Goal: Task Accomplishment & Management: Manage account settings

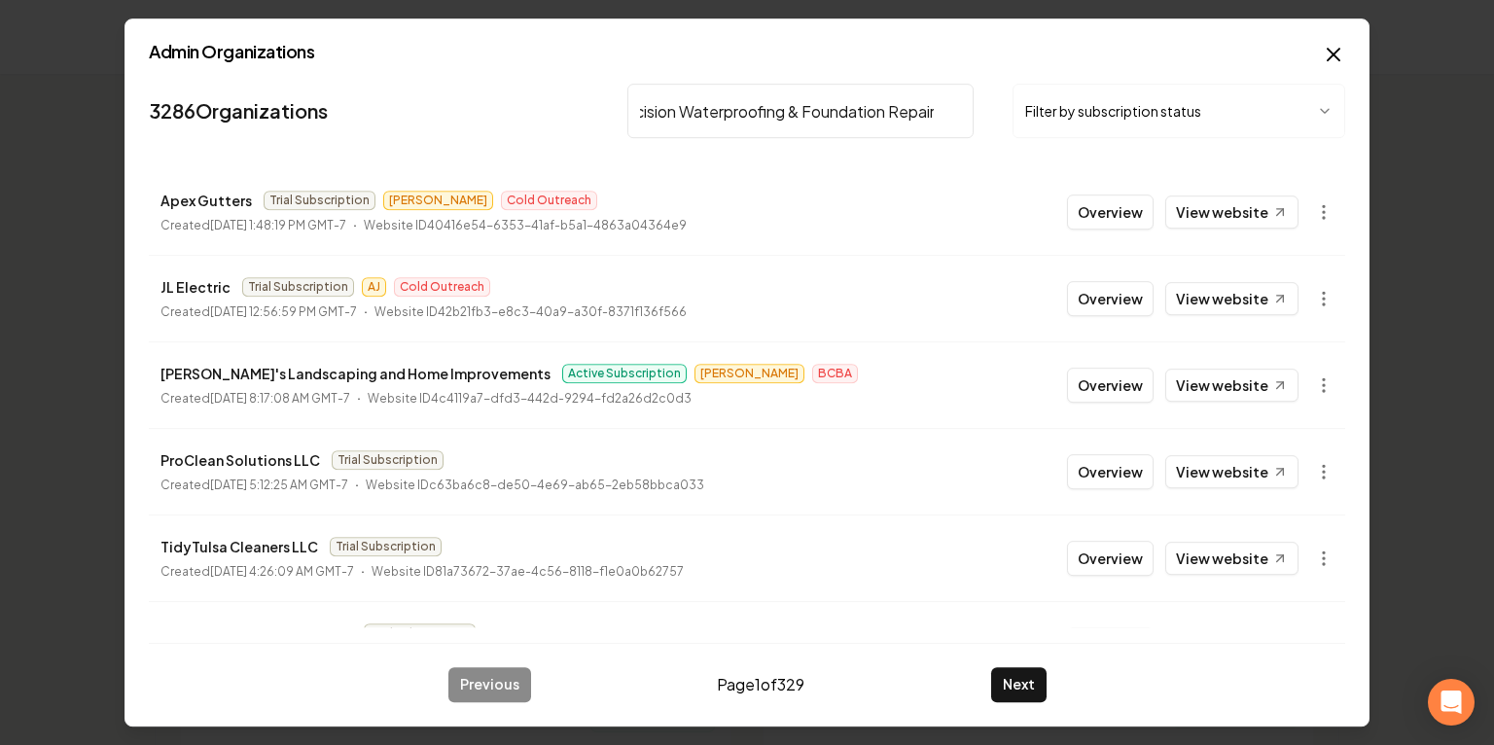
scroll to position [0, 35]
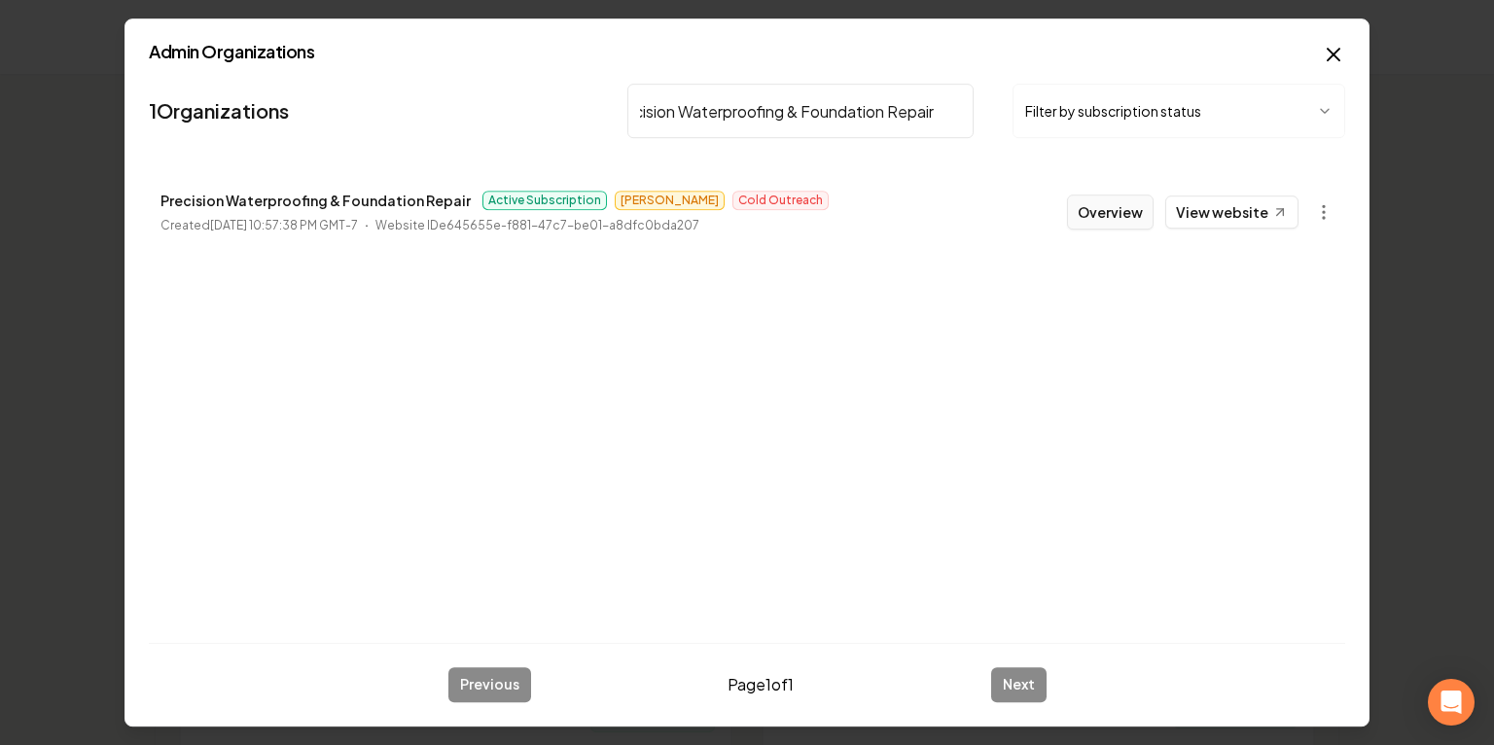
type input "Precision Waterproofing & Foundation Repair"
click at [1134, 200] on button "Overview" at bounding box center [1110, 212] width 87 height 35
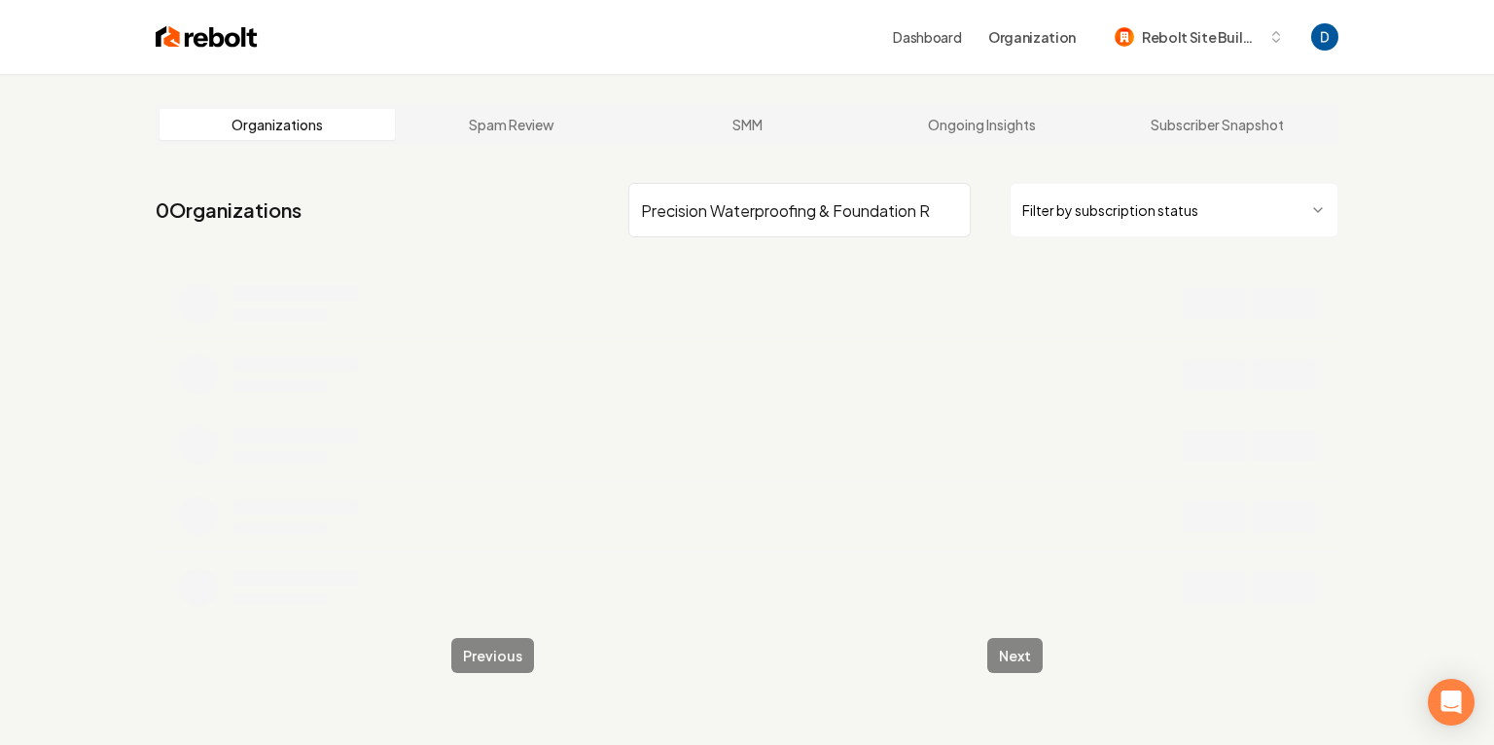
scroll to position [0, 34]
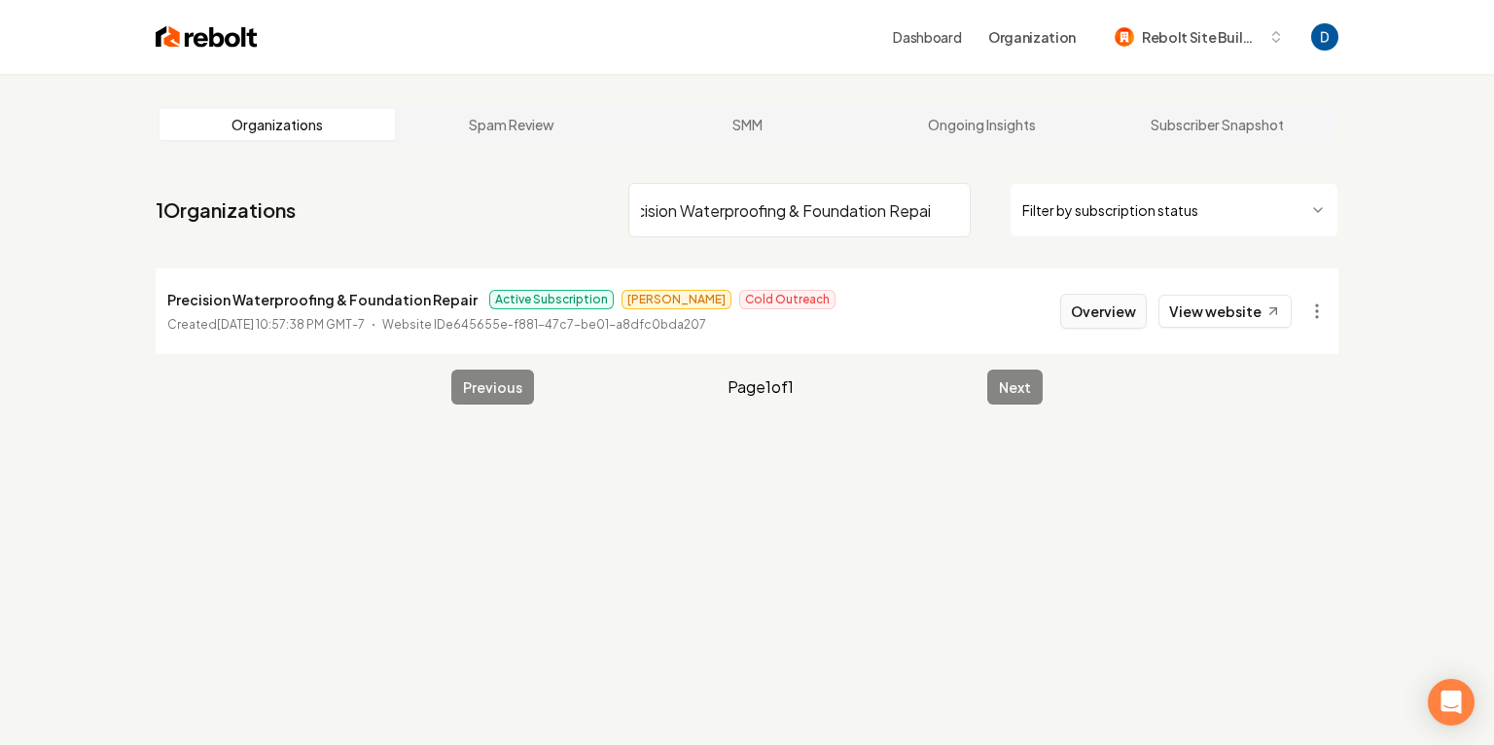
type input "Precision Waterproofing & Foundation Repai"
click at [1077, 300] on button "Overview" at bounding box center [1103, 311] width 87 height 35
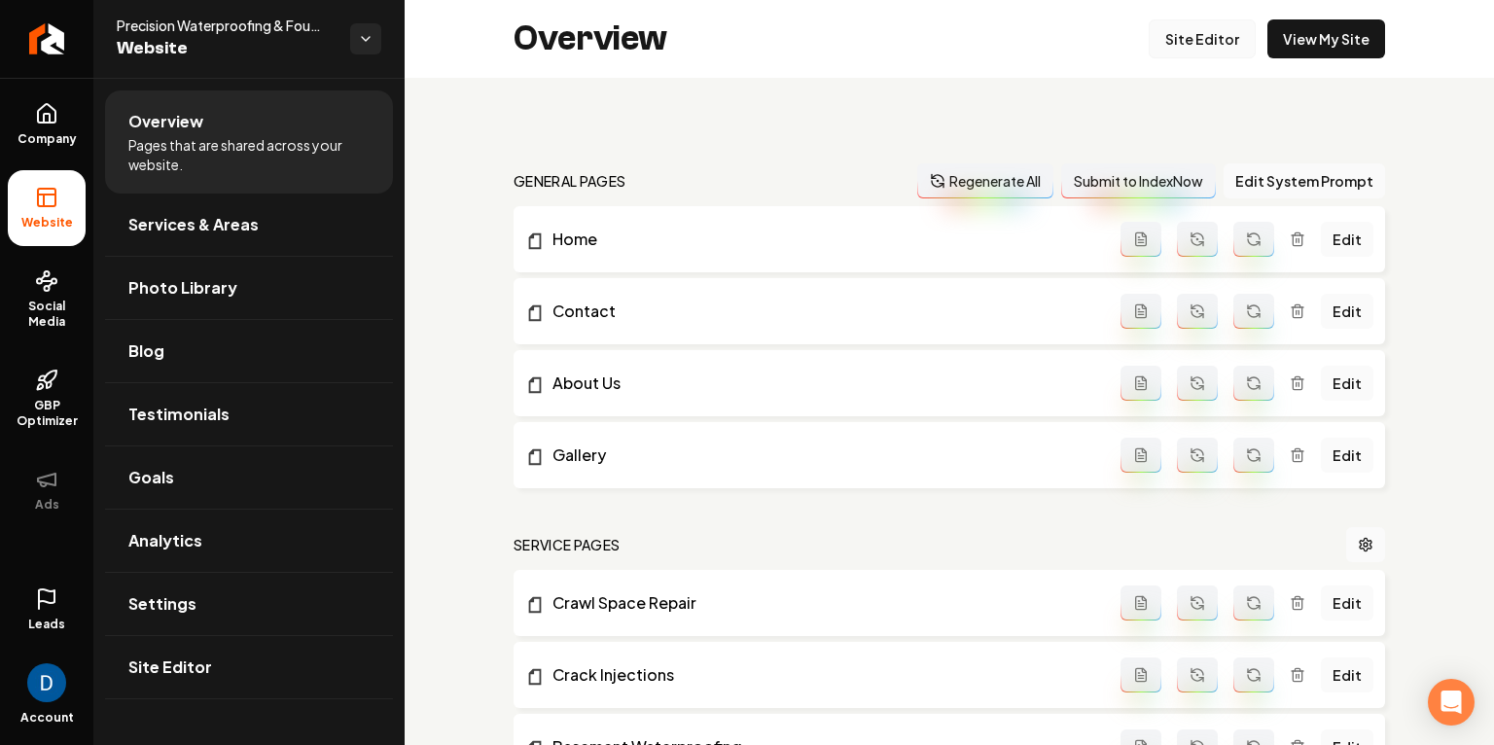
click at [1189, 25] on link "Site Editor" at bounding box center [1202, 38] width 107 height 39
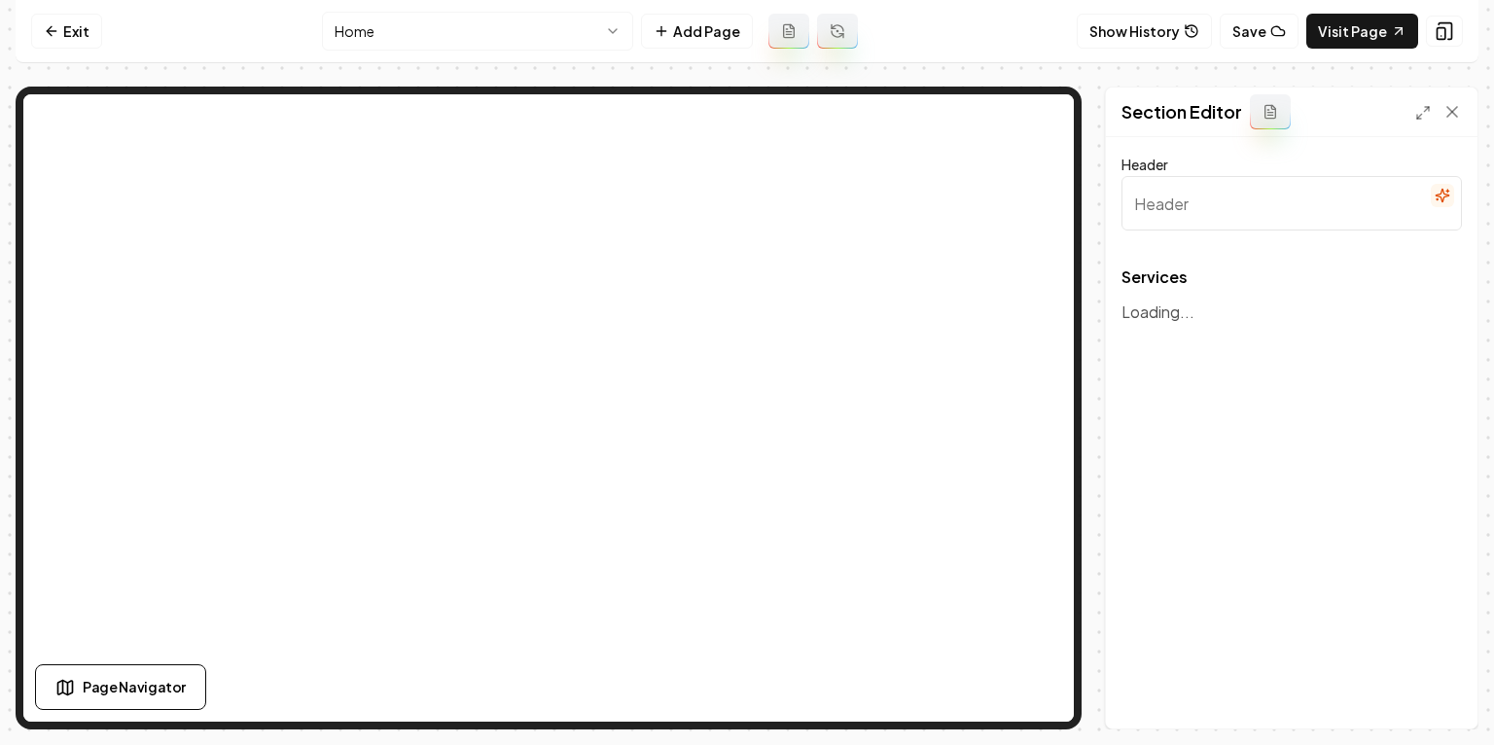
type input "Expert Waterproofing & Foundation Solutions"
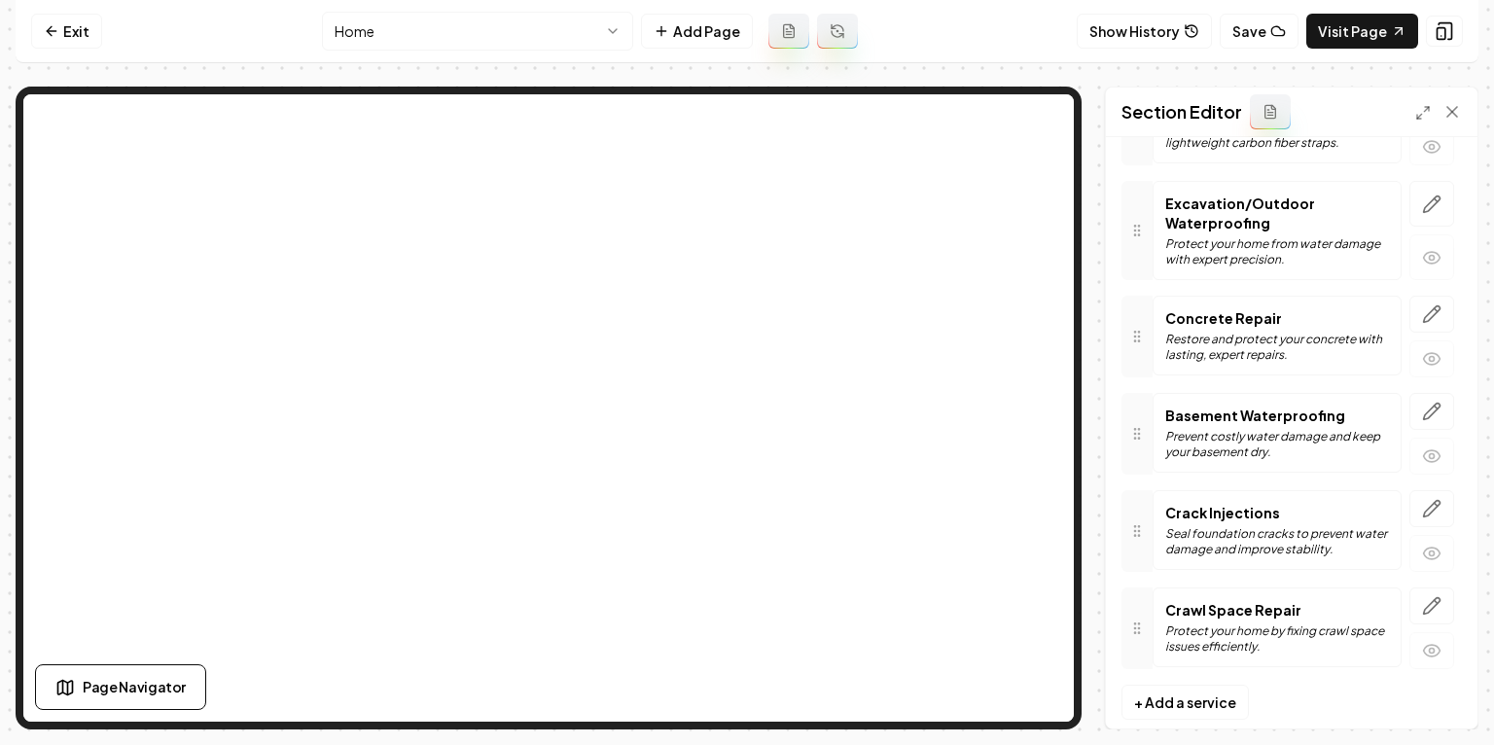
scroll to position [435, 0]
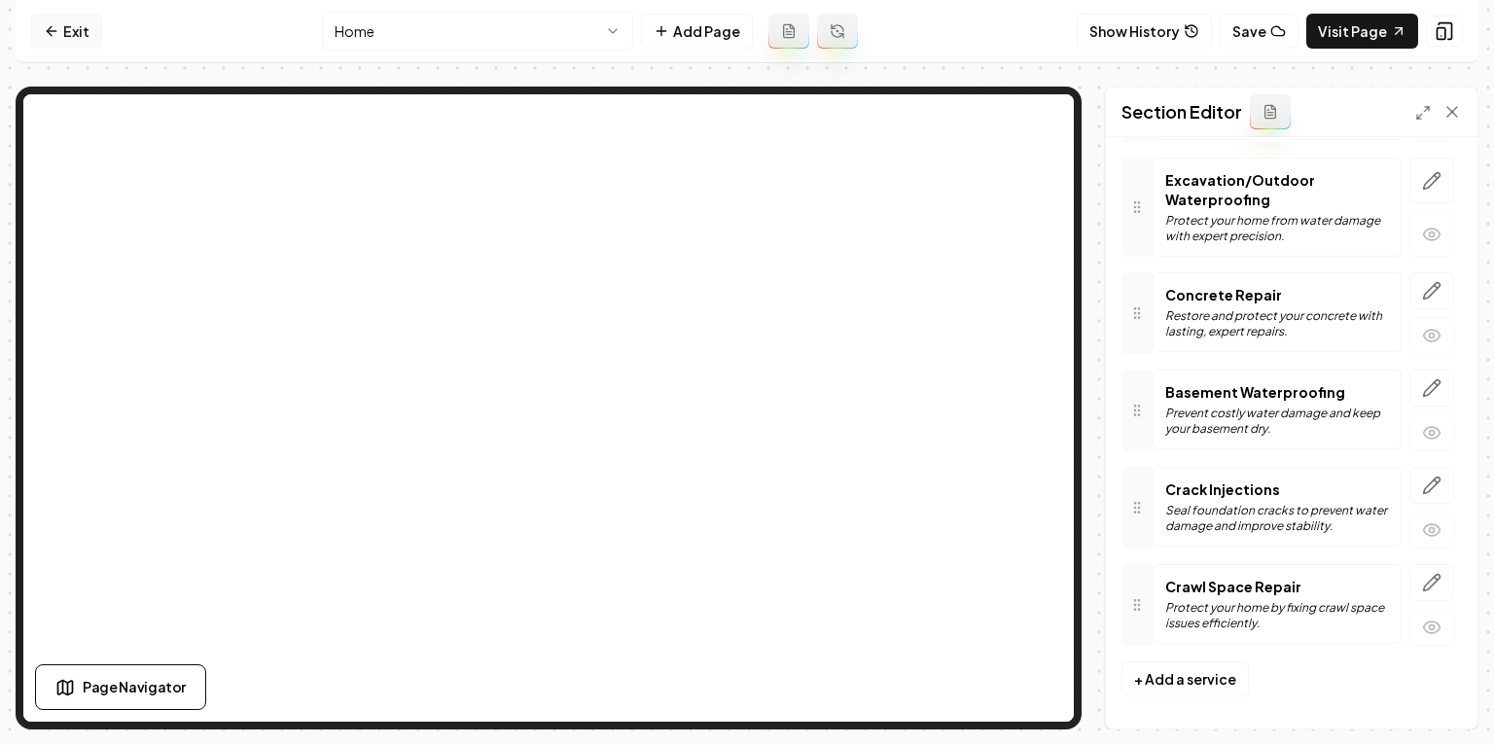
click at [82, 39] on link "Exit" at bounding box center [66, 31] width 71 height 35
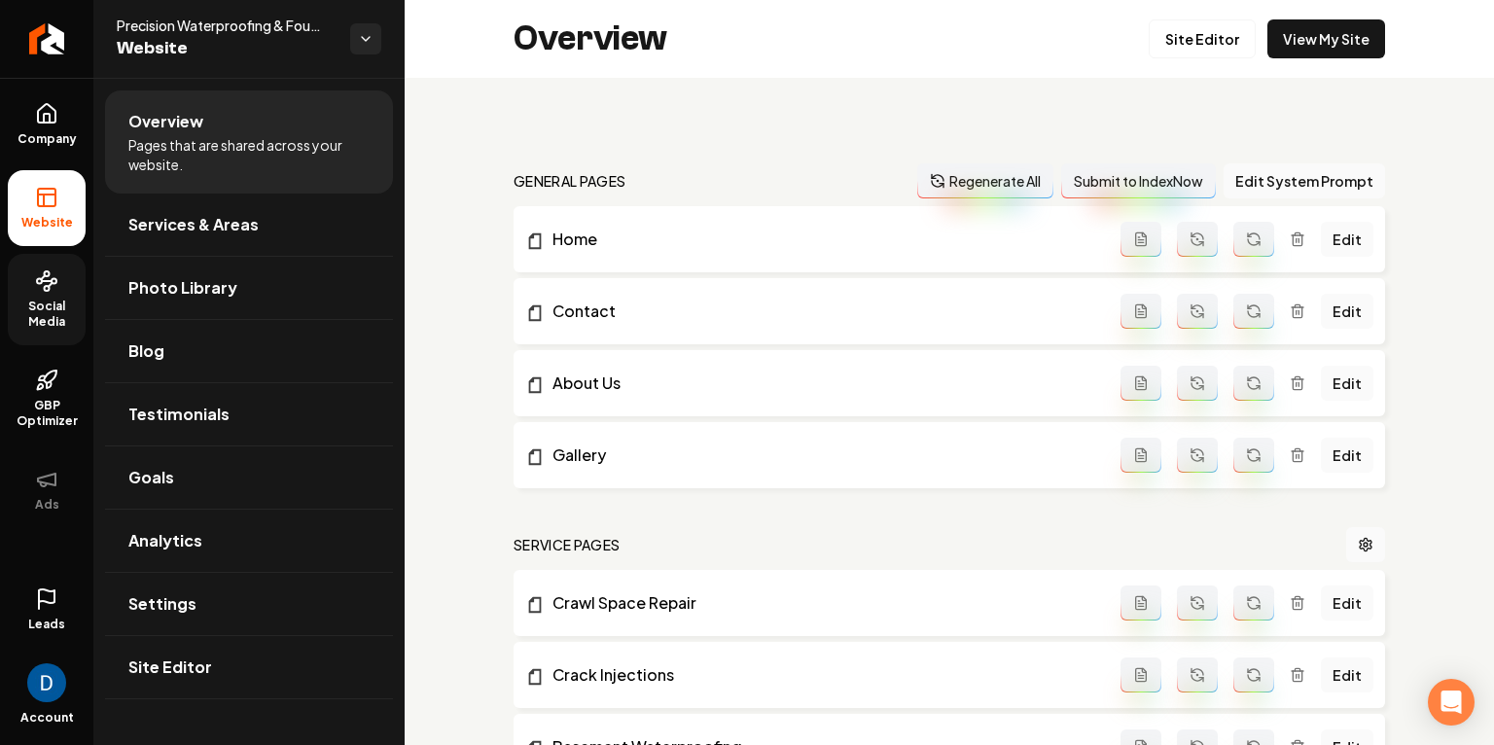
click at [38, 299] on span "Social Media" at bounding box center [47, 314] width 78 height 31
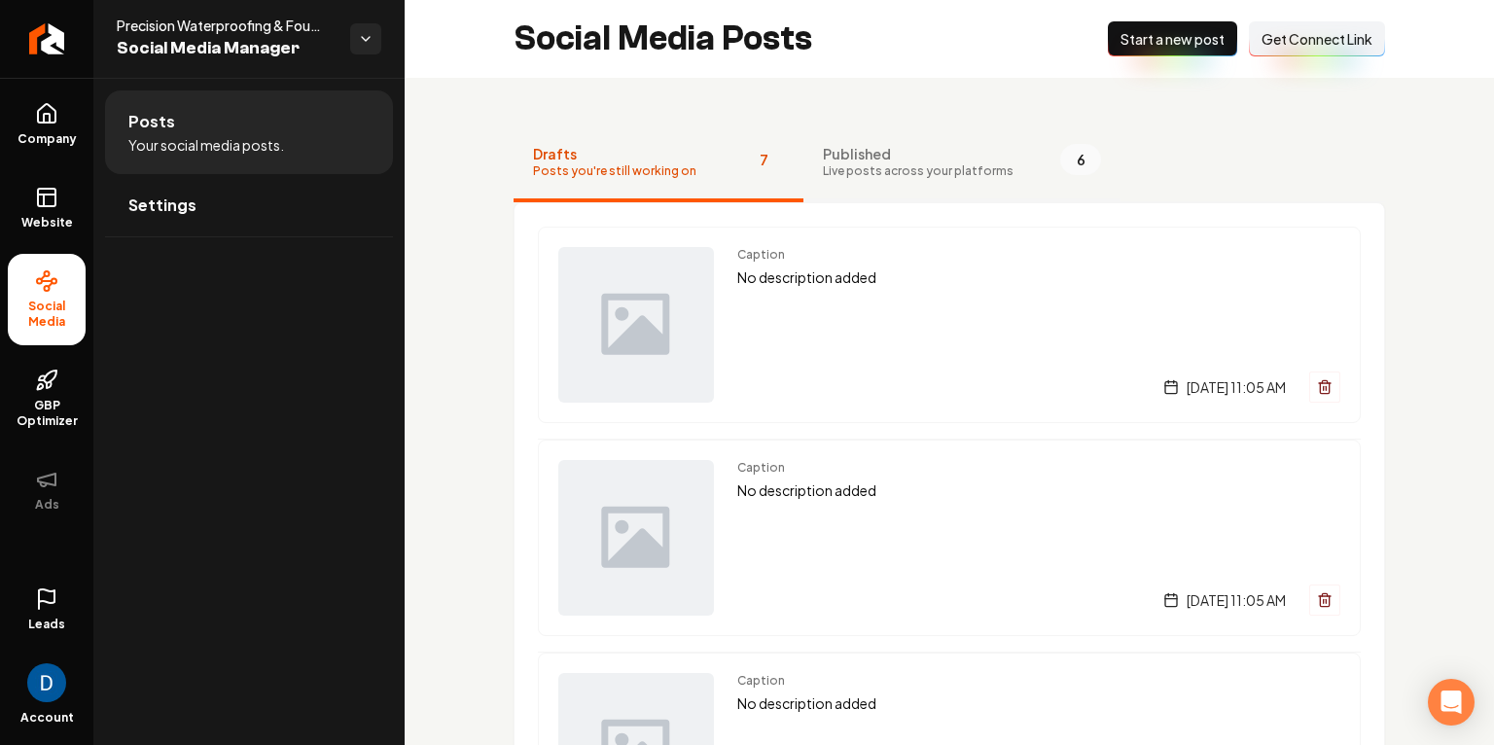
click at [886, 160] on span "Published" at bounding box center [918, 153] width 191 height 19
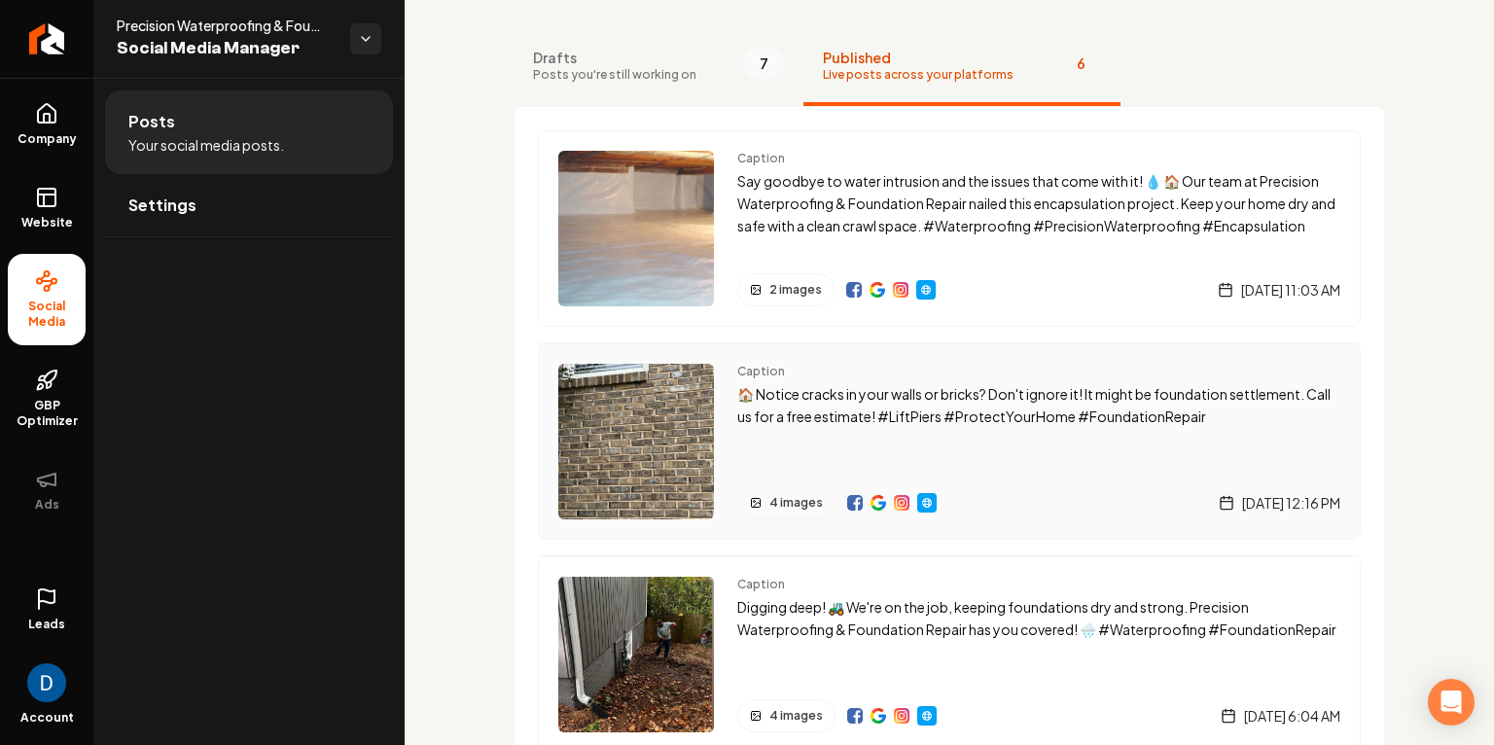
scroll to position [94, 0]
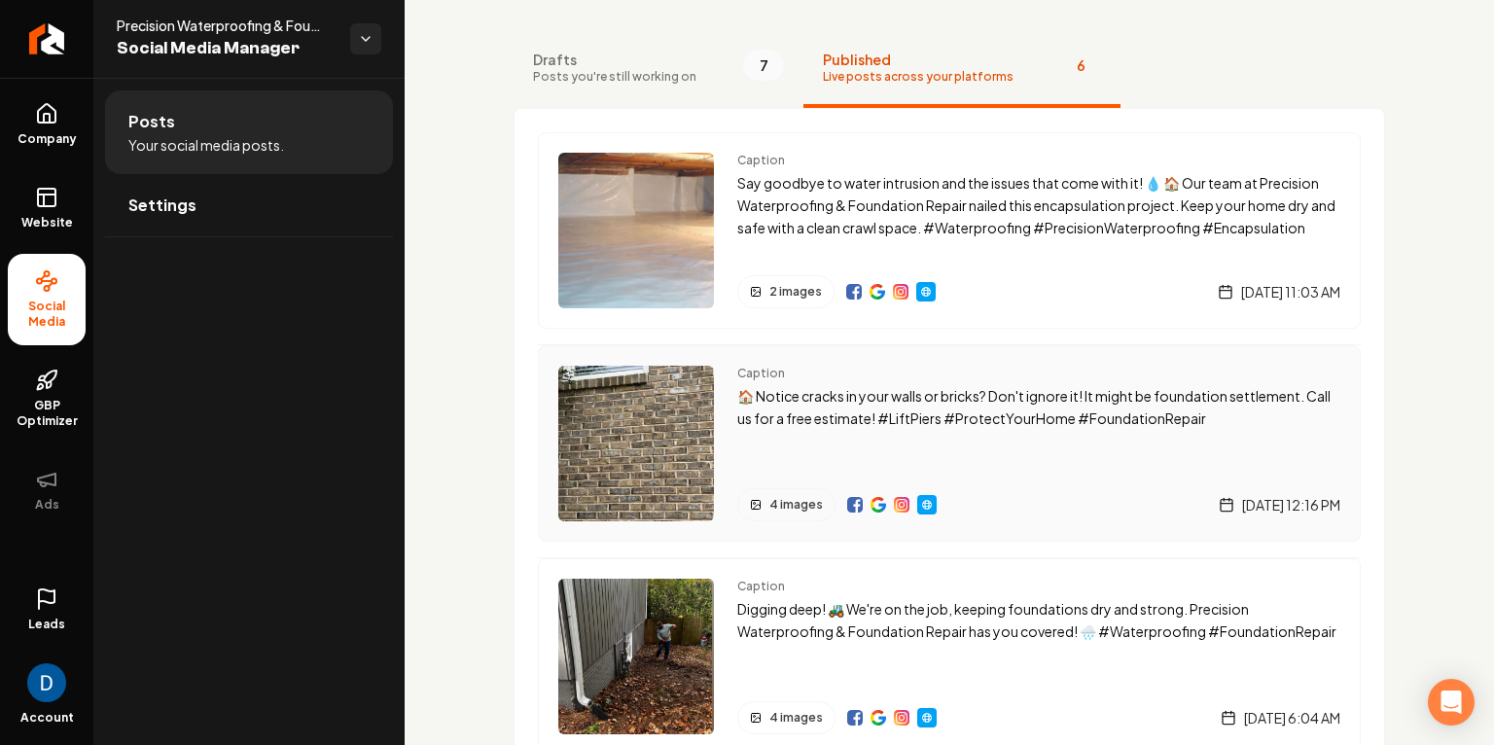
click at [800, 430] on div "Caption 🏠 Notice cracks in your walls or bricks? Don't ignore it! It might be f…" at bounding box center [1038, 444] width 603 height 156
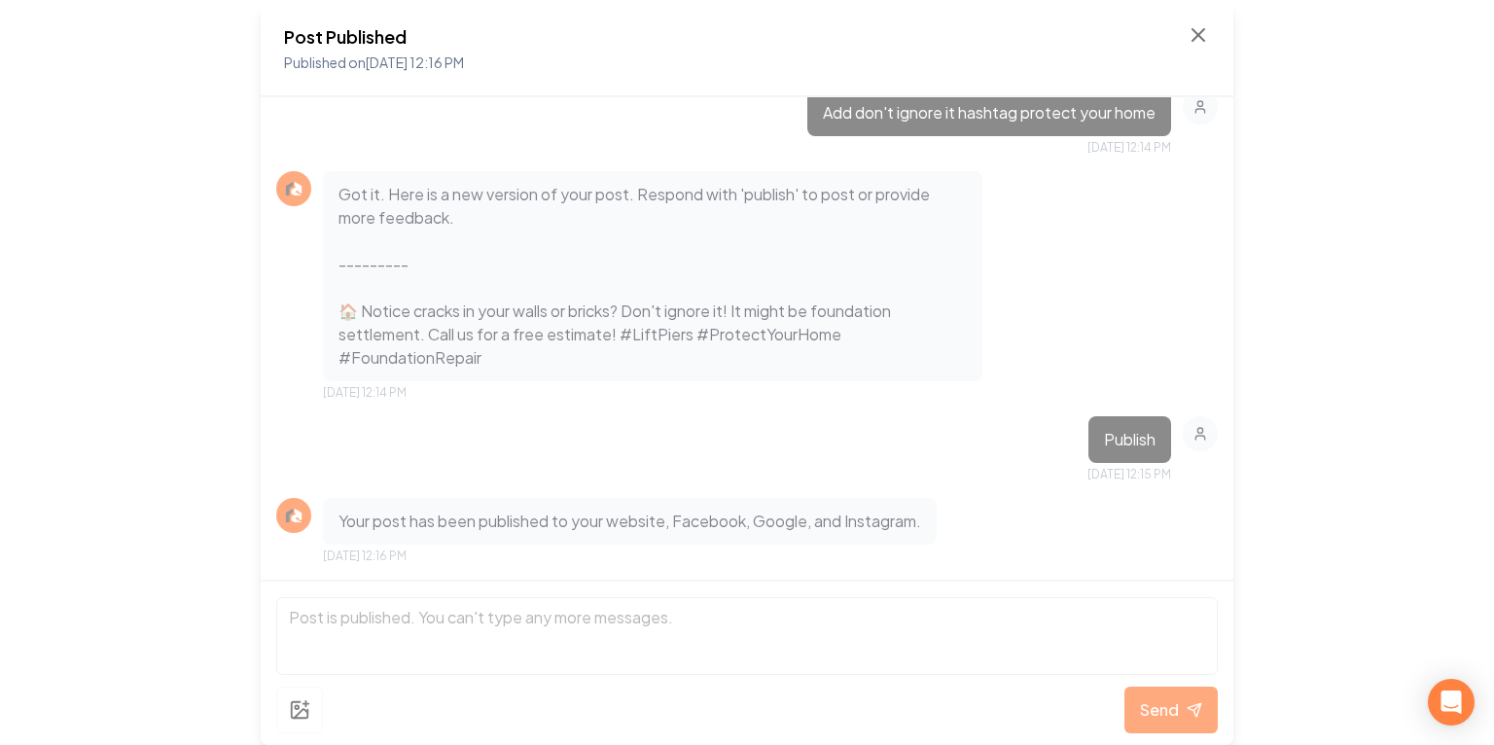
scroll to position [2552, 0]
click at [1212, 39] on div "Post Published Published on Oct 6, 2025 12:16 PM" at bounding box center [747, 48] width 973 height 97
click at [1196, 36] on icon at bounding box center [1198, 35] width 12 height 12
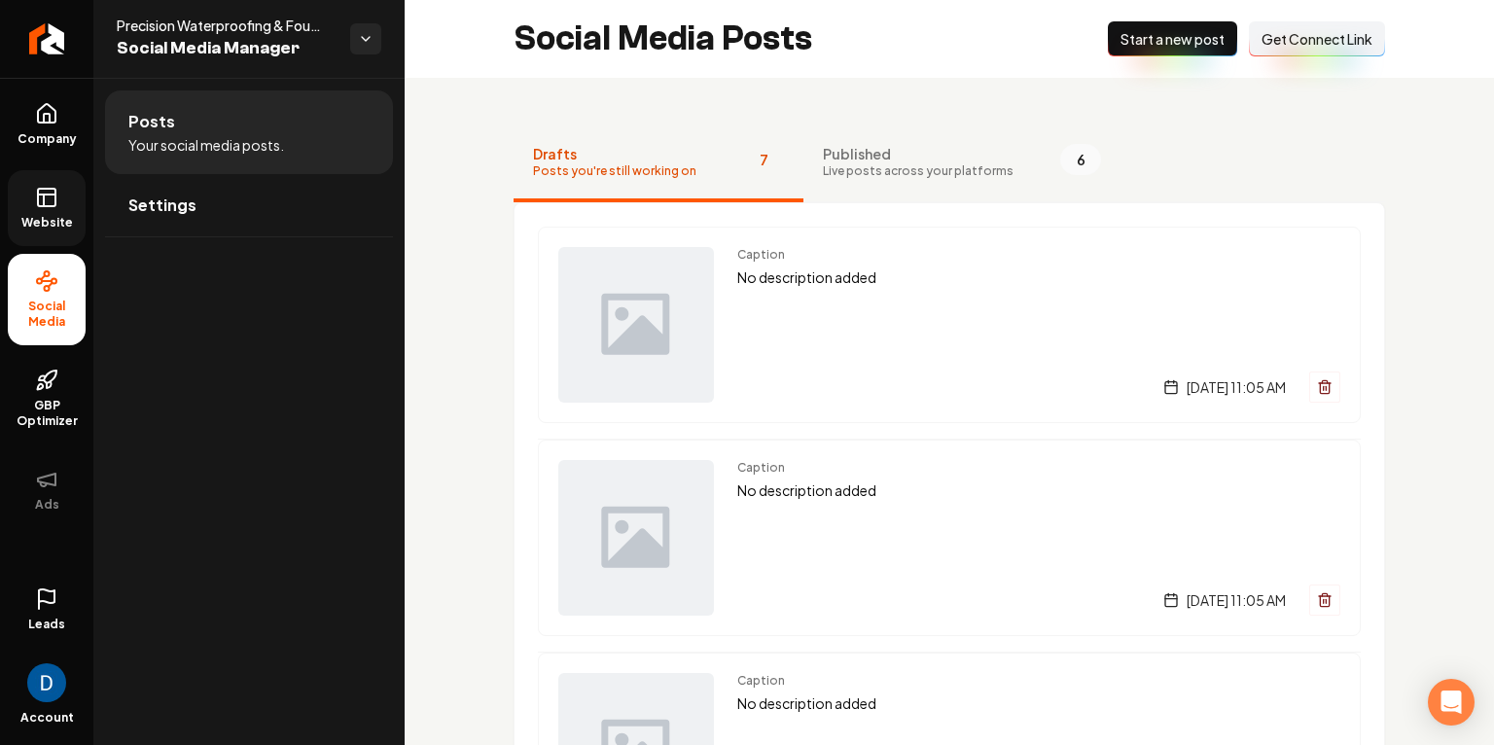
click at [27, 200] on link "Website" at bounding box center [47, 208] width 78 height 76
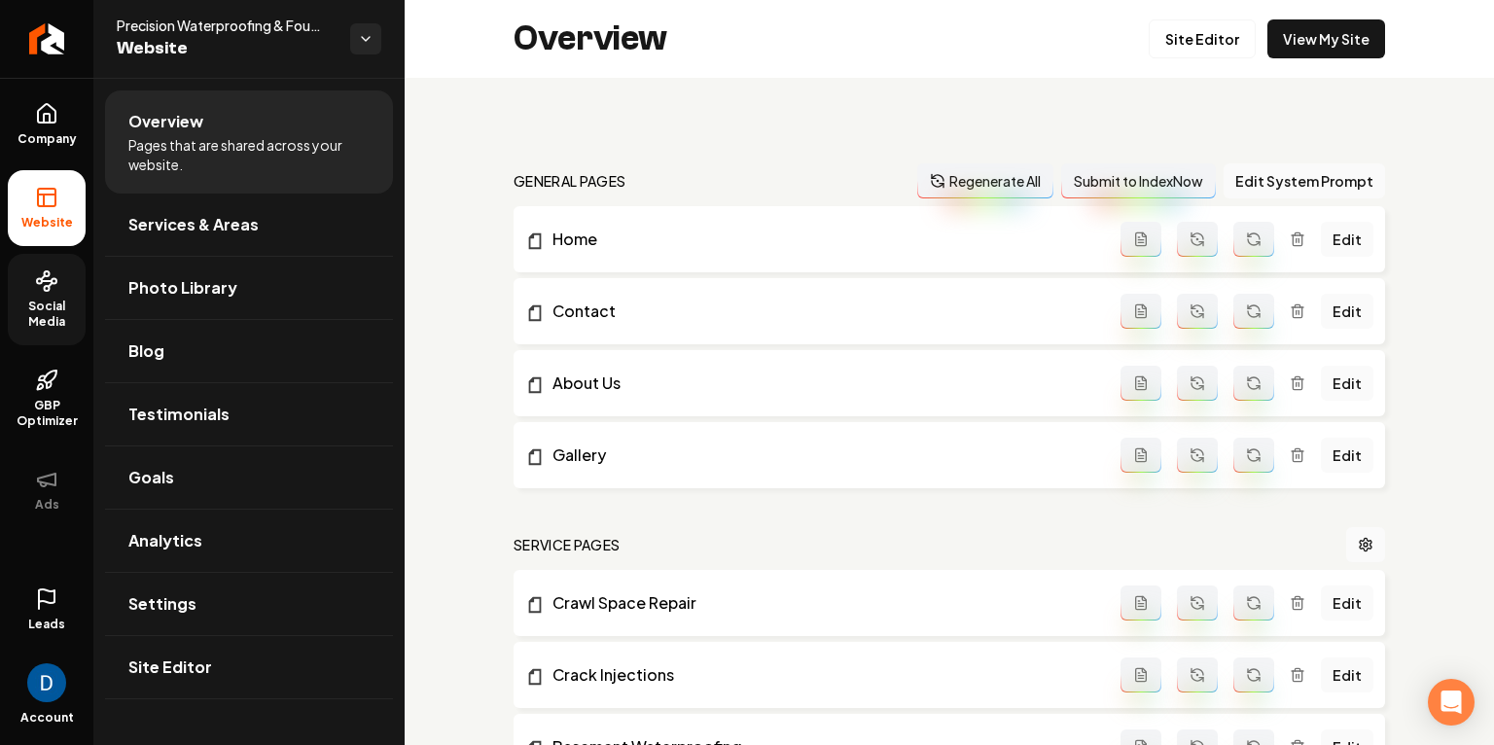
click at [75, 294] on link "Social Media" at bounding box center [47, 299] width 78 height 91
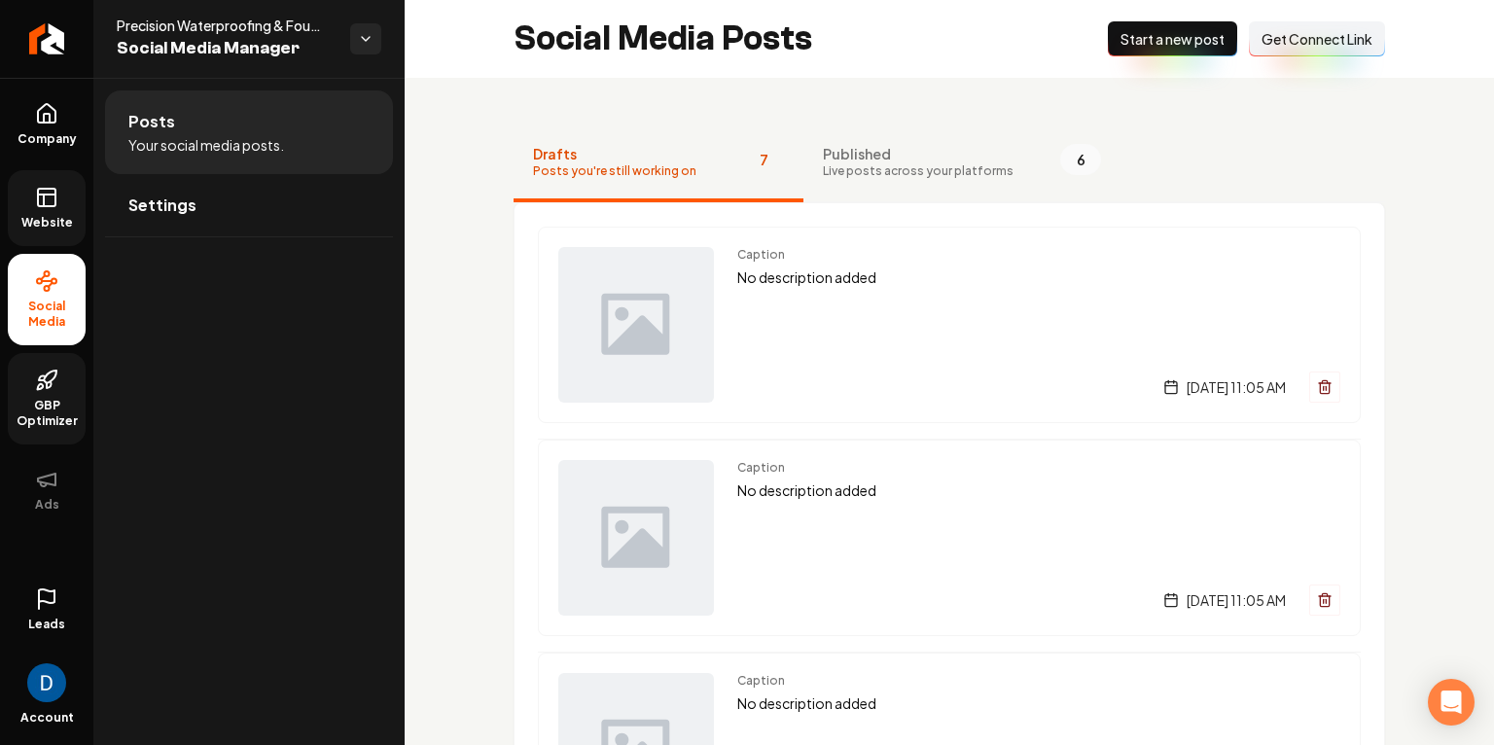
click at [56, 408] on span "GBP Optimizer" at bounding box center [47, 413] width 78 height 31
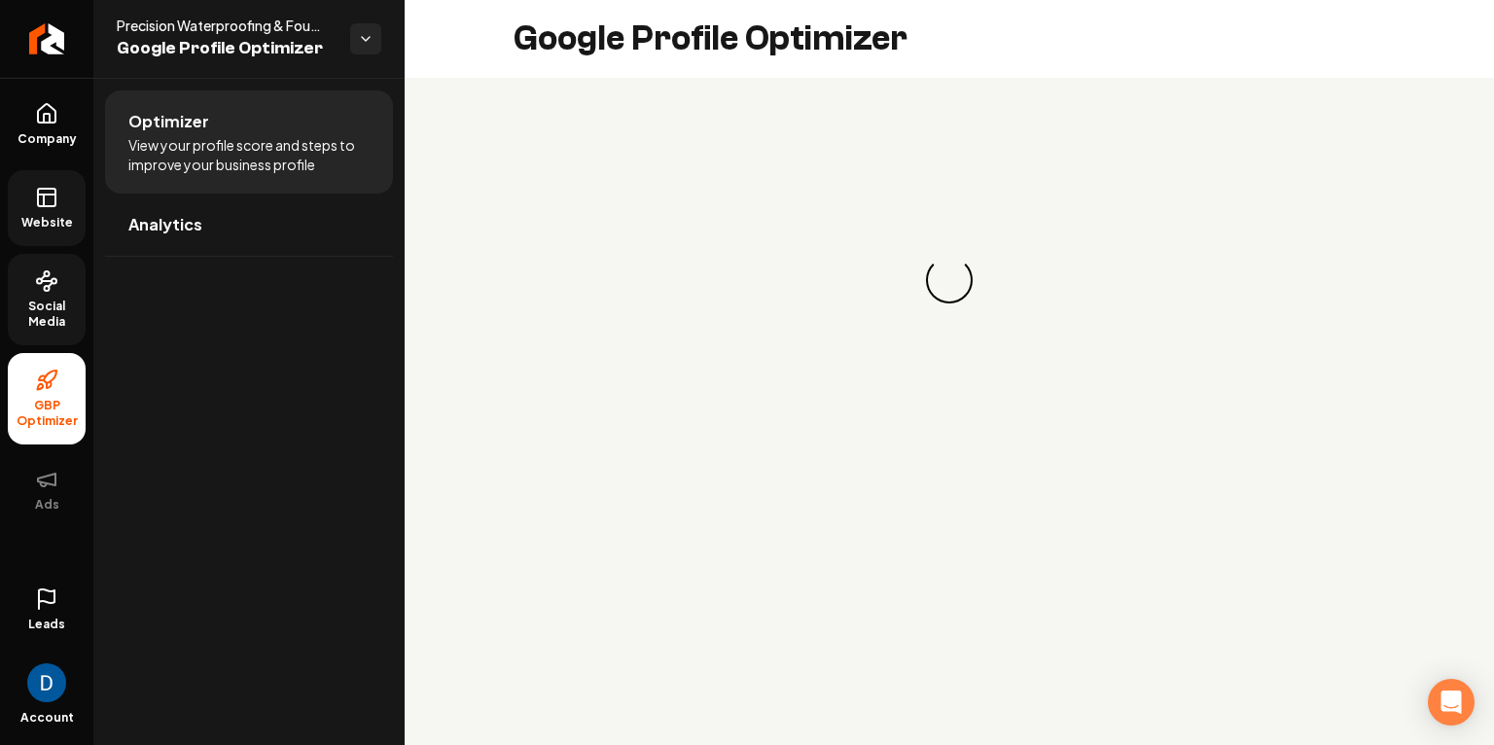
click at [46, 222] on span "Website" at bounding box center [47, 223] width 67 height 16
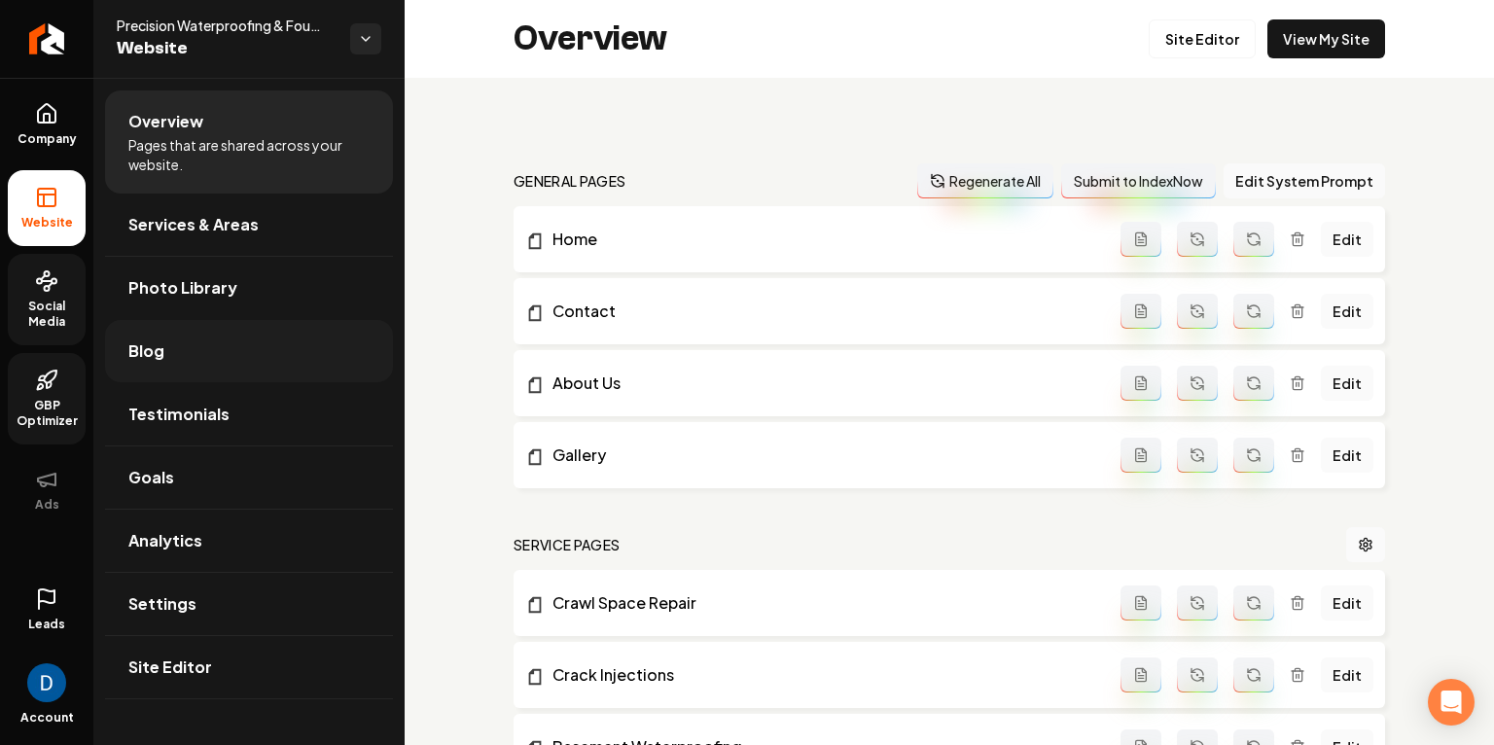
click at [249, 355] on link "Blog" at bounding box center [249, 351] width 288 height 62
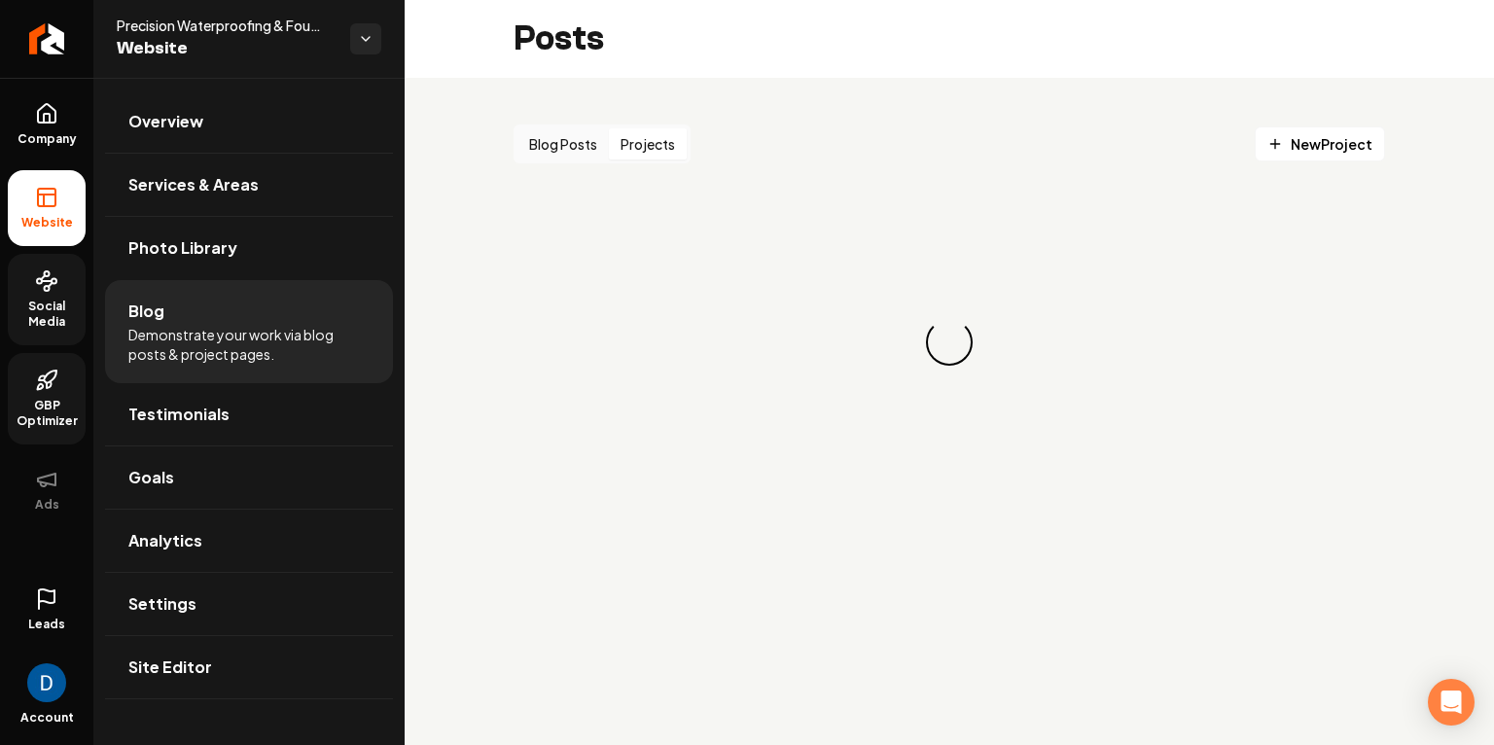
click at [671, 151] on button "Projects" at bounding box center [648, 143] width 78 height 31
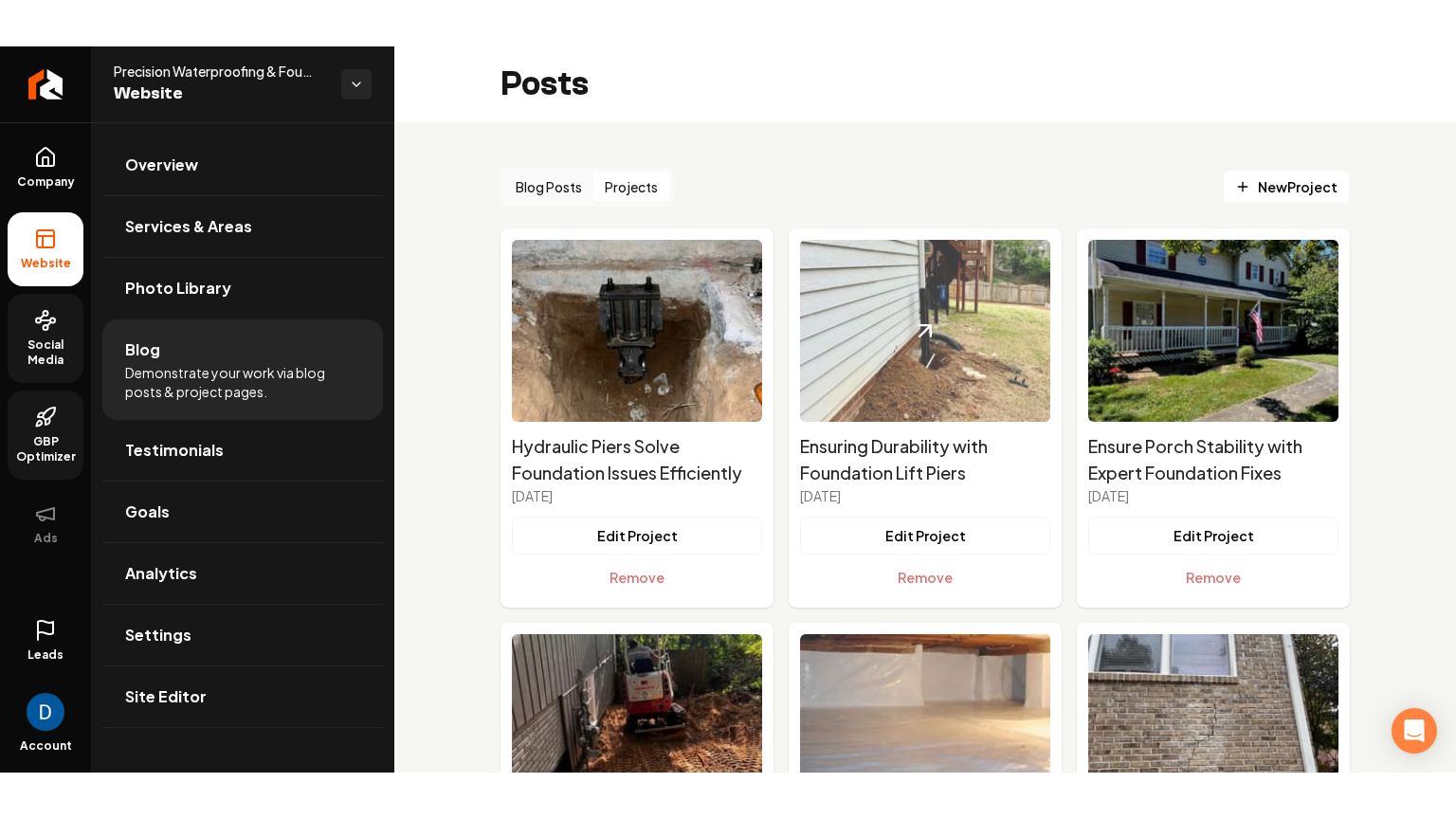
scroll to position [274, 0]
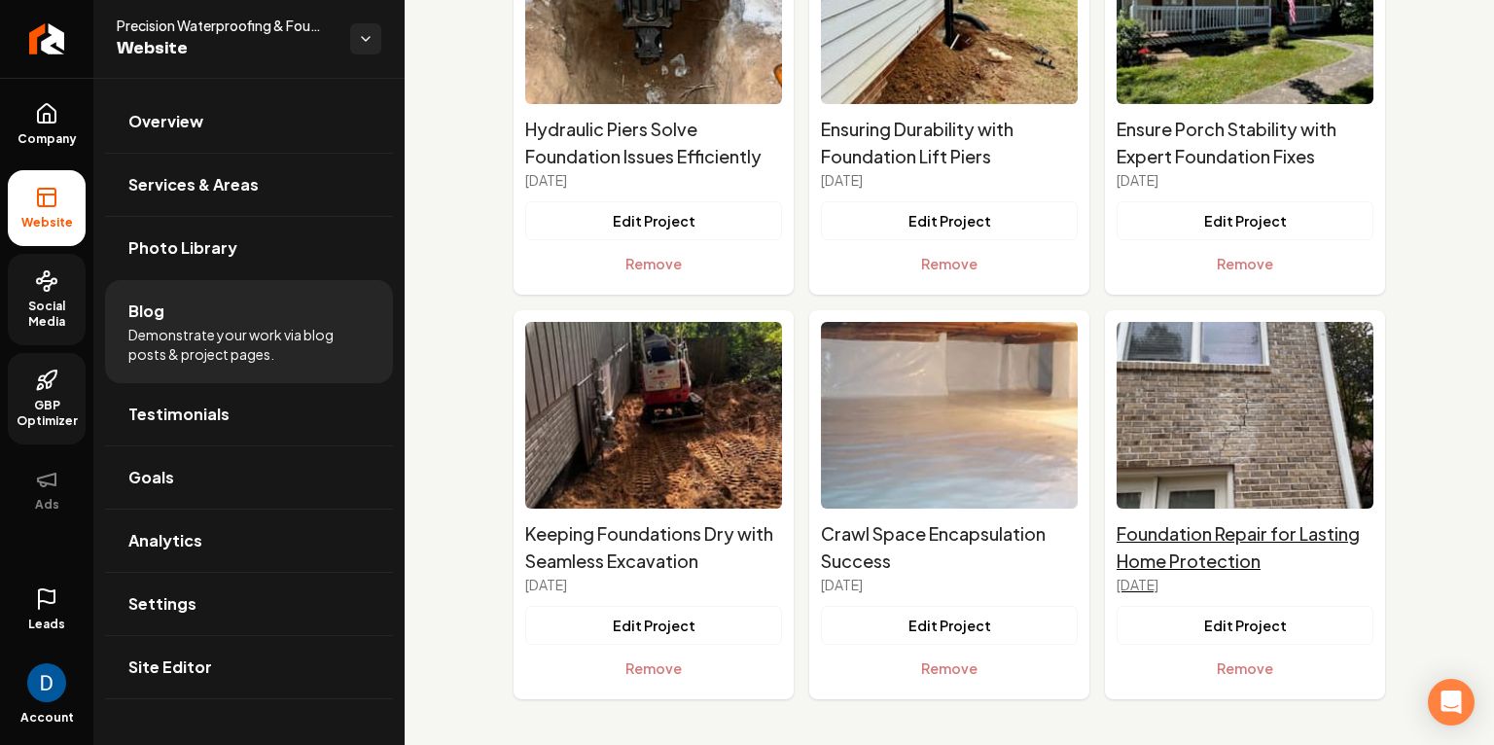
click at [1242, 555] on h2 "Foundation Repair for Lasting Home Protection" at bounding box center [1245, 547] width 257 height 54
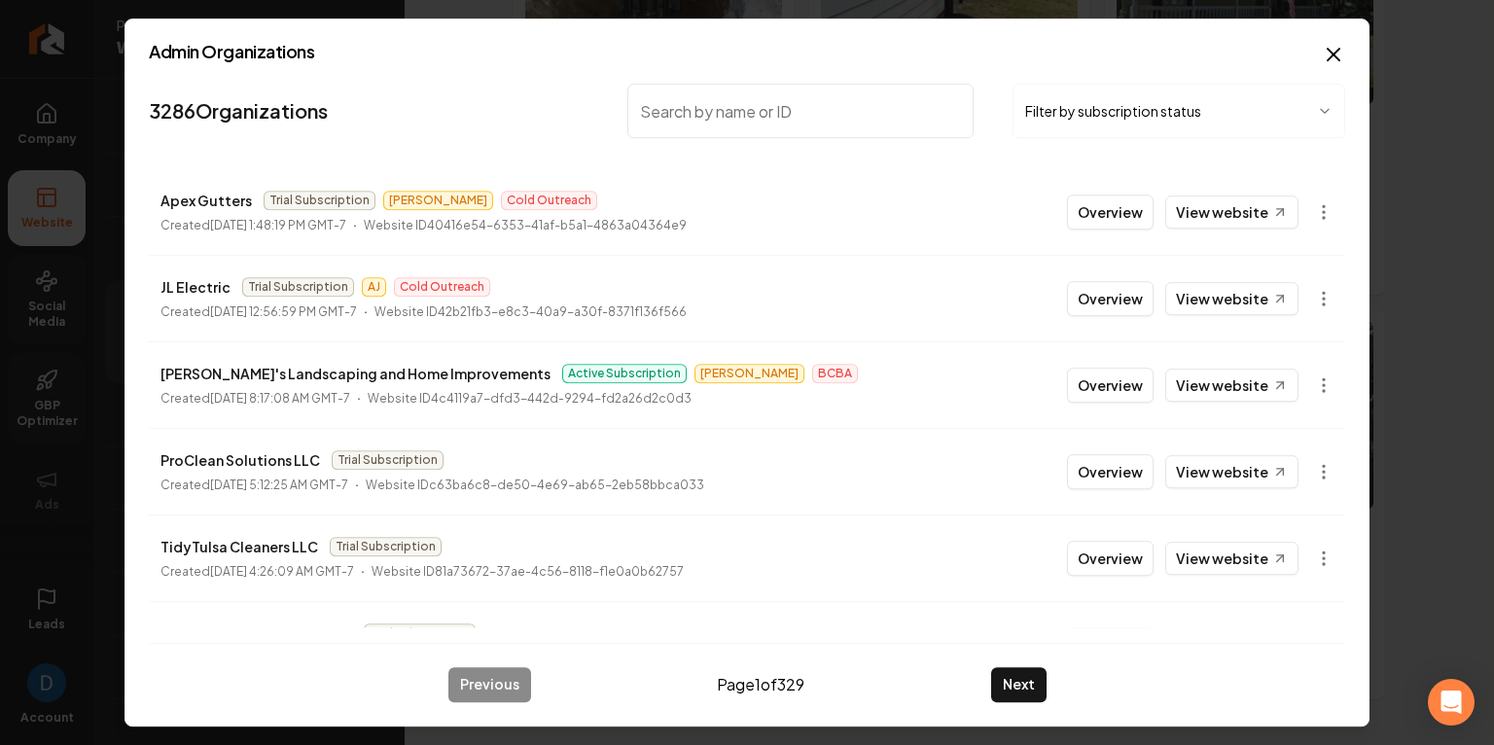
click at [673, 124] on input "search" at bounding box center [800, 111] width 346 height 54
paste input "VNH Electric"
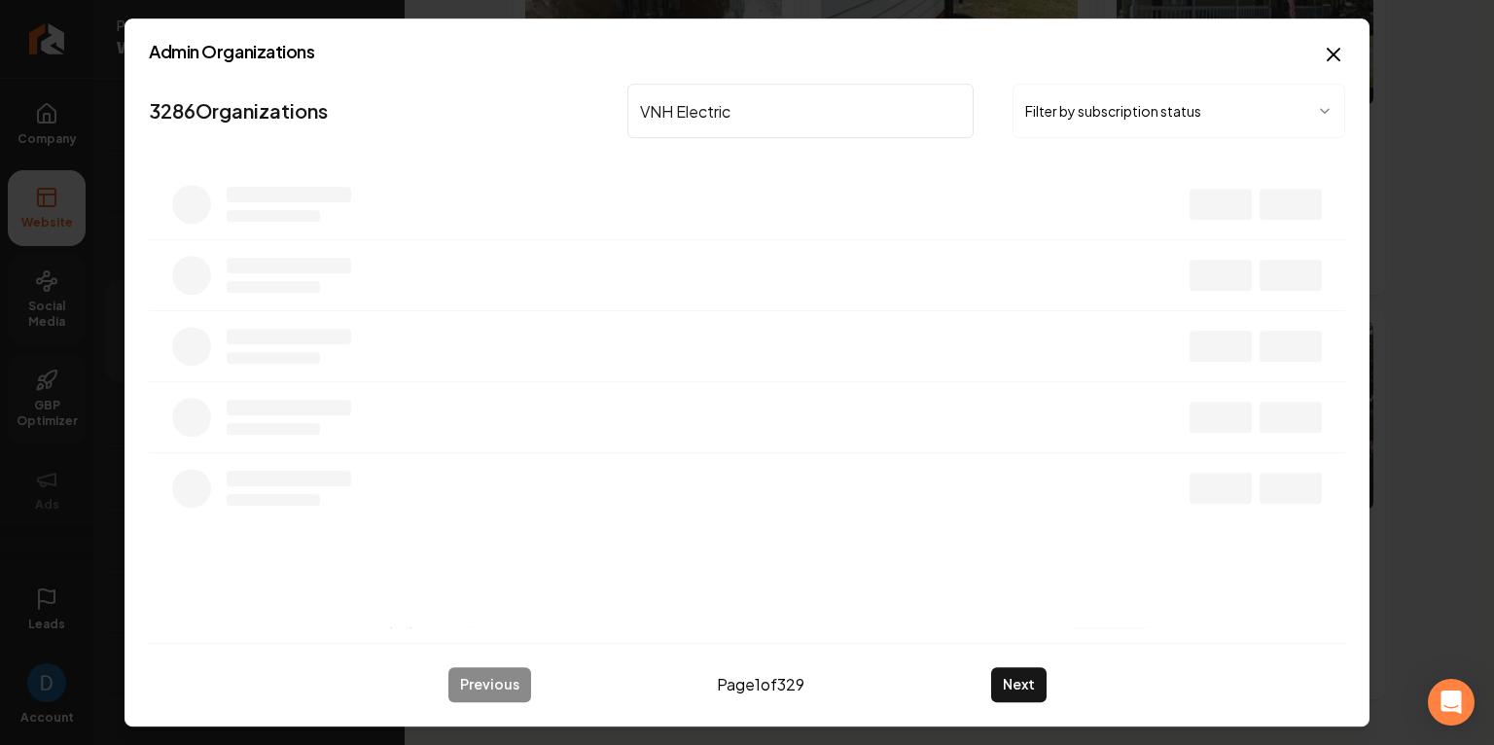
scroll to position [0, 0]
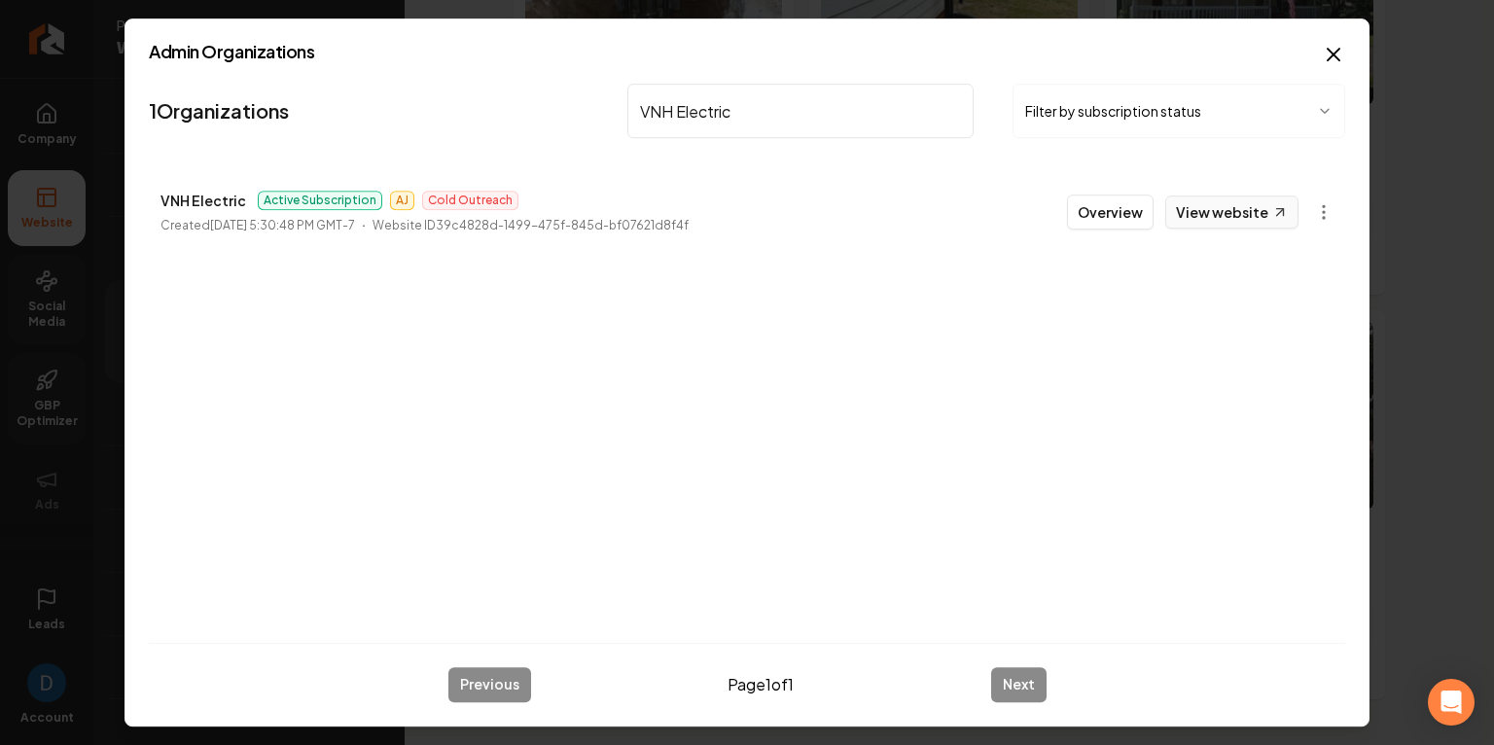
type input "VNH Electric"
click at [1219, 216] on link "View website" at bounding box center [1231, 211] width 133 height 33
click at [1100, 208] on button "Overview" at bounding box center [1110, 212] width 87 height 35
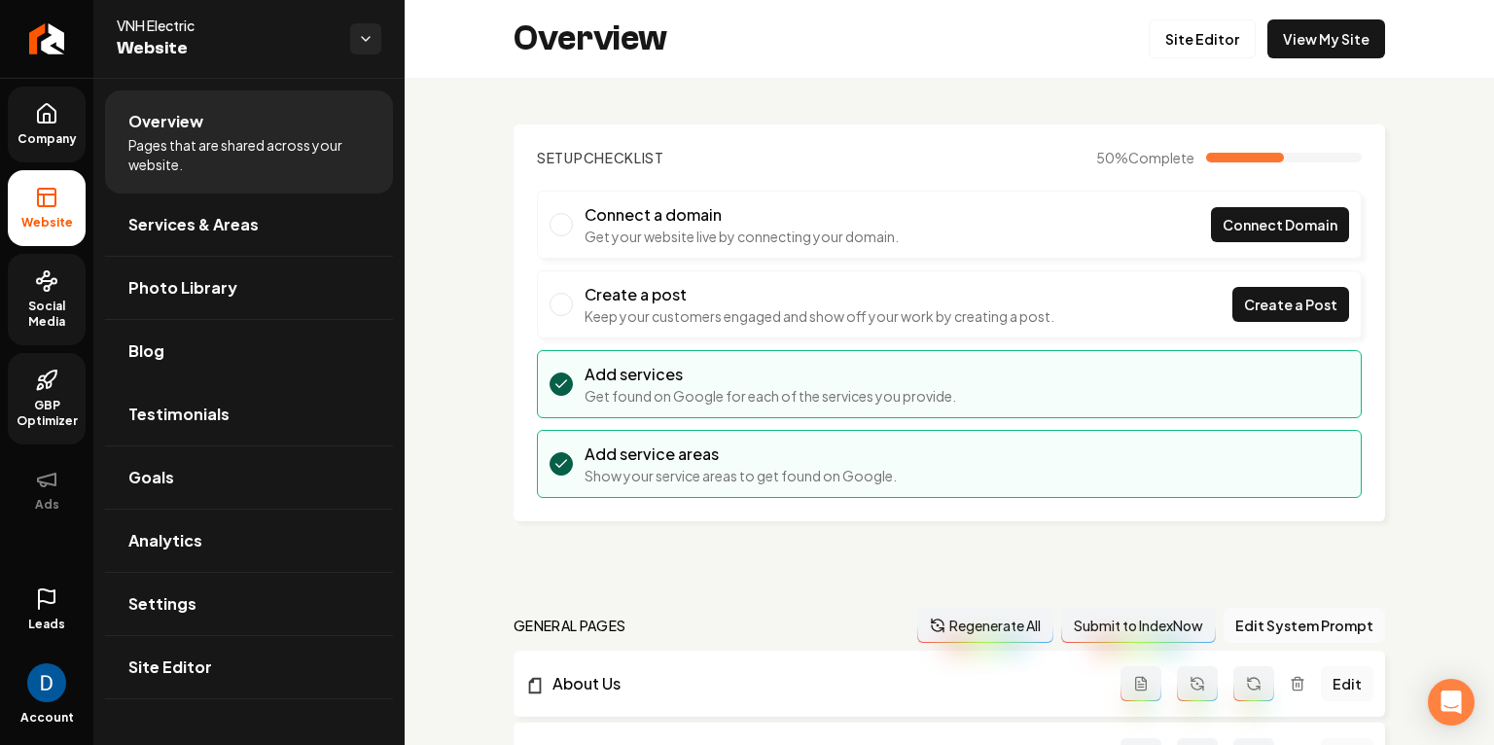
click at [61, 117] on link "Company" at bounding box center [47, 125] width 78 height 76
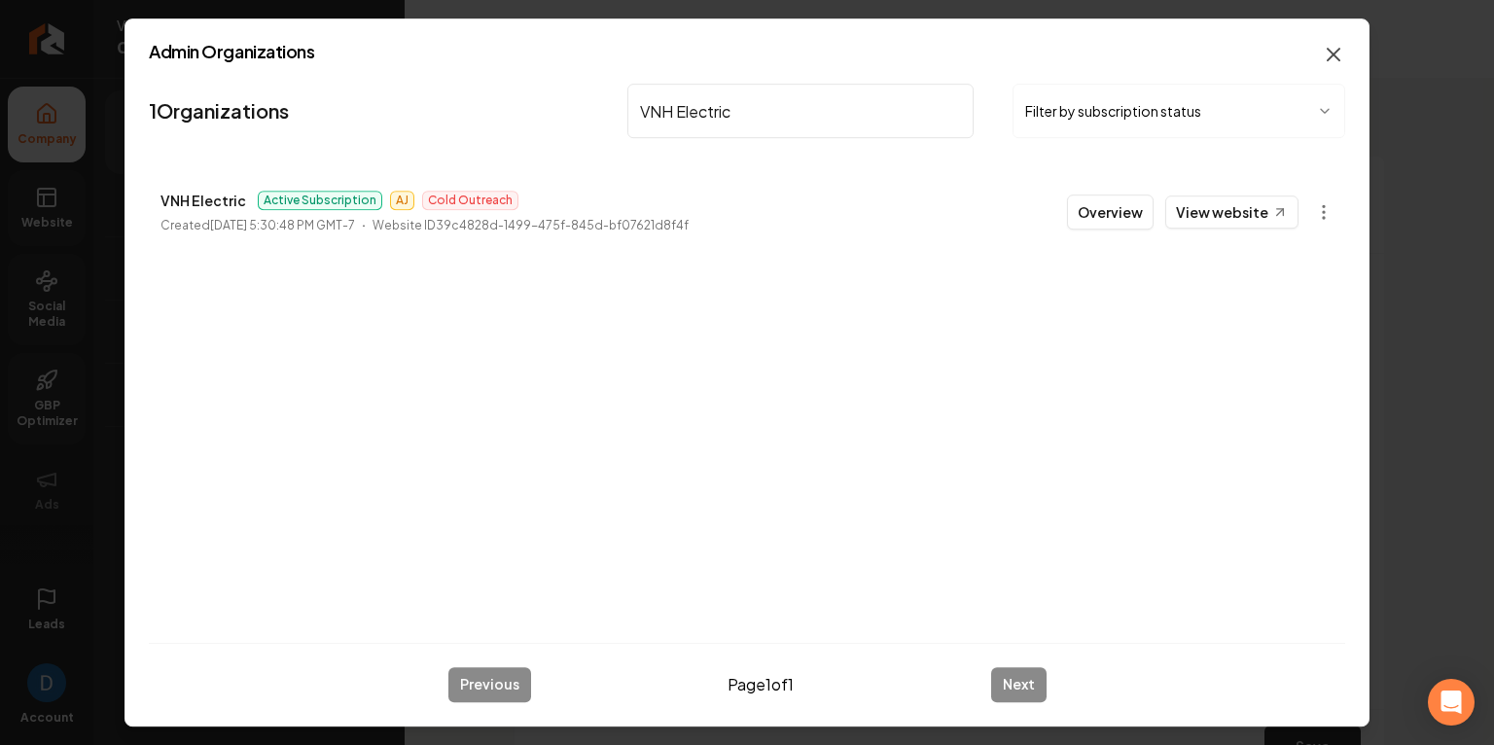
type input "VNH Electric"
click at [1337, 58] on icon "button" at bounding box center [1334, 55] width 12 height 12
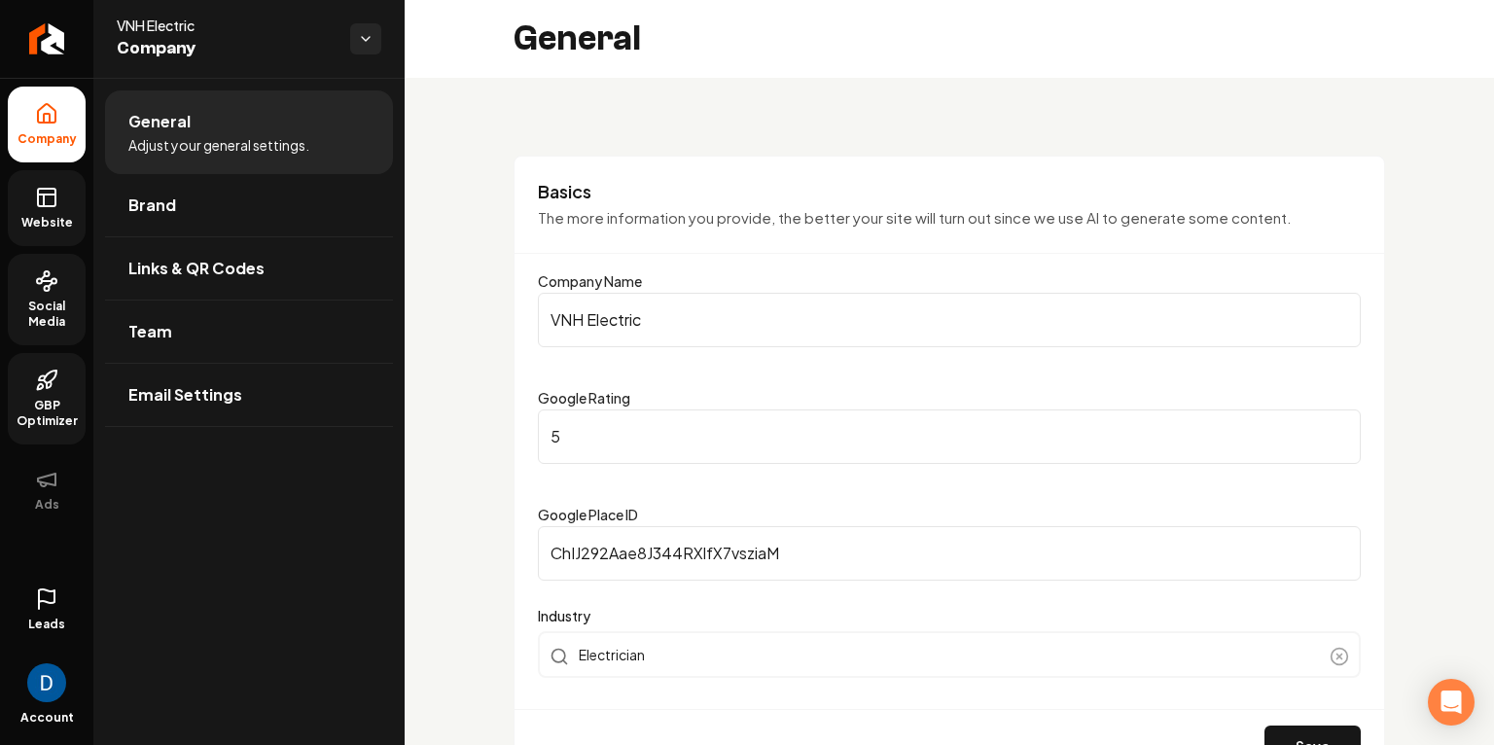
click at [56, 192] on icon at bounding box center [46, 197] width 23 height 23
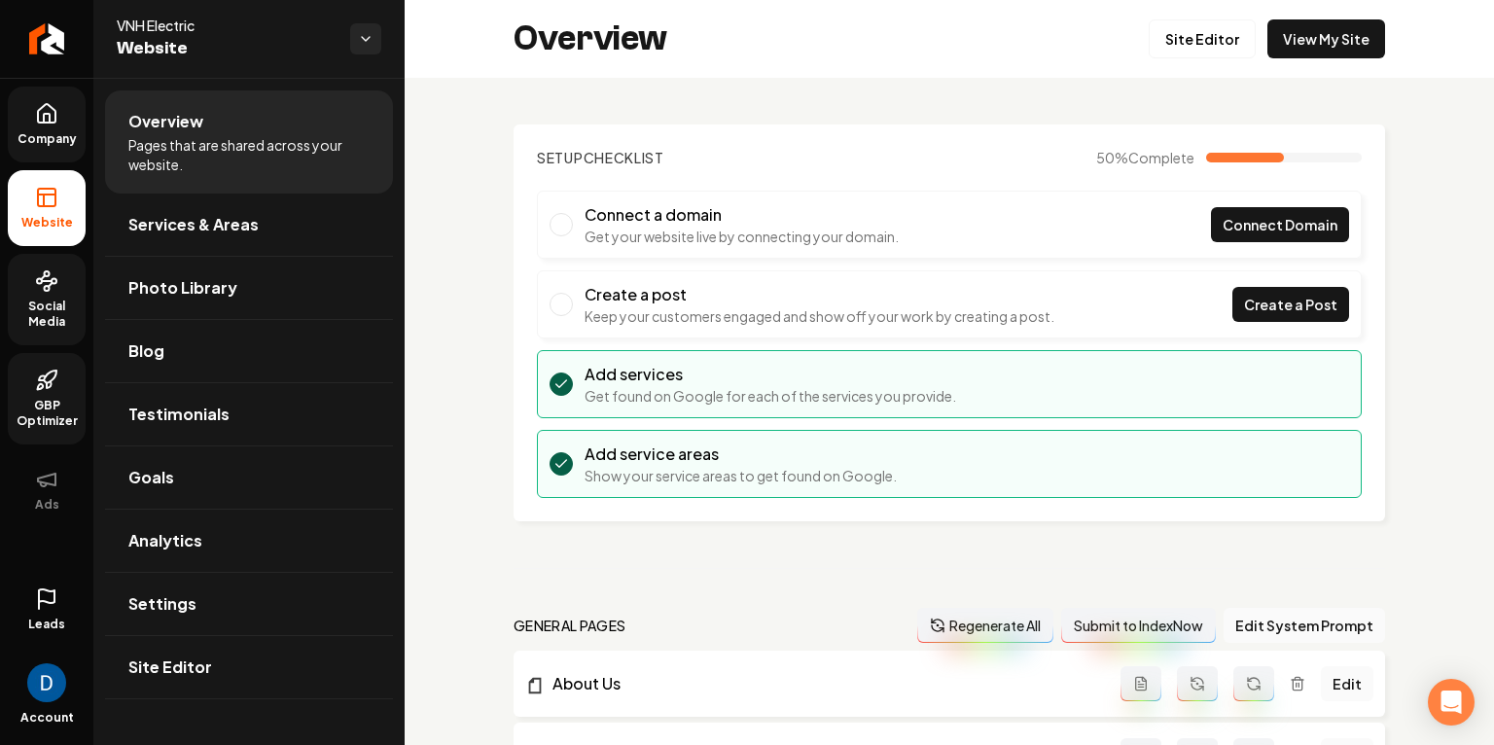
click at [52, 102] on icon at bounding box center [46, 113] width 23 height 23
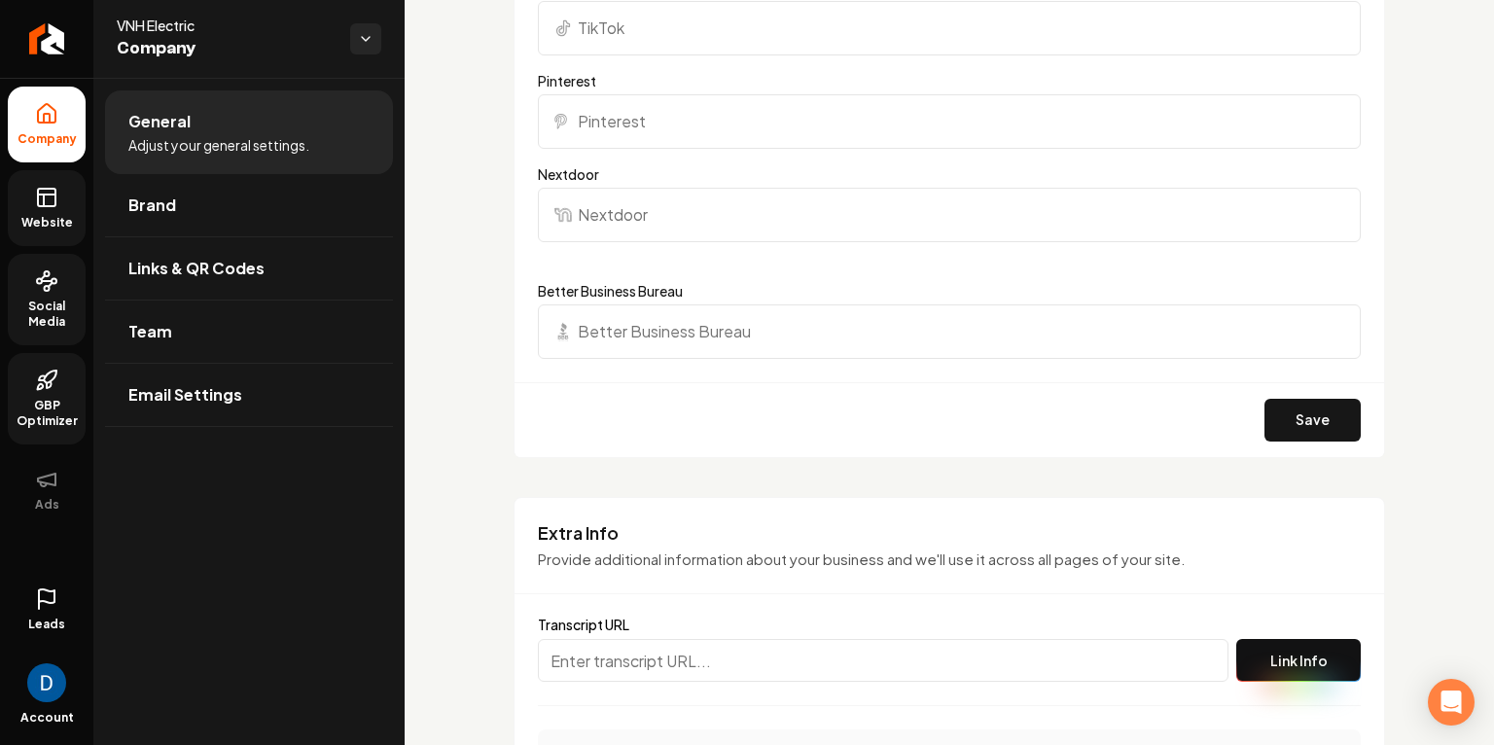
scroll to position [2929, 0]
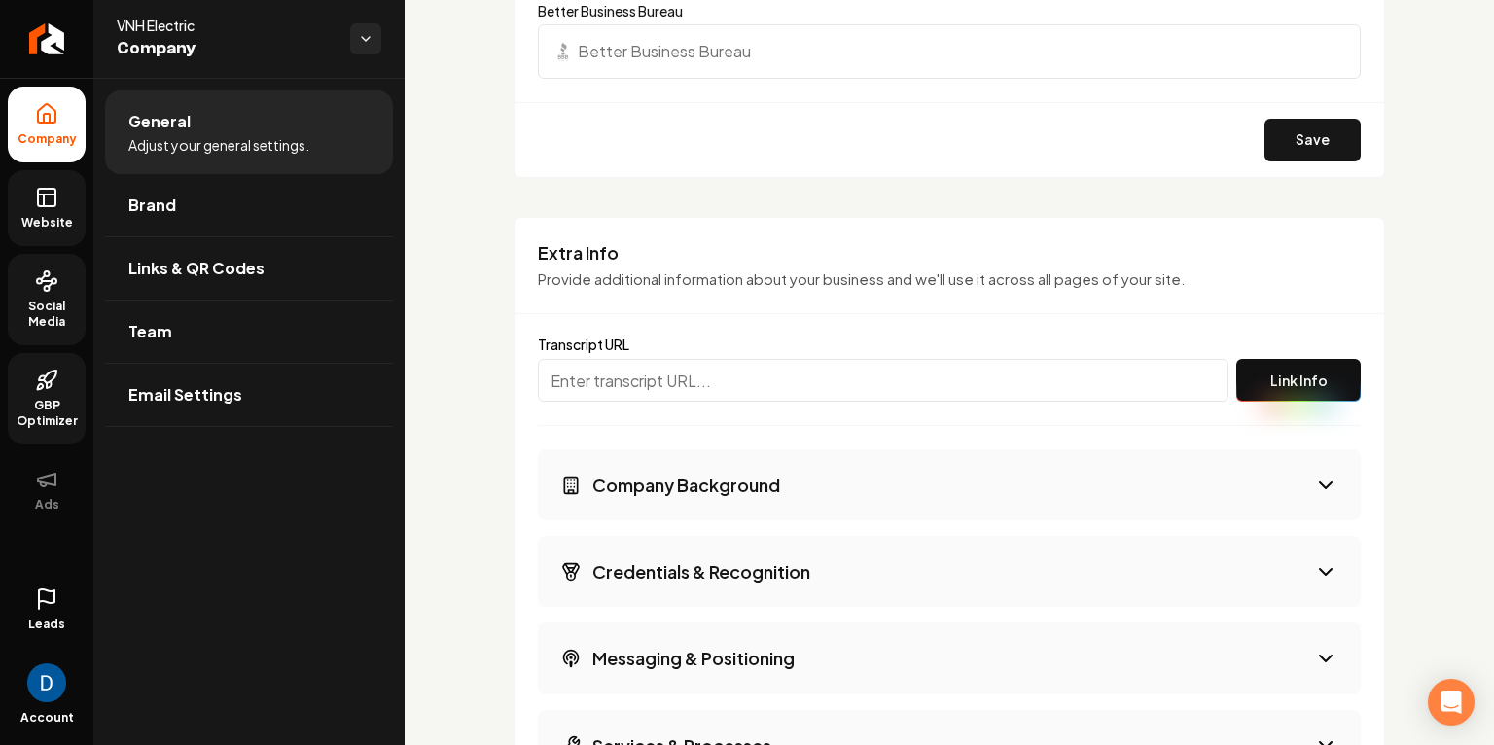
click at [662, 478] on h3 "Company Background" at bounding box center [686, 485] width 188 height 24
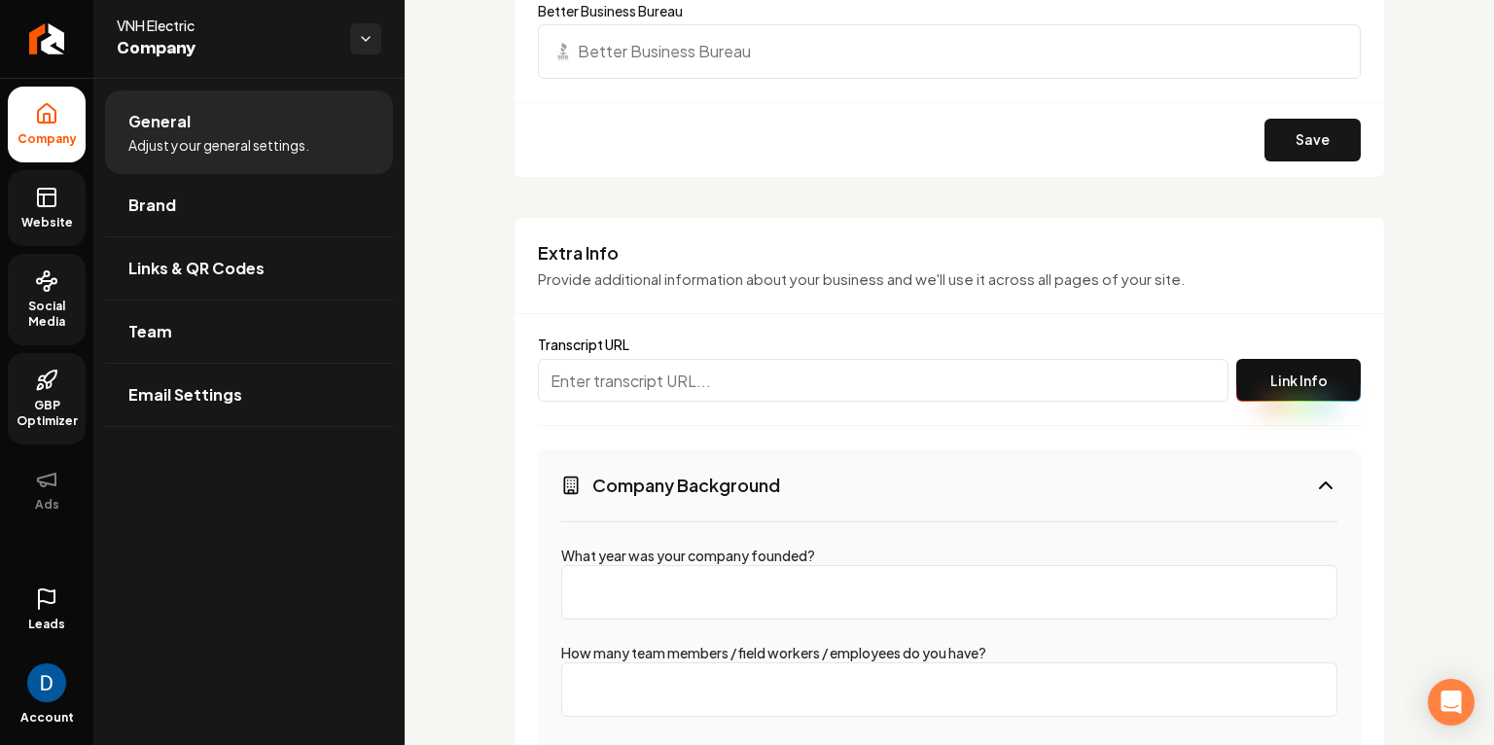
click at [664, 477] on h3 "Company Background" at bounding box center [686, 485] width 188 height 24
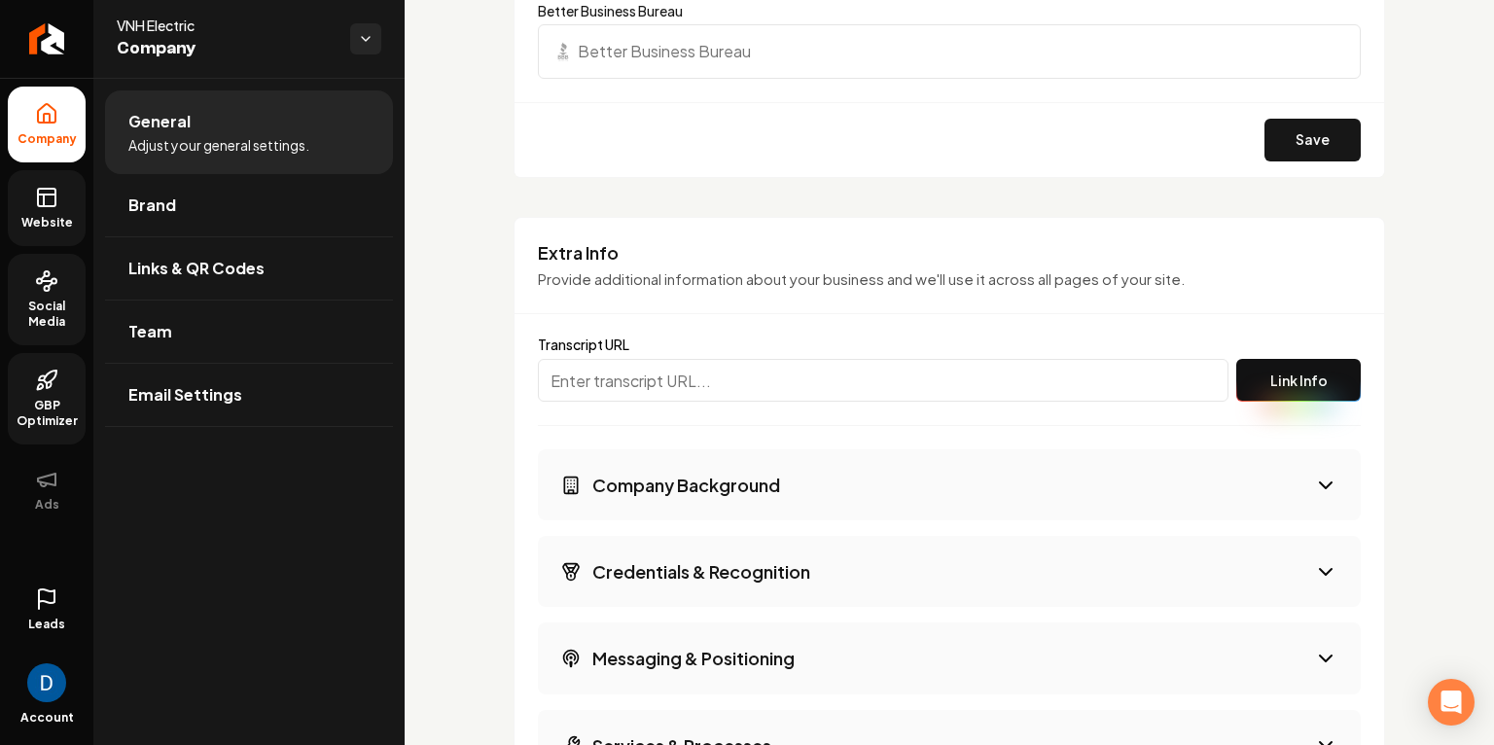
click at [155, 28] on span "VNH Electric" at bounding box center [226, 25] width 218 height 19
copy span "VNH Electric"
click at [692, 489] on h3 "Company Background" at bounding box center [686, 485] width 188 height 24
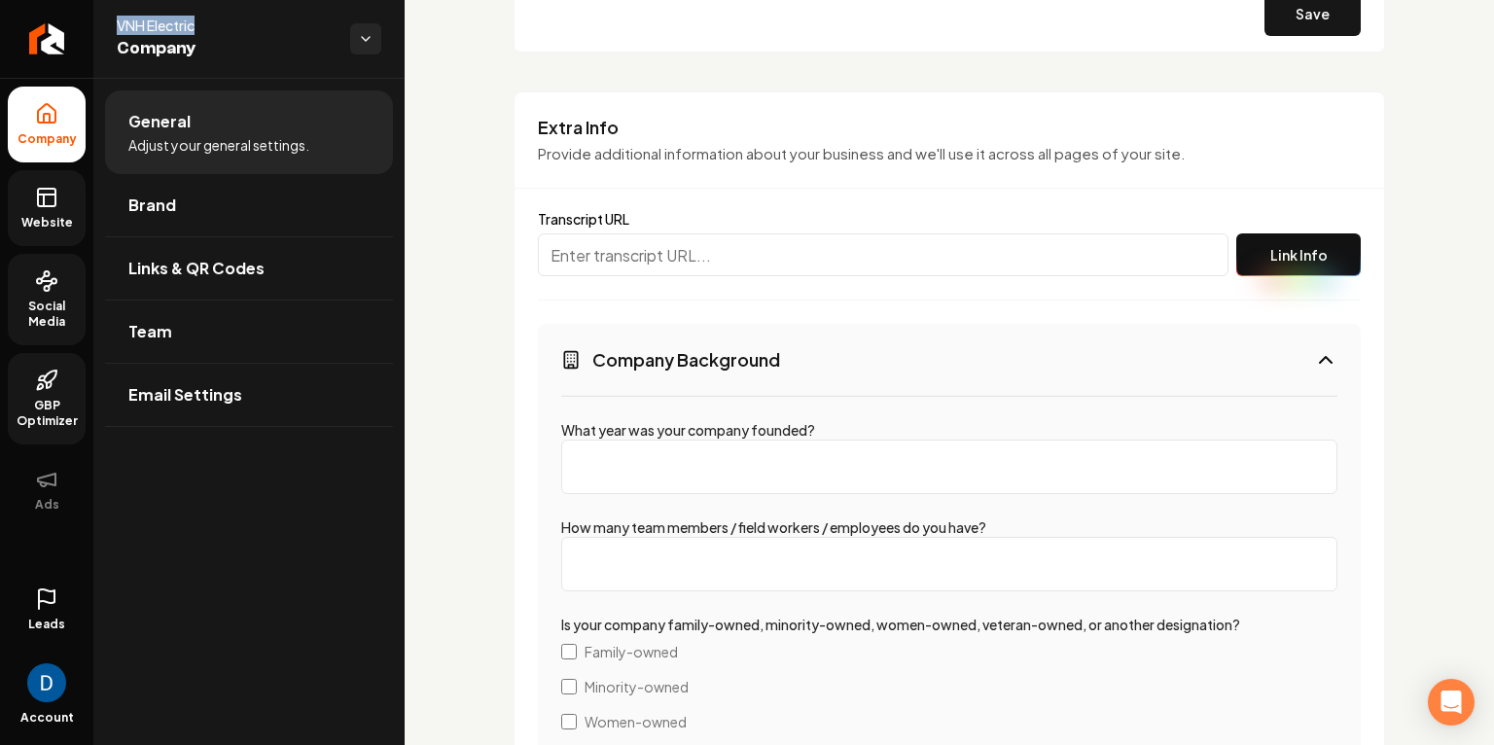
scroll to position [3080, 0]
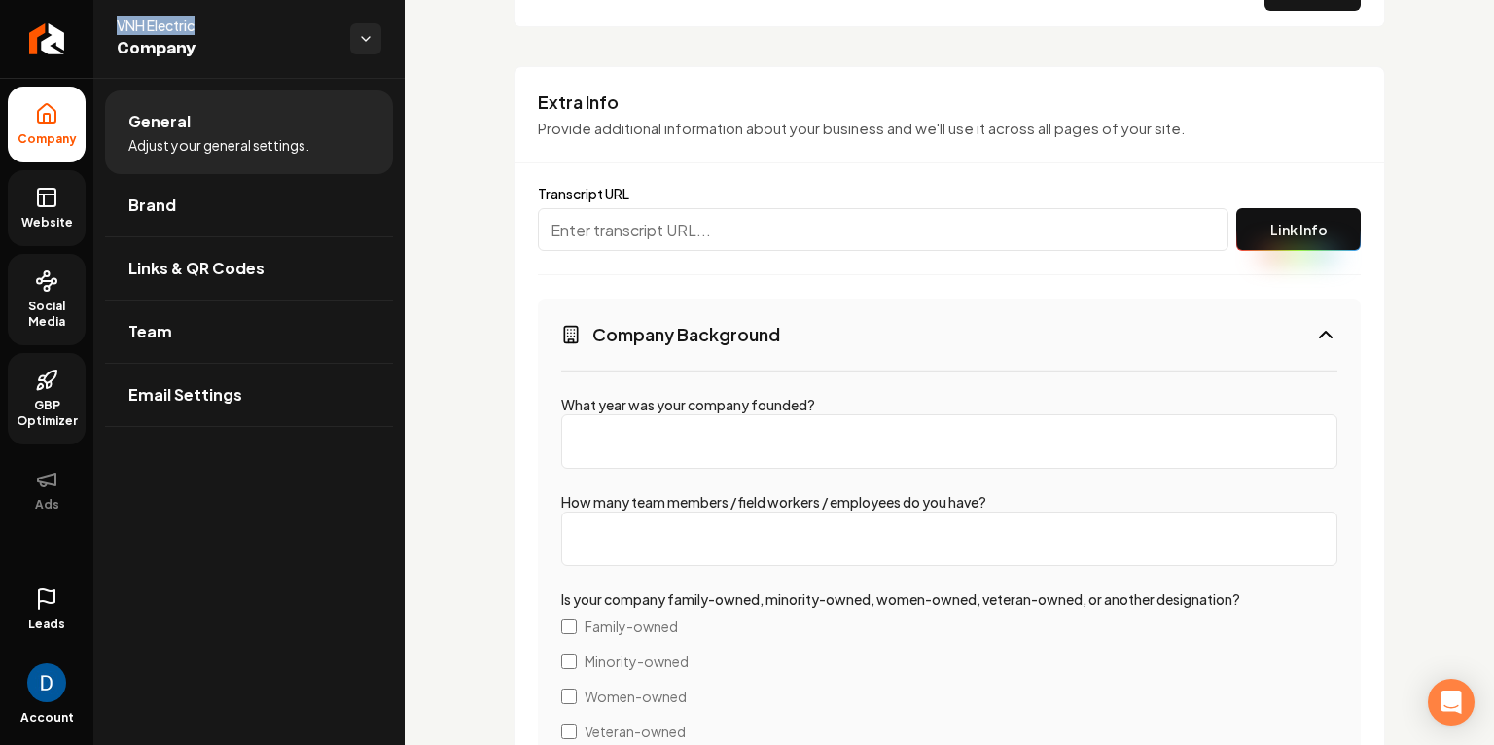
click at [685, 434] on input "What year was your company founded?" at bounding box center [949, 441] width 776 height 54
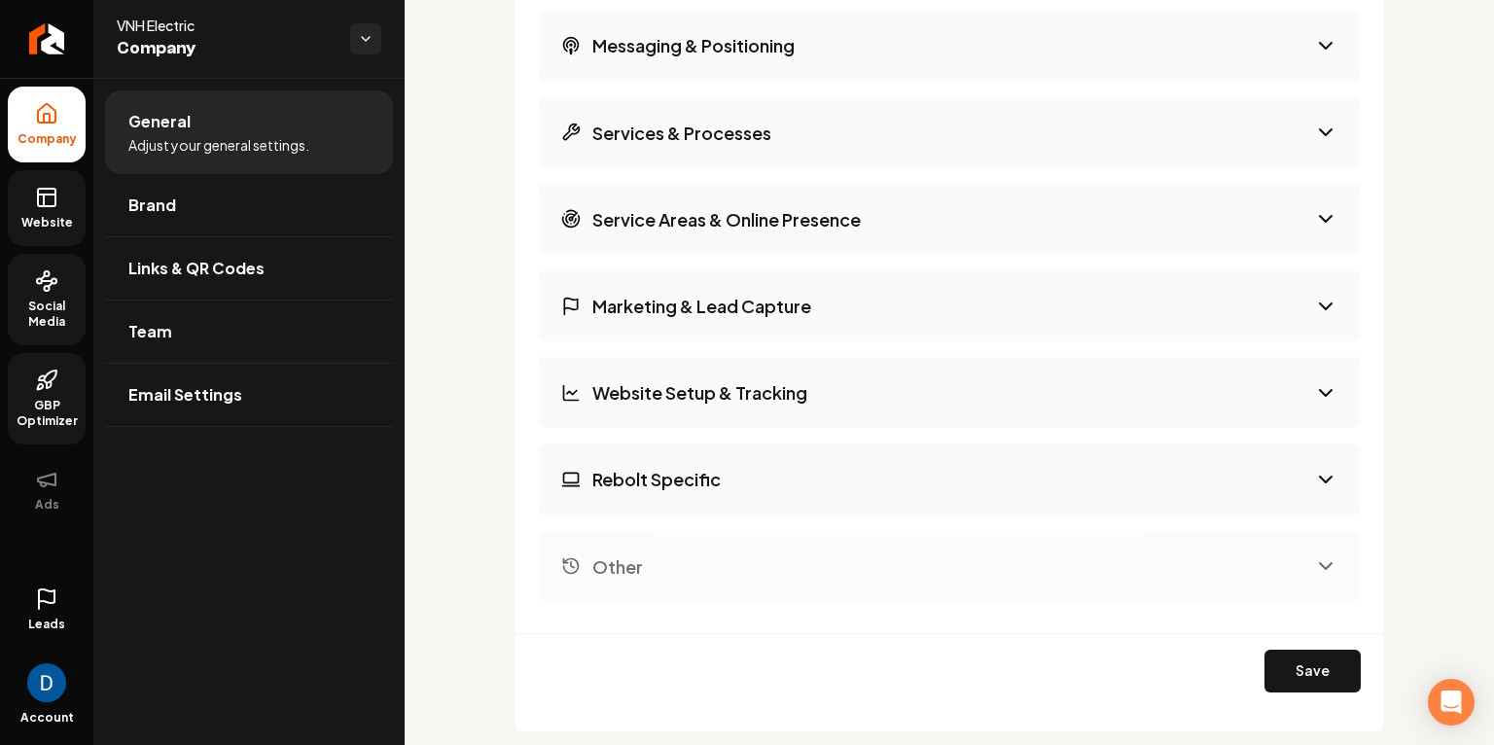
scroll to position [4805, 0]
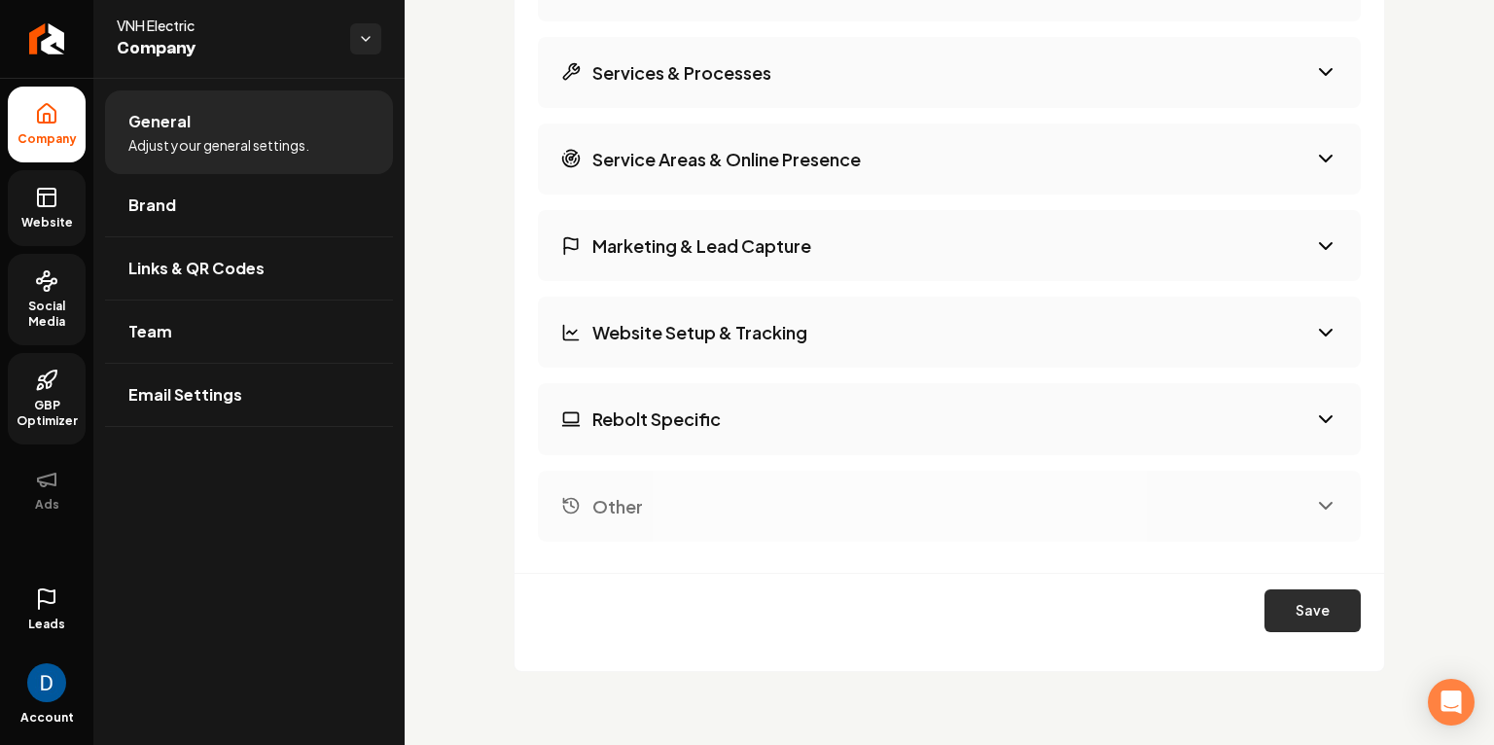
type input "2005"
click at [1305, 589] on button "Save" at bounding box center [1312, 610] width 96 height 43
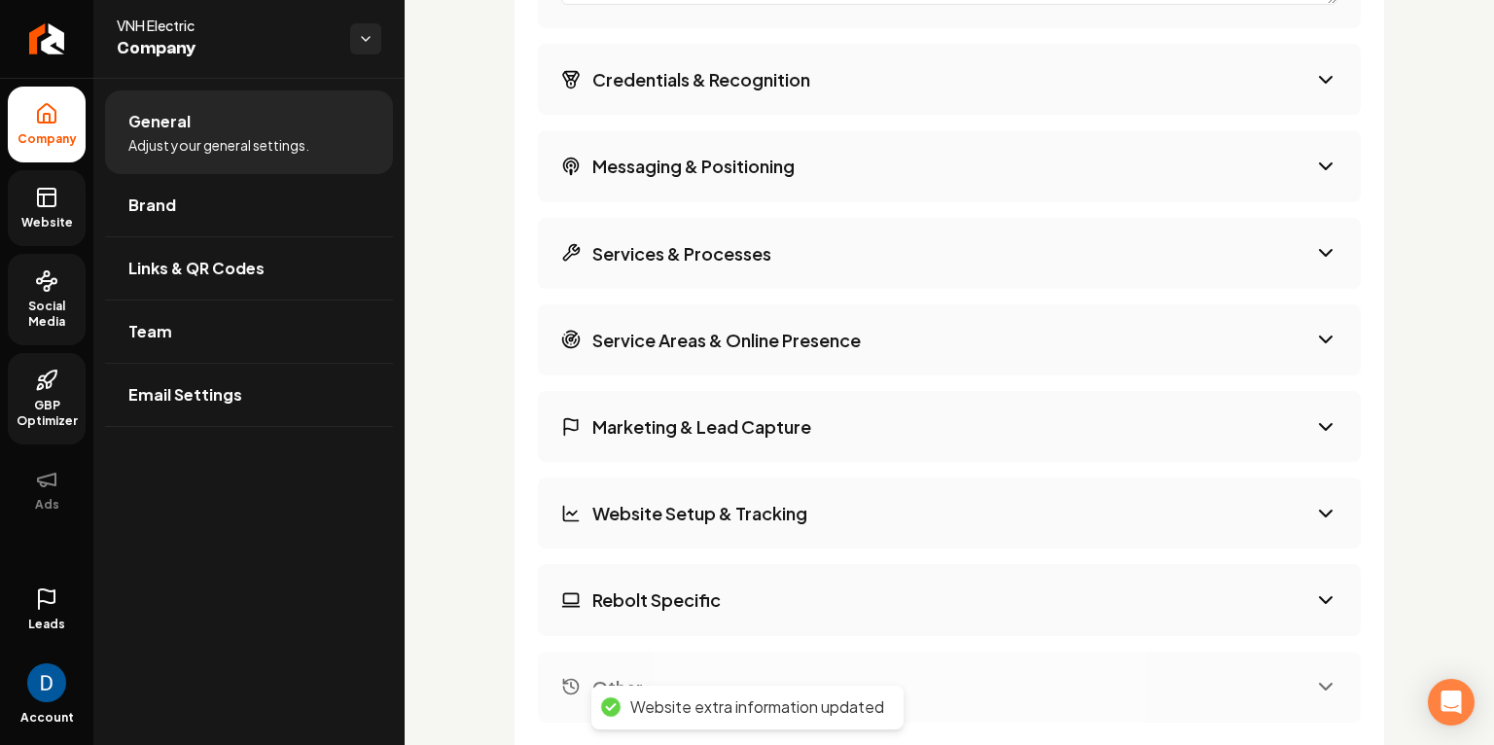
scroll to position [4475, 0]
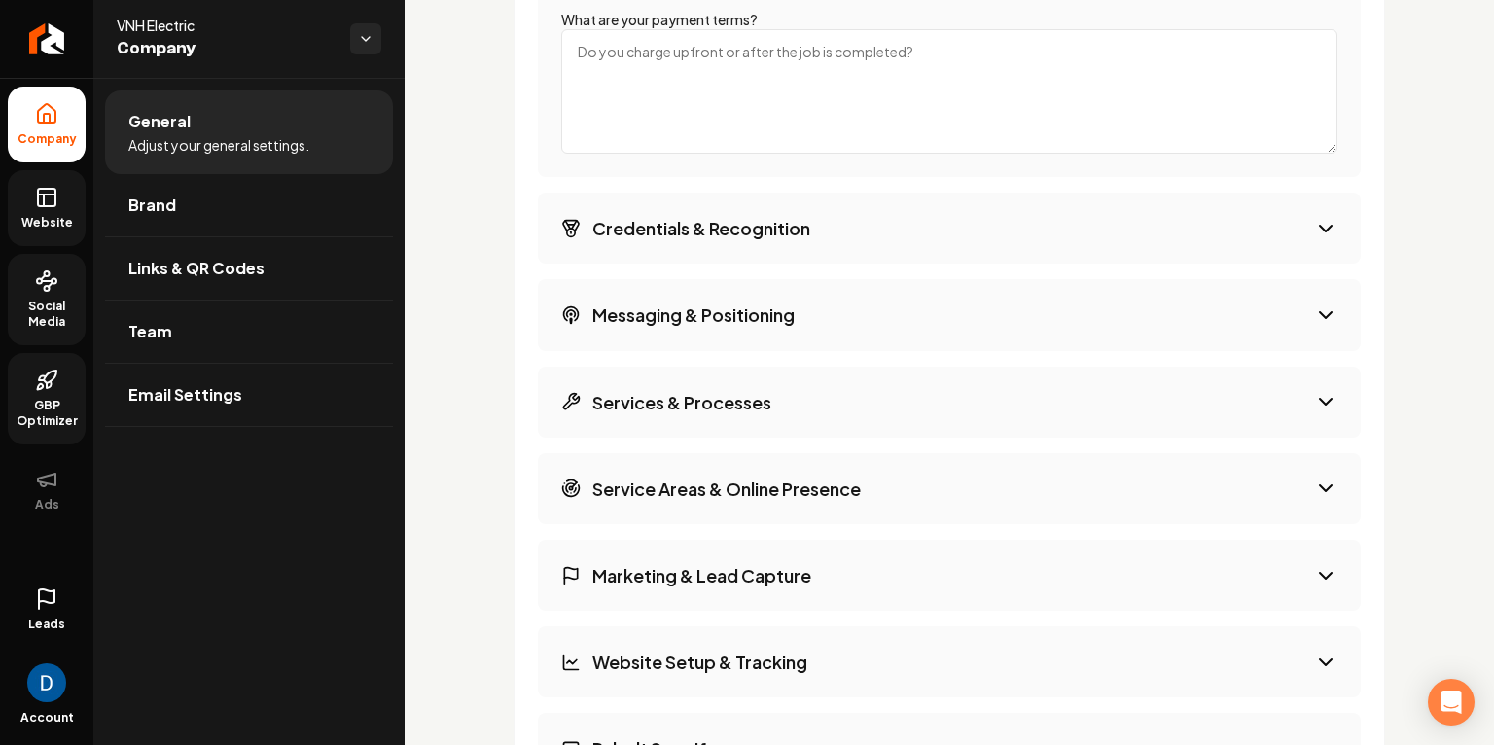
click at [45, 302] on span "Social Media" at bounding box center [47, 314] width 78 height 31
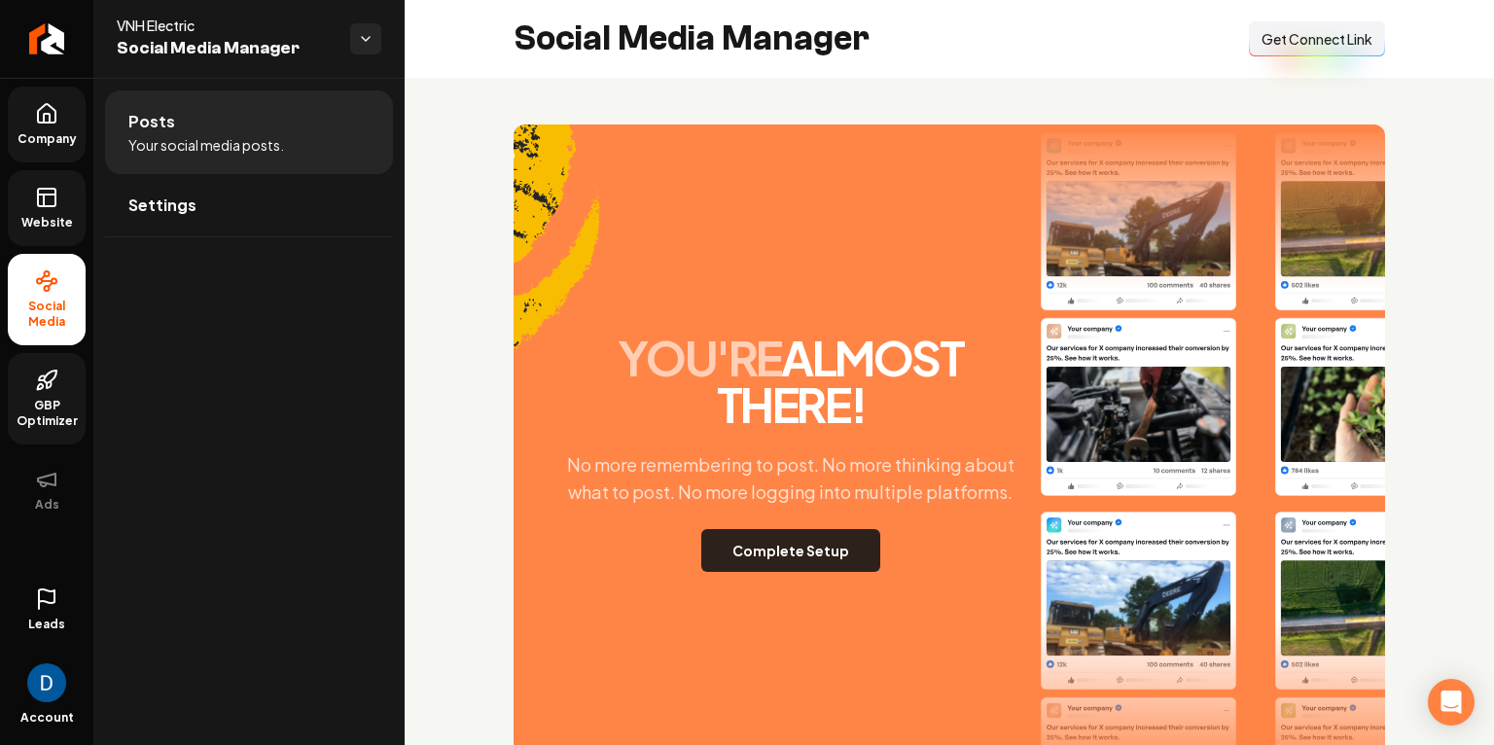
click at [788, 550] on button "Complete Setup" at bounding box center [790, 550] width 179 height 43
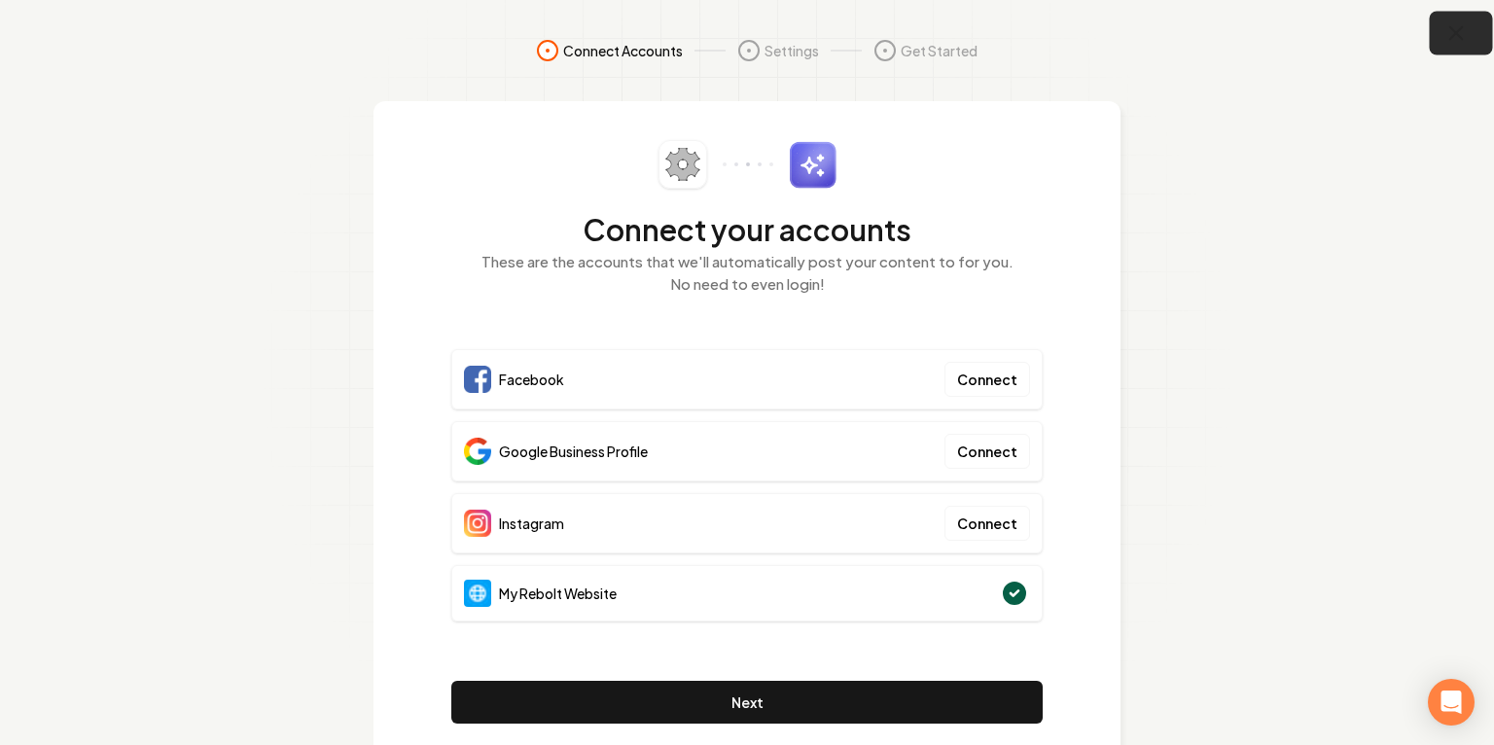
click at [1461, 50] on button "button" at bounding box center [1461, 34] width 63 height 44
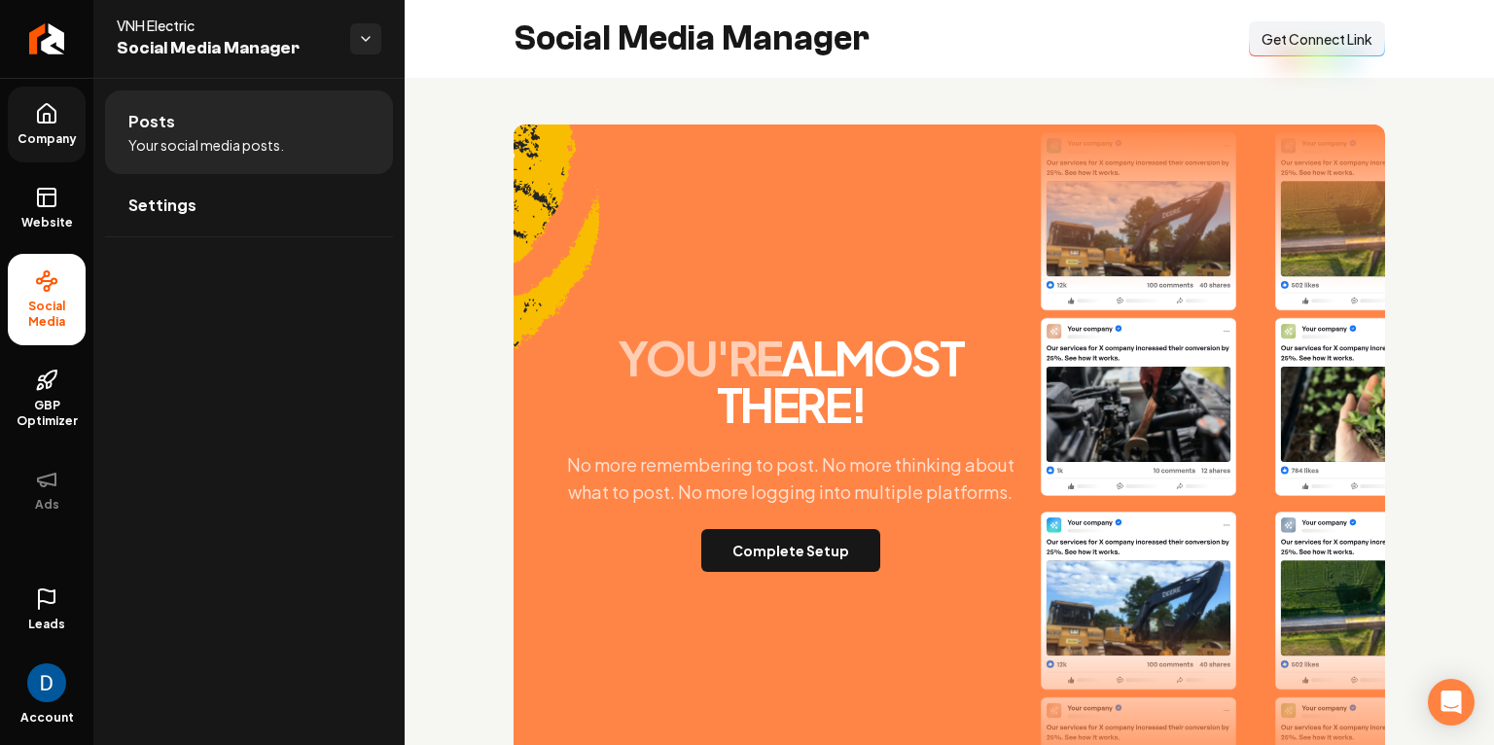
click at [73, 121] on link "Company" at bounding box center [47, 125] width 78 height 76
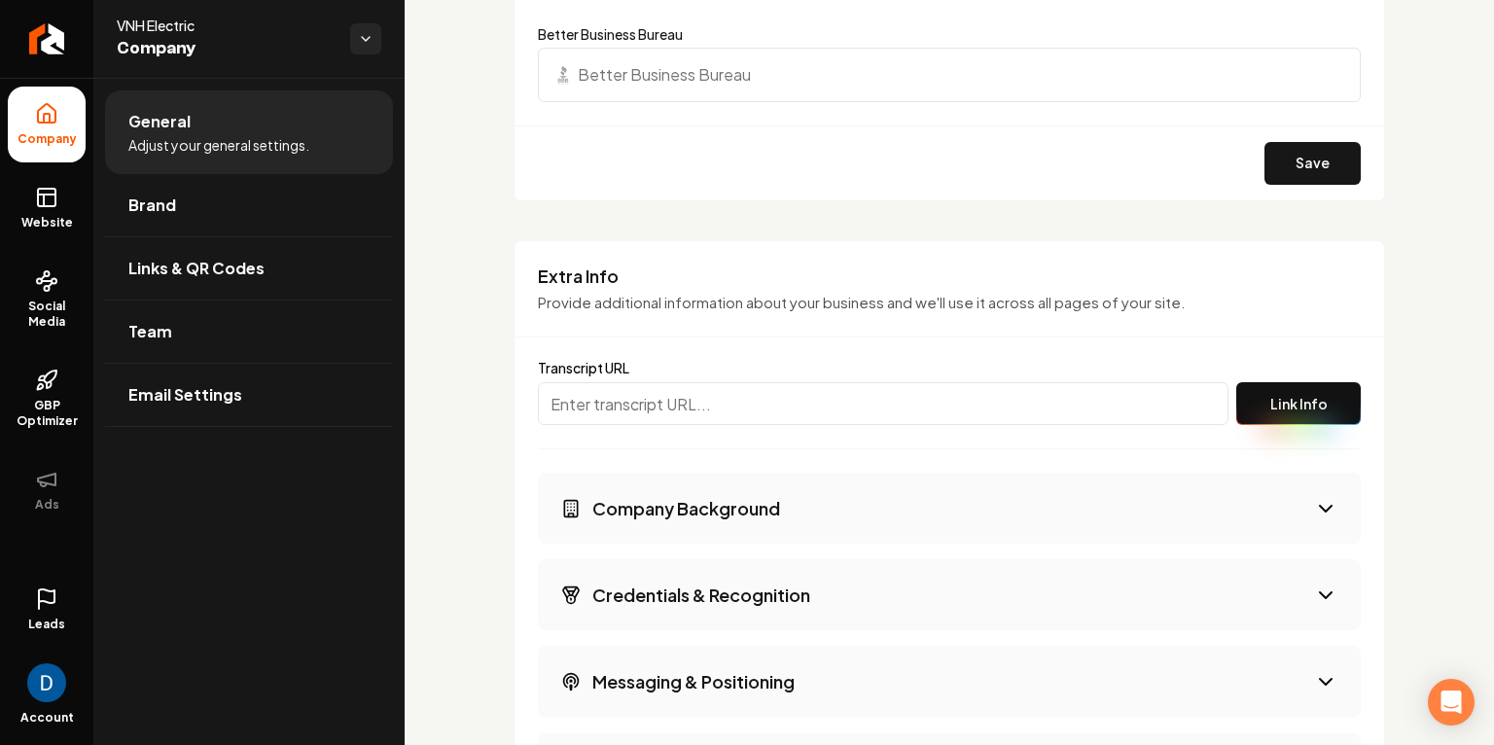
scroll to position [2901, 0]
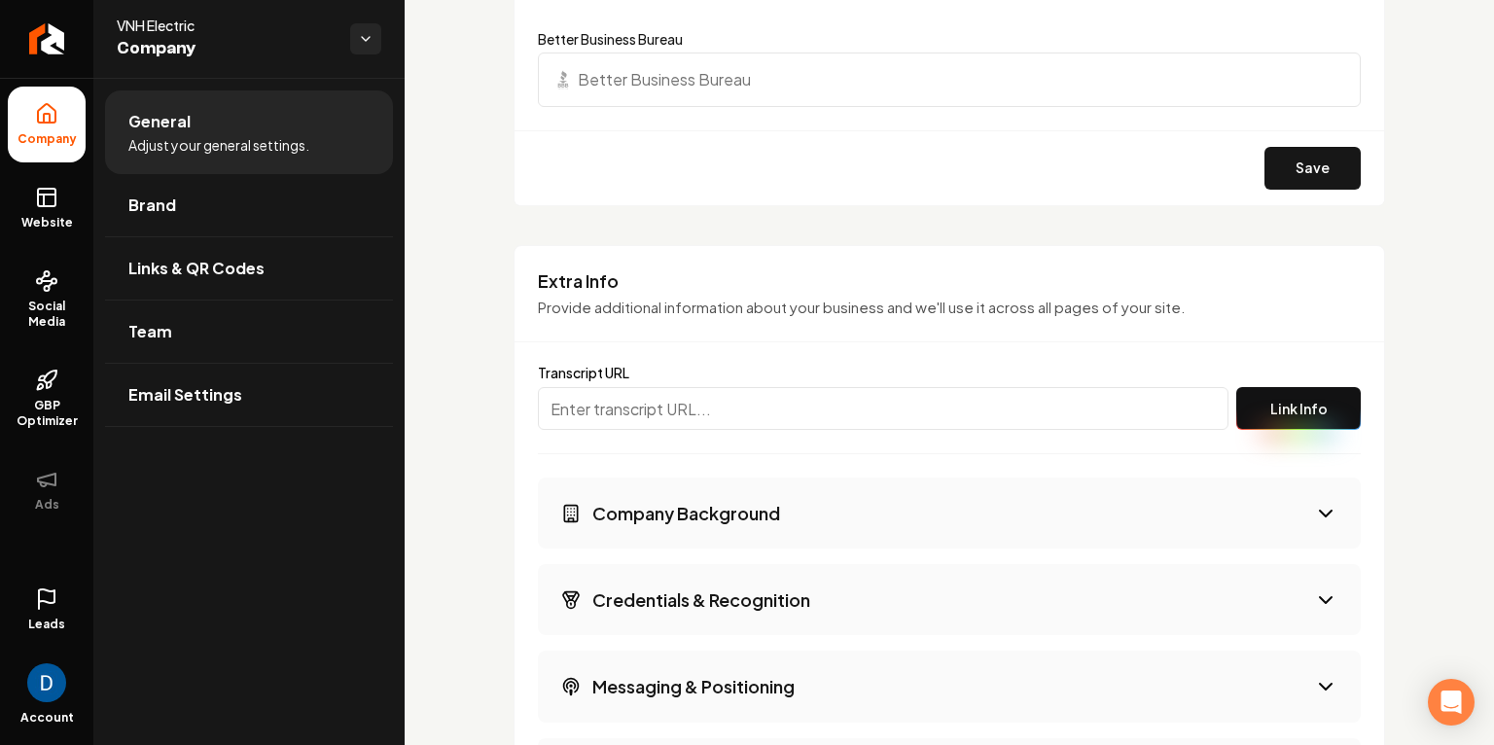
click at [670, 510] on h3 "Company Background" at bounding box center [686, 513] width 188 height 24
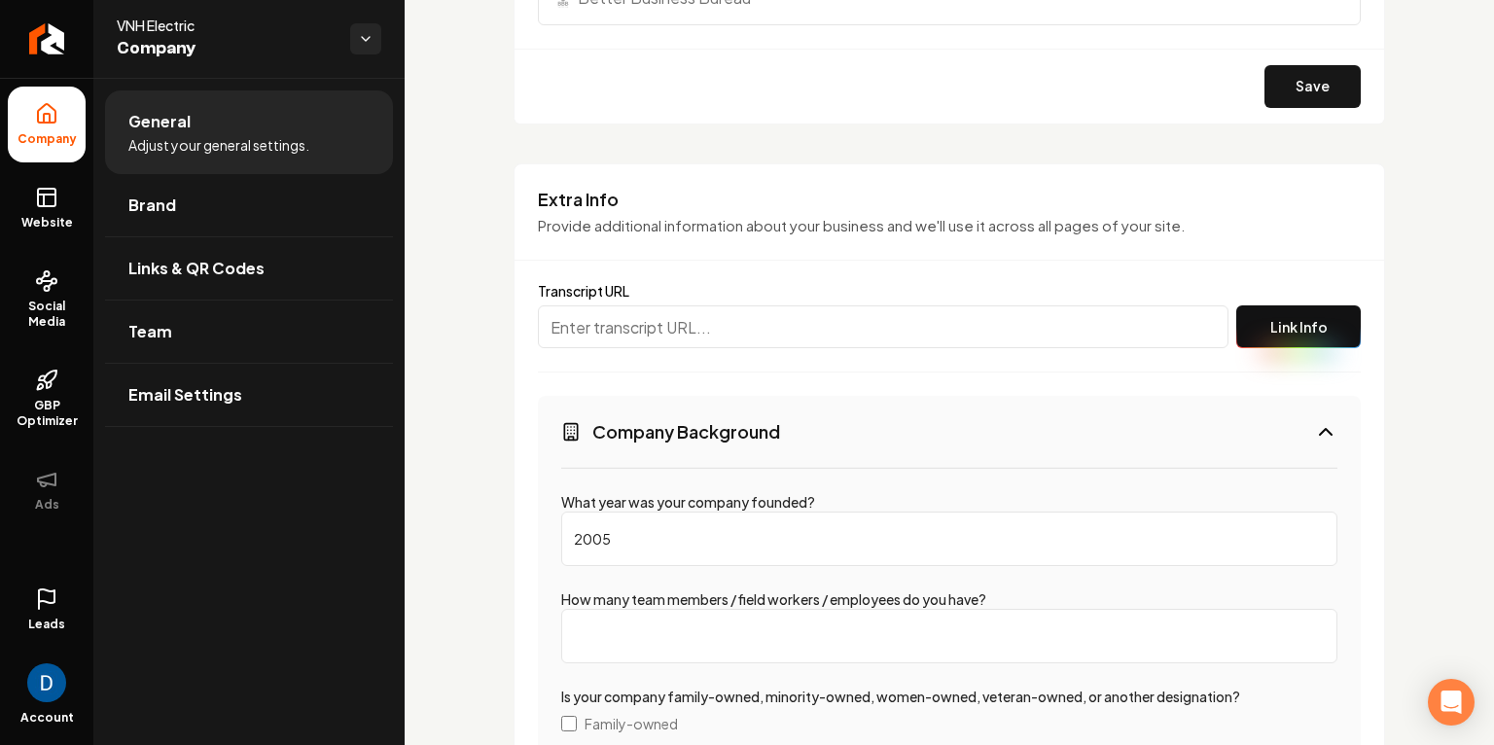
scroll to position [3197, 0]
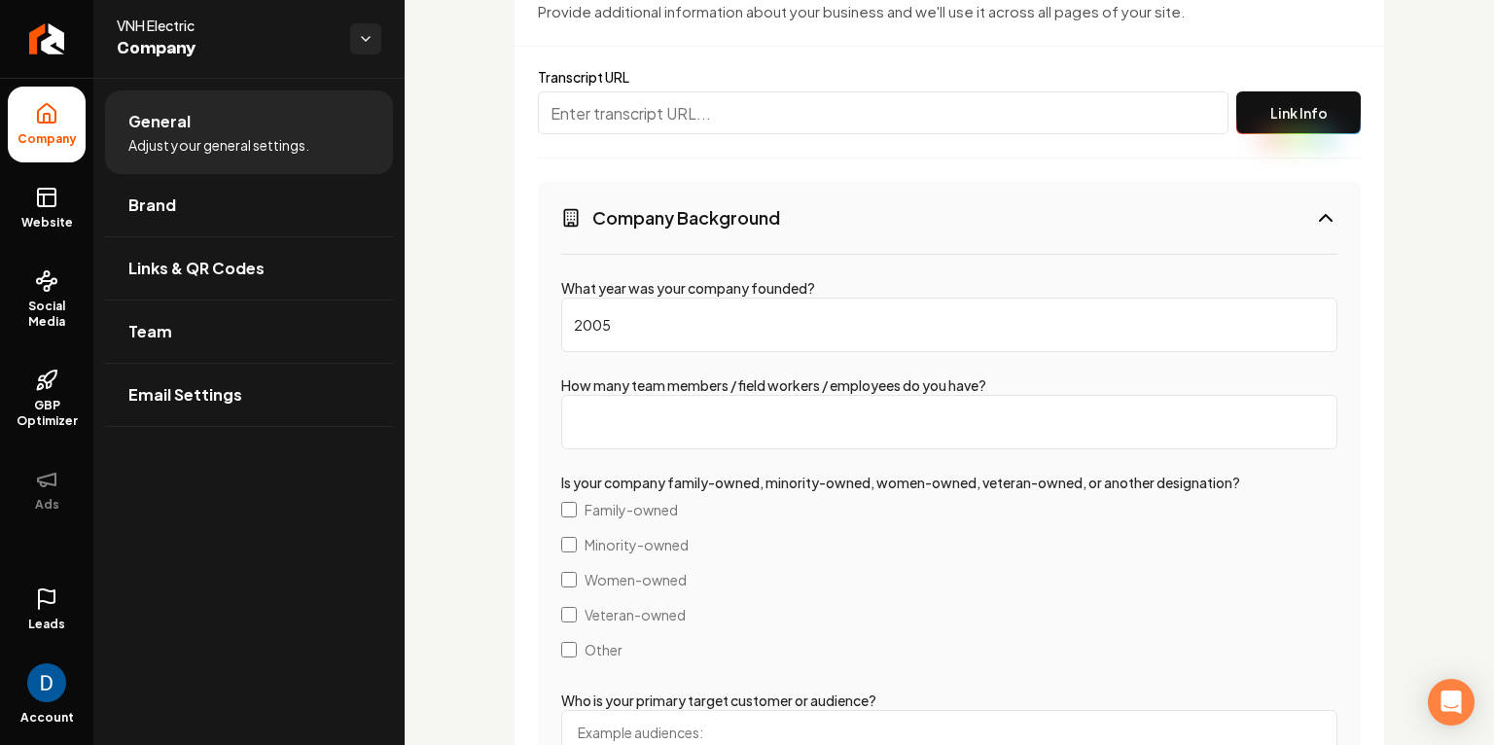
click at [673, 444] on input "How many team members / field workers / employees do you have?" at bounding box center [949, 422] width 776 height 54
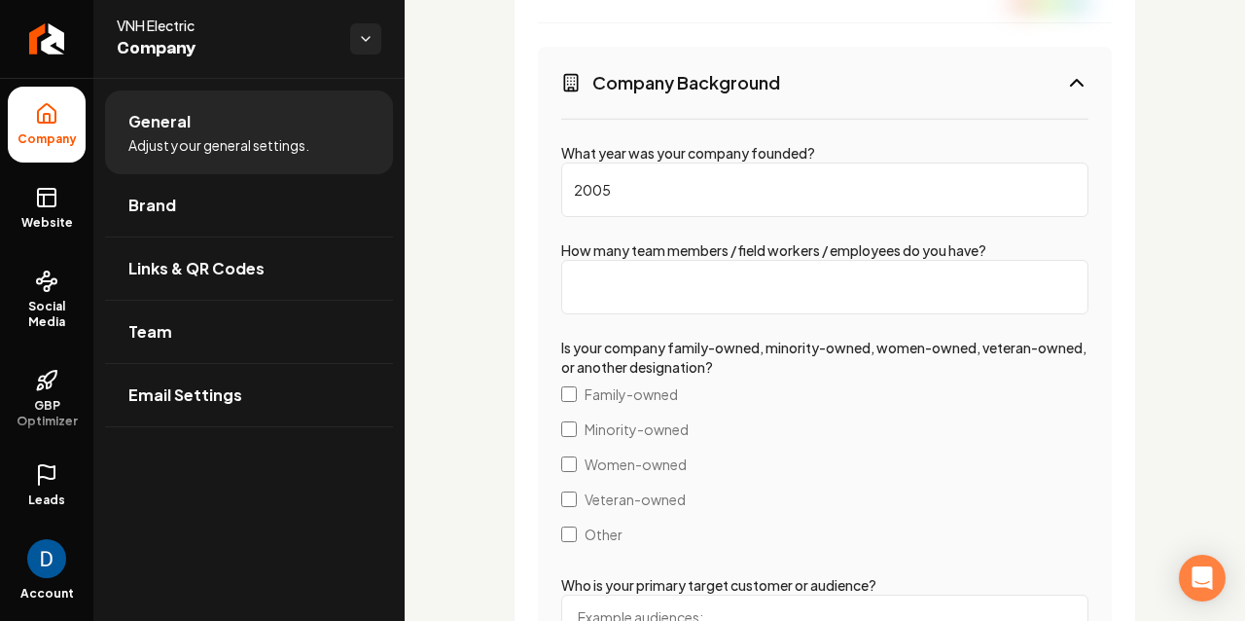
scroll to position [3426, 0]
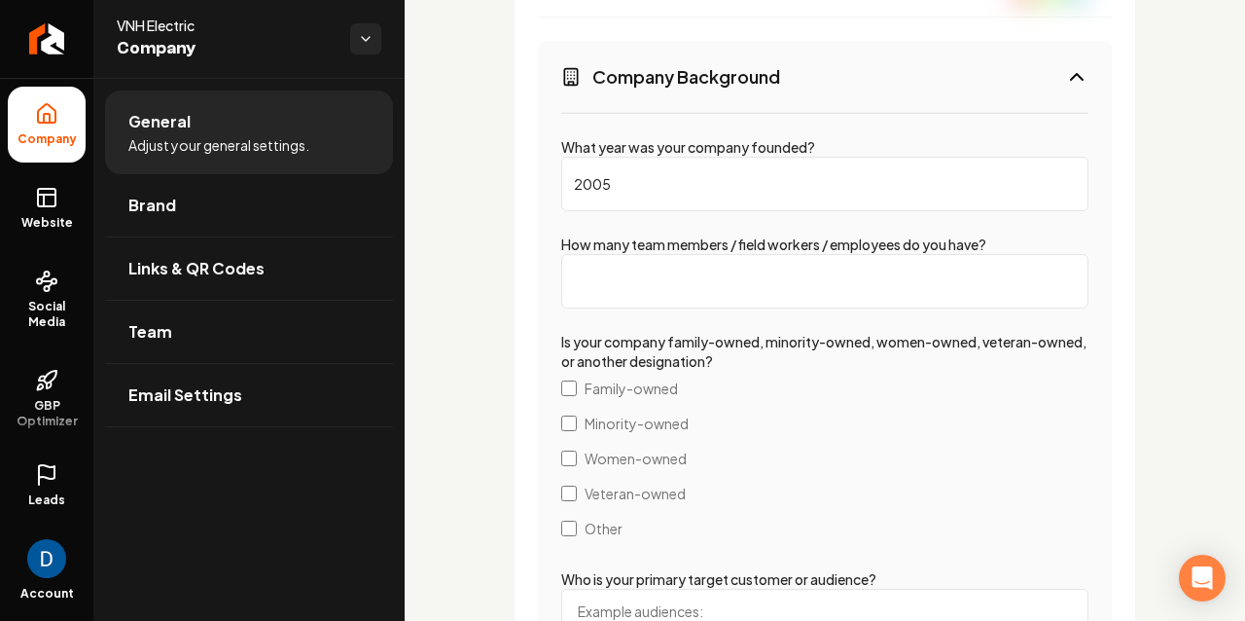
click at [673, 250] on label "How many team members / field workers / employees do you have?" at bounding box center [773, 244] width 425 height 18
click at [673, 254] on input "How many team members / field workers / employees do you have?" at bounding box center [824, 281] width 527 height 54
click at [675, 246] on label "How many team members / field workers / employees do you have?" at bounding box center [773, 244] width 425 height 18
click at [675, 254] on input "How many team members / field workers / employees do you have?" at bounding box center [824, 281] width 527 height 54
click at [675, 246] on label "How many team members / field workers / employees do you have?" at bounding box center [773, 244] width 425 height 18
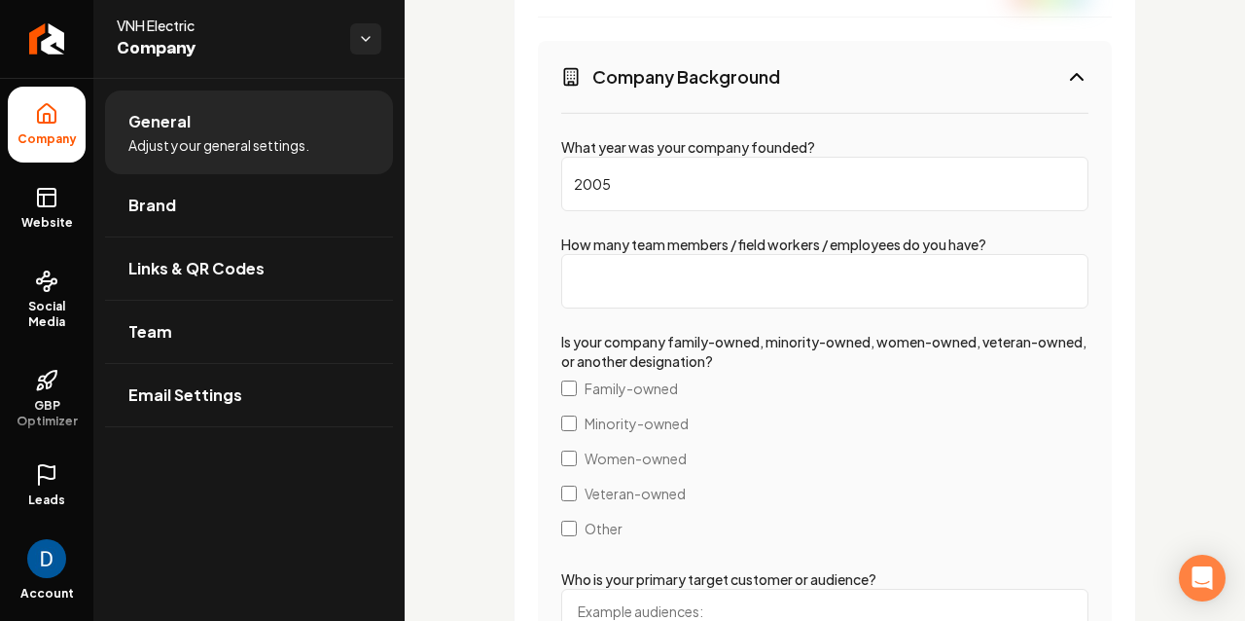
click at [675, 254] on input "How many team members / field workers / employees do you have?" at bounding box center [824, 281] width 527 height 54
click at [675, 246] on label "How many team members / field workers / employees do you have?" at bounding box center [773, 244] width 425 height 18
click at [675, 254] on input "How many team members / field workers / employees do you have?" at bounding box center [824, 281] width 527 height 54
type input "2"
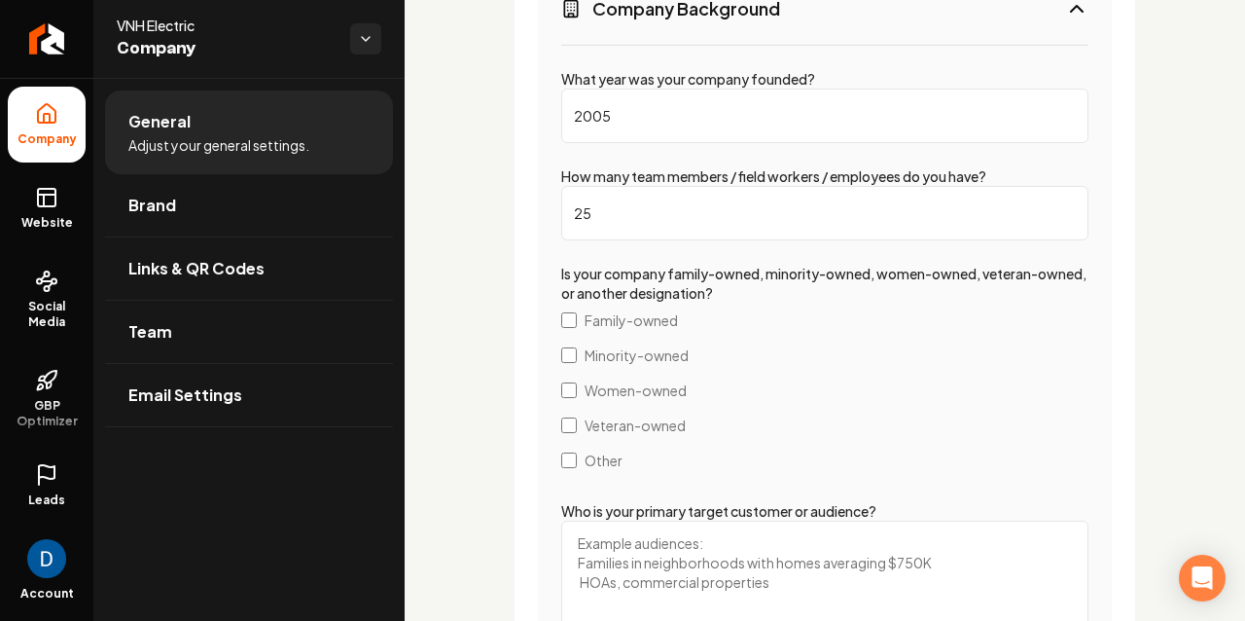
scroll to position [3497, 0]
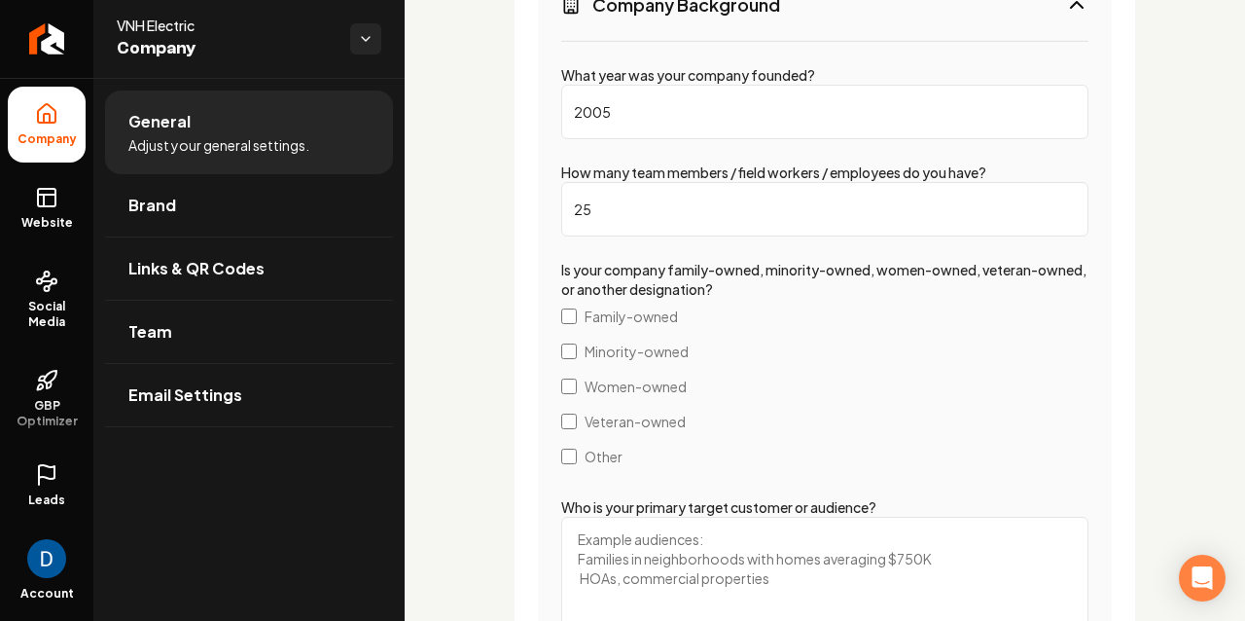
type input "25"
click at [633, 265] on label "Is your company family-owned, minority-owned, women-owned, veteran-owned, or an…" at bounding box center [823, 279] width 525 height 37
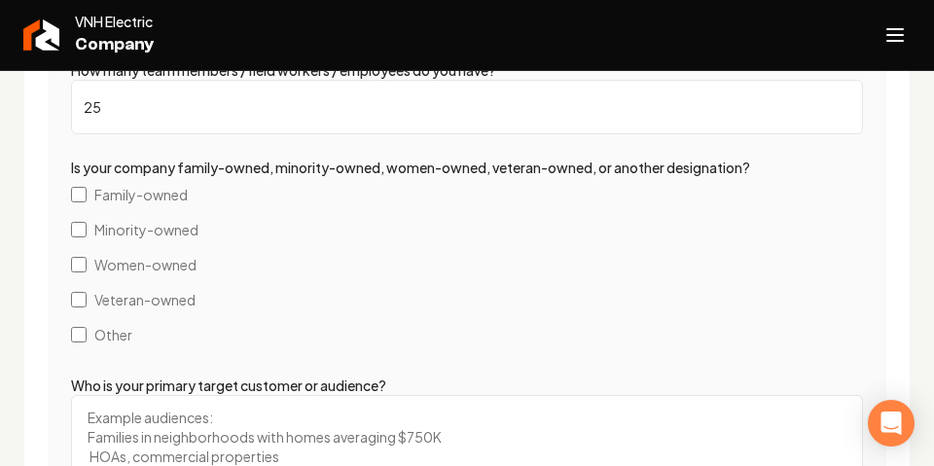
scroll to position [3567, 0]
click at [204, 171] on label "Is your company family-owned, minority-owned, women-owned, veteran-owned, or an…" at bounding box center [410, 168] width 679 height 18
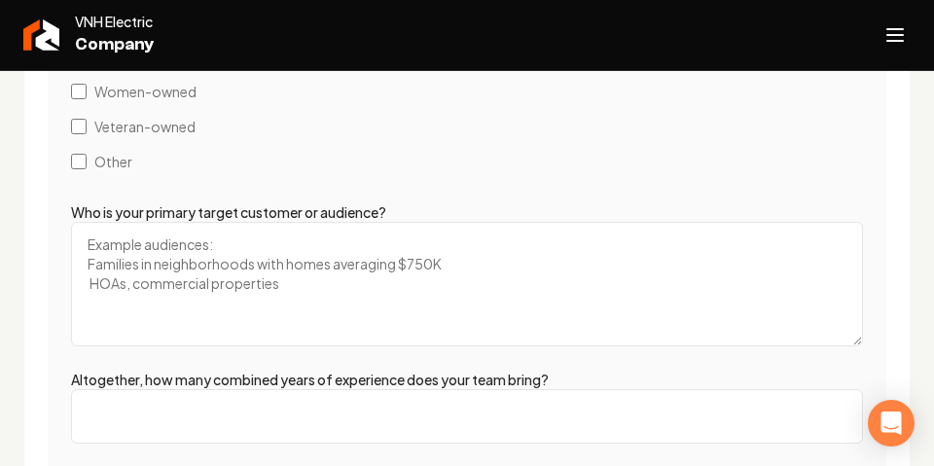
scroll to position [3745, 0]
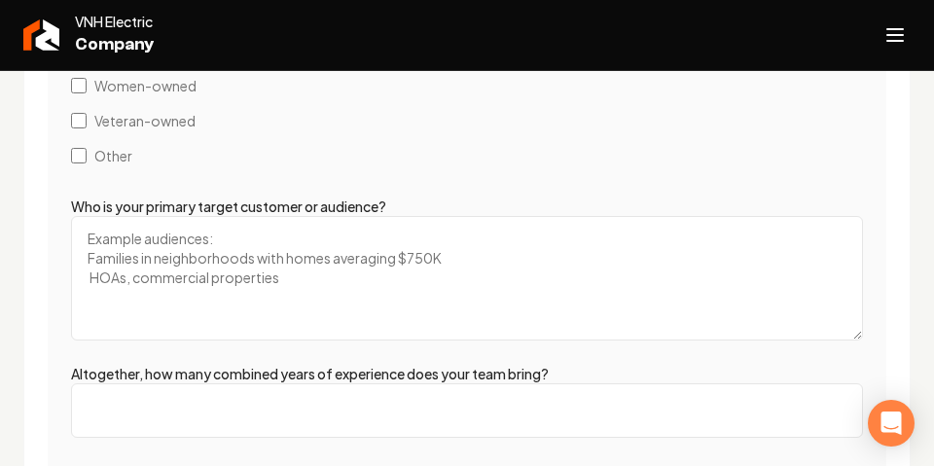
click at [273, 283] on textarea "Who is your primary target customer or audience?" at bounding box center [467, 278] width 792 height 124
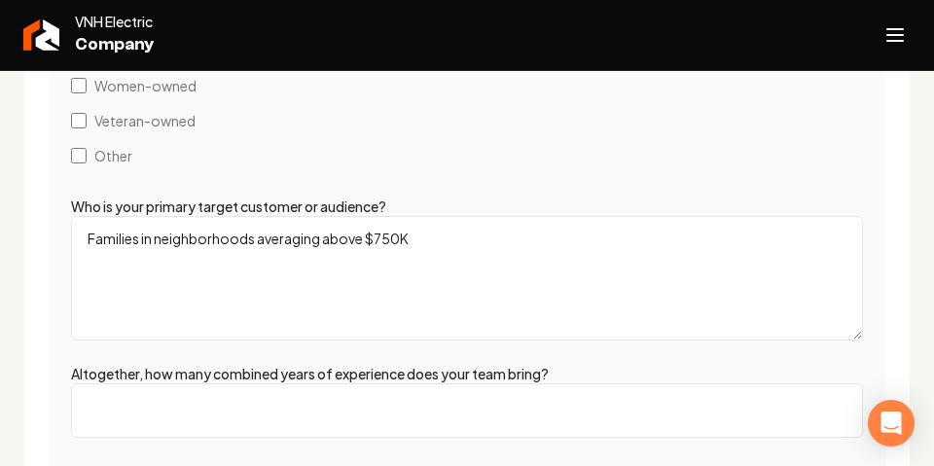
click at [241, 269] on textarea "Families in neighborhoods averaging above $750K" at bounding box center [467, 278] width 792 height 124
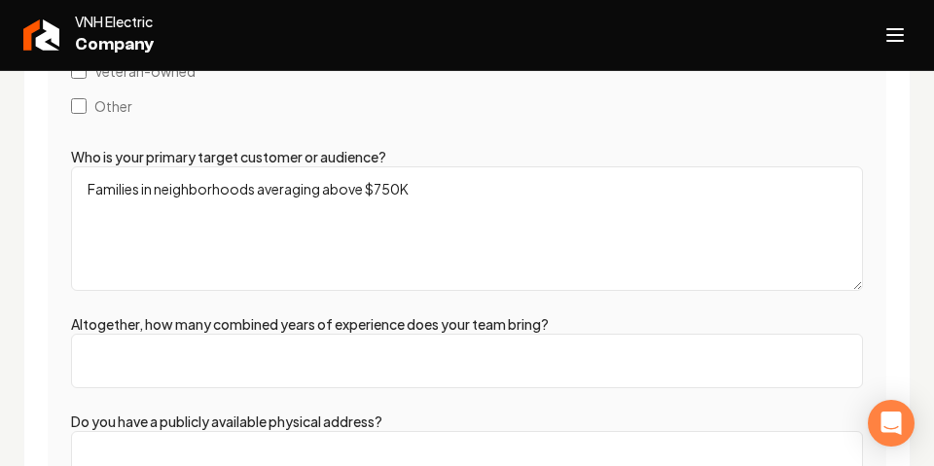
scroll to position [3913, 0]
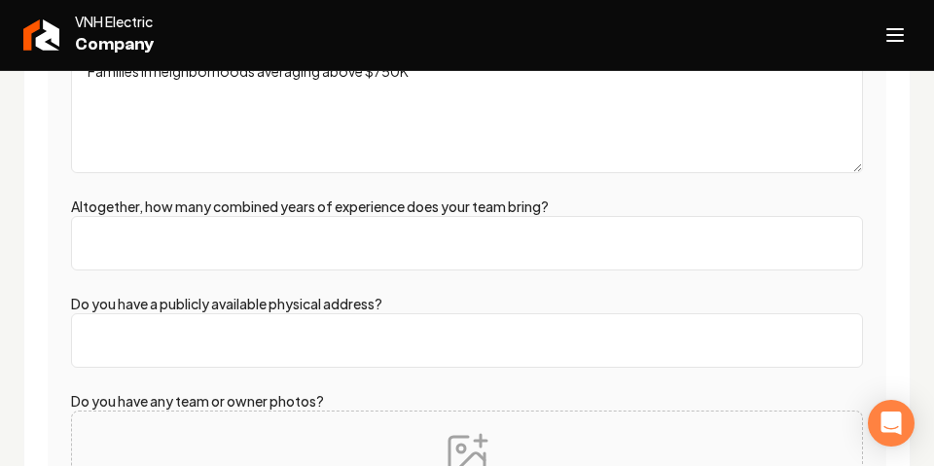
type textarea "Families in neighborhoods averaging above $750K"
click at [243, 249] on input "Altogether, how many combined years of experience does your team bring?" at bounding box center [467, 243] width 792 height 54
click at [242, 206] on label "Altogether, how many combined years of experience does your team bring?" at bounding box center [310, 206] width 478 height 18
click at [242, 216] on input "Altogether, how many combined years of experience does your team bring?" at bounding box center [467, 243] width 792 height 54
click at [242, 206] on label "Altogether, how many combined years of experience does your team bring?" at bounding box center [310, 206] width 478 height 18
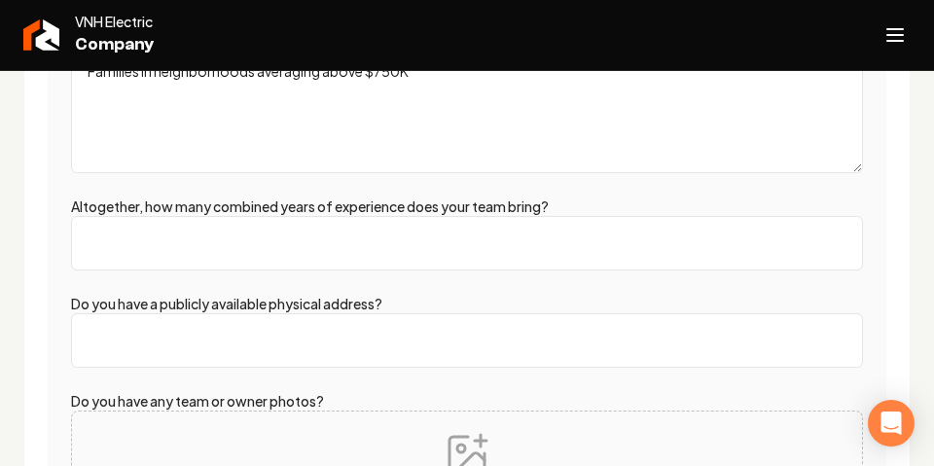
click at [242, 216] on input "Altogether, how many combined years of experience does your team bring?" at bounding box center [467, 243] width 792 height 54
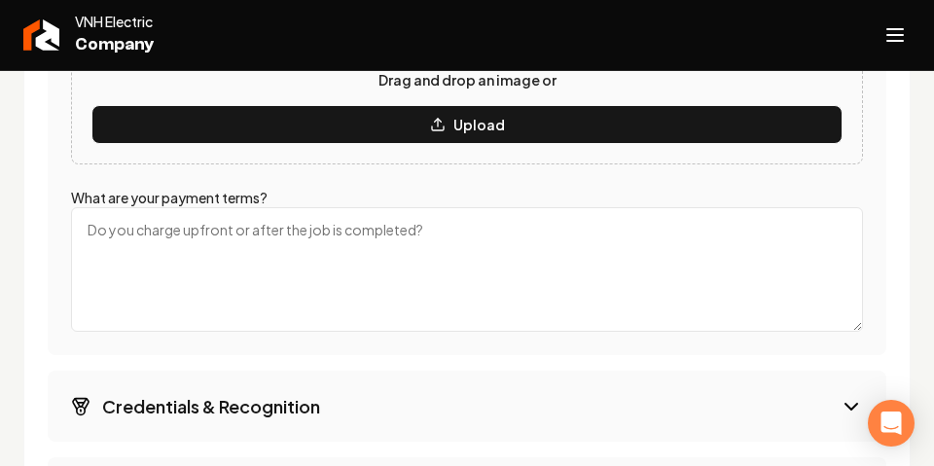
scroll to position [4325, 0]
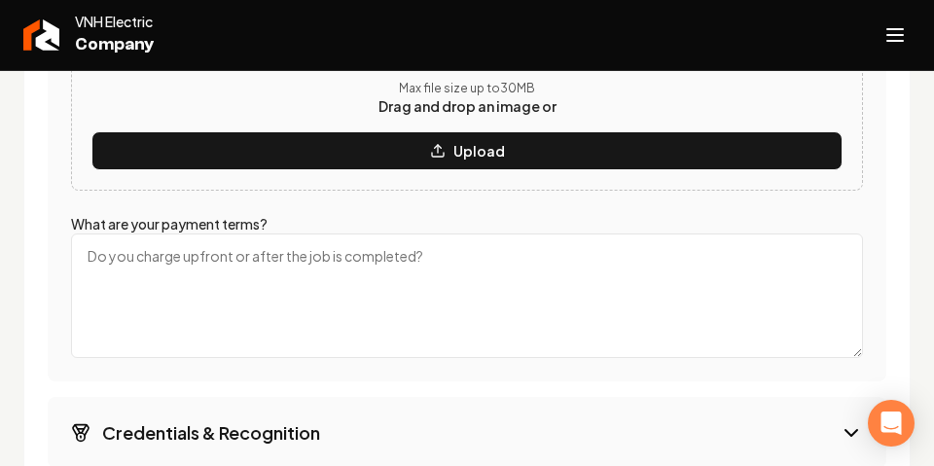
type input "20"
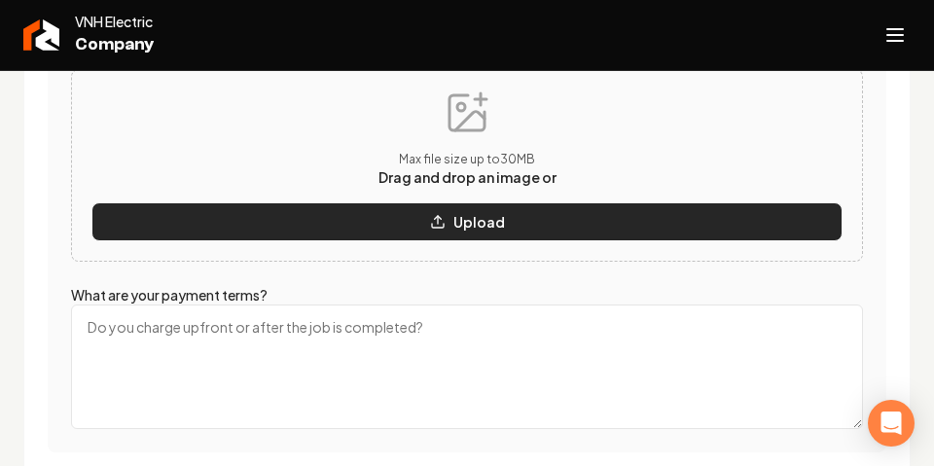
scroll to position [4254, 0]
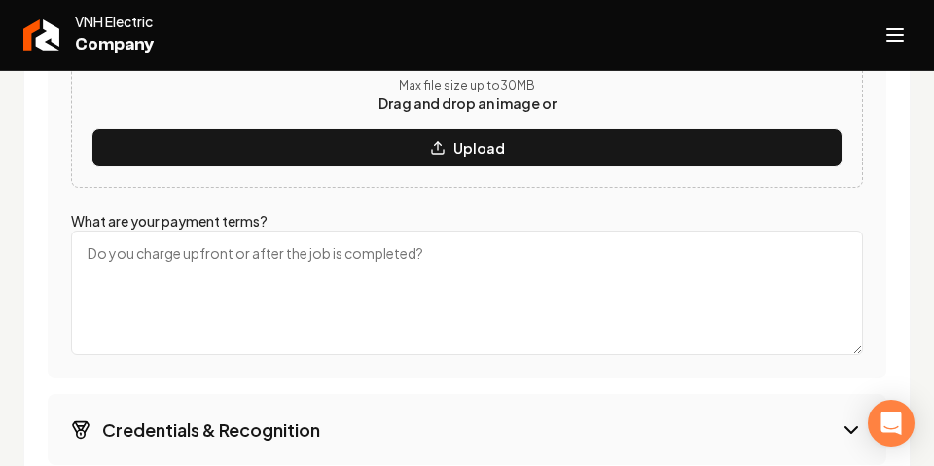
click at [154, 265] on textarea "What are your payment terms?" at bounding box center [467, 293] width 792 height 124
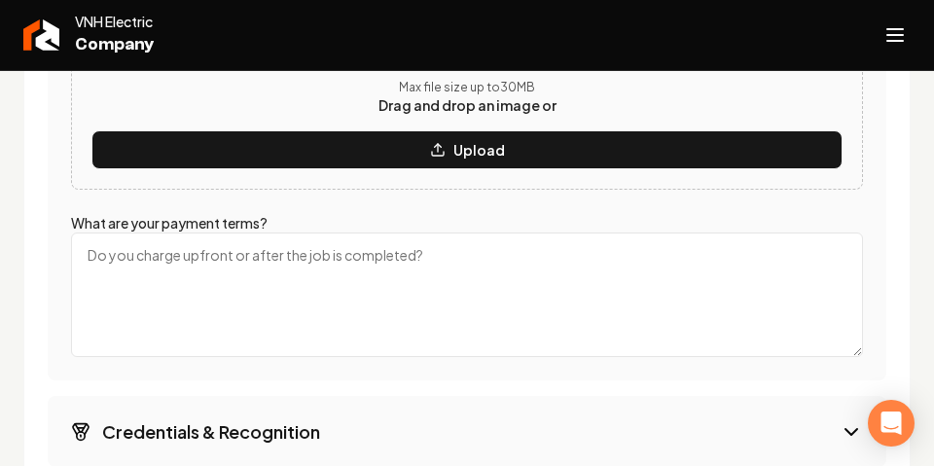
click at [172, 254] on textarea "What are your payment terms?" at bounding box center [467, 294] width 792 height 124
click at [174, 268] on textarea "What are your payment terms?" at bounding box center [467, 294] width 792 height 124
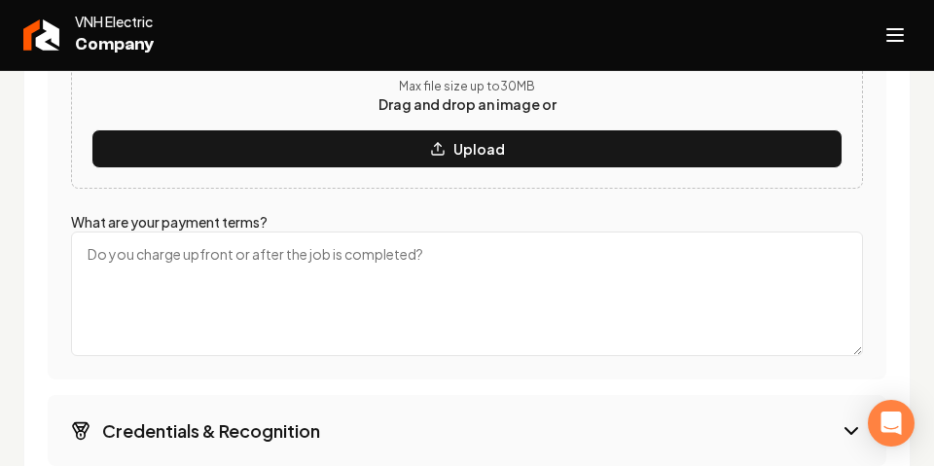
click at [174, 268] on textarea "What are your payment terms?" at bounding box center [467, 293] width 792 height 124
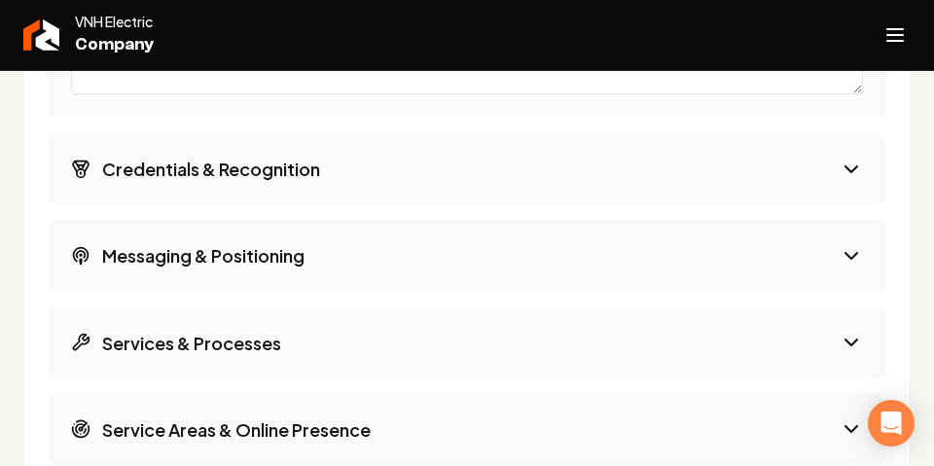
type textarea "Deposit, payments made as project is completed."
click at [225, 169] on h3 "Credentials & Recognition" at bounding box center [211, 169] width 218 height 24
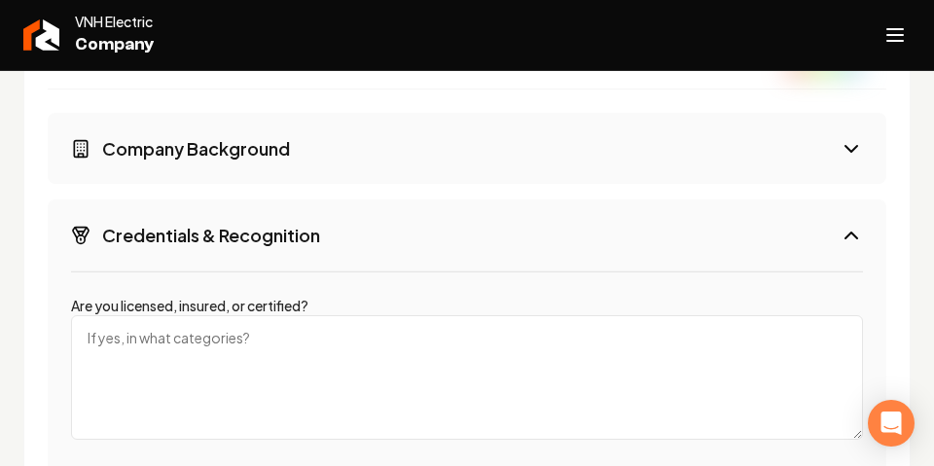
scroll to position [3359, 0]
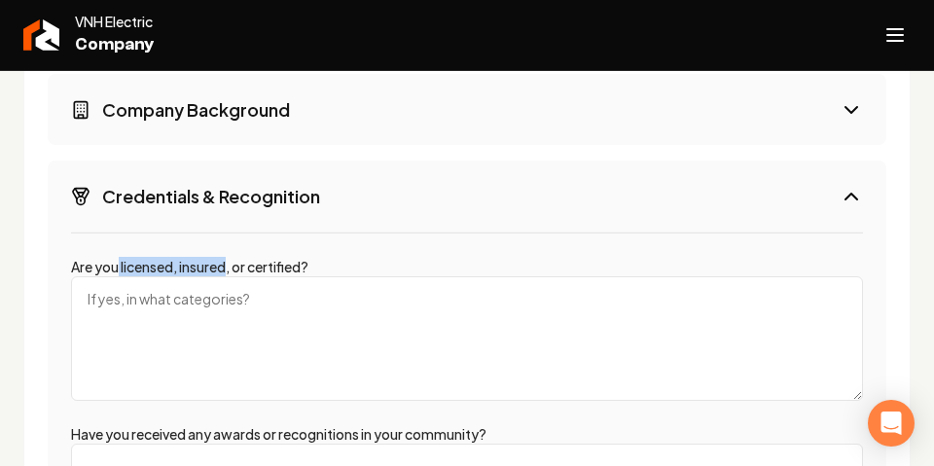
drag, startPoint x: 119, startPoint y: 267, endPoint x: 232, endPoint y: 267, distance: 113.8
click at [232, 267] on label "Are you licensed, insured, or certified?" at bounding box center [189, 267] width 237 height 18
copy label "licensed, insured"
click at [145, 313] on textarea "Are you licensed, insured, or certified?" at bounding box center [467, 338] width 792 height 124
paste textarea "licensed, insured"
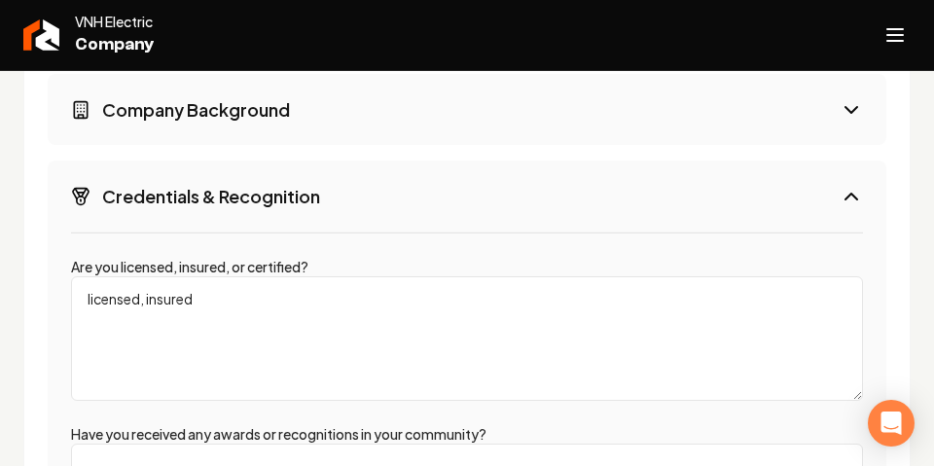
scroll to position [3383, 0]
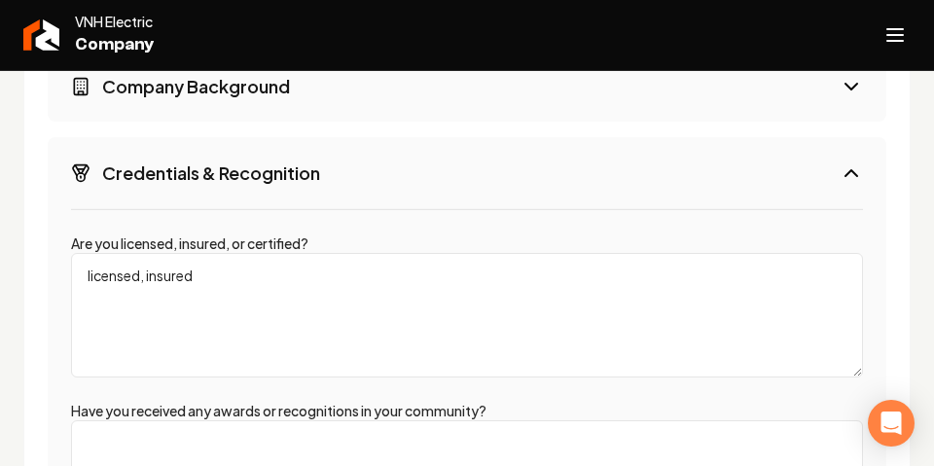
click at [150, 277] on textarea "licensed, insured" at bounding box center [467, 315] width 792 height 124
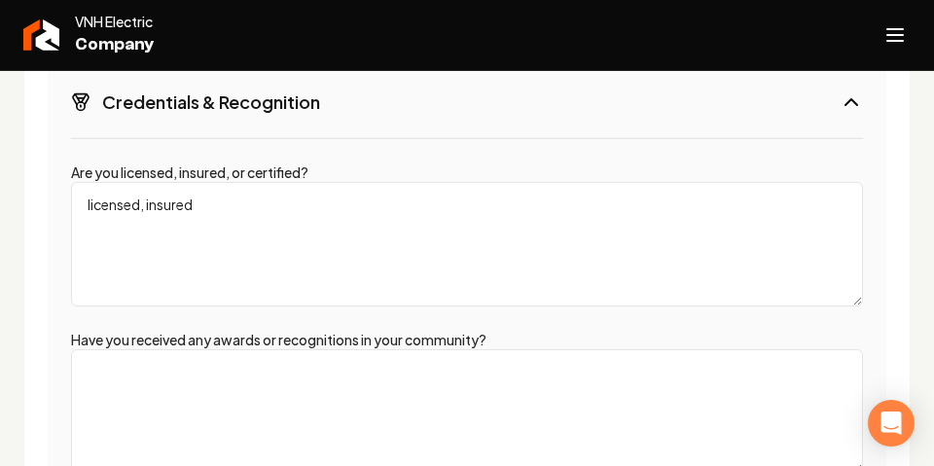
scroll to position [3543, 0]
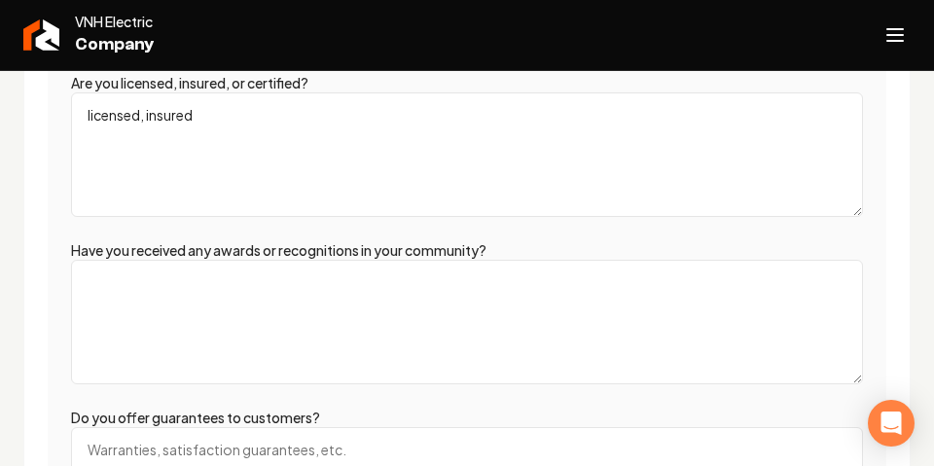
type textarea "licensed, insured"
click at [163, 305] on textarea "Have you received any awards or recognitions in your community?" at bounding box center [467, 322] width 792 height 124
click at [269, 249] on label "Have you received any awards or recognitions in your community?" at bounding box center [278, 250] width 415 height 18
click at [269, 260] on textarea "Have you received any awards or recognitions in your community?" at bounding box center [467, 322] width 792 height 124
click at [271, 249] on label "Have you received any awards or recognitions in your community?" at bounding box center [278, 250] width 415 height 18
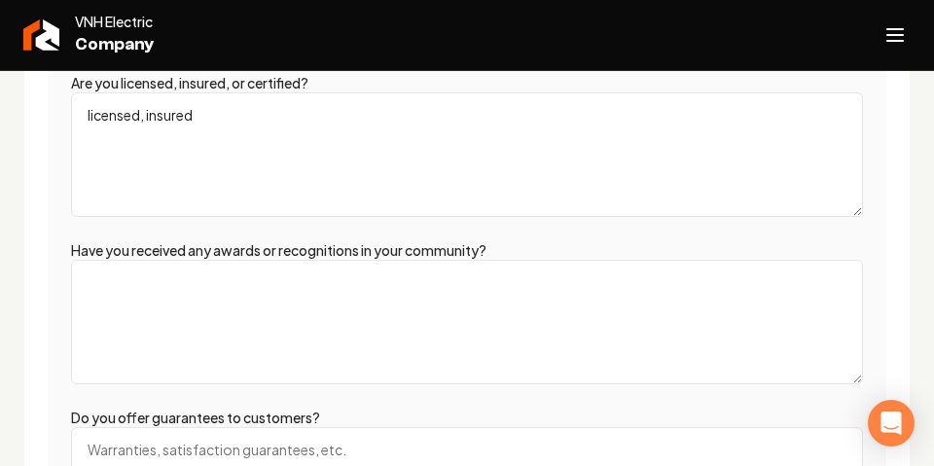
click at [271, 260] on textarea "Have you received any awards or recognitions in your community?" at bounding box center [467, 322] width 792 height 124
click at [271, 249] on label "Have you received any awards or recognitions in your community?" at bounding box center [278, 250] width 415 height 18
click at [271, 260] on textarea "Have you received any awards or recognitions in your community?" at bounding box center [467, 322] width 792 height 124
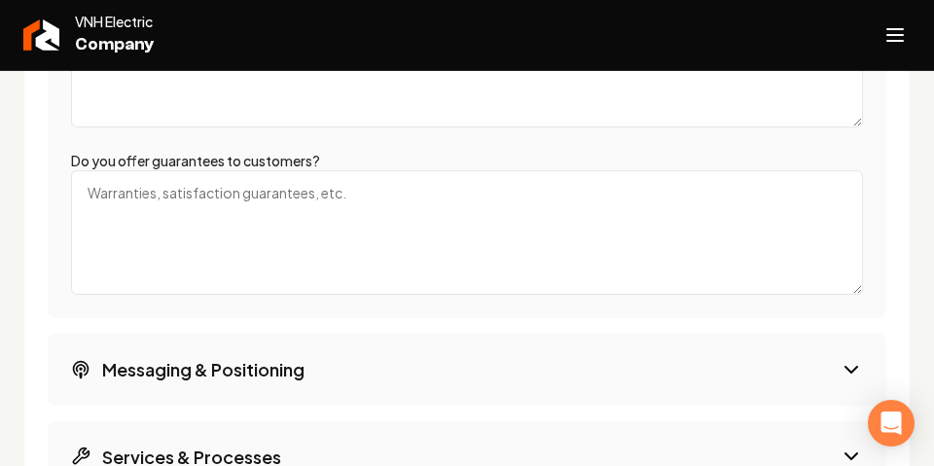
scroll to position [3803, 0]
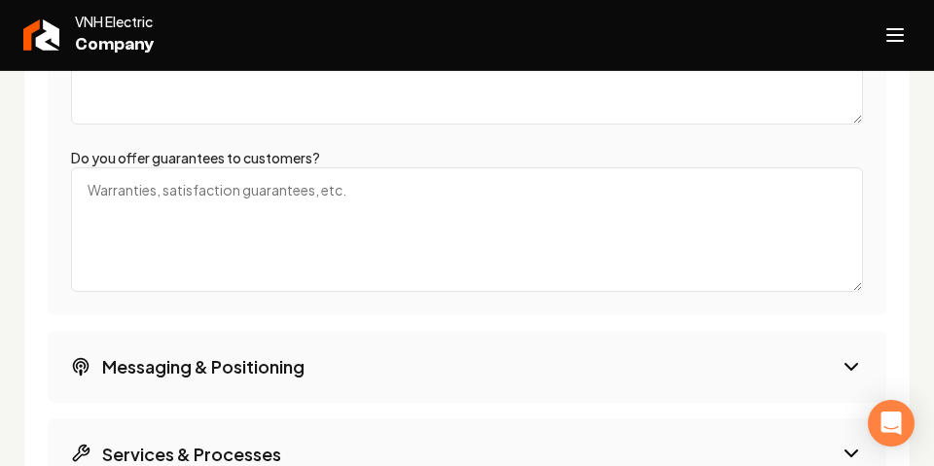
click at [150, 252] on textarea "Do you offer guarantees to customers?" at bounding box center [467, 229] width 792 height 124
click at [214, 184] on textarea "Satisfaction guarantees" at bounding box center [467, 229] width 792 height 124
click at [278, 193] on textarea "Satisfaction guarantees" at bounding box center [467, 229] width 792 height 124
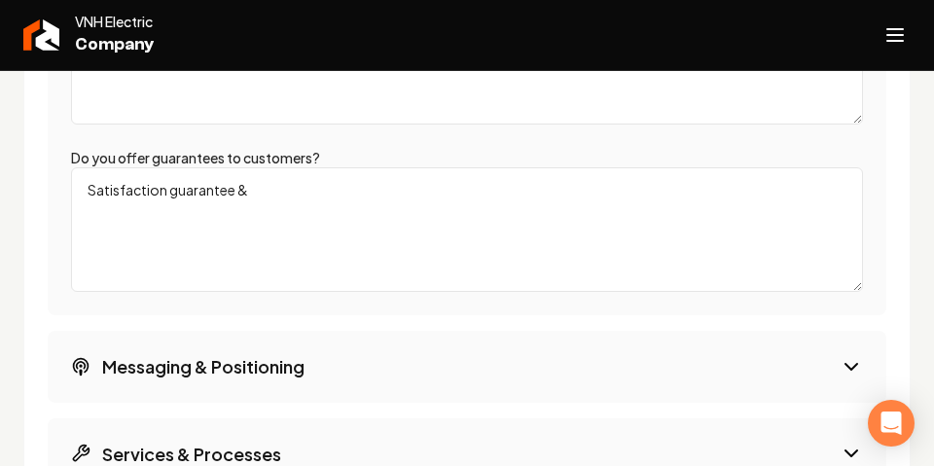
click at [273, 190] on textarea "Satisfaction guarantee &" at bounding box center [467, 229] width 792 height 124
click at [269, 206] on textarea "Satisfaction guarantee &" at bounding box center [467, 229] width 792 height 124
paste textarea "one-year workmanship warranty"
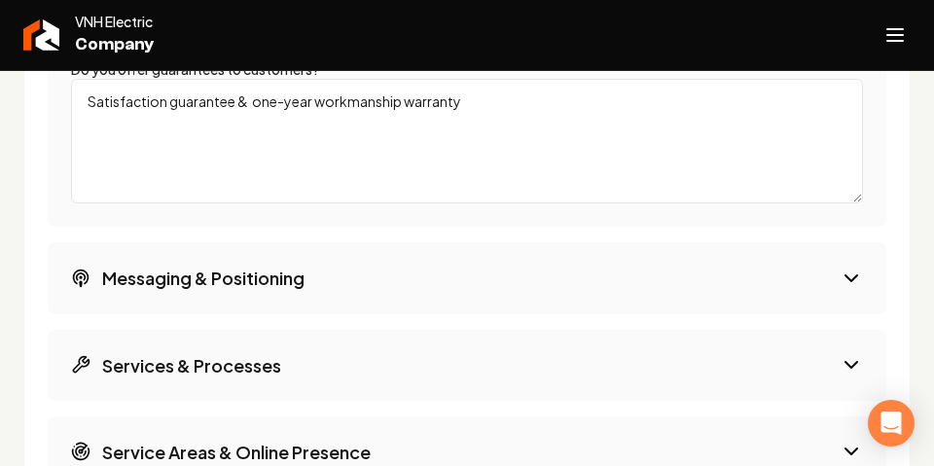
type textarea "Satisfaction guarantee & one-year workmanship warranty"
click at [289, 266] on h3 "Messaging & Positioning" at bounding box center [203, 278] width 202 height 24
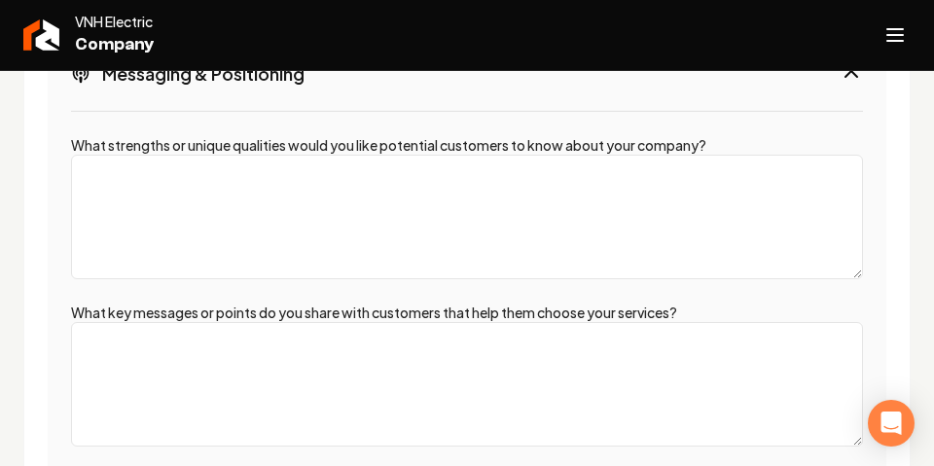
scroll to position [3518, 0]
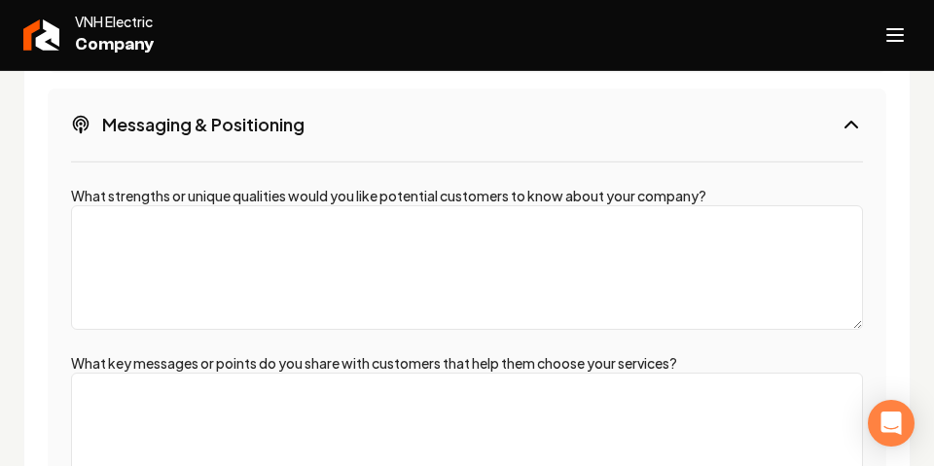
click at [231, 238] on textarea "What strengths or unique qualities would you like potential customers to know a…" at bounding box center [467, 267] width 792 height 124
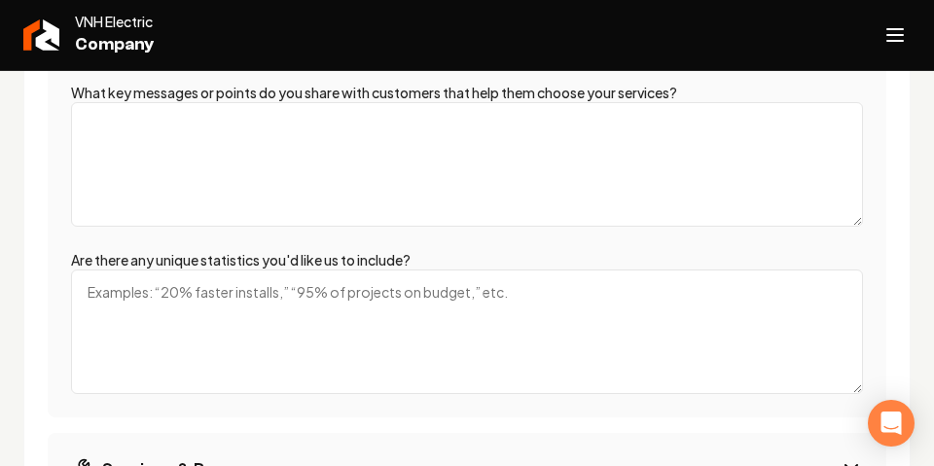
scroll to position [3801, 0]
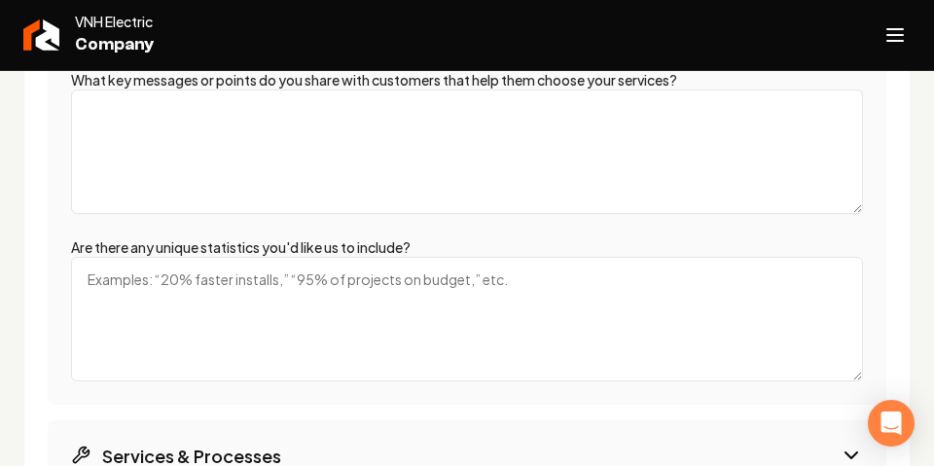
click at [243, 297] on textarea "Are there any unique statistics you'd like us to include?" at bounding box center [467, 319] width 792 height 124
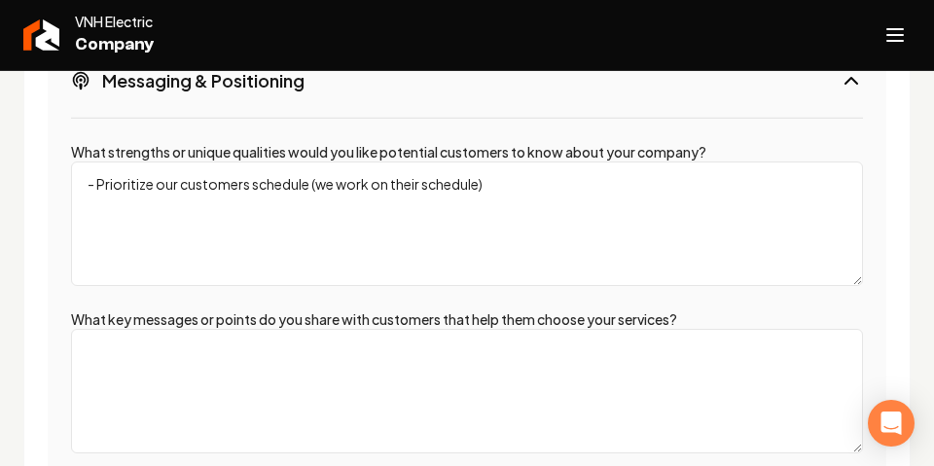
scroll to position [3531, 0]
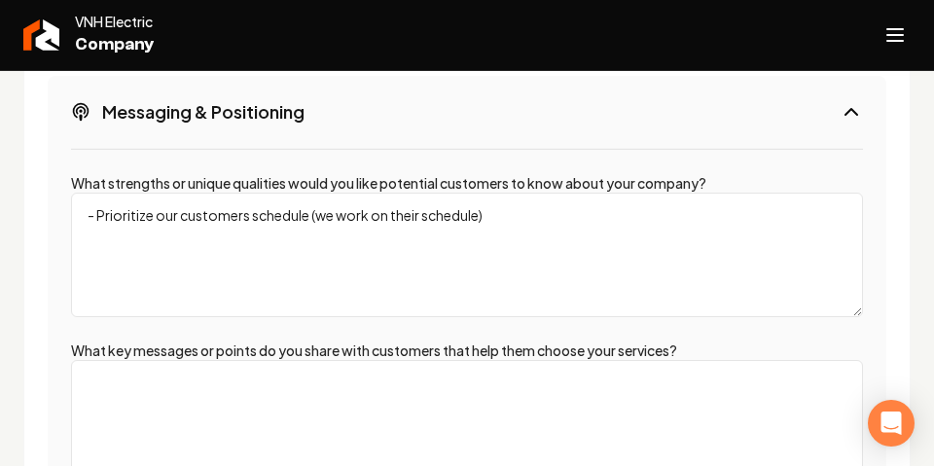
click at [178, 259] on textarea "- Prioritize our customers schedule (we work on their schedule)" at bounding box center [467, 255] width 792 height 124
type textarea "- Prioritize our customers schedule (we work on their schedule)"
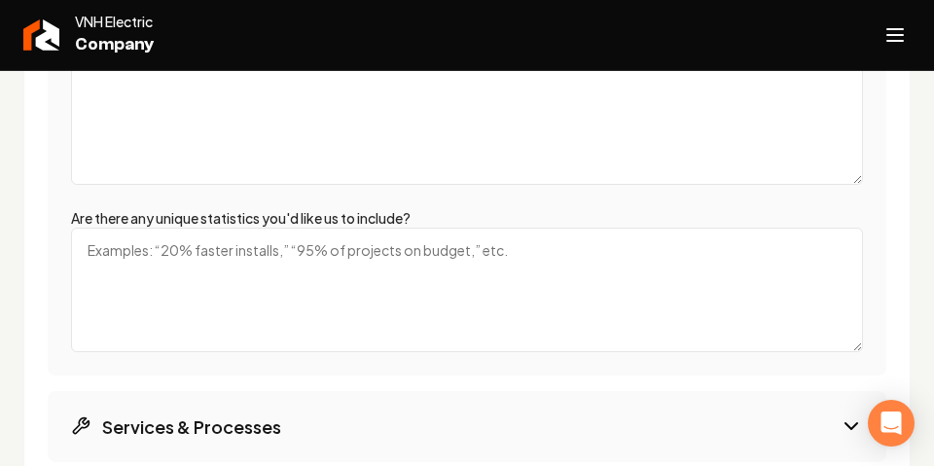
scroll to position [3903, 0]
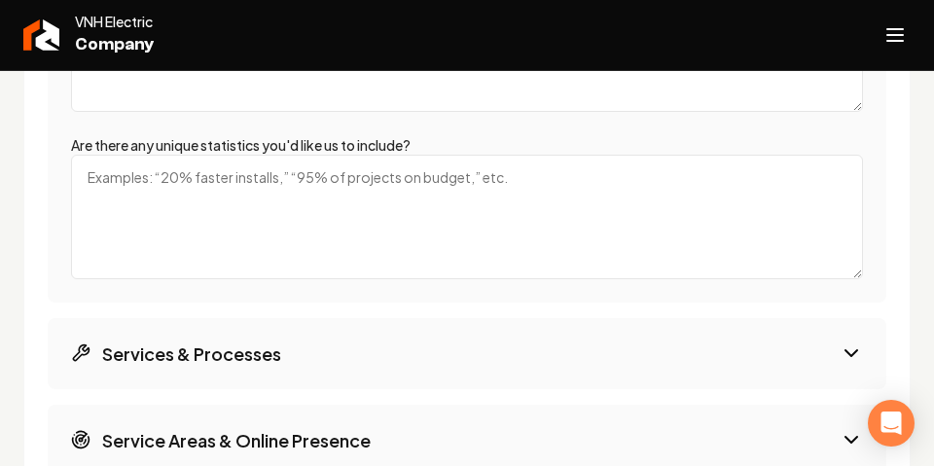
click at [211, 231] on textarea "Are there any unique statistics you'd like us to include?" at bounding box center [467, 217] width 792 height 124
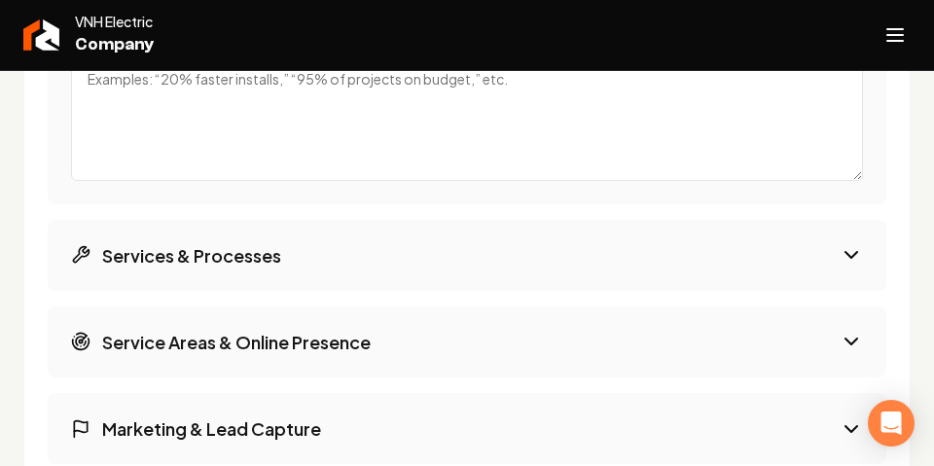
click at [244, 244] on h3 "Services & Processes" at bounding box center [191, 255] width 179 height 24
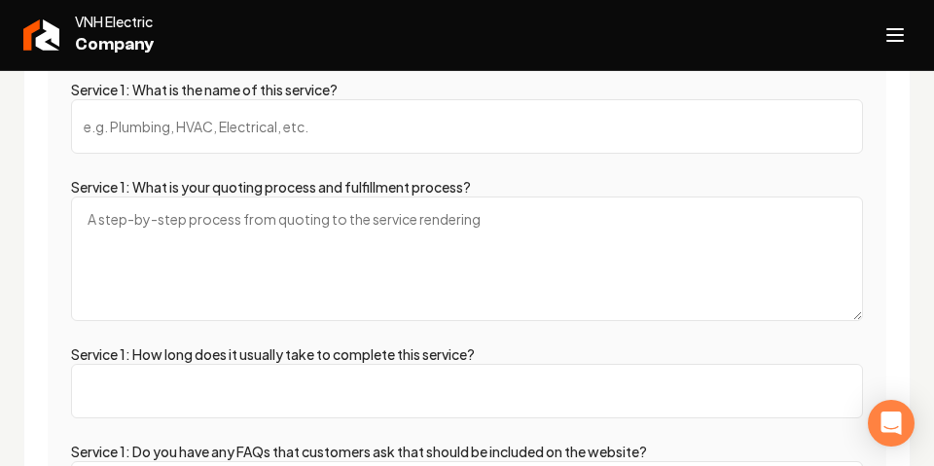
scroll to position [3634, 0]
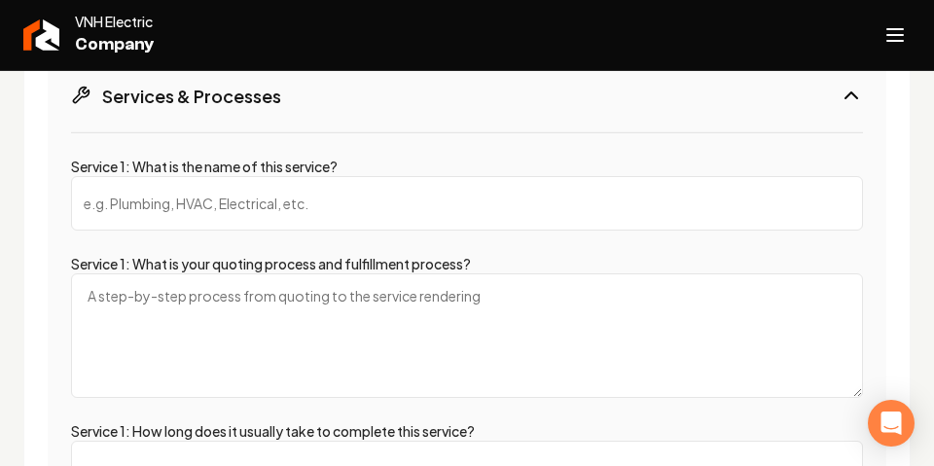
click at [195, 203] on input "Service 1: What is the name of this service?" at bounding box center [467, 203] width 792 height 54
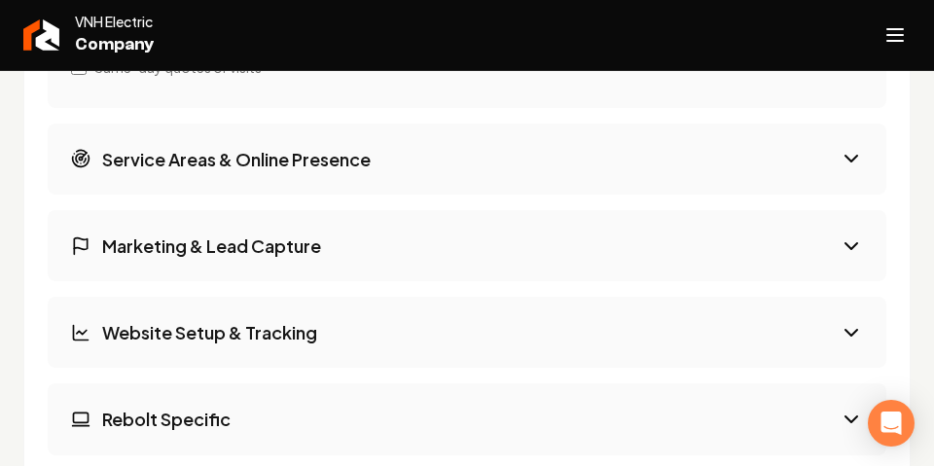
scroll to position [5606, 0]
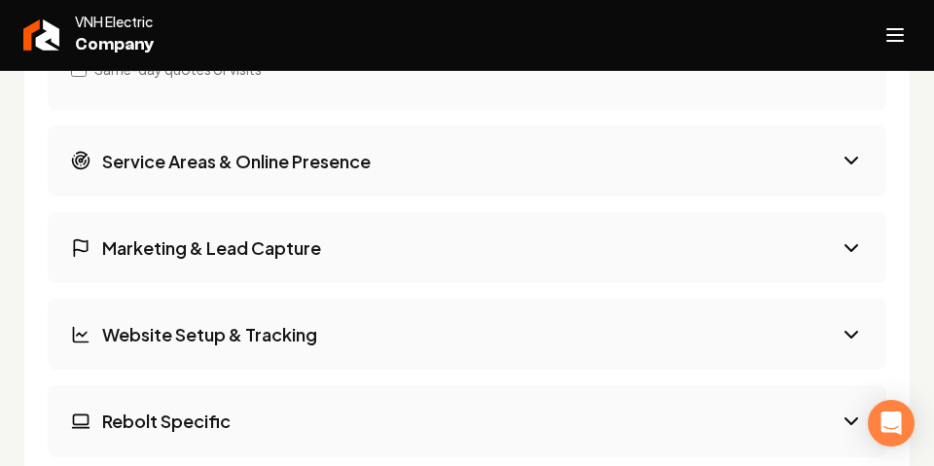
click at [245, 157] on h3 "Service Areas & Online Presence" at bounding box center [236, 161] width 268 height 24
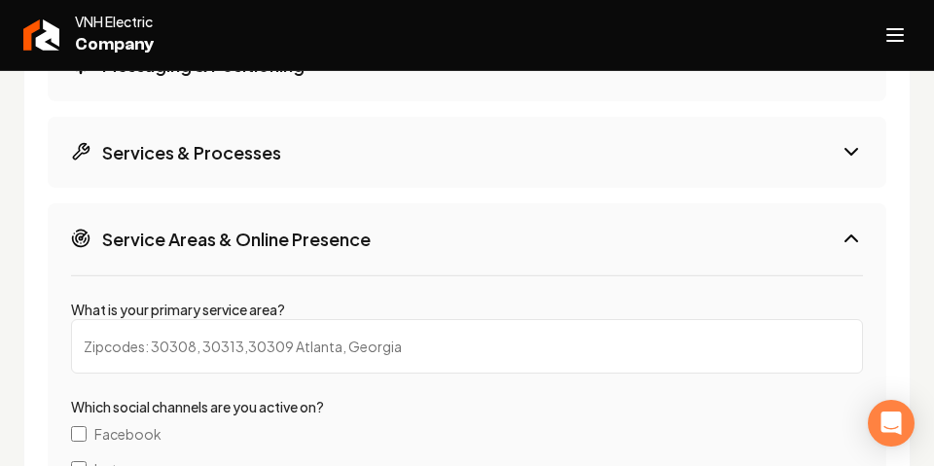
scroll to position [3627, 0]
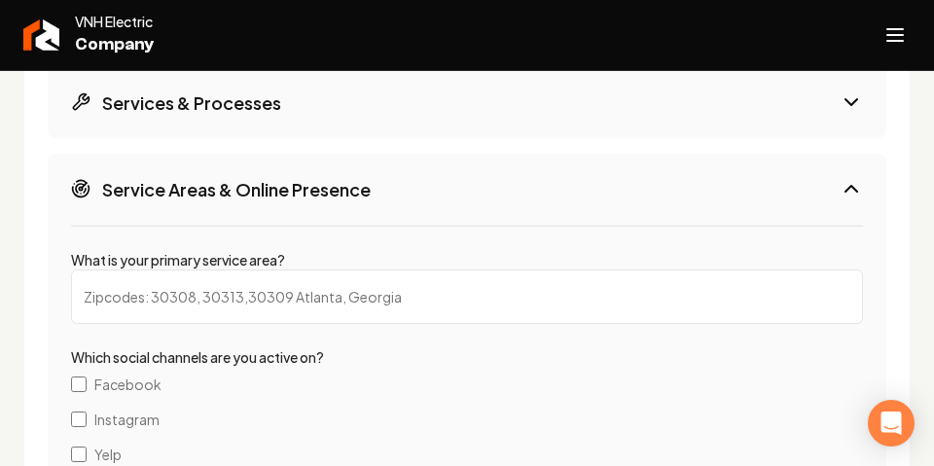
click at [180, 285] on input "What is your primary service area?" at bounding box center [467, 296] width 792 height 54
click at [100, 23] on span "VNH Electric" at bounding box center [114, 21] width 79 height 19
copy span "VNH Electric"
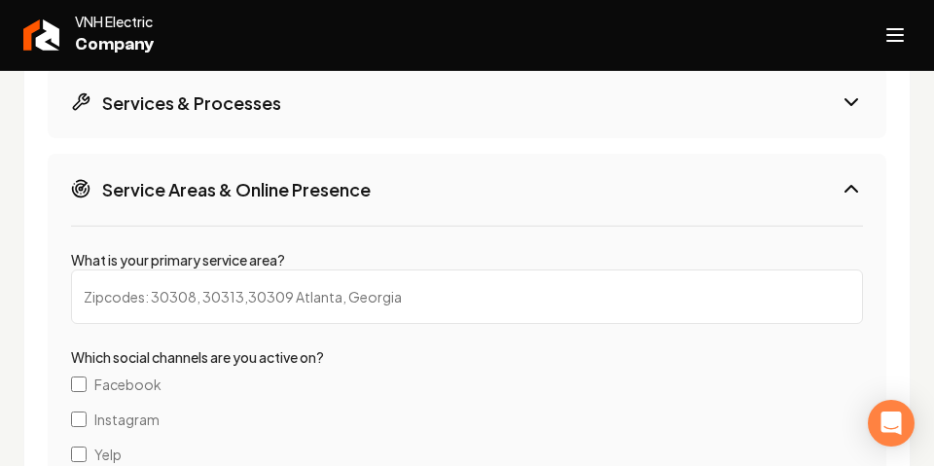
click at [208, 289] on input "What is your primary service area?" at bounding box center [467, 296] width 792 height 54
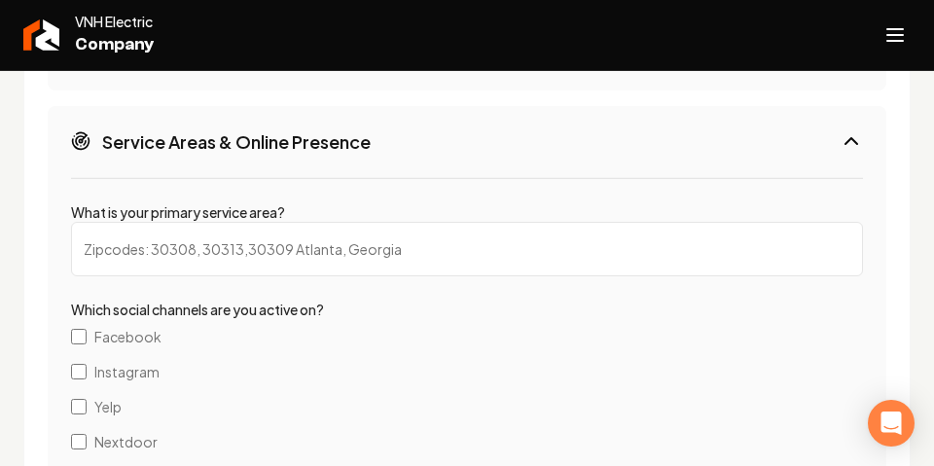
scroll to position [3672, 0]
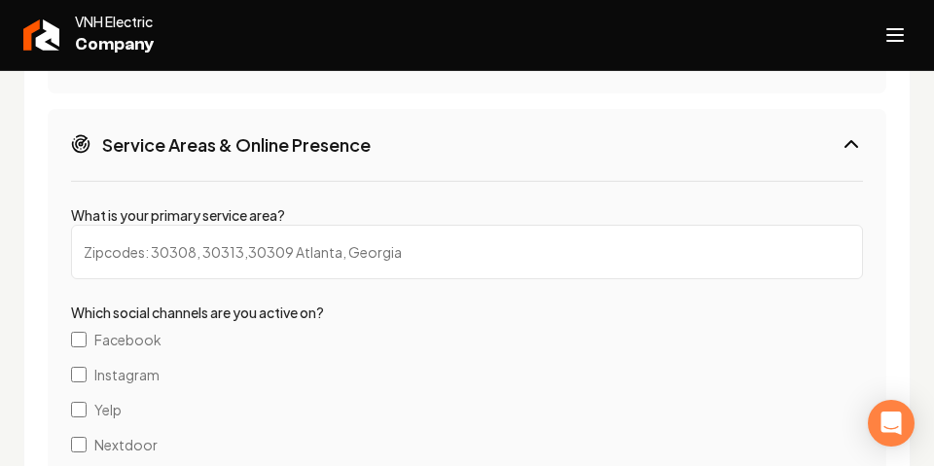
click at [261, 239] on input "What is your primary service area?" at bounding box center [467, 252] width 792 height 54
paste input "atherton"
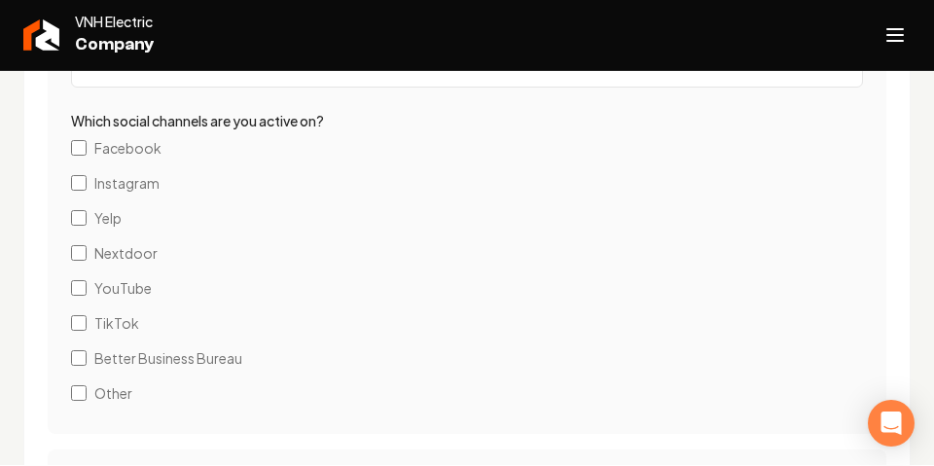
scroll to position [3843, 0]
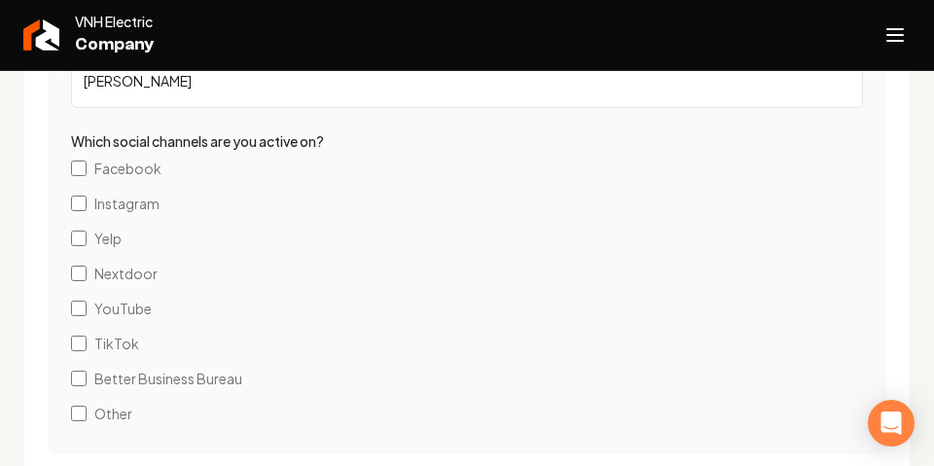
type input "Atherton"
click at [87, 169] on label "Facebook" at bounding box center [467, 168] width 792 height 35
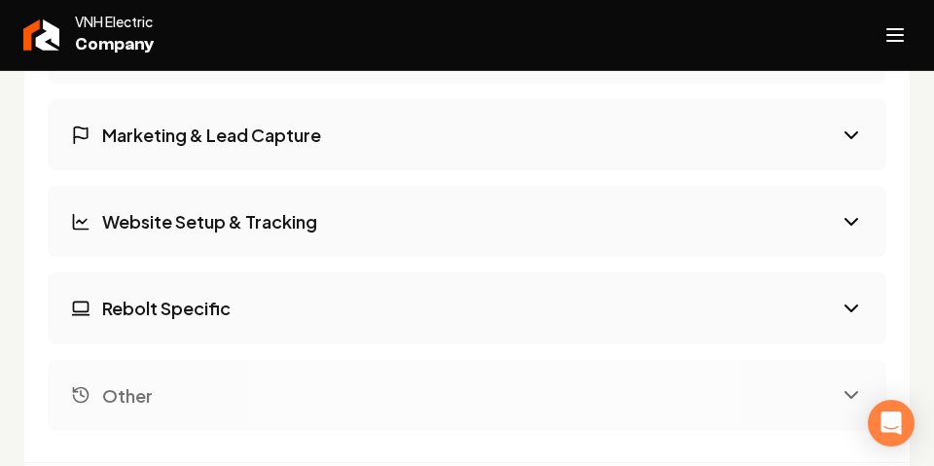
scroll to position [4298, 0]
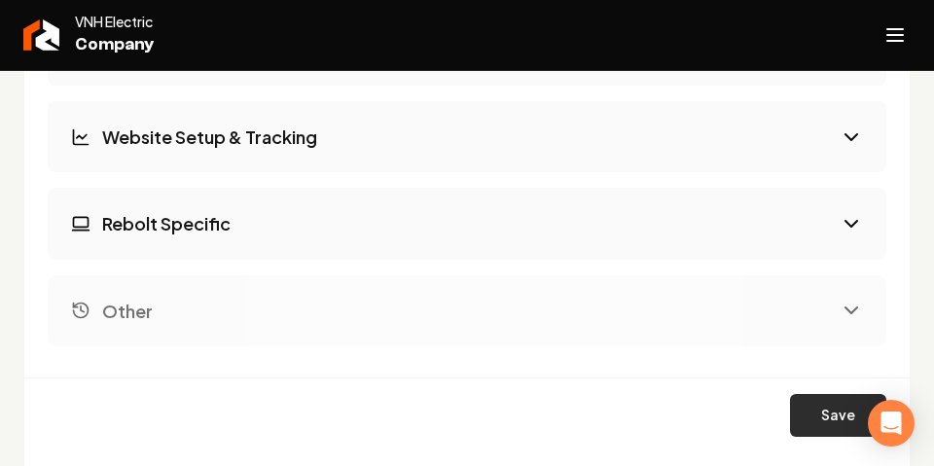
click at [834, 417] on button "Save" at bounding box center [838, 415] width 96 height 43
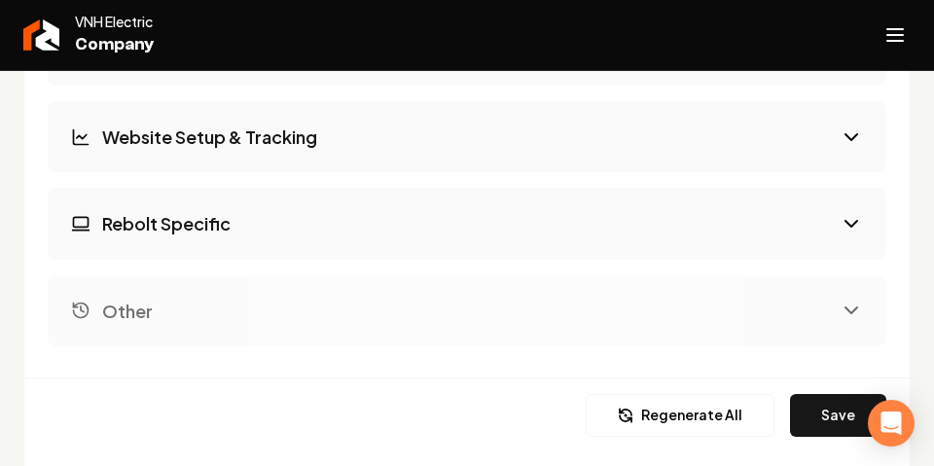
click at [284, 223] on button "Rebolt Specific" at bounding box center [467, 223] width 838 height 71
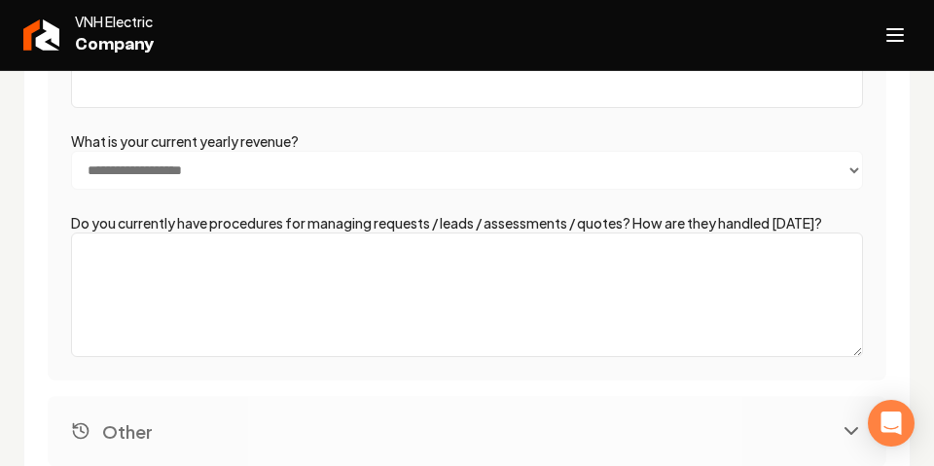
scroll to position [3852, 0]
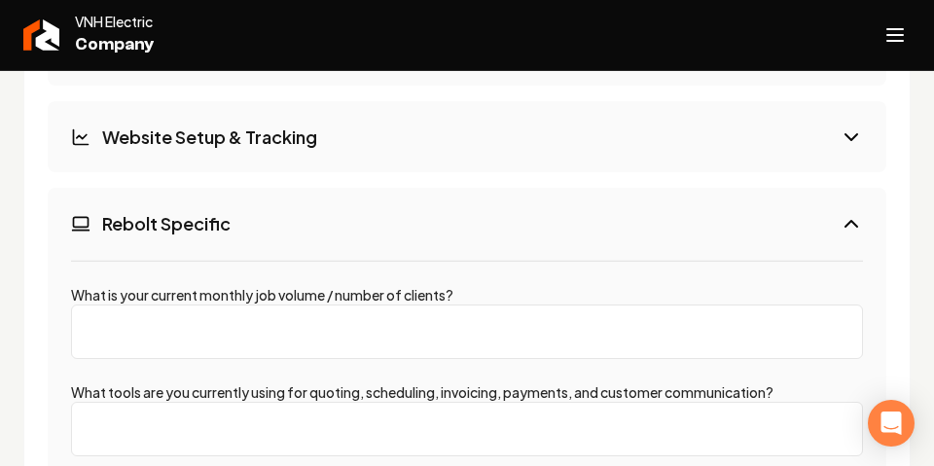
click at [282, 227] on button "Rebolt Specific" at bounding box center [467, 223] width 838 height 71
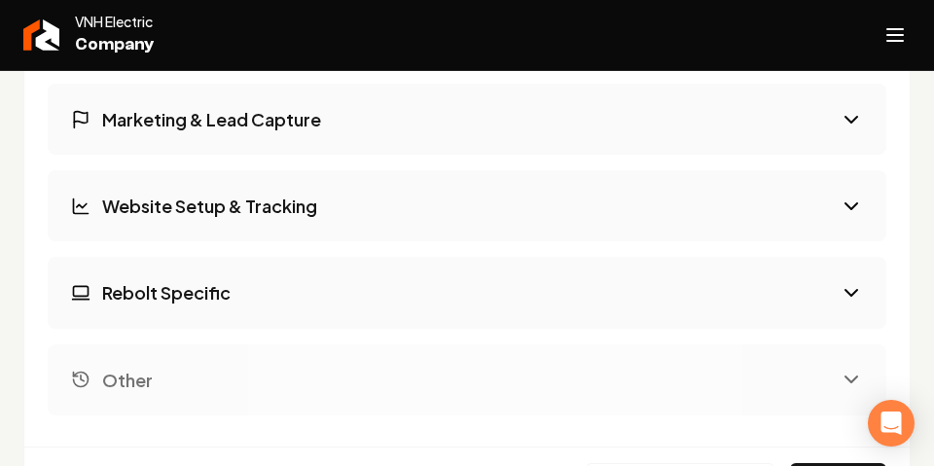
scroll to position [3766, 0]
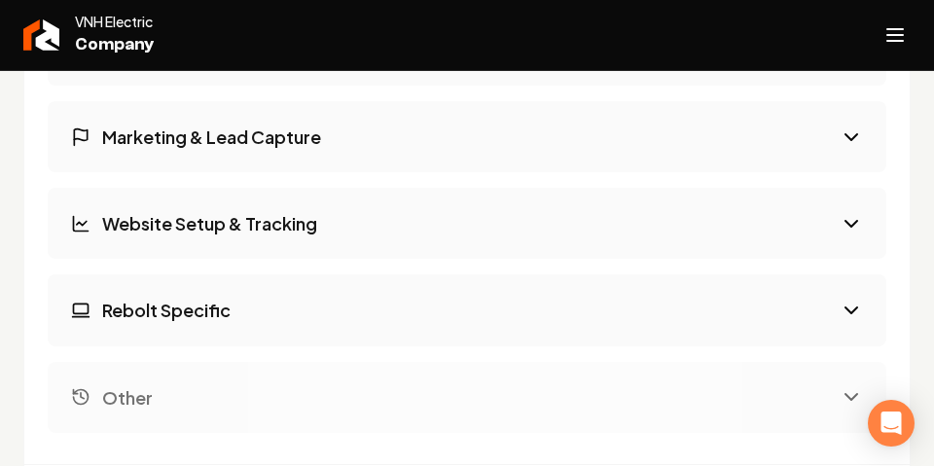
click at [293, 140] on h3 "Marketing & Lead Capture" at bounding box center [211, 136] width 219 height 24
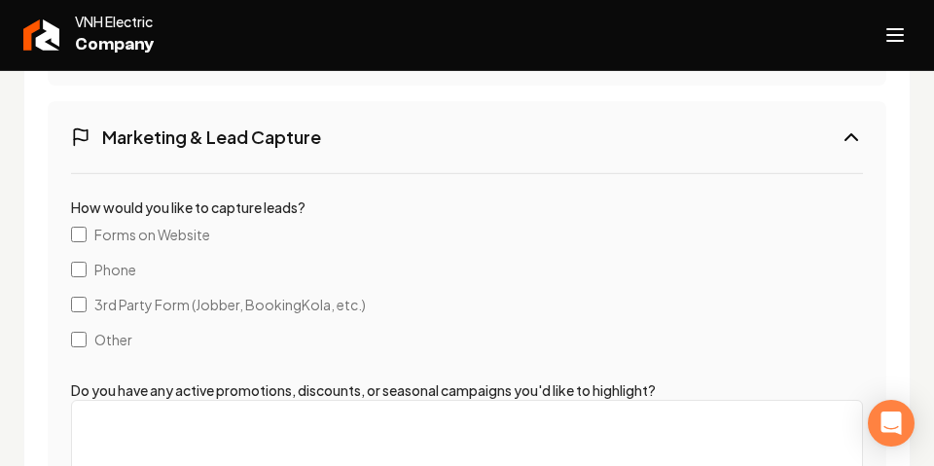
click at [122, 239] on span "Forms on Website" at bounding box center [152, 234] width 116 height 19
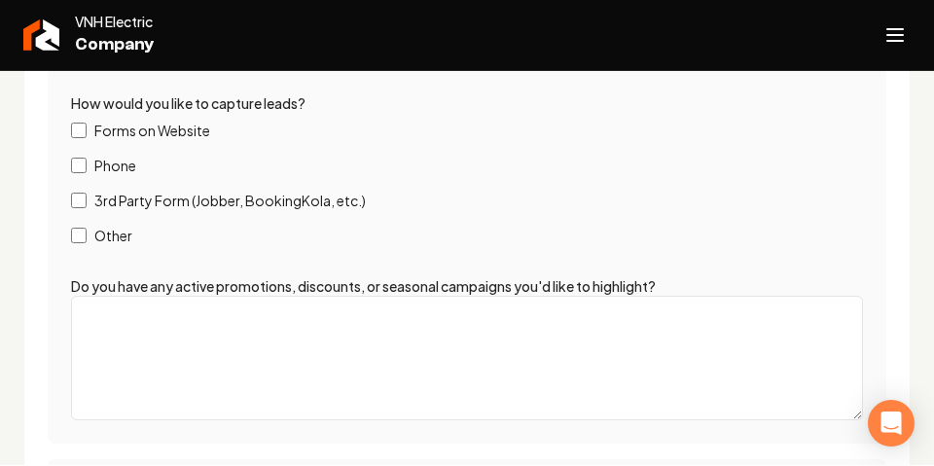
scroll to position [0, 0]
click at [141, 335] on textarea "Do you have any active promotions, discounts, or seasonal campaigns you'd like …" at bounding box center [467, 357] width 792 height 124
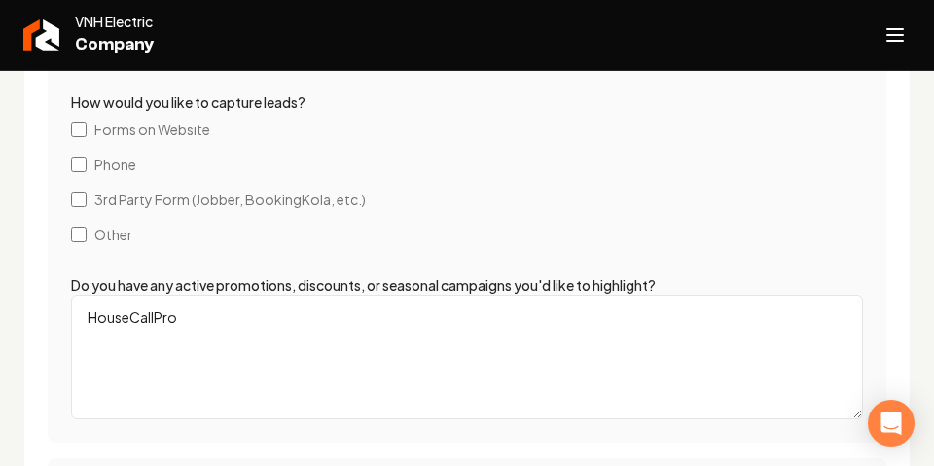
scroll to position [3873, 0]
type textarea "HouseCallPro"
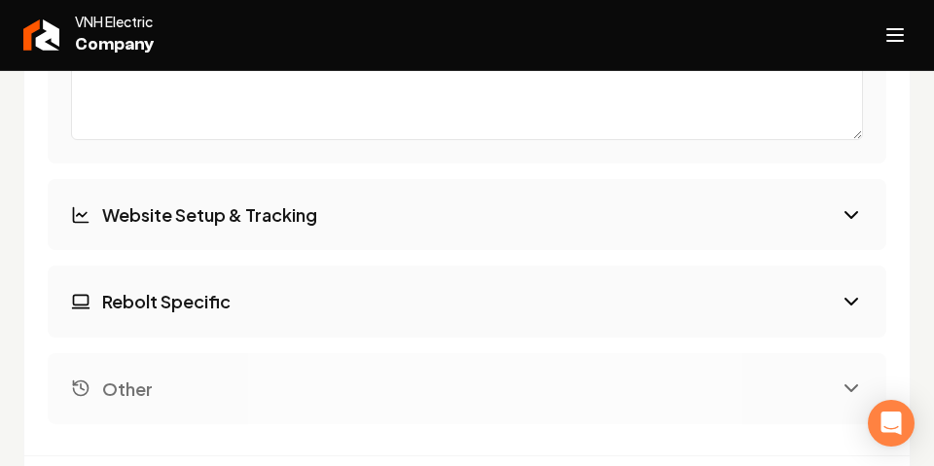
scroll to position [4292, 0]
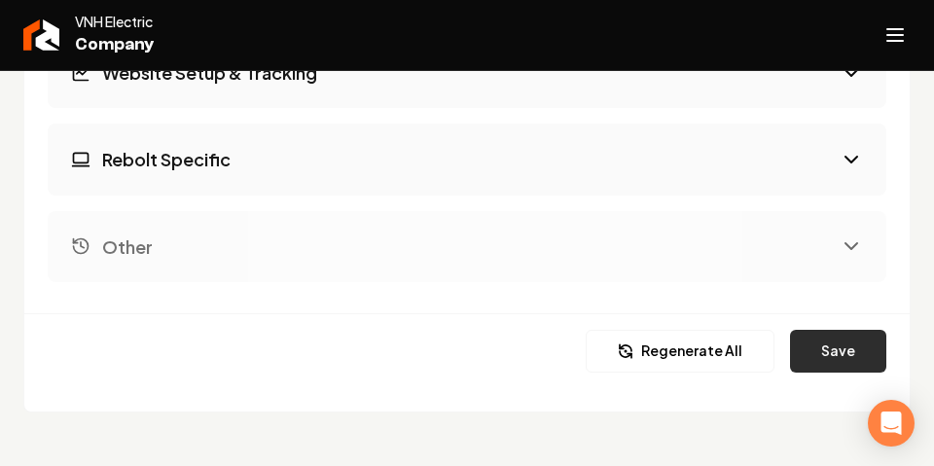
click at [841, 335] on button "Save" at bounding box center [838, 351] width 96 height 43
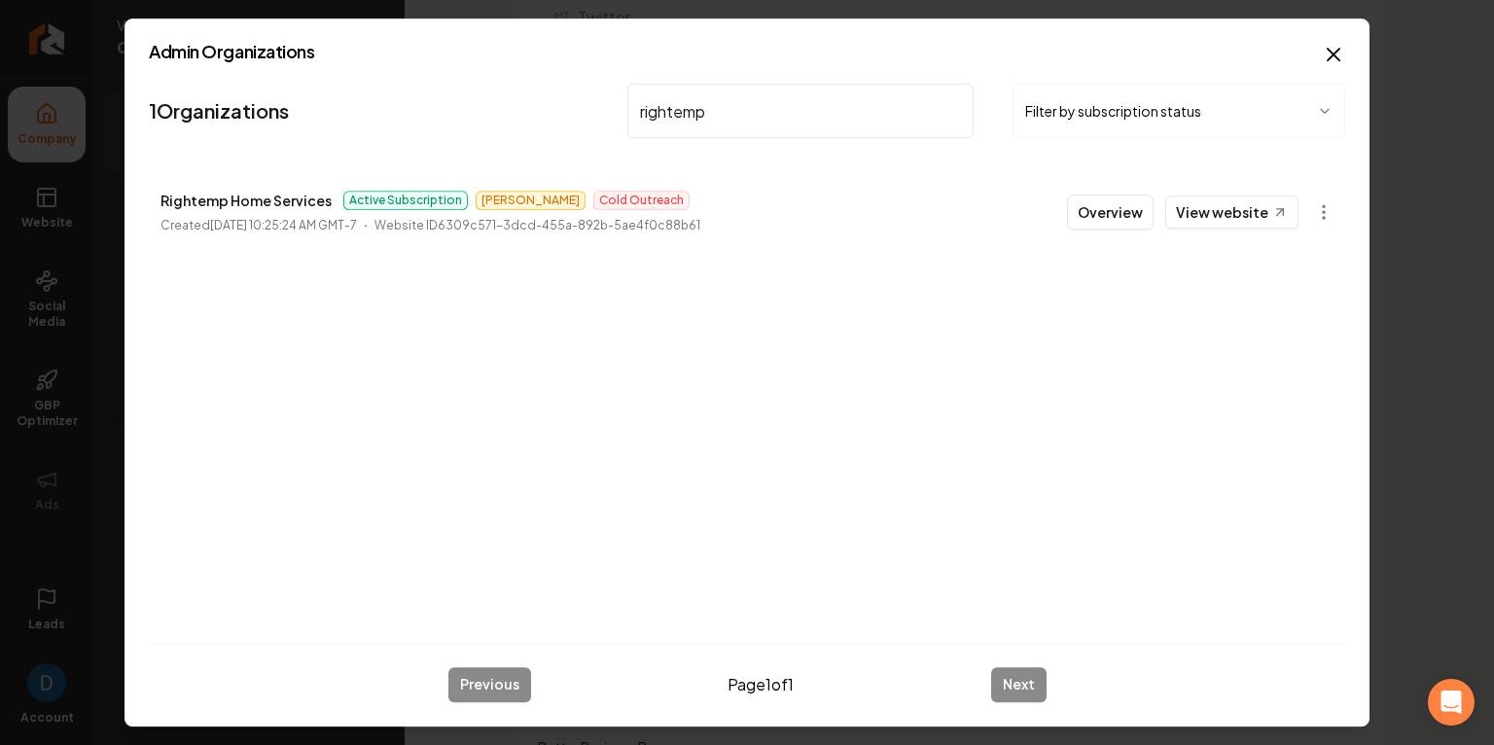
scroll to position [2193, 0]
type input "rightemp"
click at [958, 290] on div "1 Organizations rightemp Filter by subscription status Rightemp Home Services A…" at bounding box center [747, 351] width 1196 height 551
click at [1217, 209] on link "View website" at bounding box center [1231, 211] width 133 height 33
click at [1138, 221] on button "Overview" at bounding box center [1110, 212] width 87 height 35
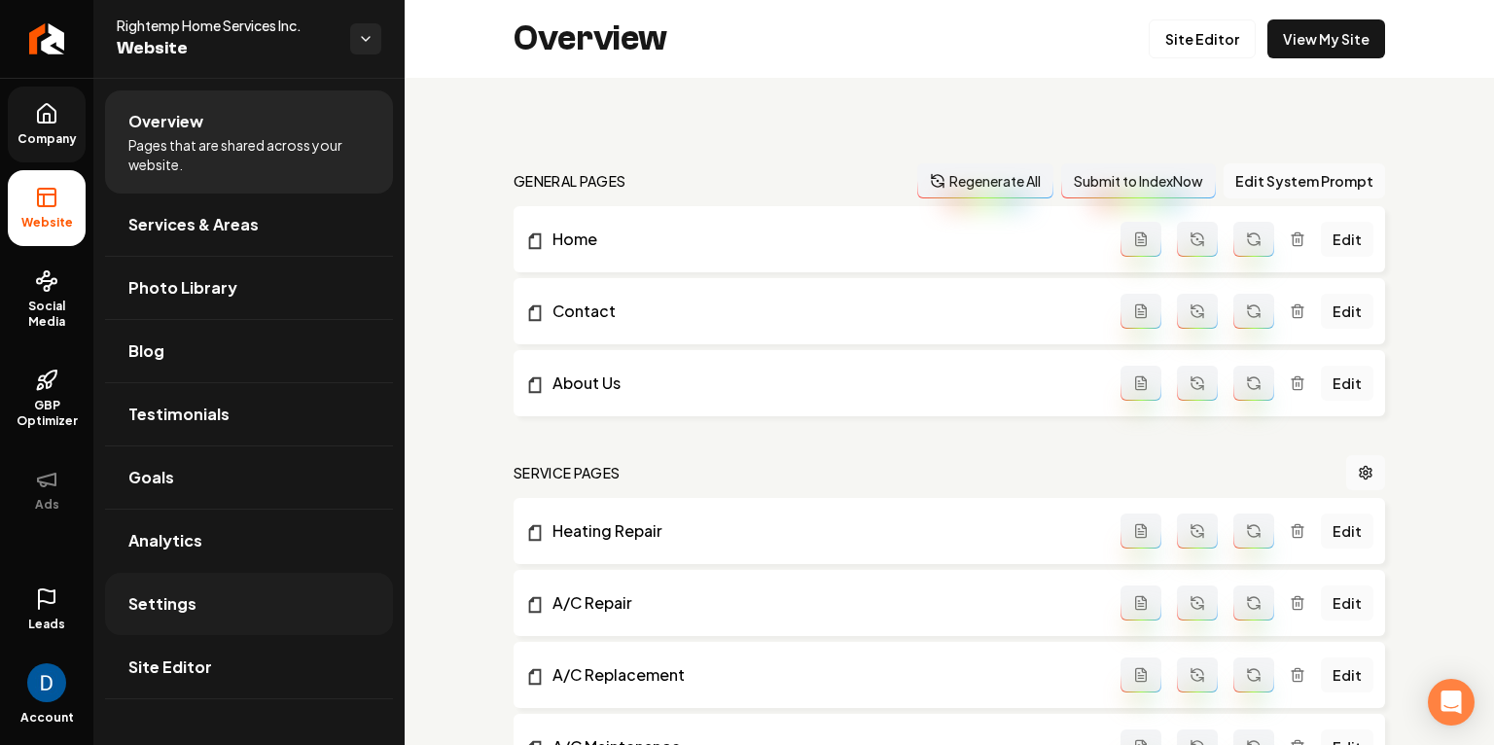
click at [205, 583] on link "Settings" at bounding box center [249, 604] width 288 height 62
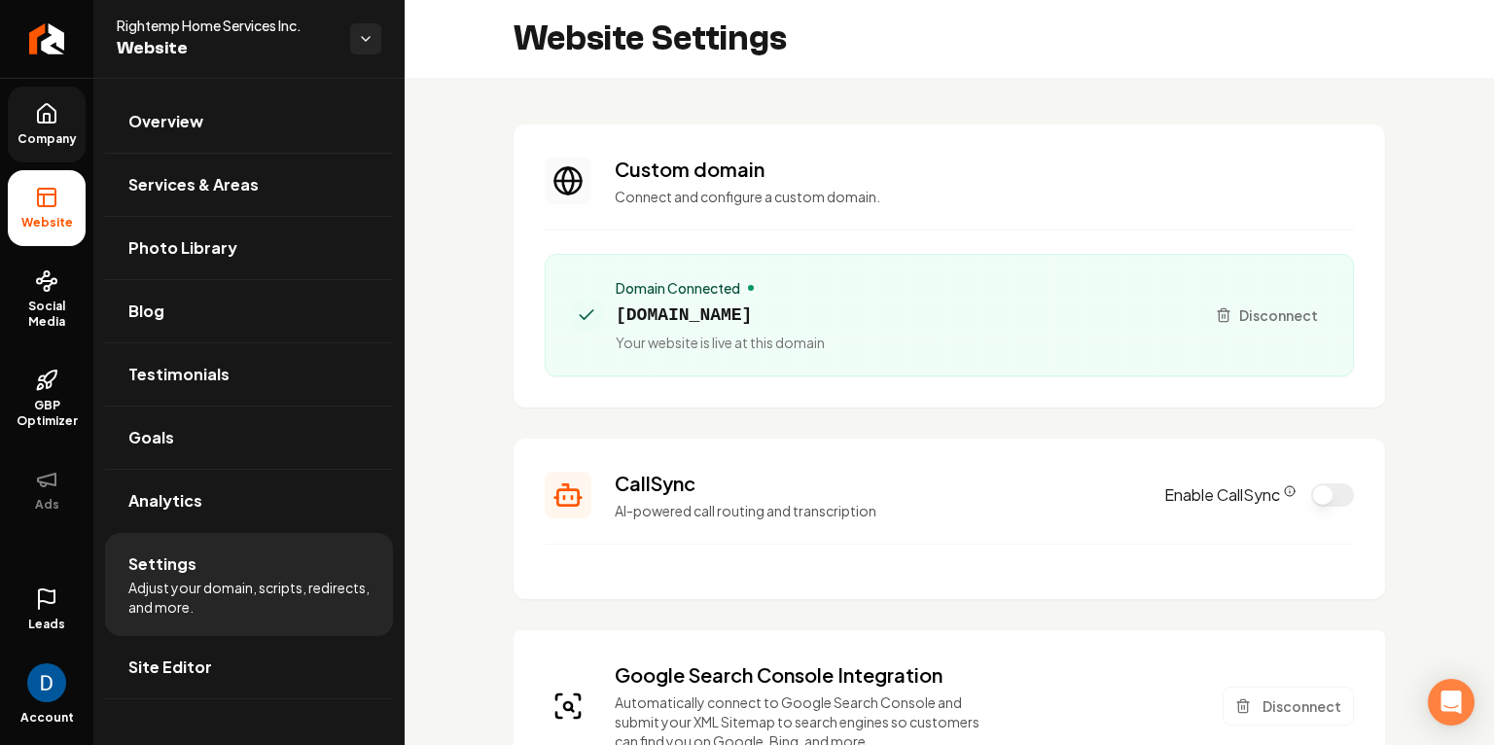
click at [158, 20] on span "Rightemp Home Services Inc." at bounding box center [226, 25] width 218 height 19
copy span "Rightemp"
click at [668, 308] on span "rightemphomeservices.com" at bounding box center [720, 315] width 209 height 27
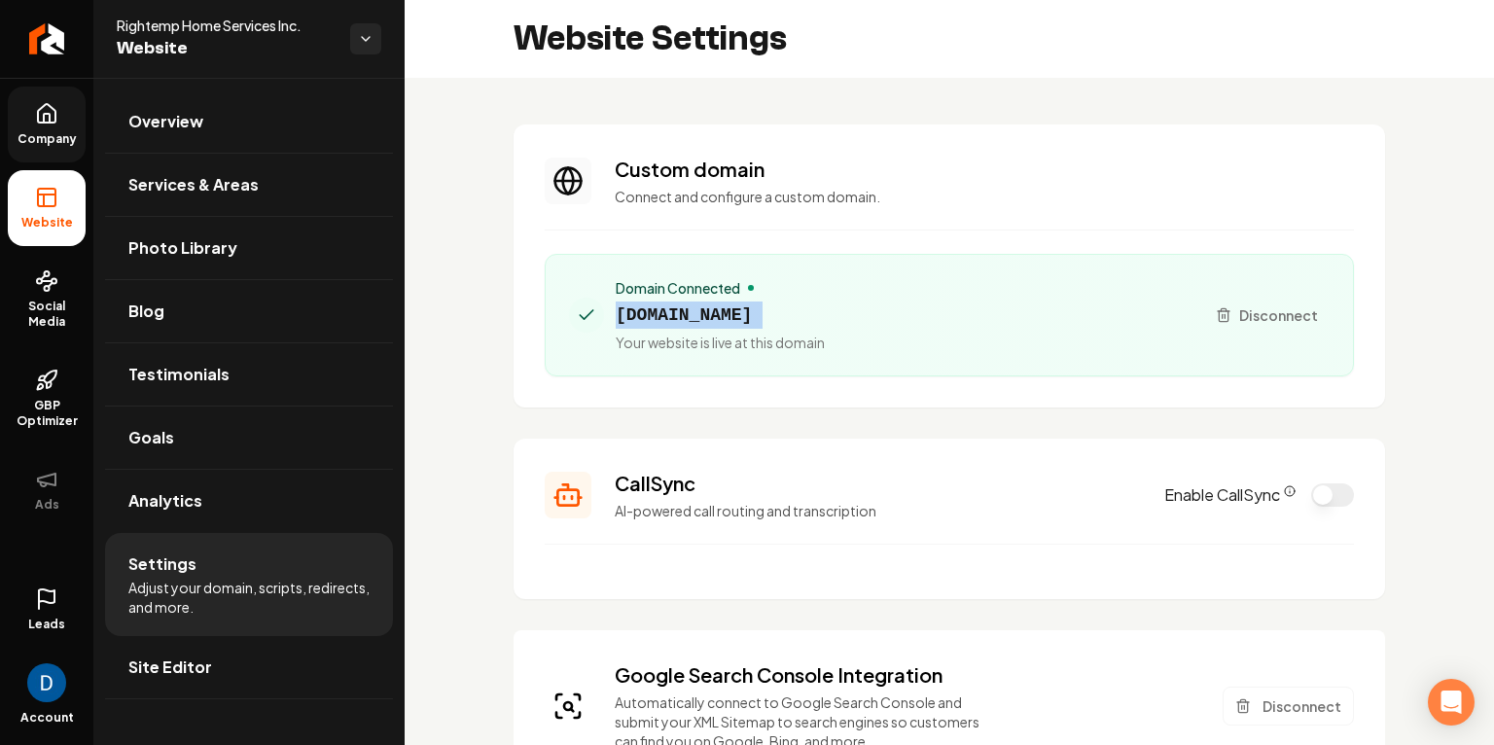
click at [668, 308] on span "rightemphomeservices.com" at bounding box center [720, 315] width 209 height 27
copy span "rightemphomeservices.com"
click at [690, 401] on section "Custom domain Connect and configure a custom domain. Domain Connected rightemph…" at bounding box center [949, 265] width 871 height 283
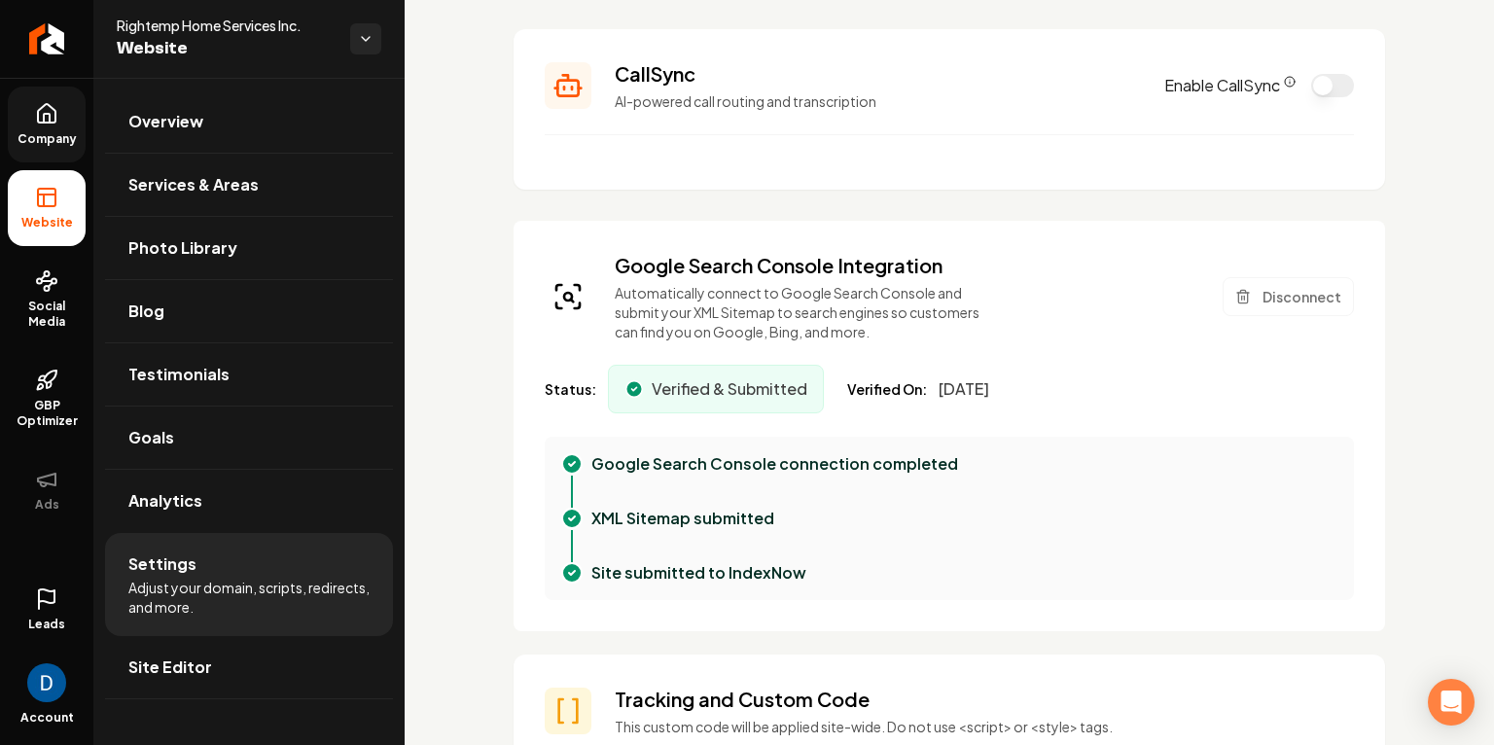
scroll to position [86, 0]
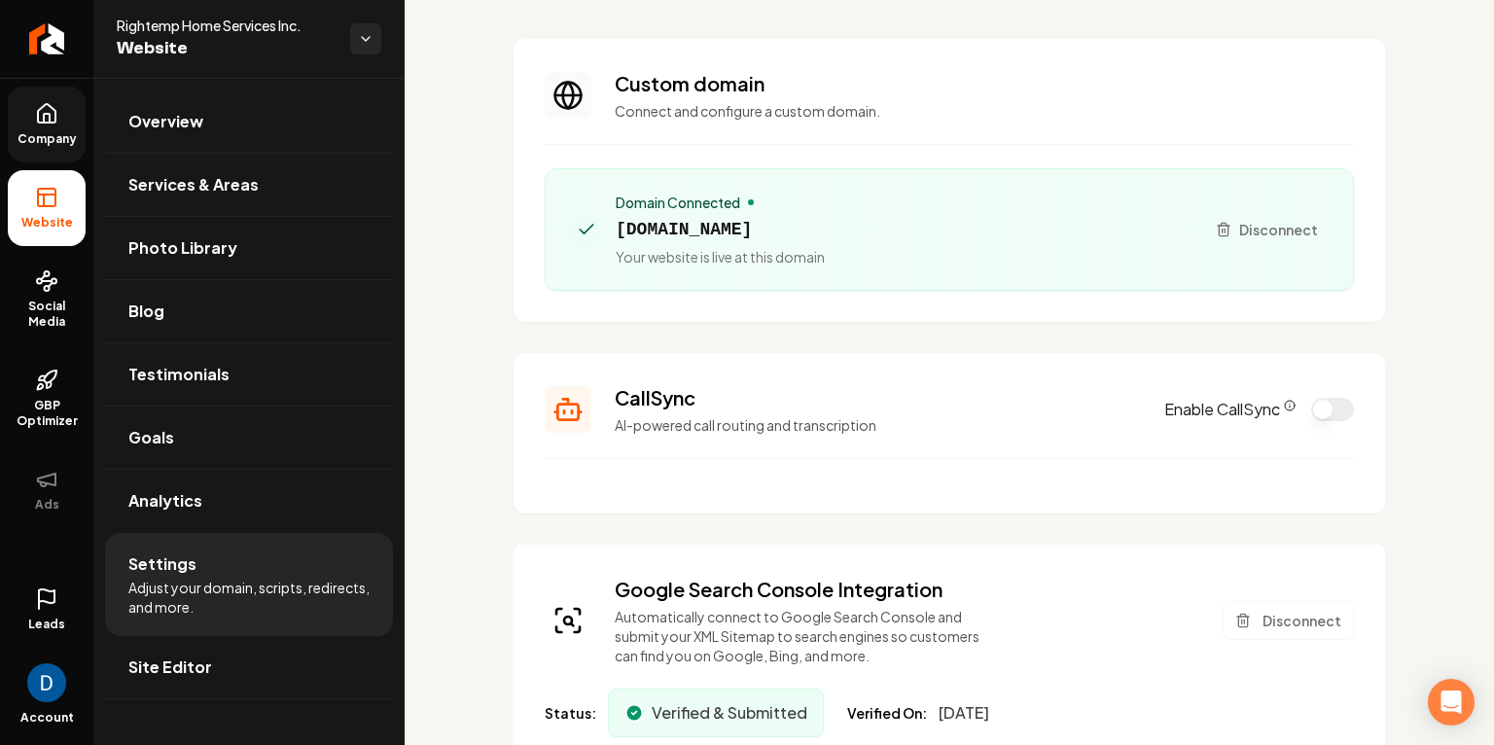
click at [693, 234] on span "rightemphomeservices.com" at bounding box center [720, 229] width 209 height 27
copy span "rightemphomeservices.com"
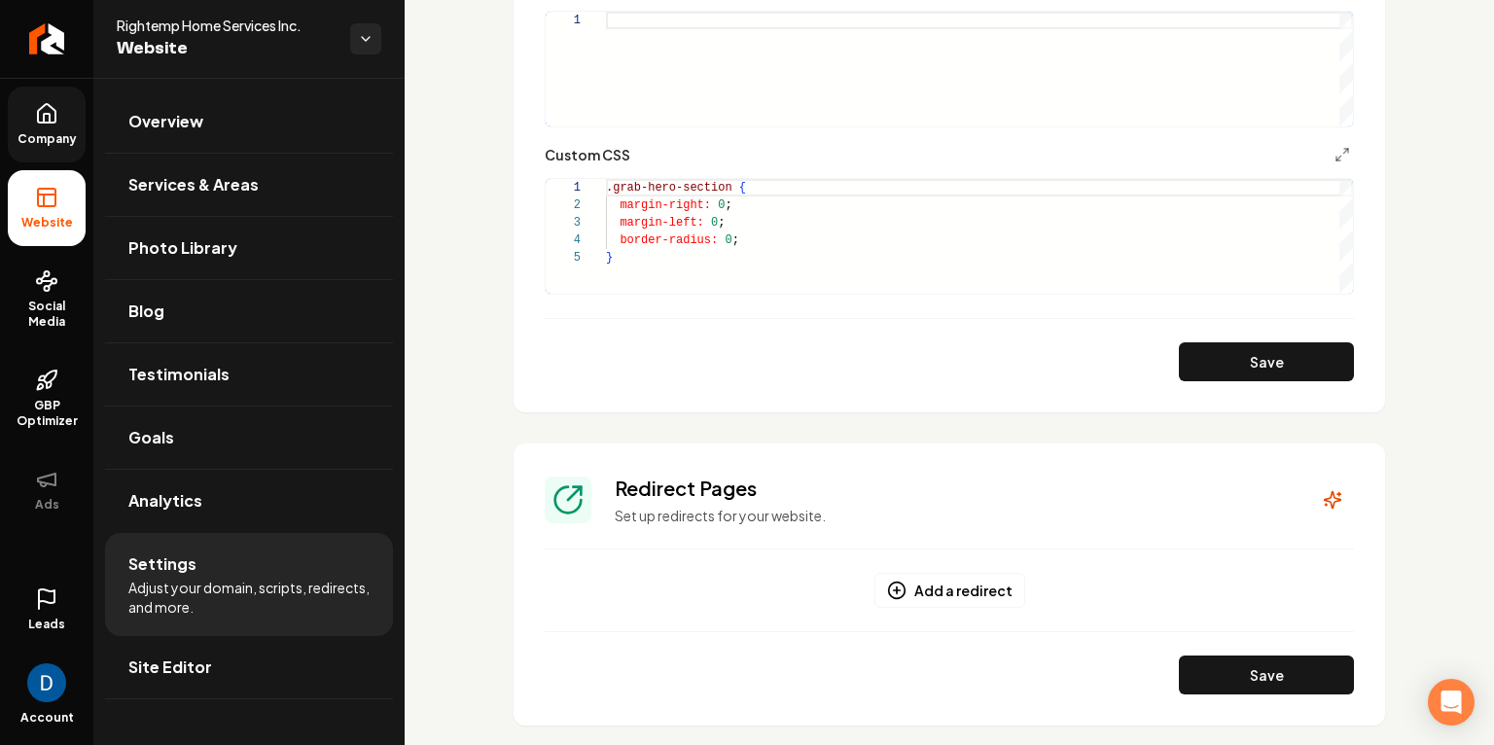
scroll to position [2128, 0]
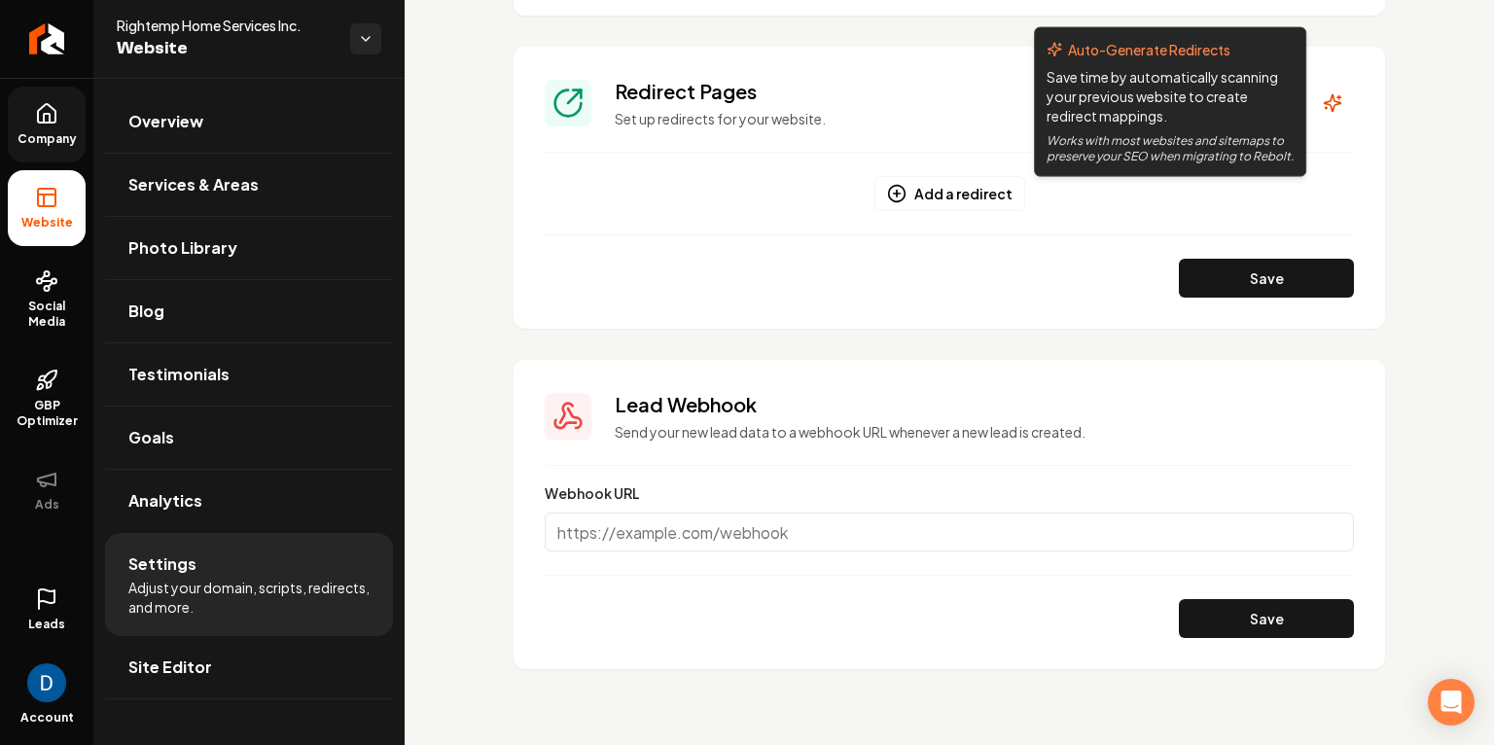
click at [1369, 95] on section "Redirect Pages Set up redirects for your website. Auto-Generate Redirects Save …" at bounding box center [949, 188] width 871 height 282
click at [1329, 101] on icon "Main content area" at bounding box center [1332, 102] width 19 height 19
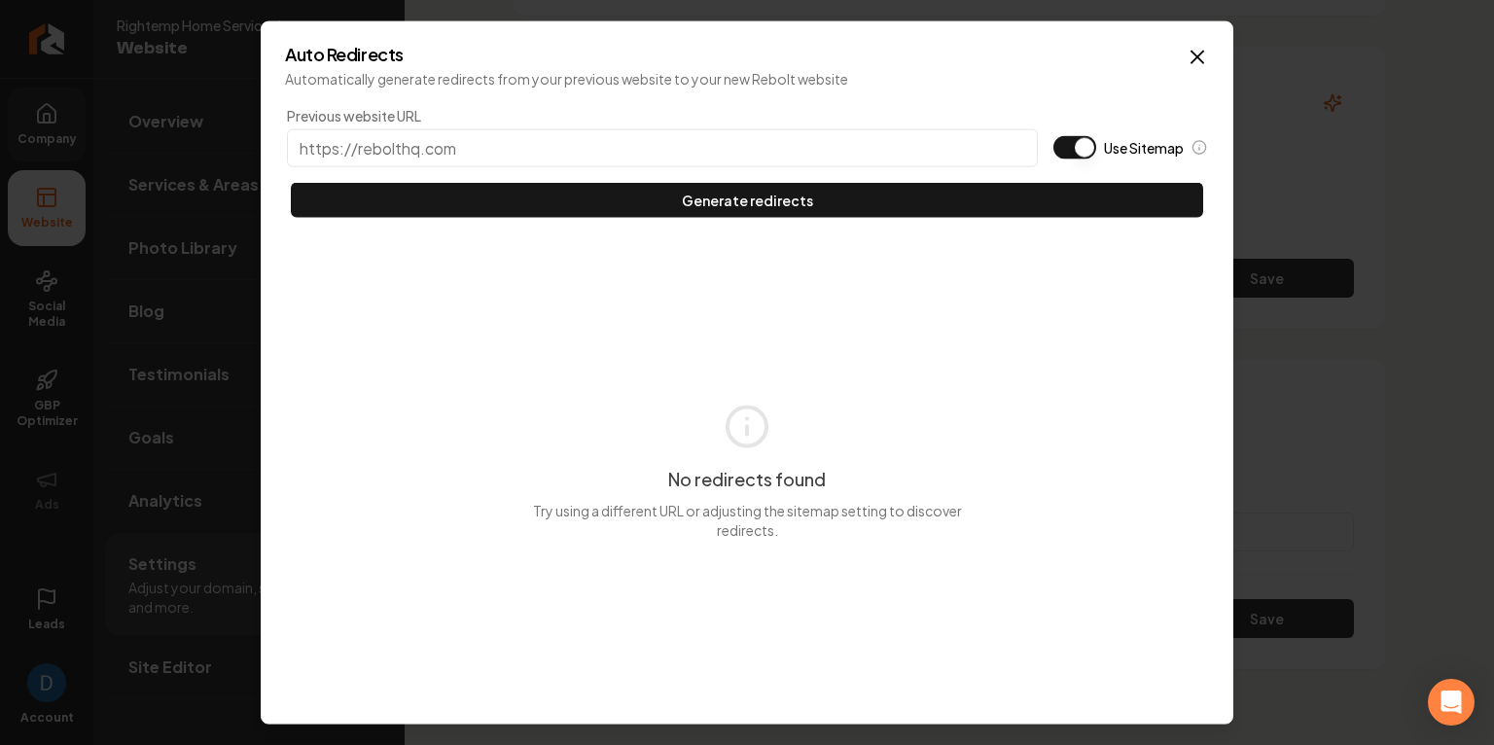
click at [1082, 138] on button "Use Sitemap" at bounding box center [1074, 147] width 43 height 23
click at [919, 139] on input "Previous website URL" at bounding box center [662, 148] width 751 height 38
paste input "rightemphomeservices.com"
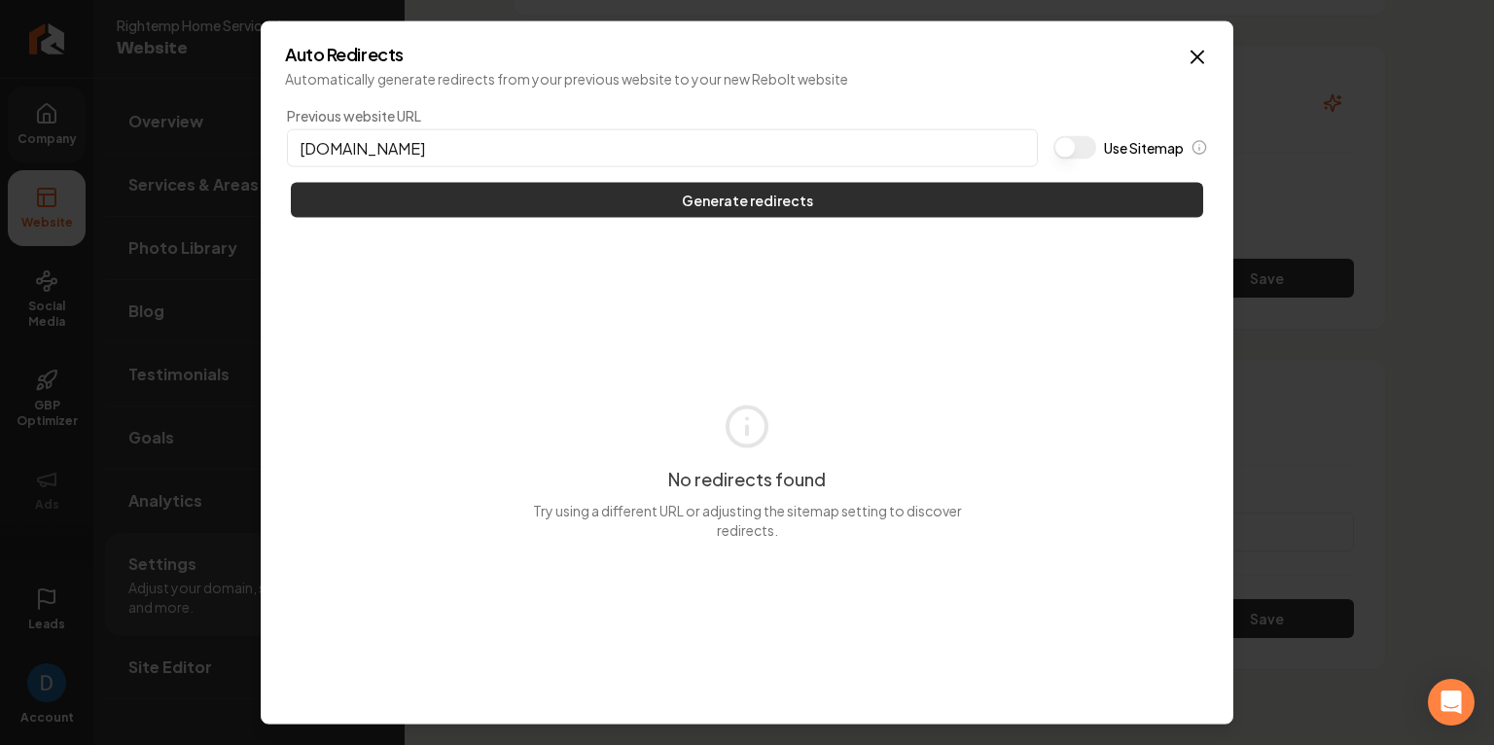
click at [728, 190] on button "Generate redirects" at bounding box center [747, 200] width 912 height 35
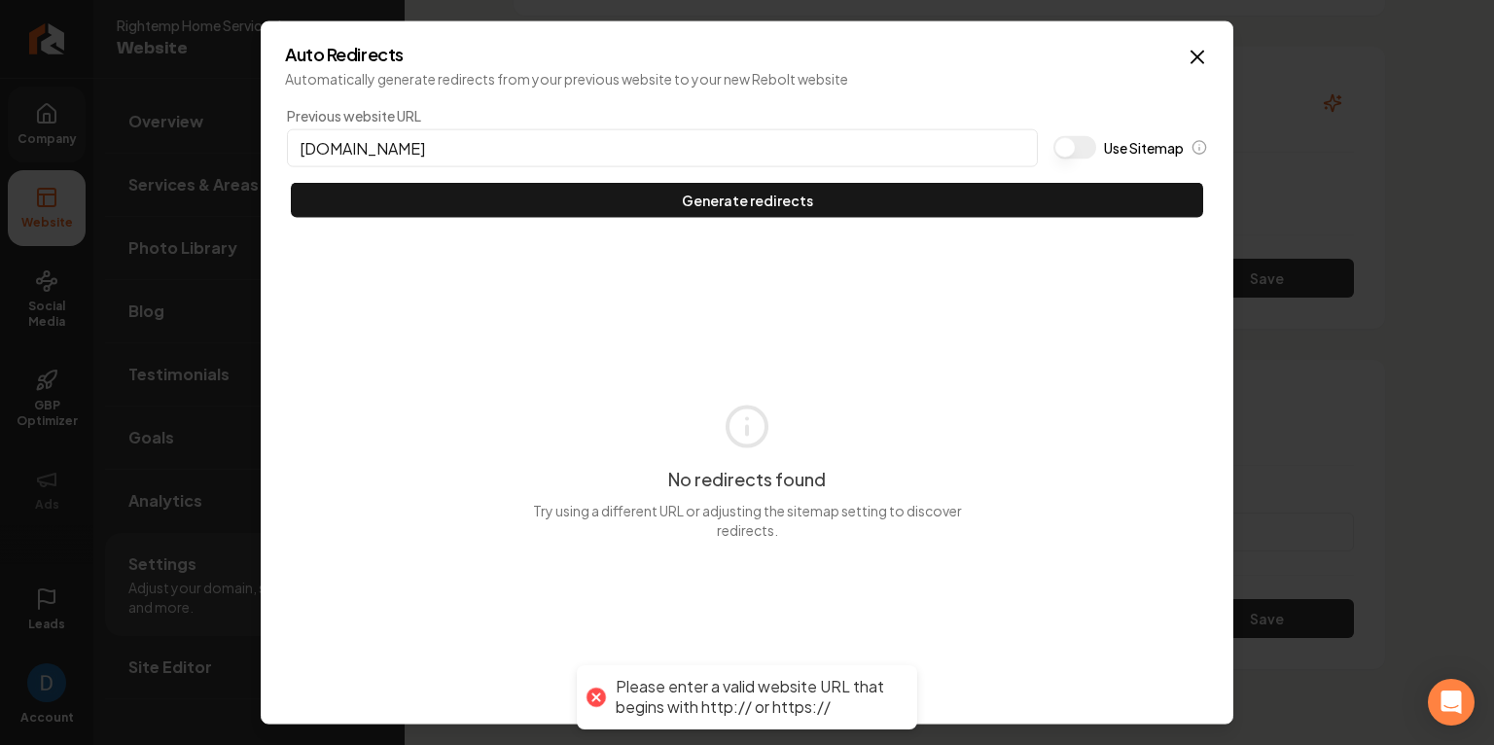
click at [622, 153] on input "rightemphomeservices.com" at bounding box center [662, 148] width 751 height 38
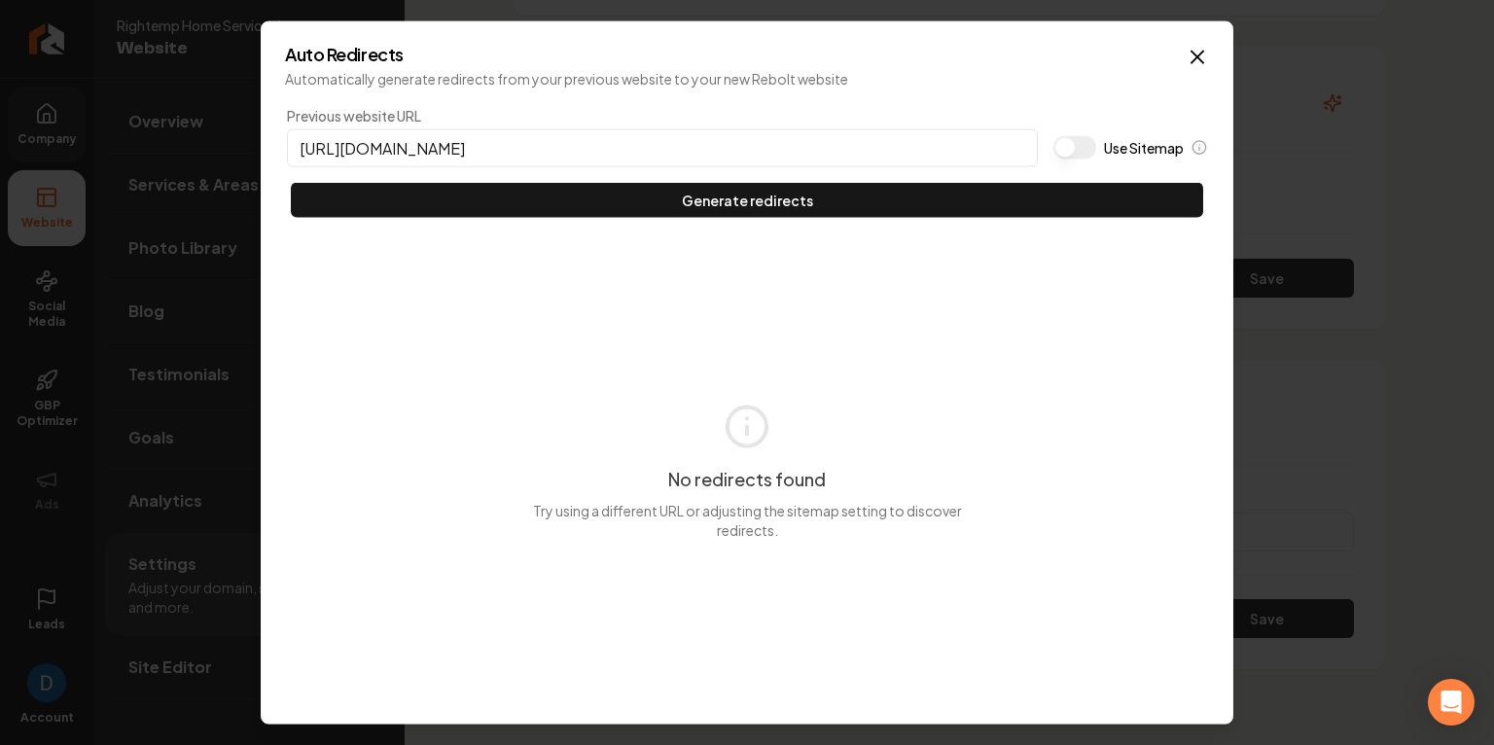
type input "https://rightemphomeservices.com"
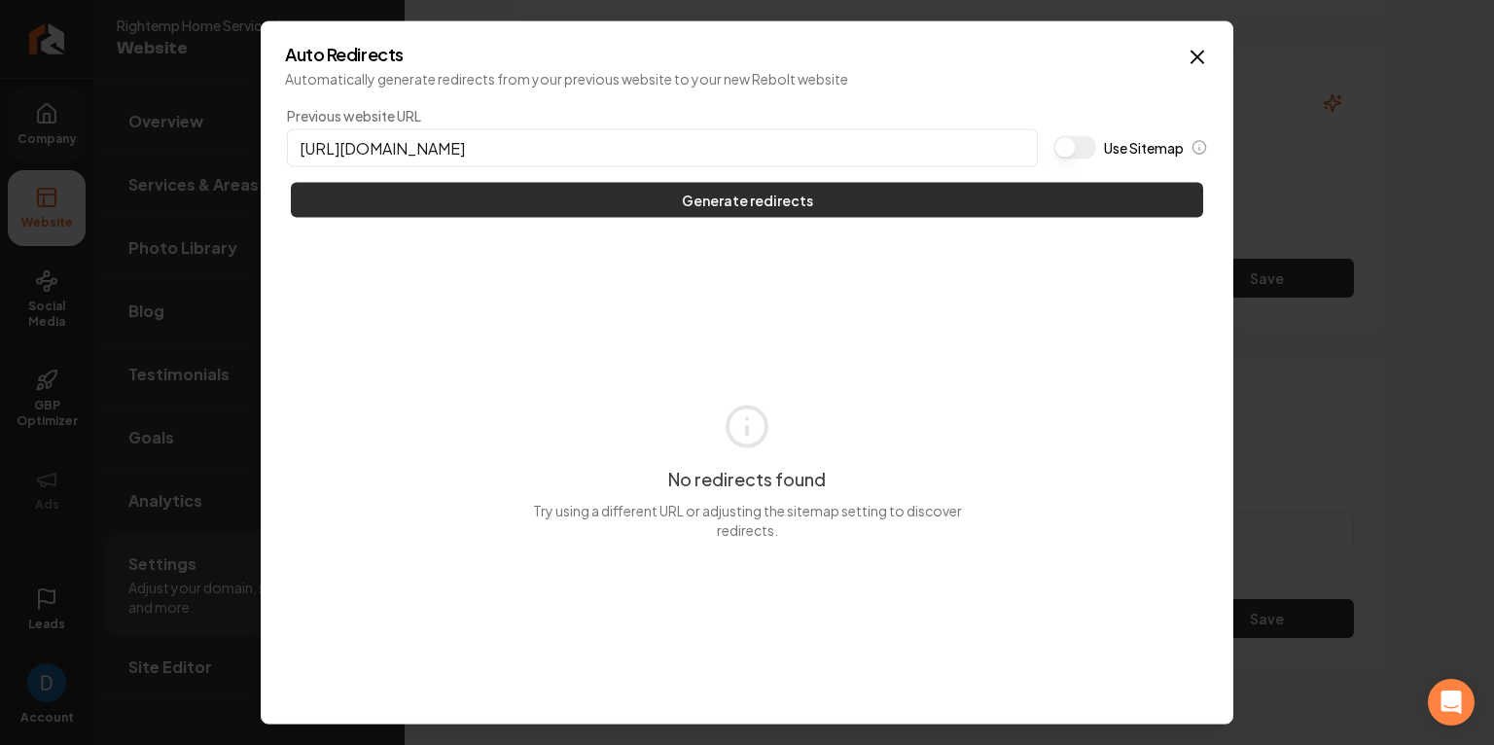
click at [575, 192] on button "Generate redirects" at bounding box center [747, 200] width 912 height 35
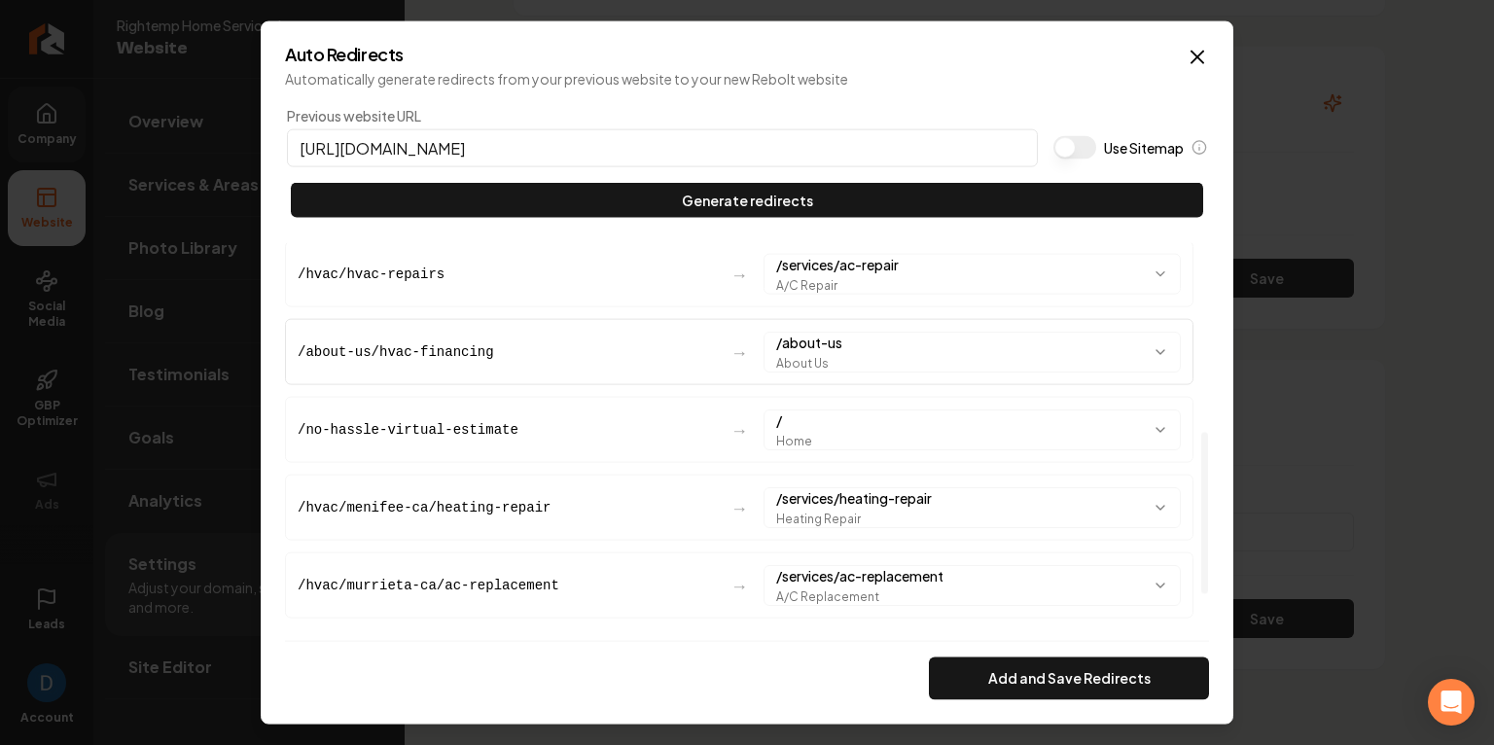
scroll to position [432, 0]
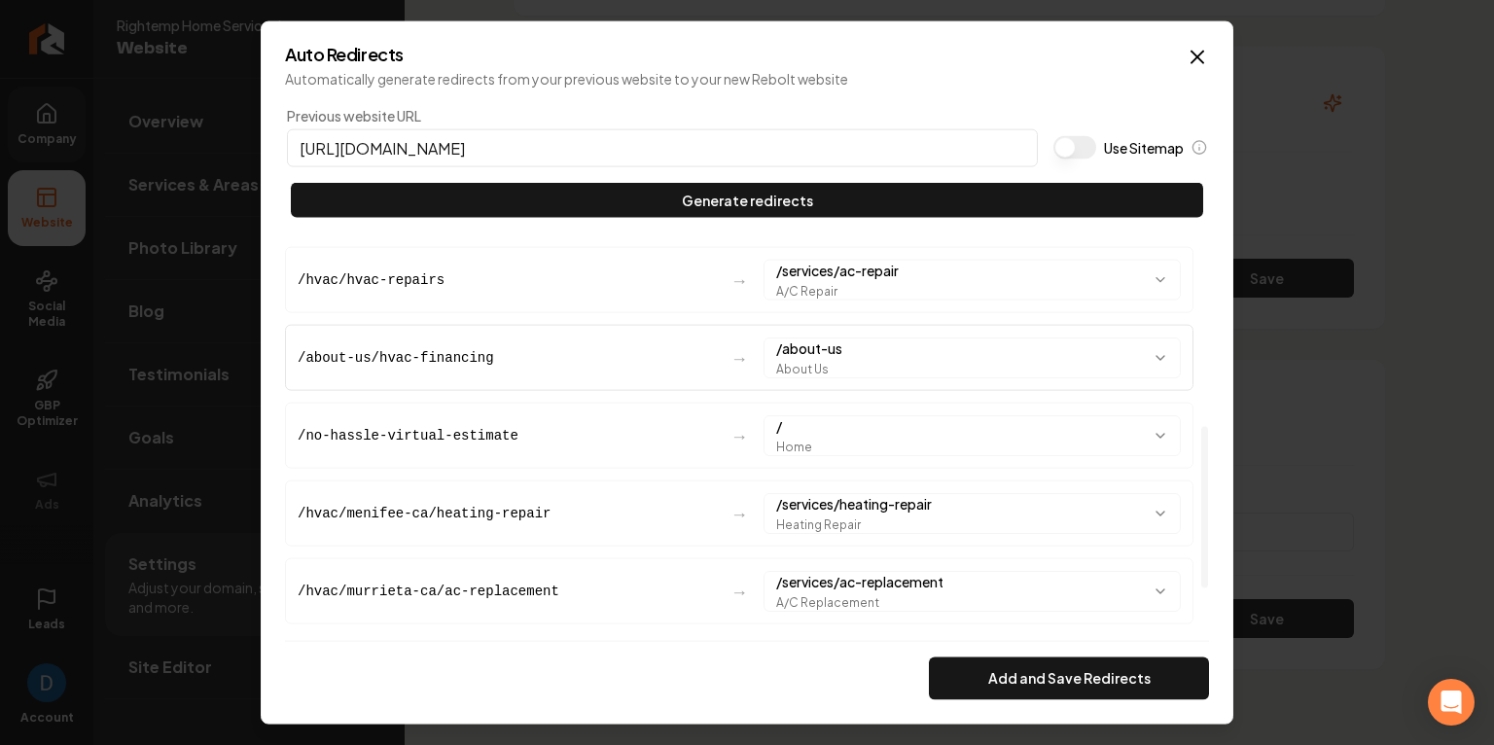
click at [883, 357] on body "Company Website Social Media GBP Optimizer Ads Leads Account Rightemp Home Serv…" at bounding box center [747, 372] width 1494 height 745
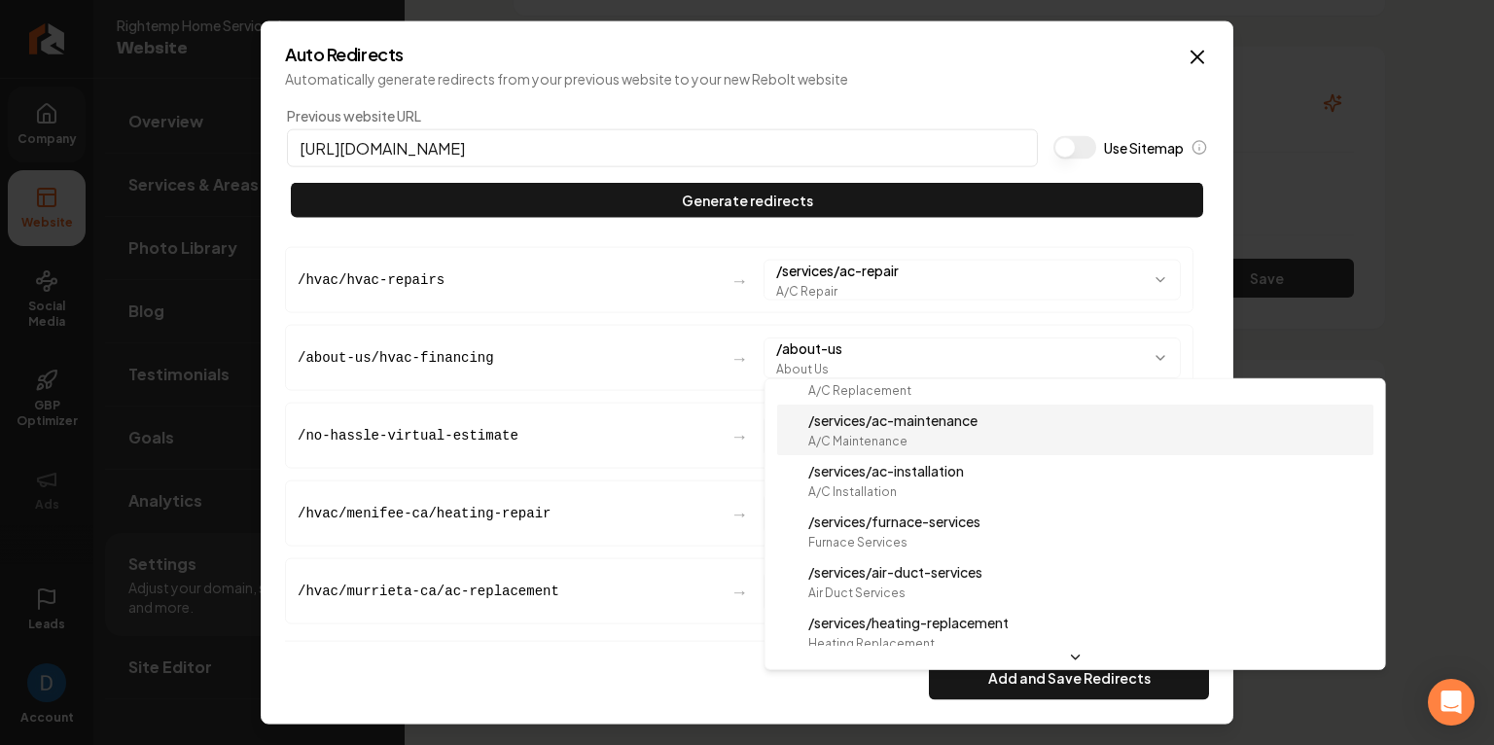
scroll to position [0, 0]
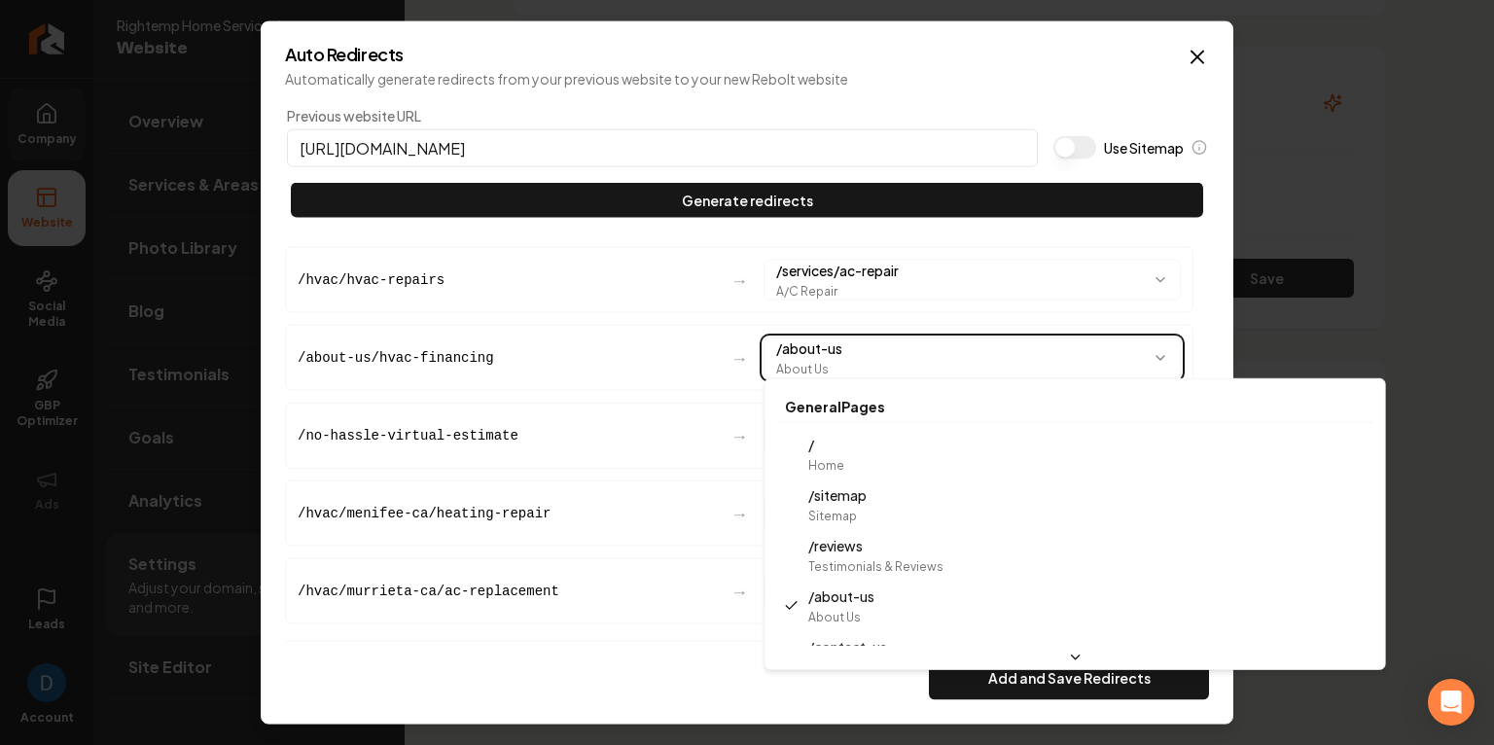
click at [584, 278] on body "Company Website Social Media GBP Optimizer Ads Leads Account Rightemp Home Serv…" at bounding box center [747, 372] width 1494 height 745
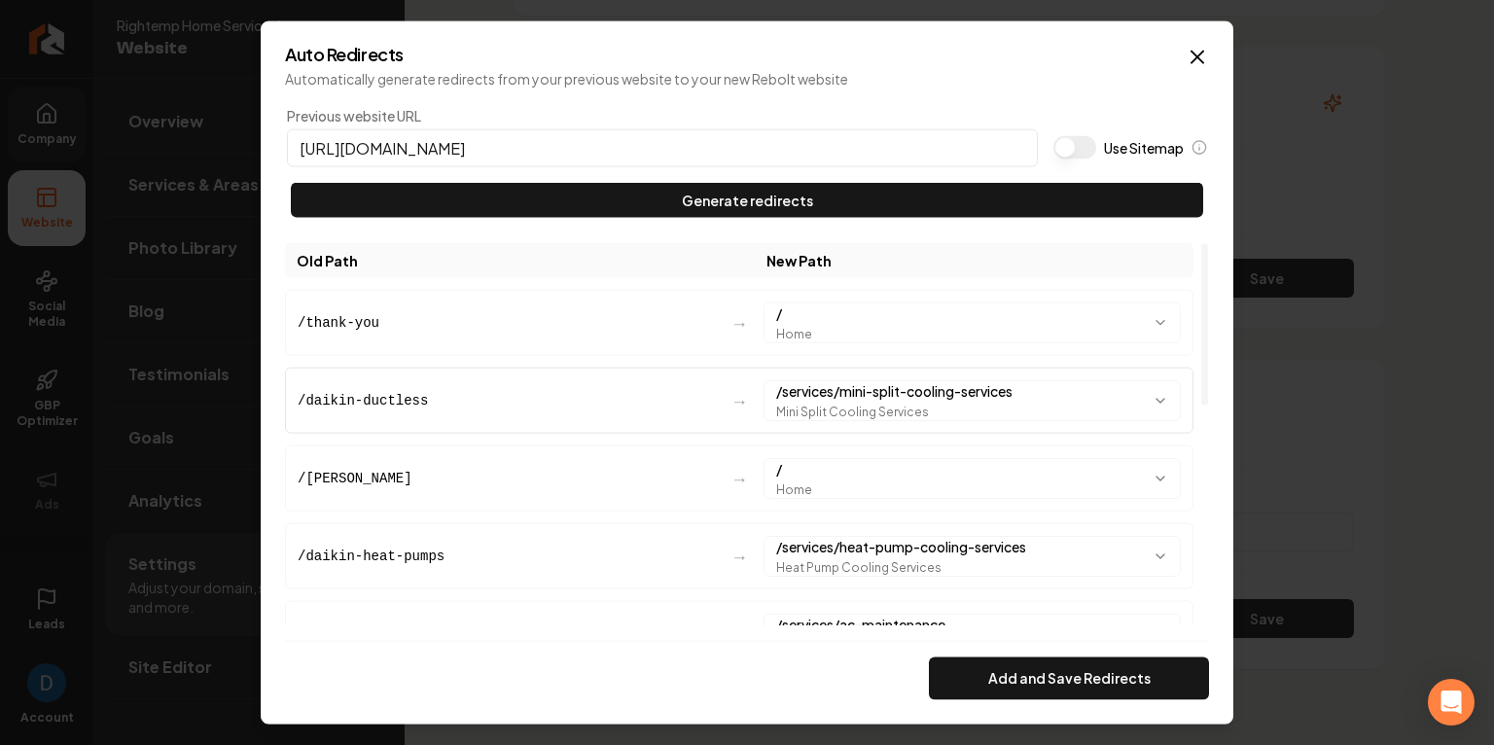
click at [854, 406] on body "Company Website Social Media GBP Optimizer Ads Leads Account Rightemp Home Serv…" at bounding box center [747, 372] width 1494 height 745
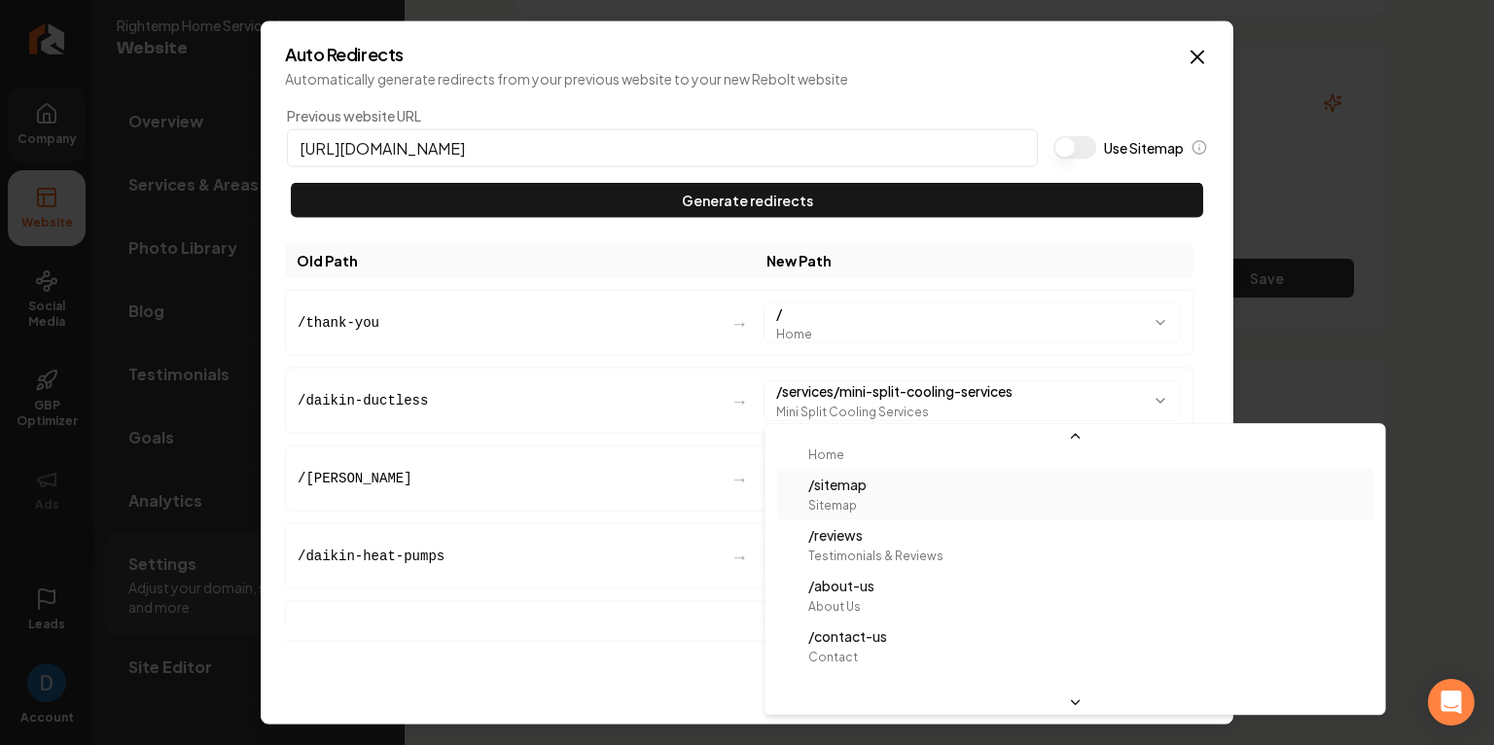
scroll to position [68, 0]
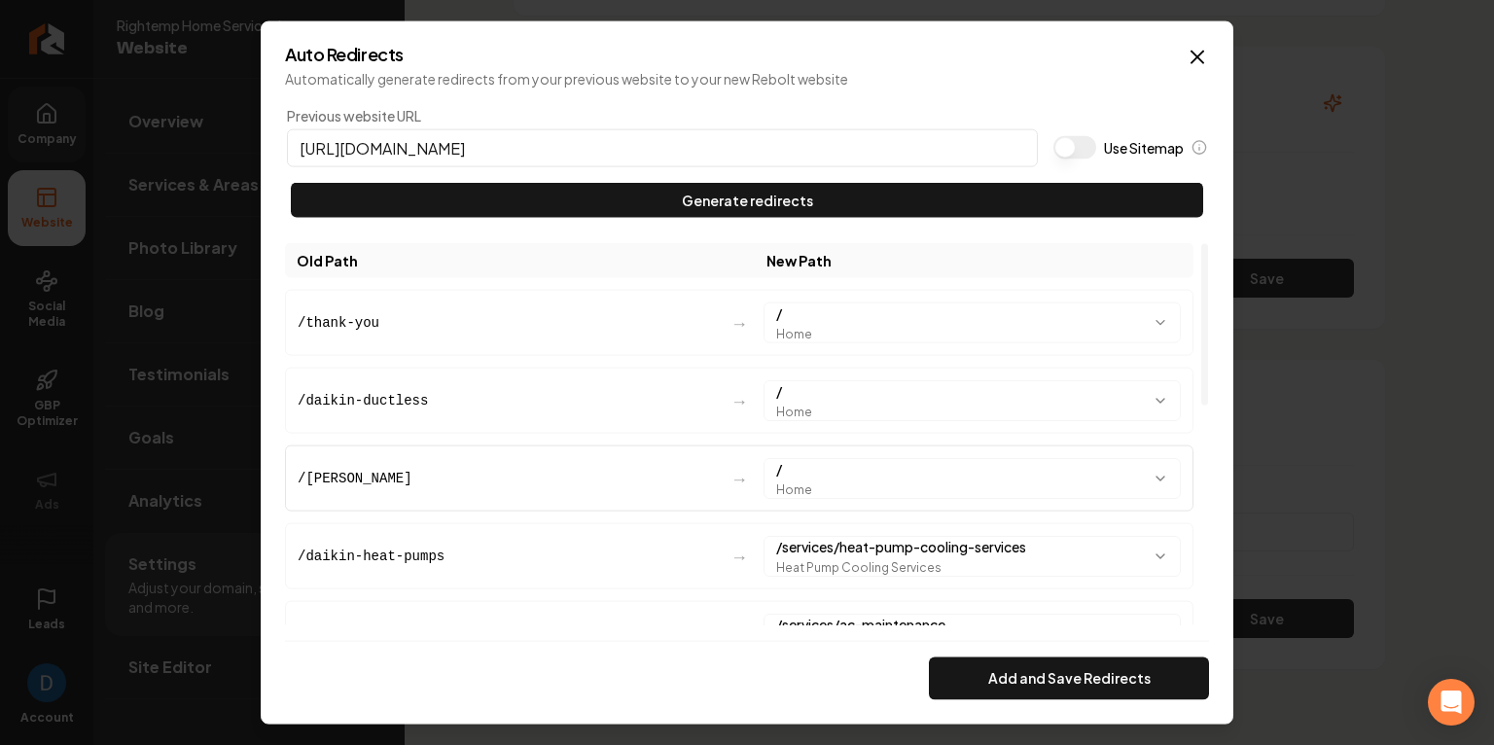
click at [975, 455] on body "Company Website Social Media GBP Optimizer Ads Leads Account Rightemp Home Serv…" at bounding box center [747, 372] width 1494 height 745
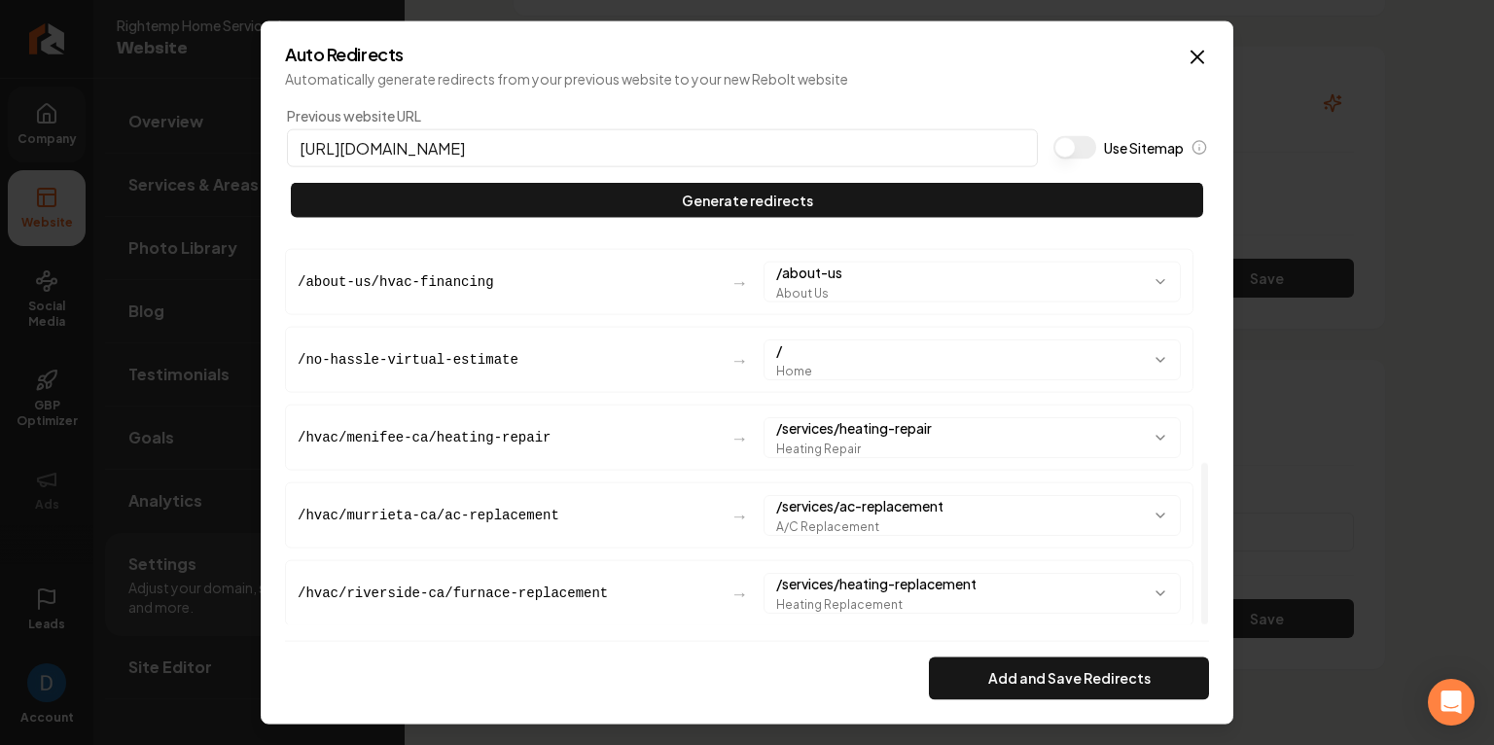
scroll to position [518, 0]
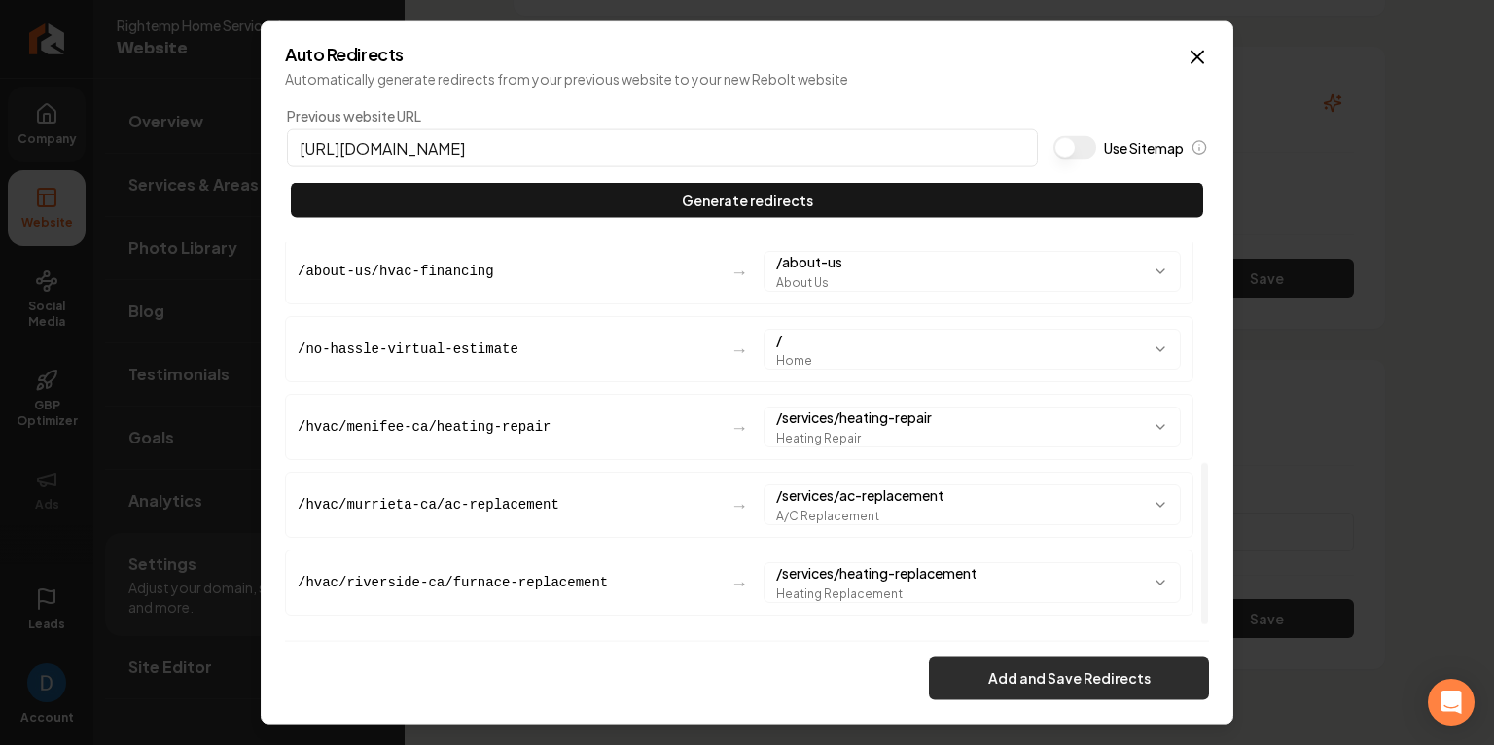
click at [1040, 662] on button "Add and Save Redirects" at bounding box center [1069, 678] width 280 height 43
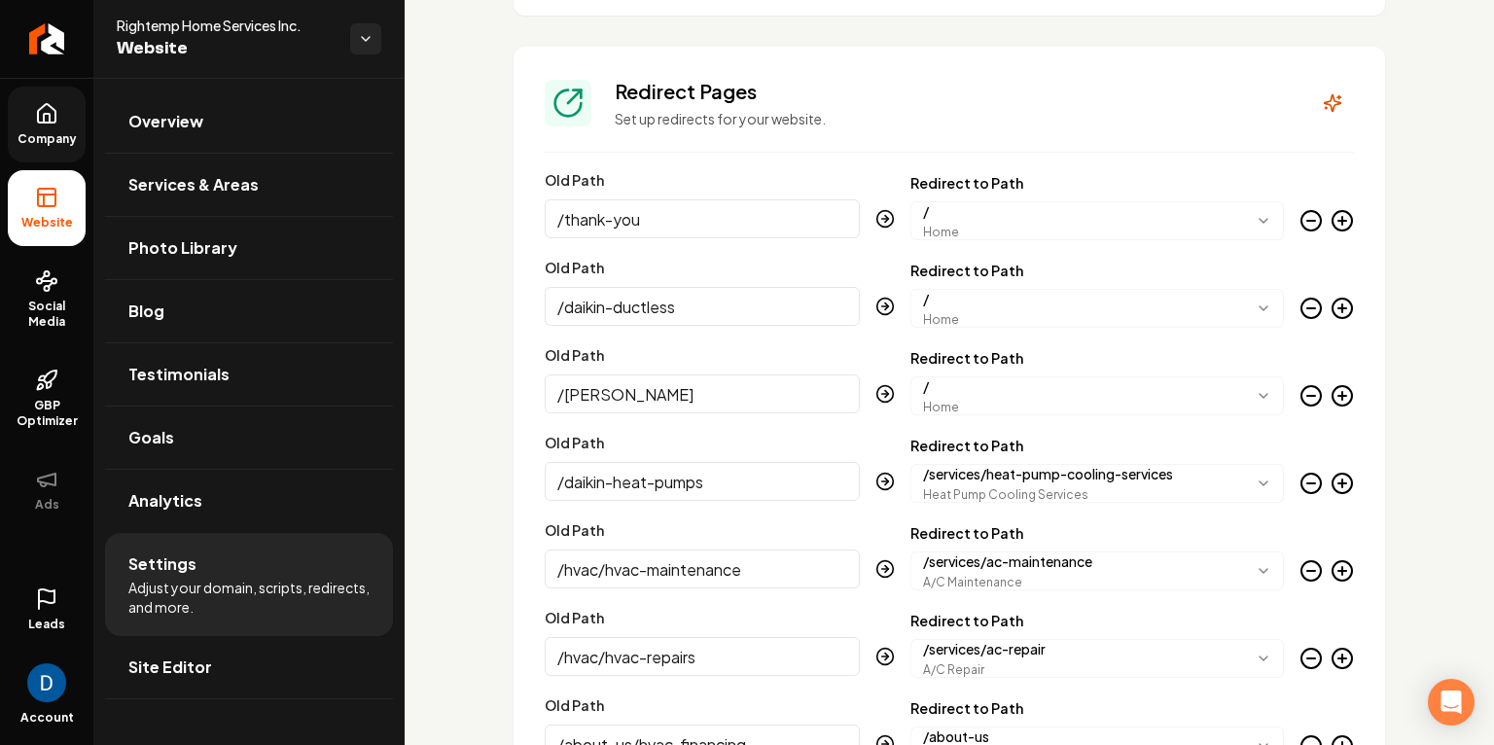
click at [149, 25] on span "Rightemp Home Services Inc." at bounding box center [226, 25] width 218 height 19
copy span "Rightemp"
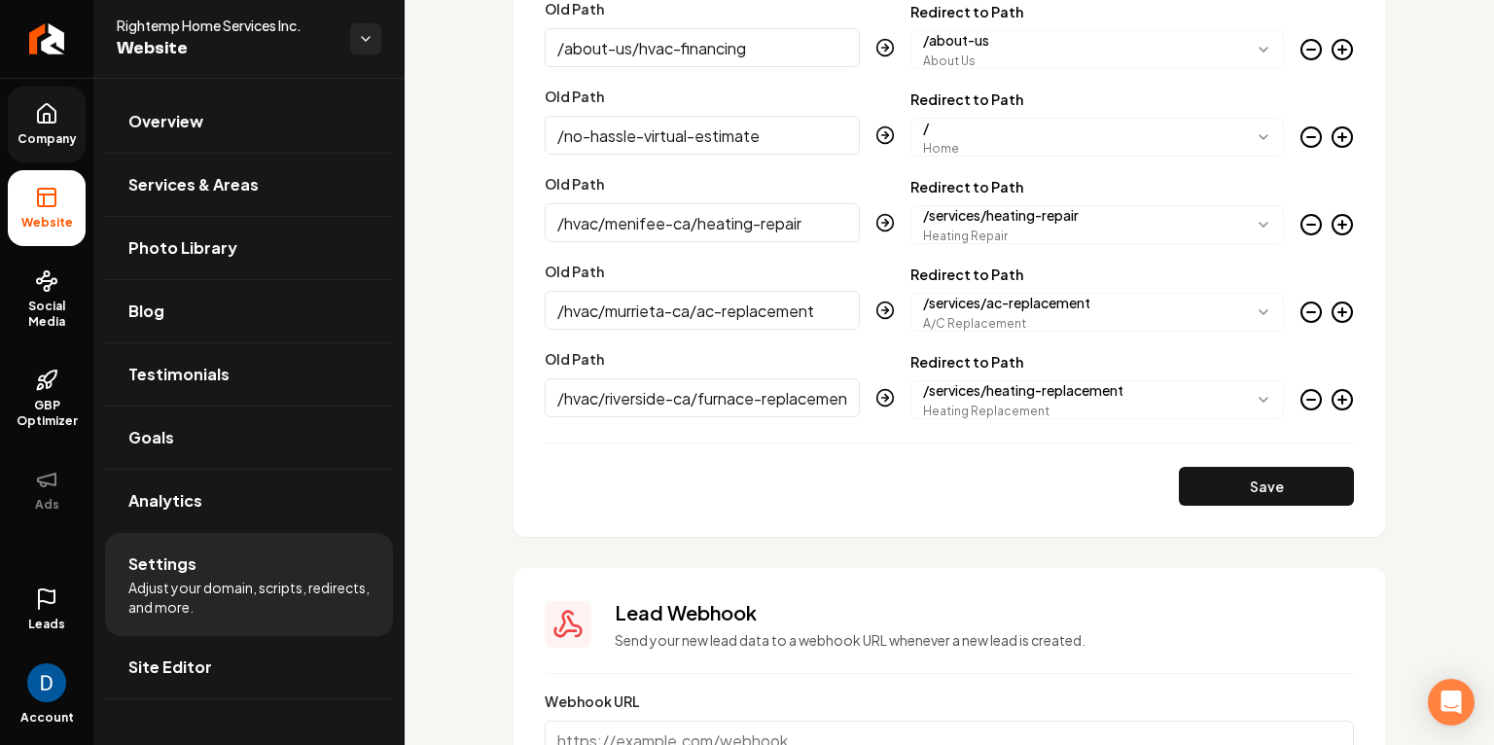
scroll to position [2827, 0]
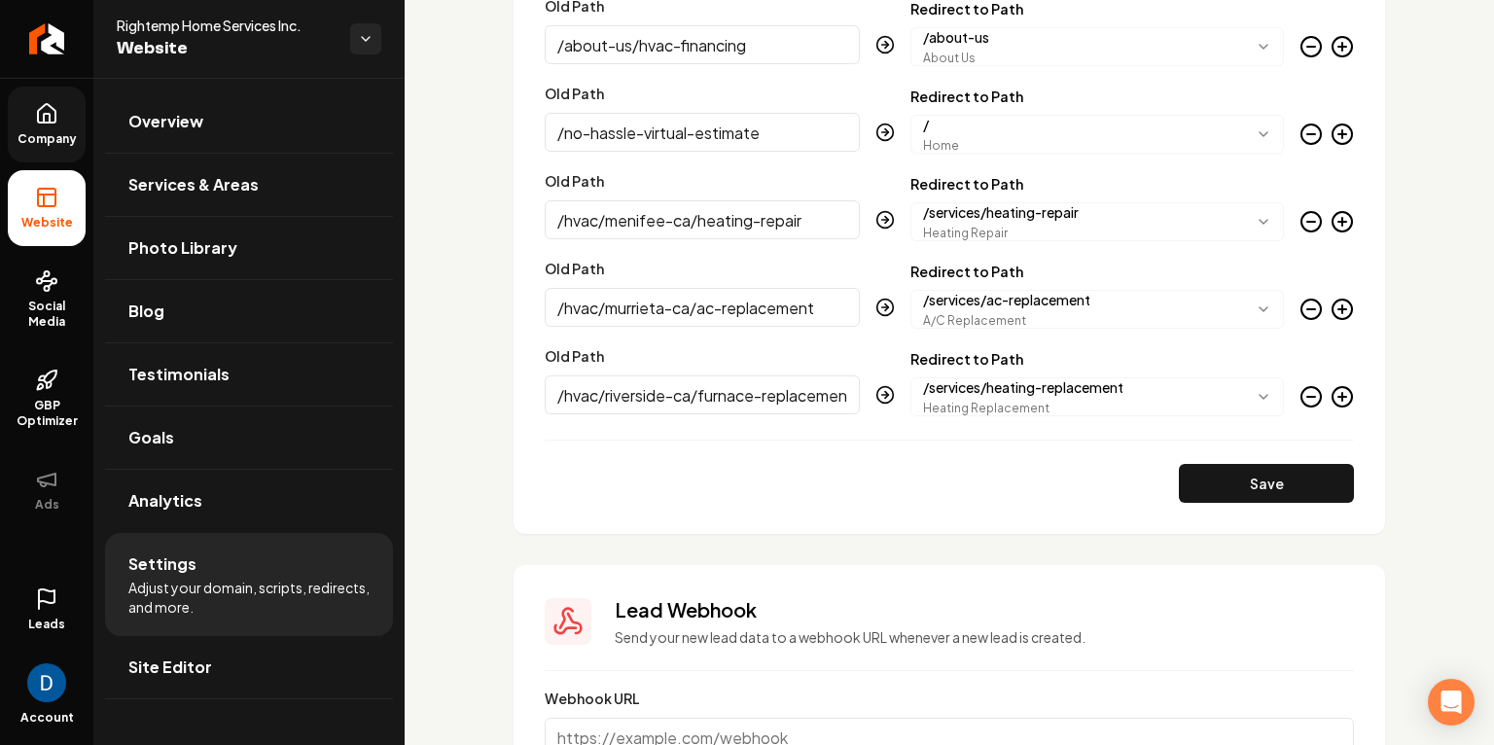
click at [1350, 403] on icon "Main content area" at bounding box center [1342, 396] width 23 height 23
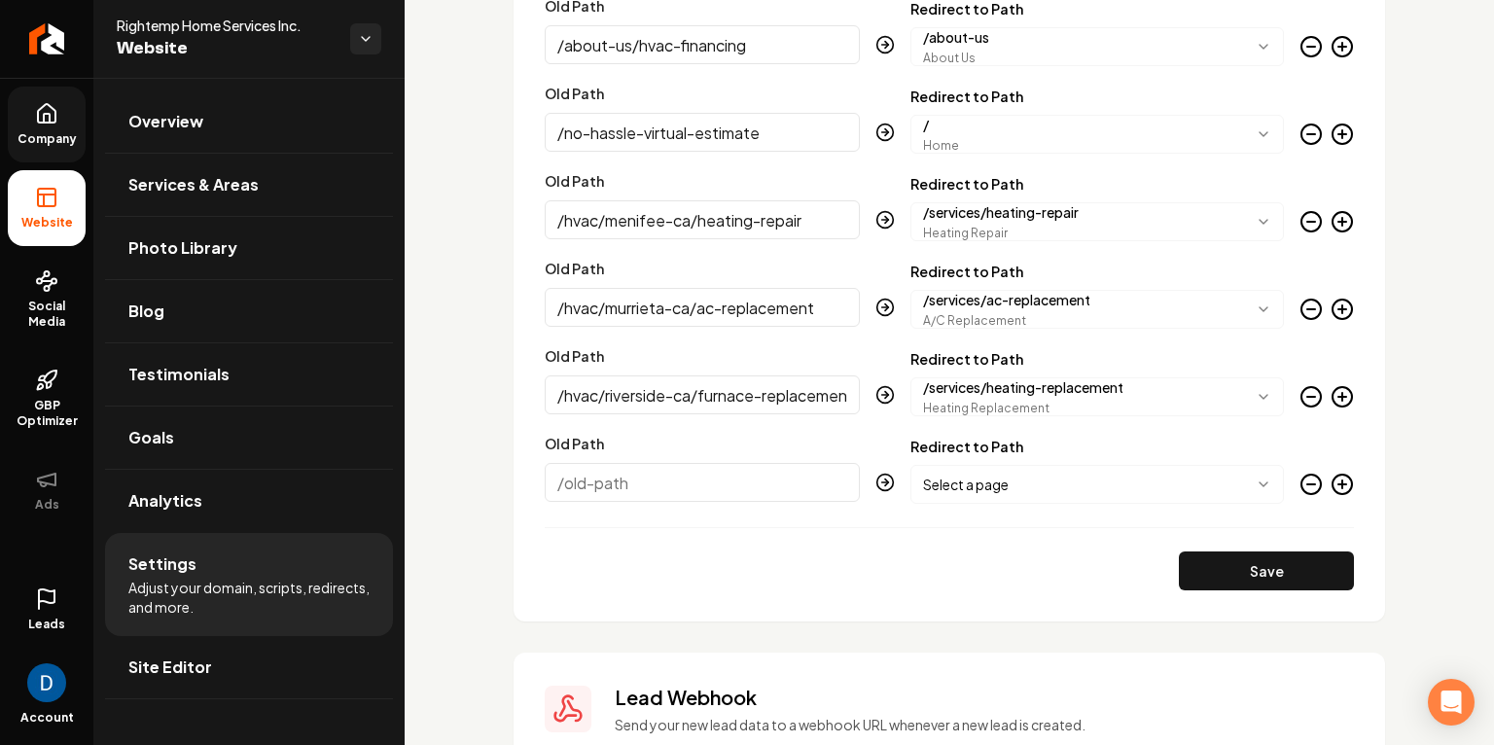
click at [657, 486] on input "Old Path" at bounding box center [702, 482] width 315 height 39
paste input "/hvac-services/air-quality/"
type input "/hvac-services/air-quality/"
click at [972, 476] on body "Company Website Social Media GBP Optimizer Ads Leads Account Rightemp Home Serv…" at bounding box center [747, 372] width 1494 height 745
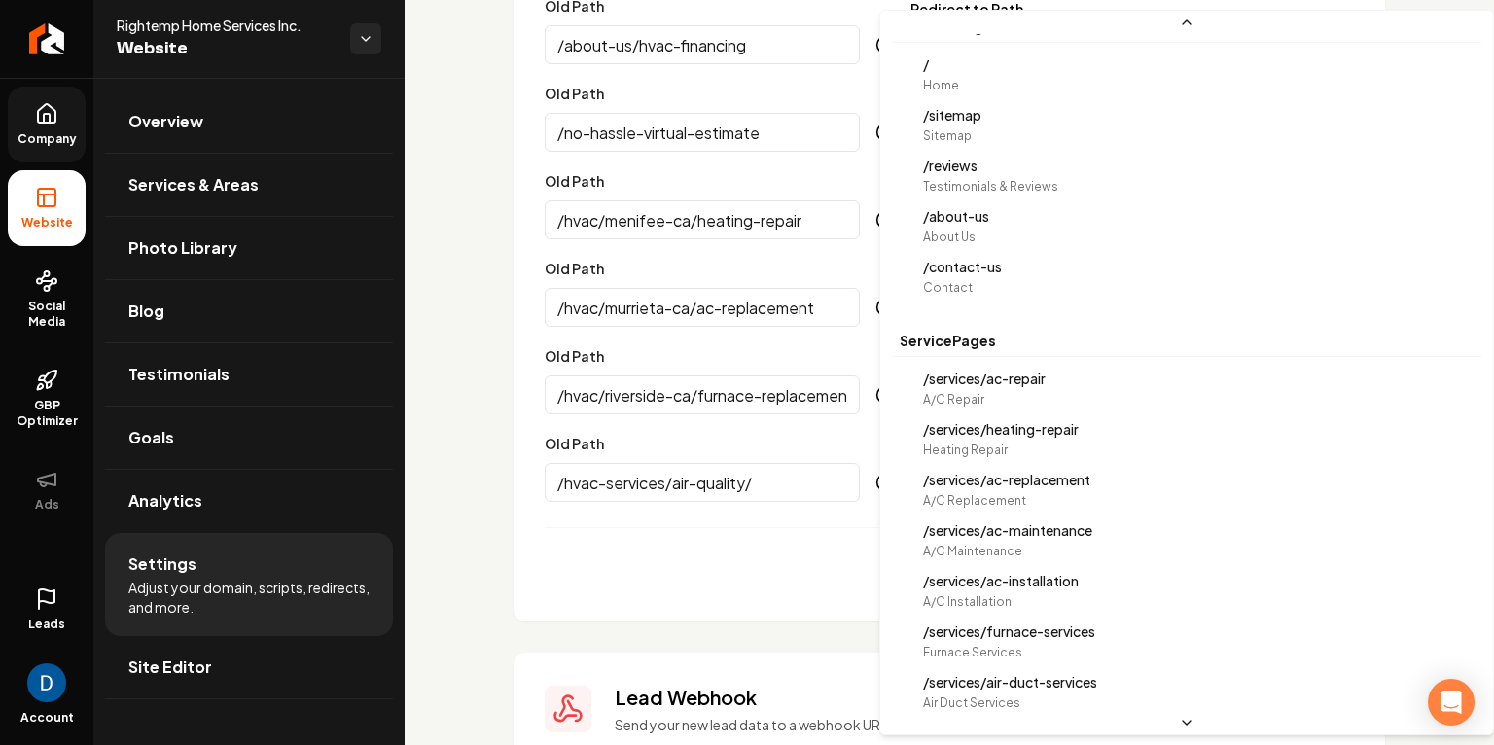
scroll to position [0, 0]
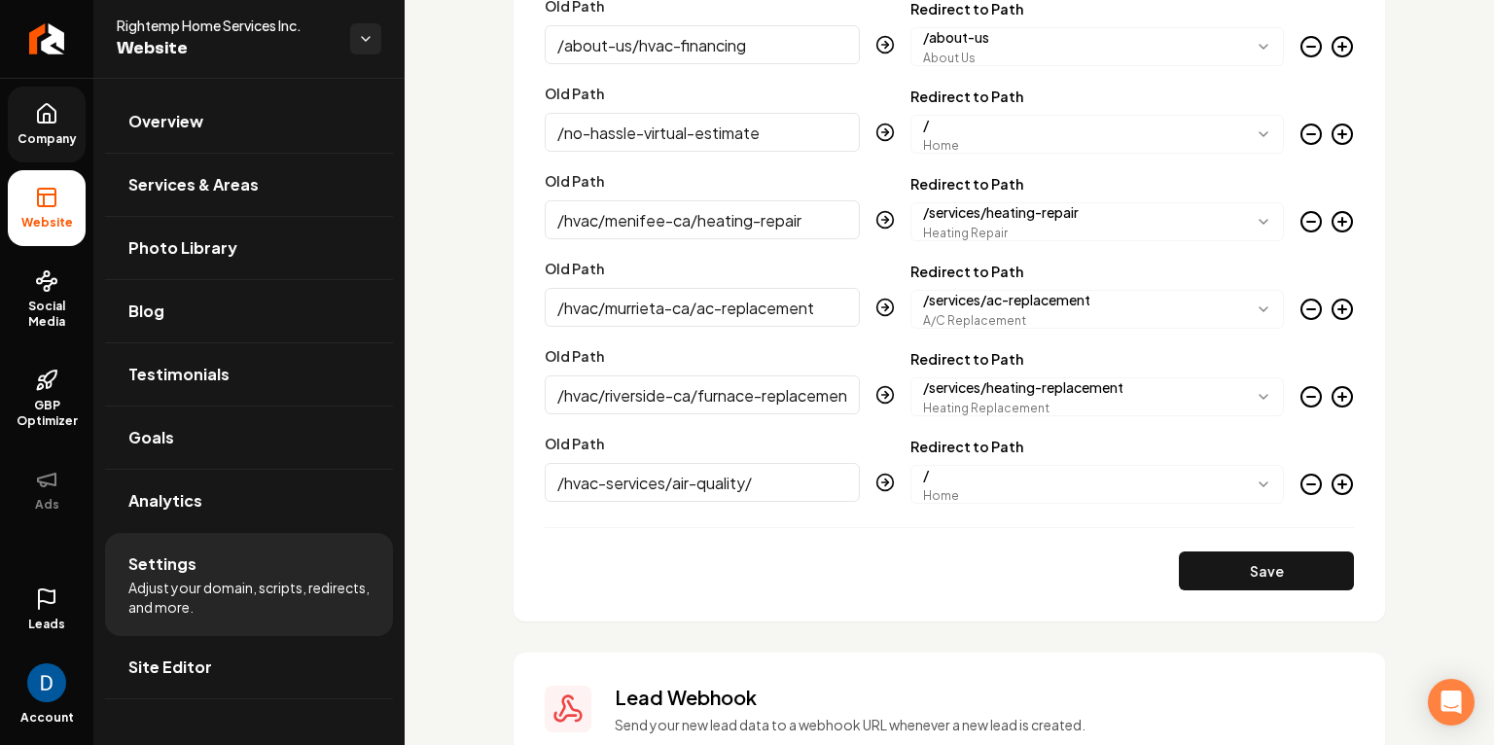
click at [1349, 479] on icon "Main content area" at bounding box center [1342, 484] width 23 height 23
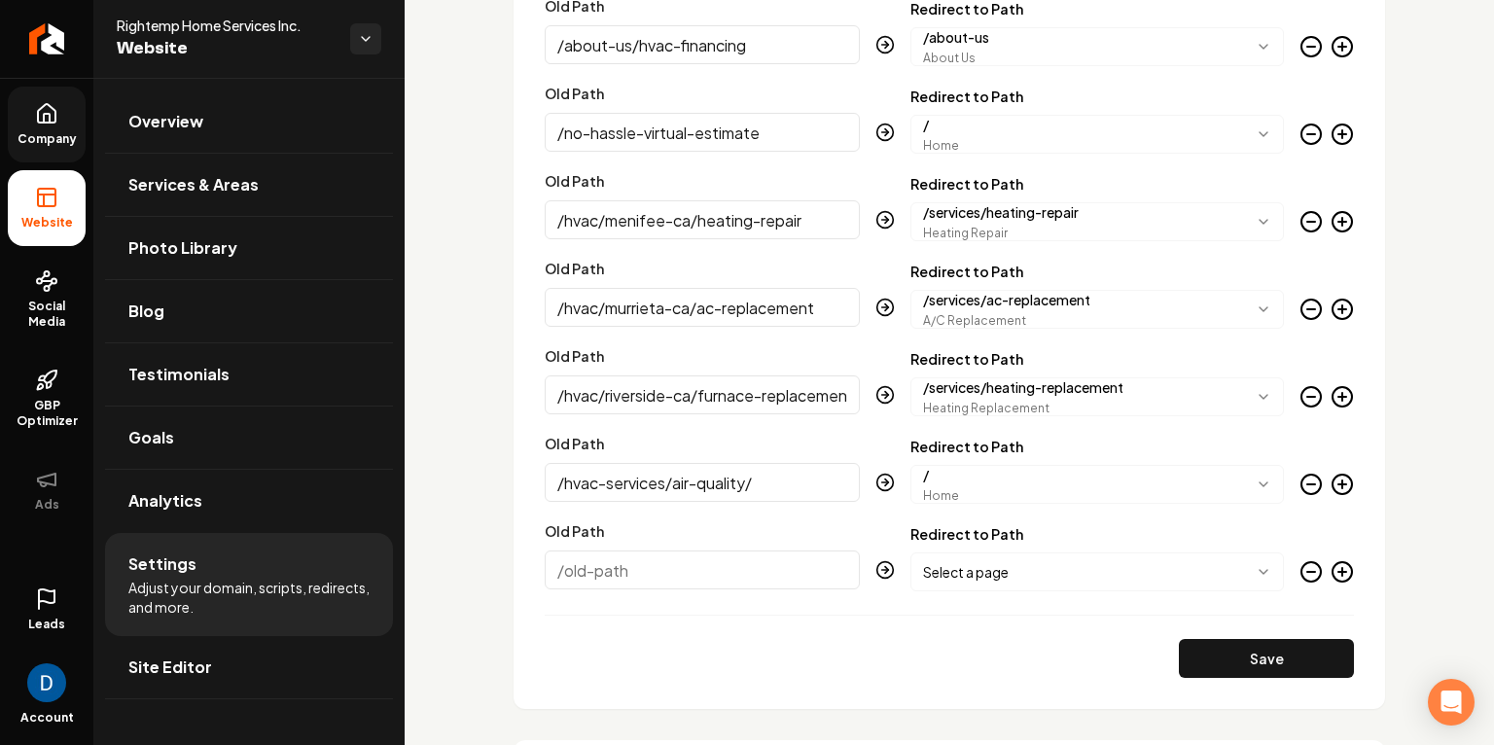
click at [745, 565] on input "Old Path" at bounding box center [702, 569] width 315 height 39
paste input "/hvac-services/hvac-service-plans/"
type input "/hvac-services/hvac-service-plans/"
click at [1025, 569] on body "Company Website Social Media GBP Optimizer Ads Leads Account Rightemp Home Serv…" at bounding box center [747, 372] width 1494 height 745
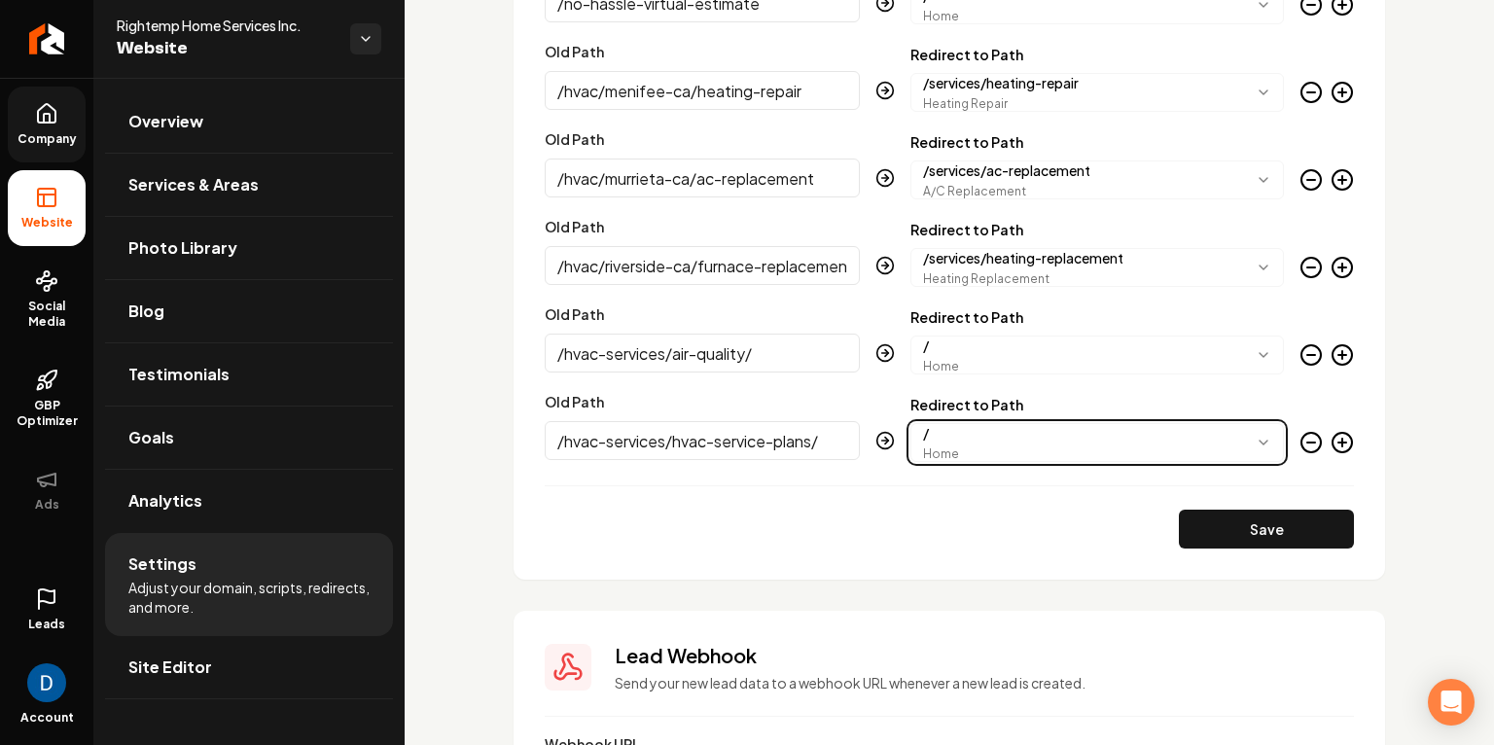
scroll to position [3047, 0]
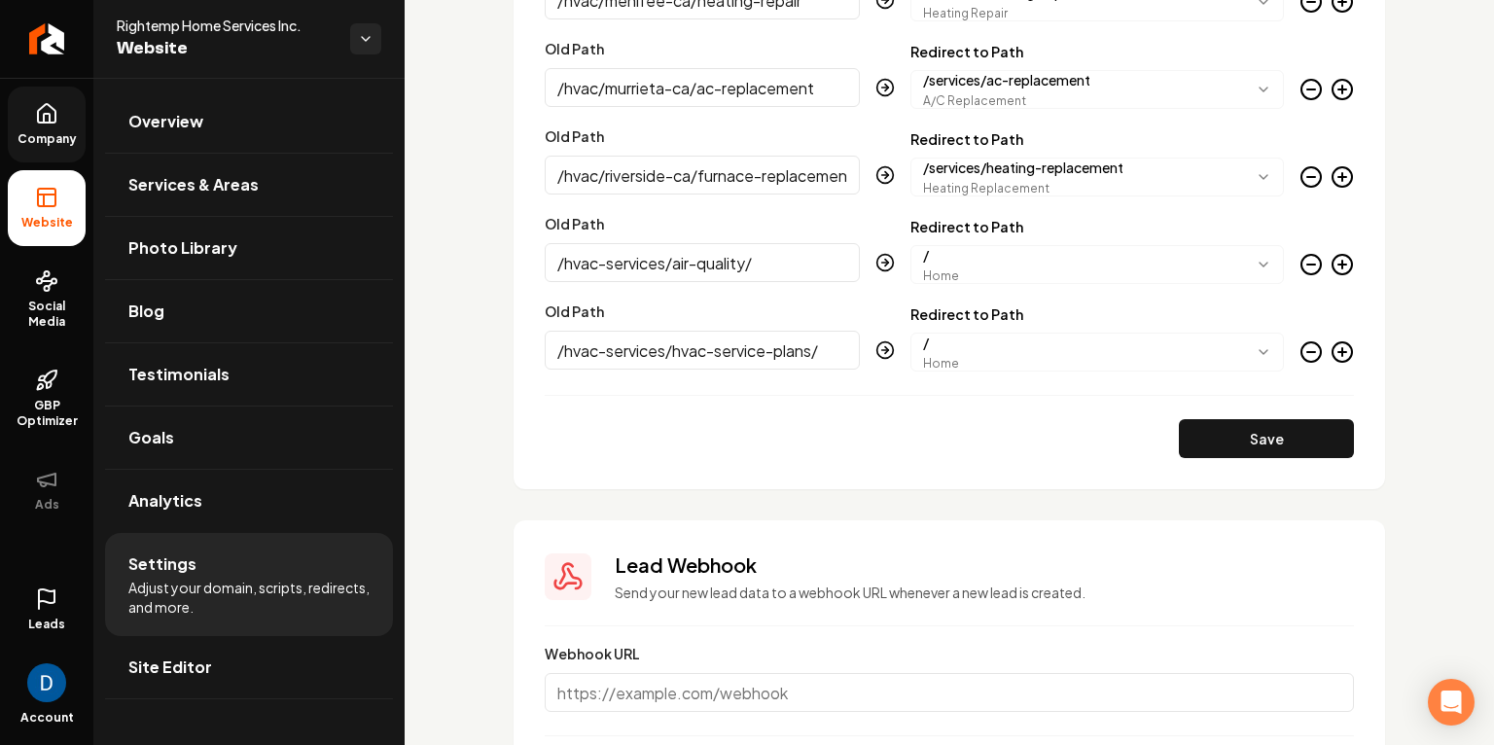
click at [1345, 346] on icon "Main content area" at bounding box center [1342, 351] width 23 height 23
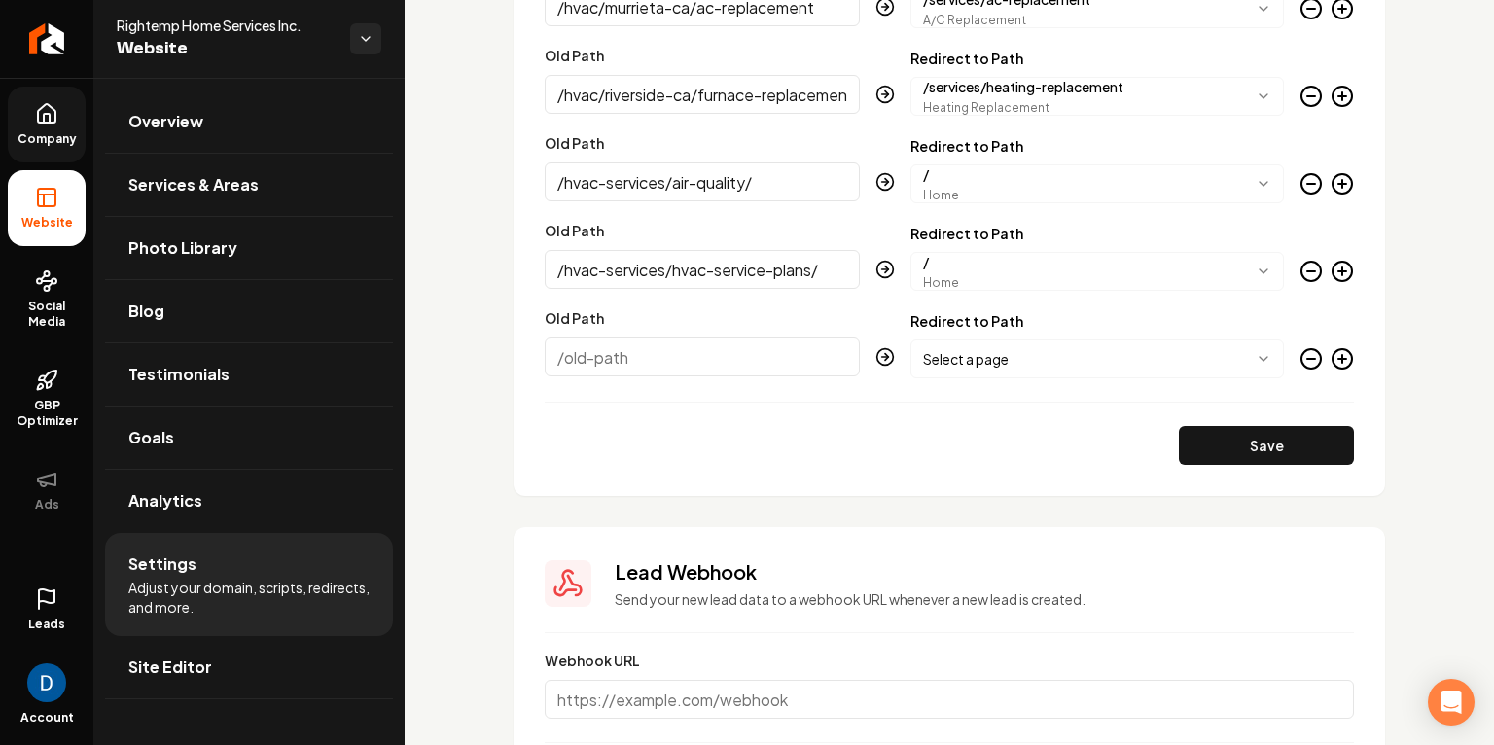
scroll to position [3243, 0]
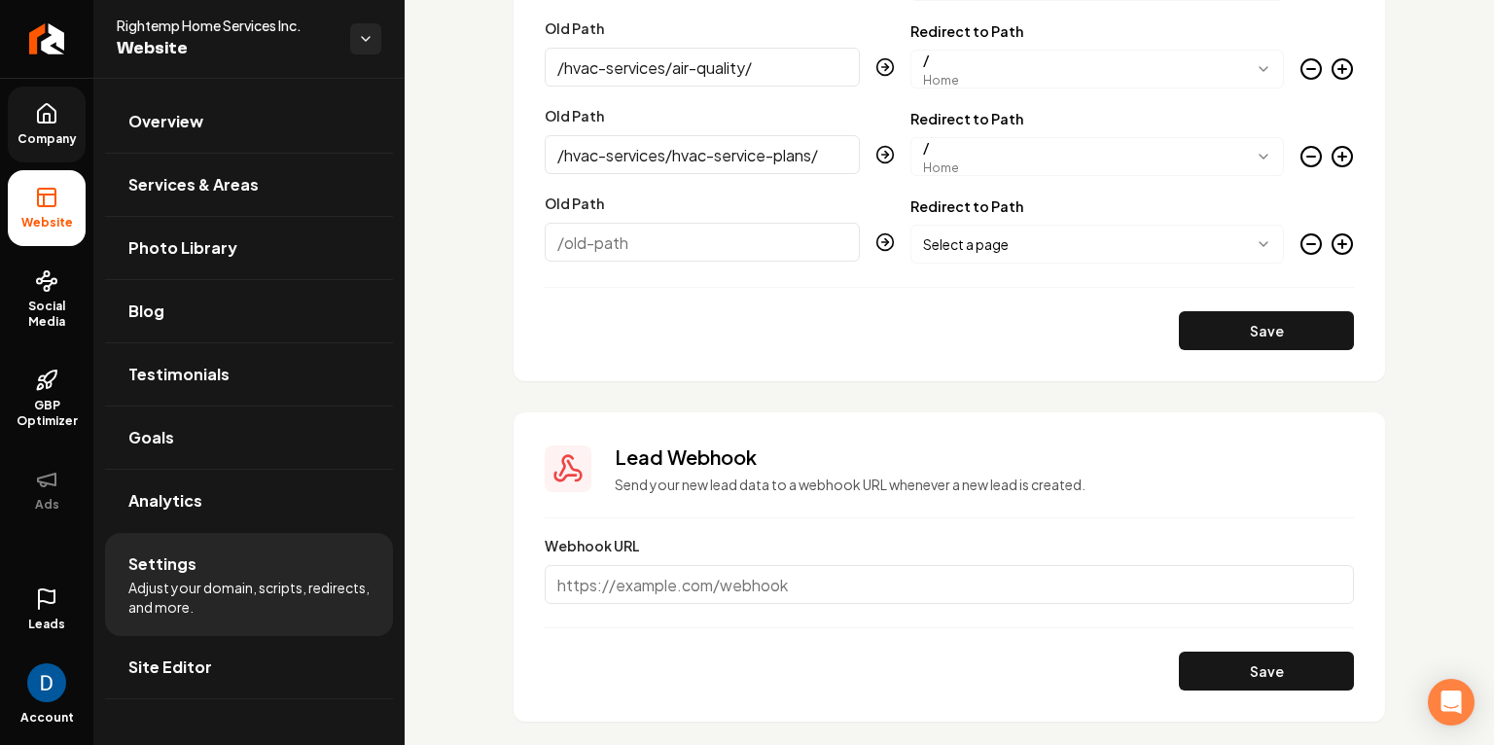
click at [749, 241] on input "Old Path" at bounding box center [702, 242] width 315 height 39
paste input "/hvac-services/hvac-installation/"
type input "/hvac-services/hvac-installation/"
click at [1105, 243] on body "Company Website Social Media GBP Optimizer Ads Leads Account Rightemp Home Serv…" at bounding box center [747, 372] width 1494 height 745
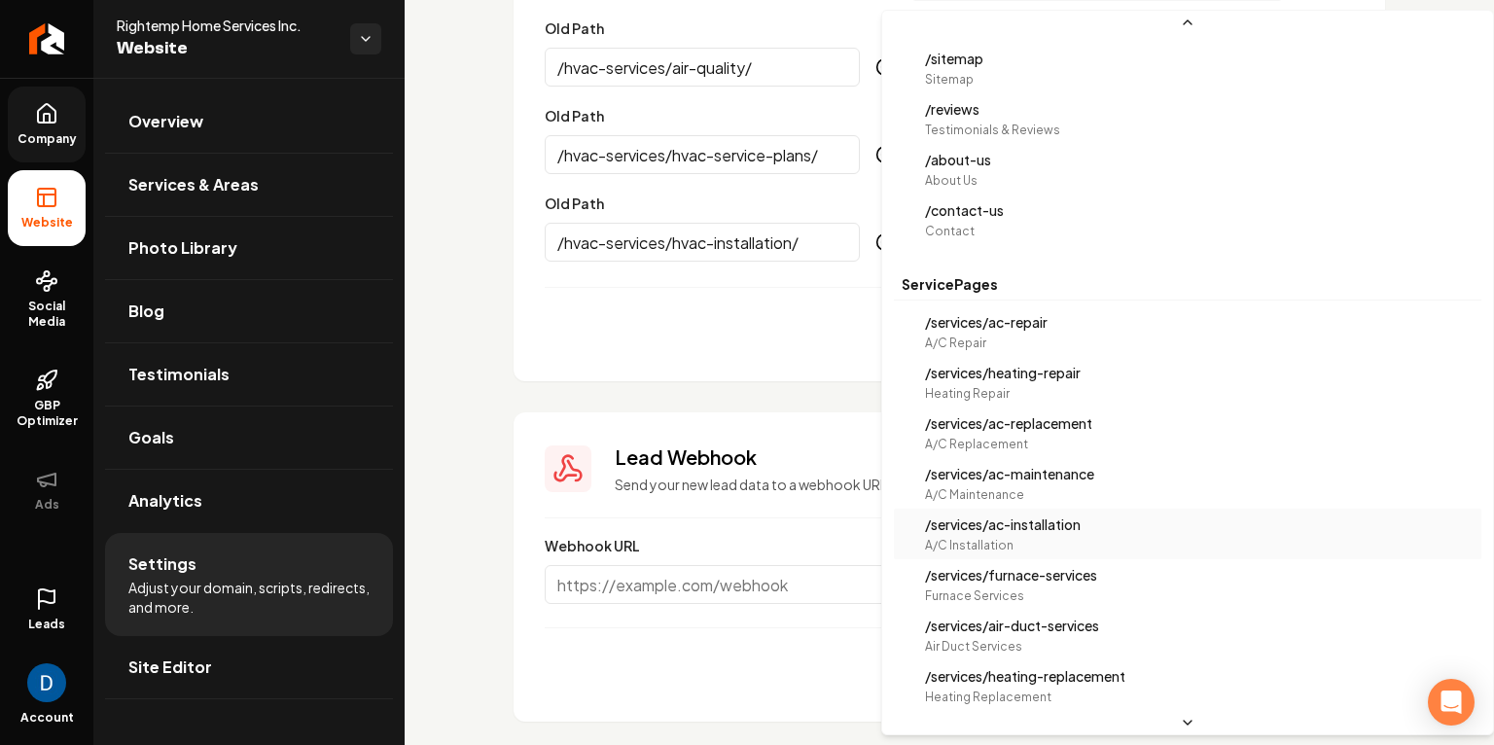
scroll to position [96, 0]
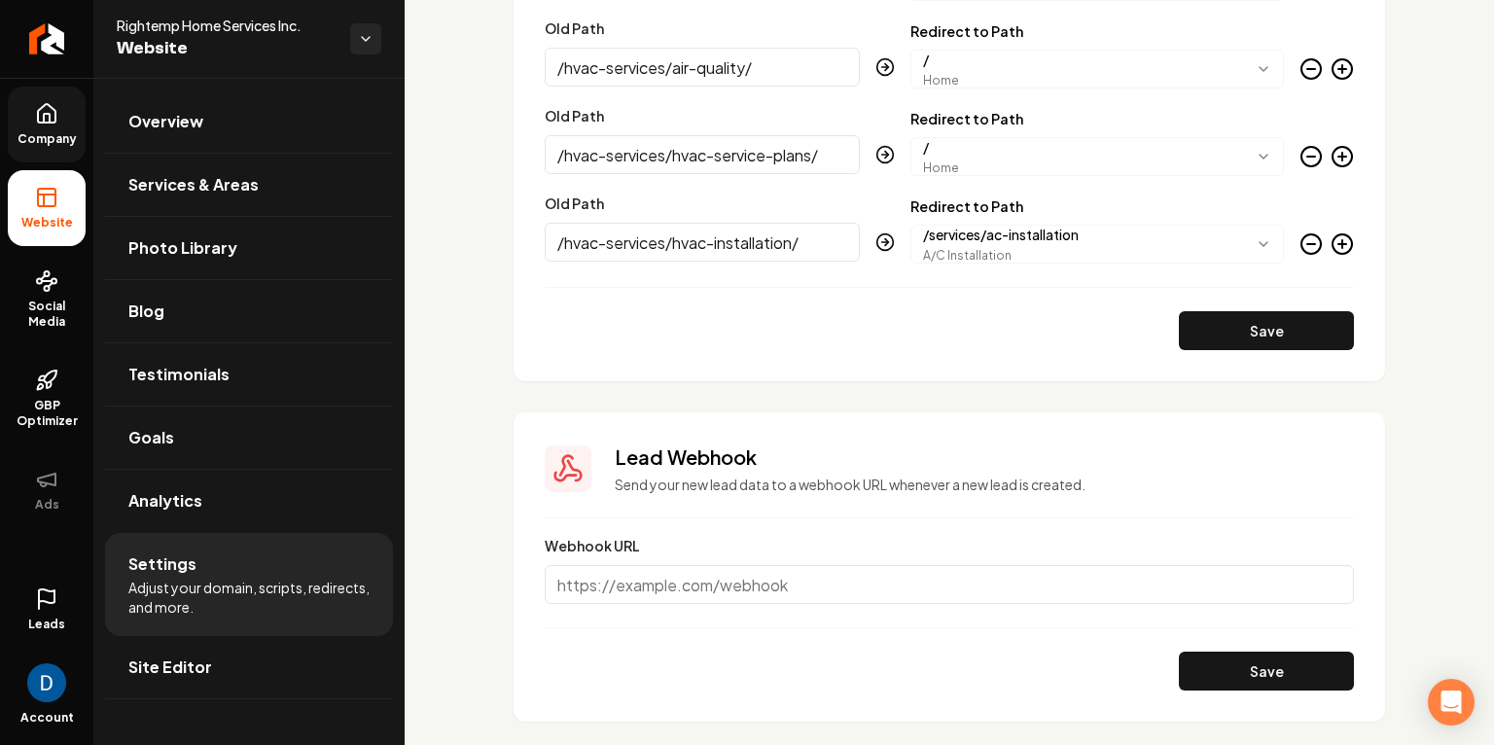
click at [1086, 240] on body "Company Website Social Media GBP Optimizer Ads Leads Account Rightemp Home Serv…" at bounding box center [747, 372] width 1494 height 745
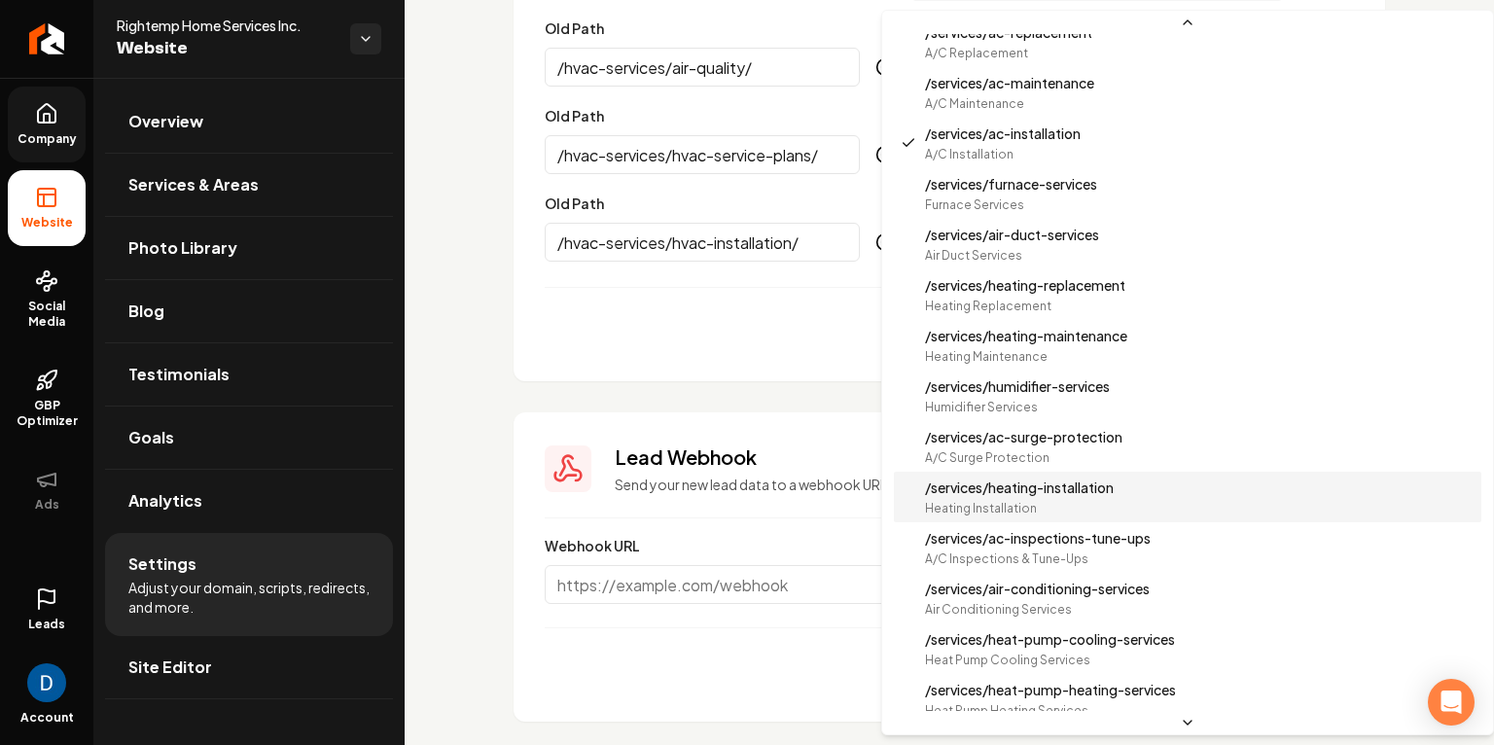
scroll to position [0, 0]
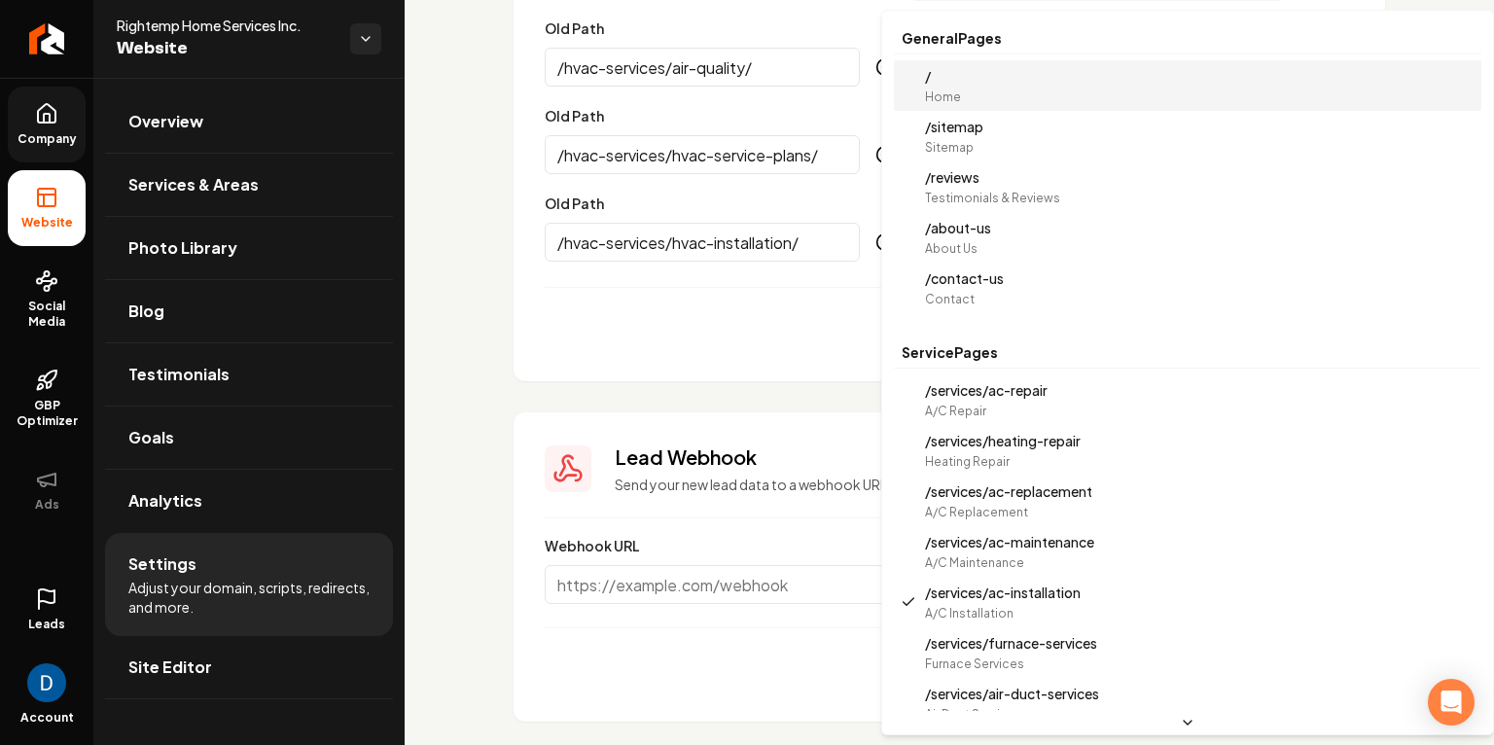
select select "*"
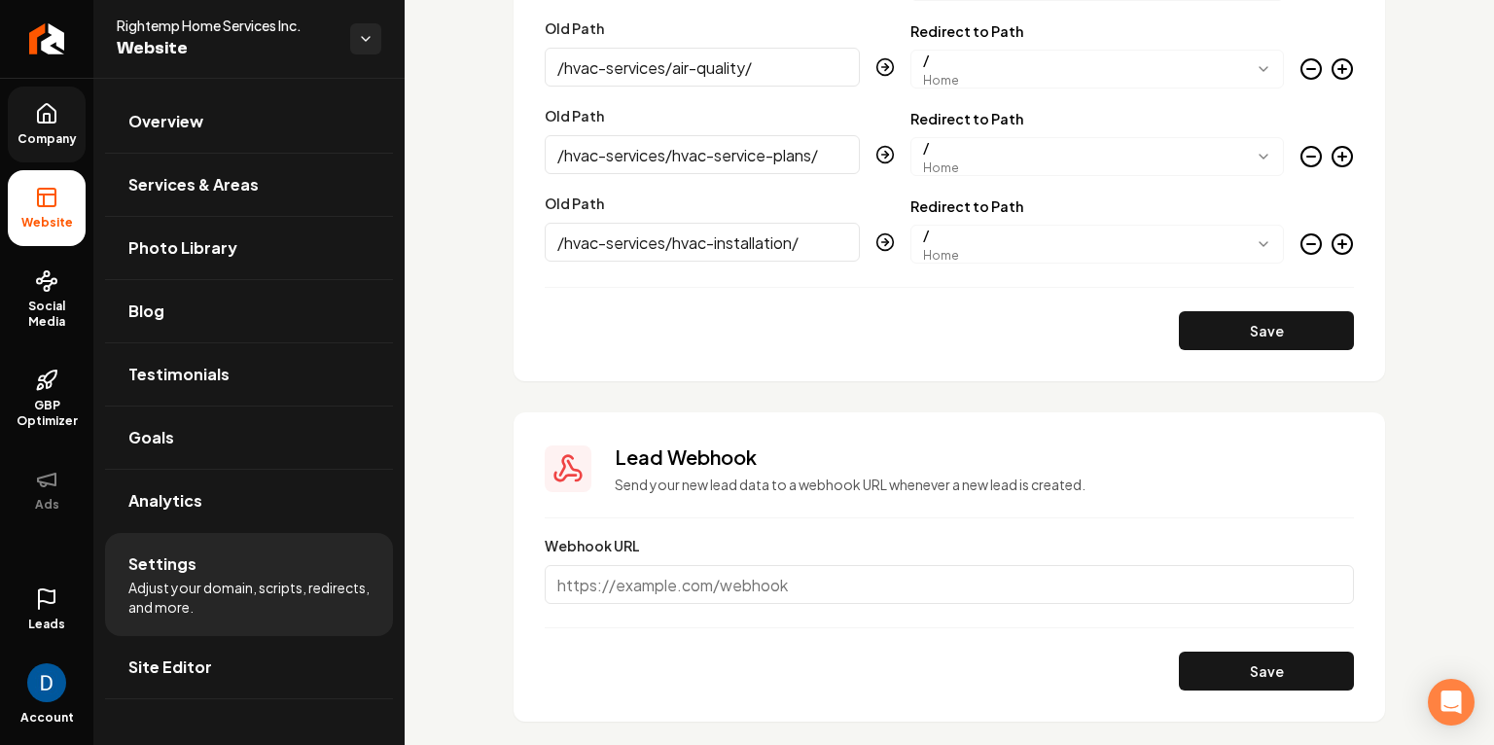
click at [1338, 244] on icon "Main content area" at bounding box center [1342, 243] width 23 height 23
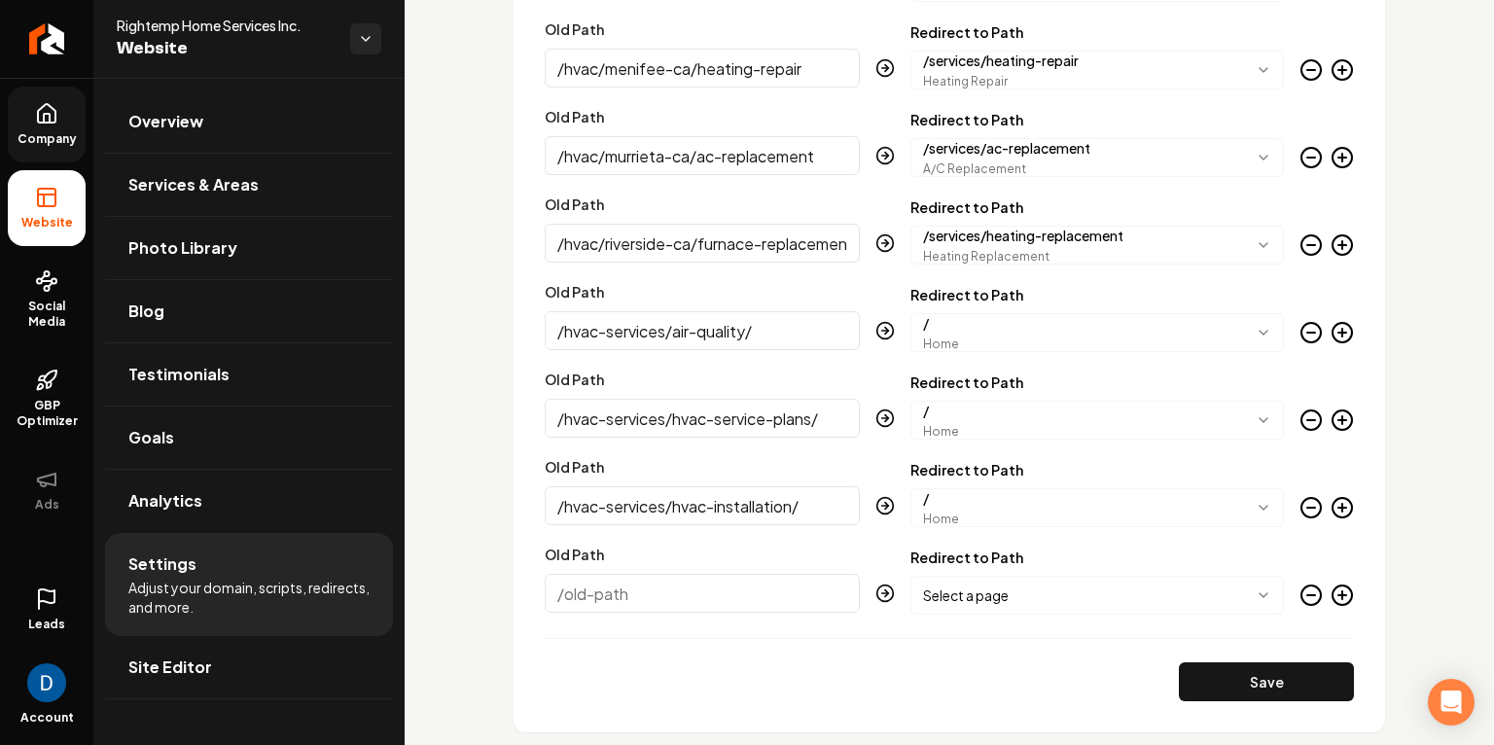
scroll to position [3383, 0]
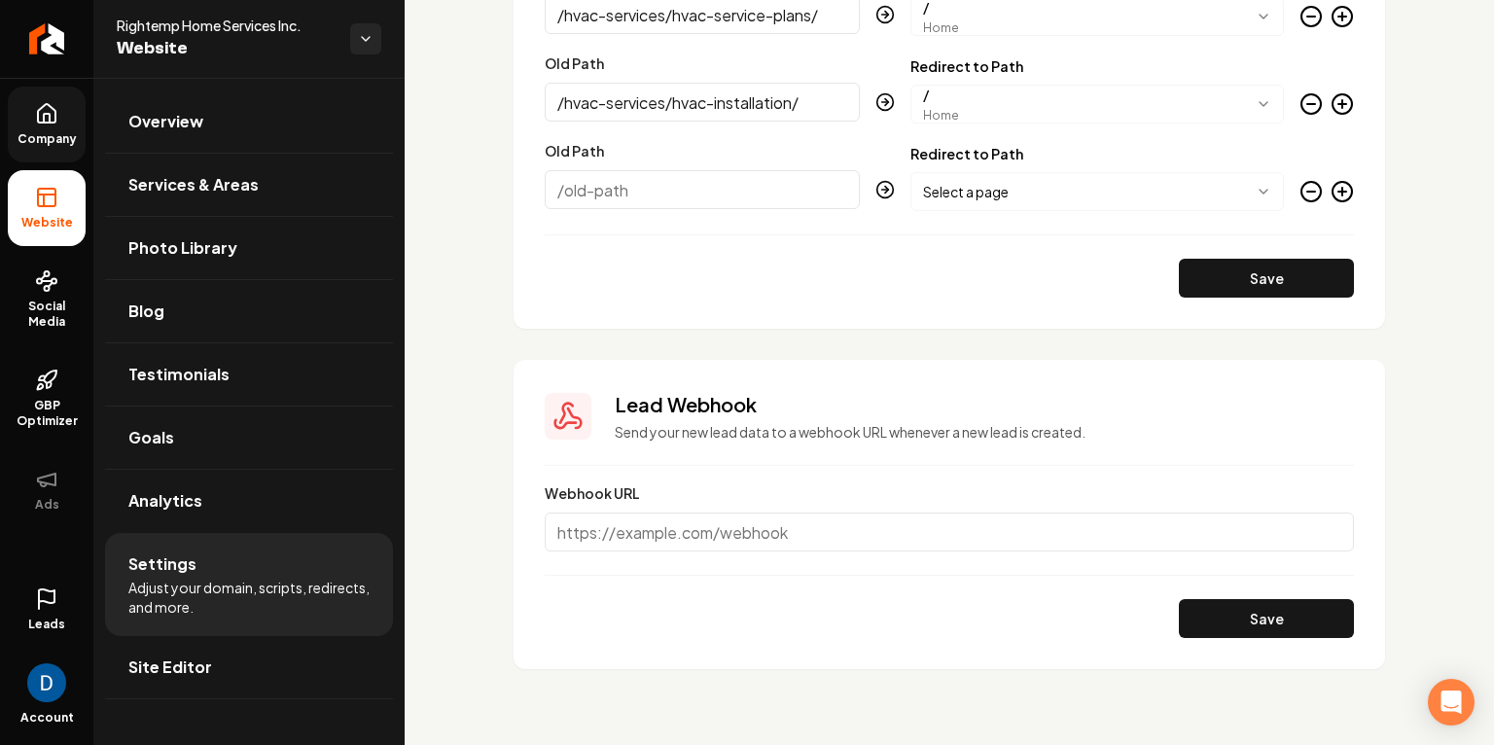
click at [685, 191] on input "Old Path" at bounding box center [702, 189] width 315 height 39
paste input "/monthly-specials/"
type input "/monthly-specials/"
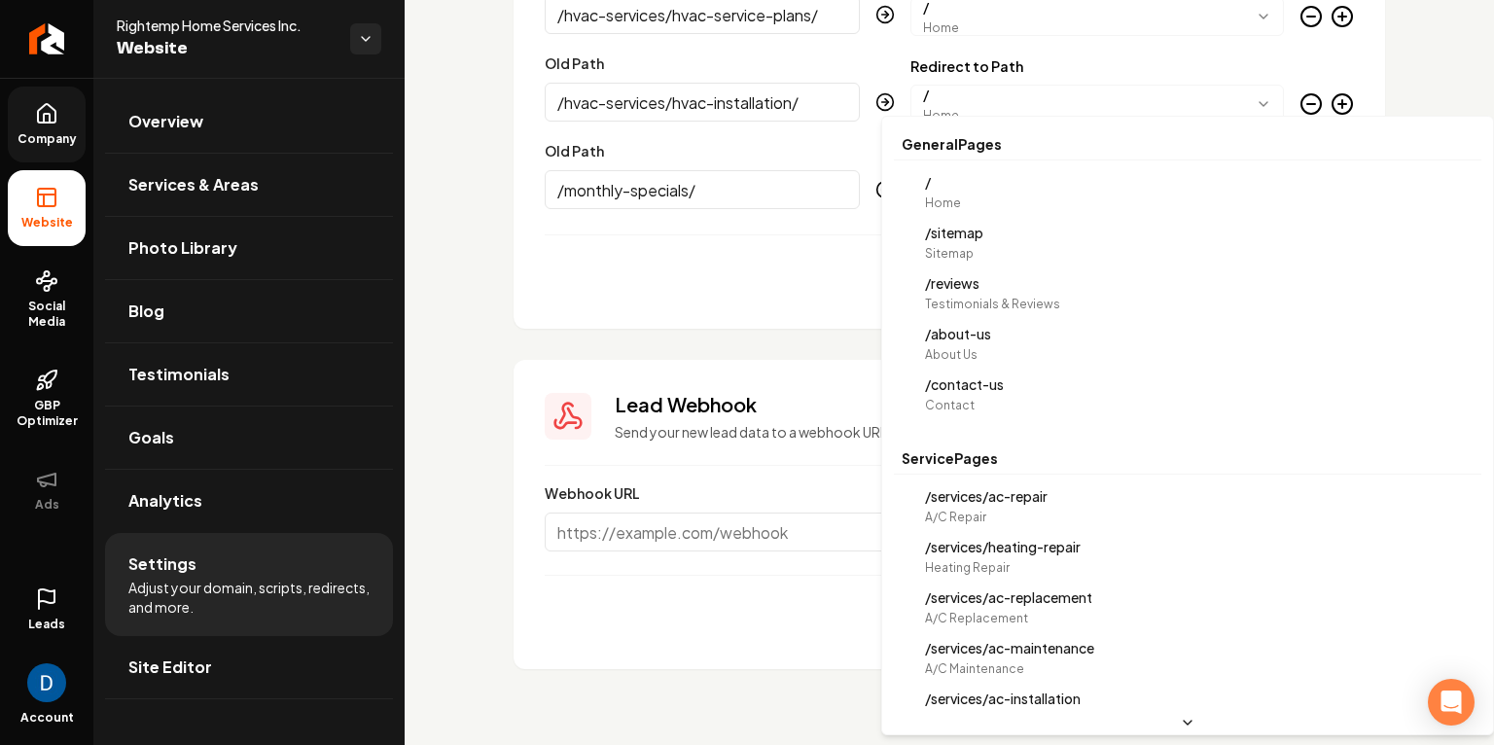
click at [1116, 188] on body "Company Website Social Media GBP Optimizer Ads Leads Account Rightemp Home Serv…" at bounding box center [747, 372] width 1494 height 745
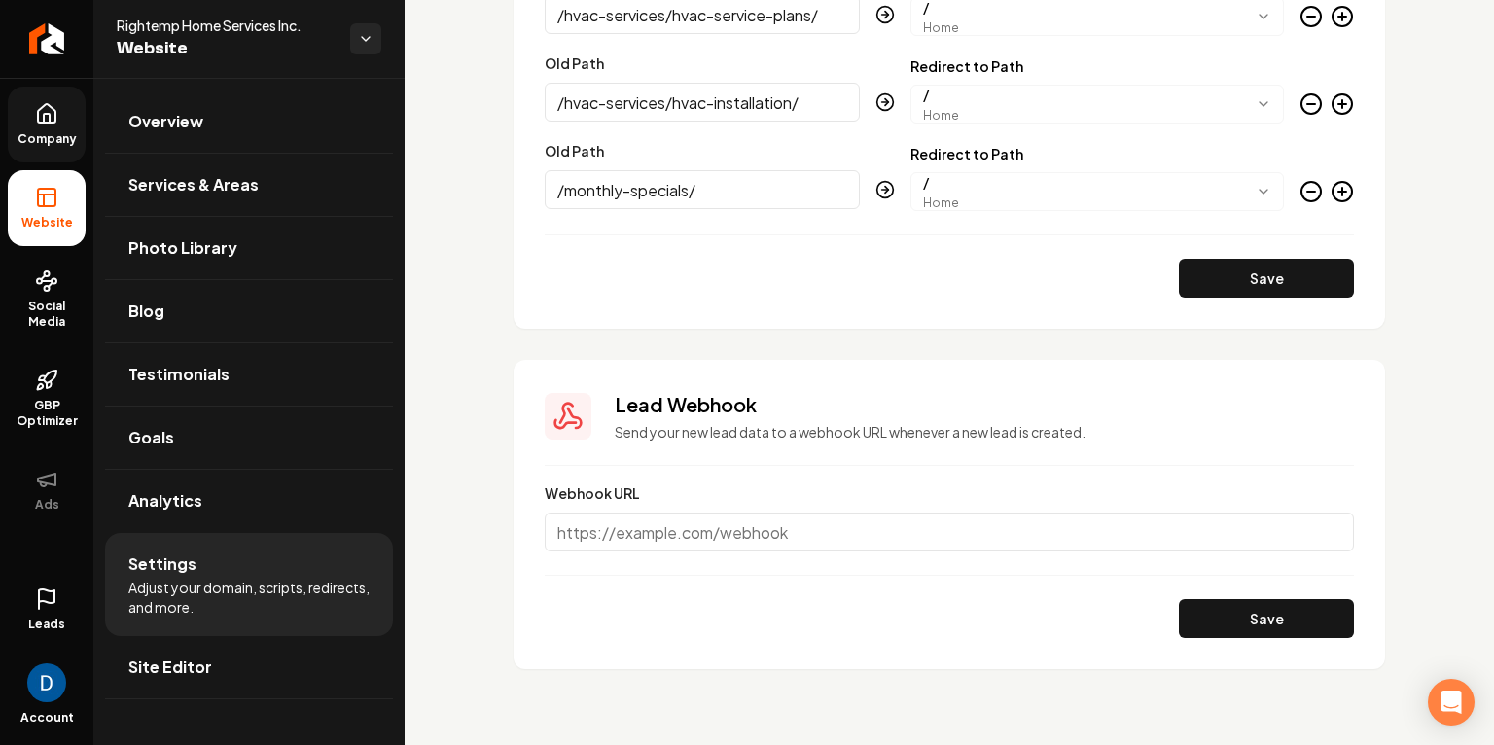
click at [1343, 193] on icon "Main content area" at bounding box center [1342, 191] width 23 height 23
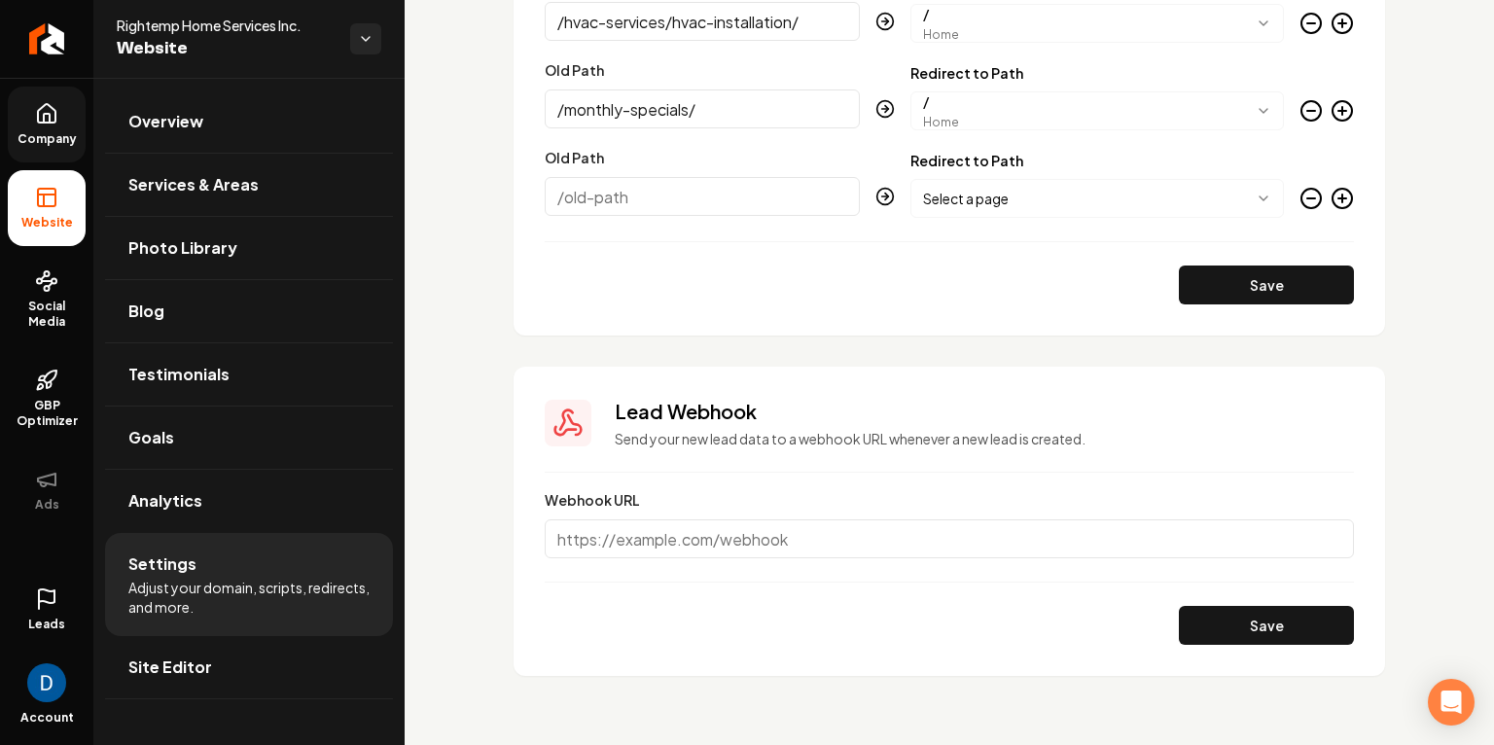
scroll to position [3470, 0]
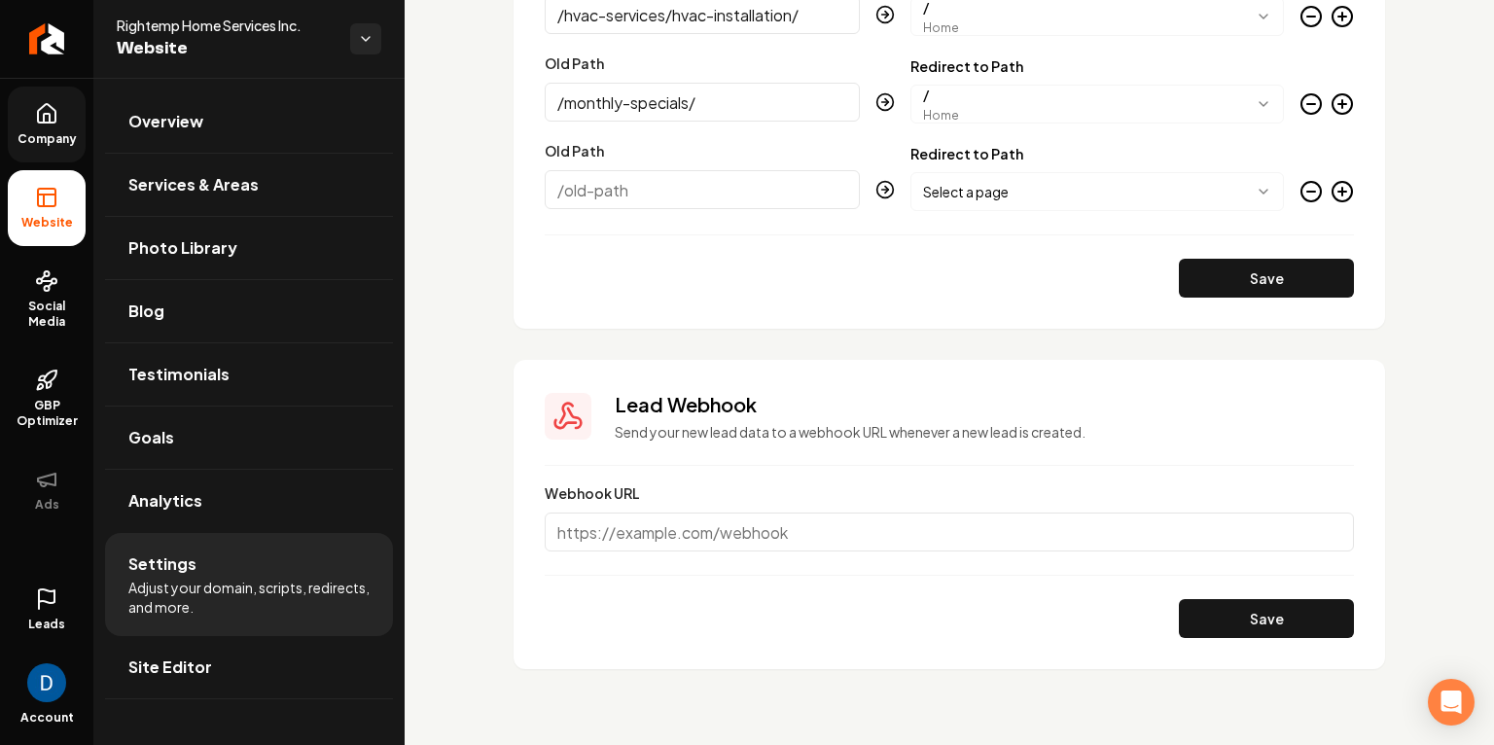
click at [699, 209] on div "Old Path" at bounding box center [702, 175] width 315 height 72
click at [700, 197] on input "Old Path" at bounding box center [702, 189] width 315 height 39
paste input "/contact/"
type input "/contact/"
click at [1078, 204] on body "Company Website Social Media GBP Optimizer Ads Leads Account Rightemp Home Serv…" at bounding box center [747, 372] width 1494 height 745
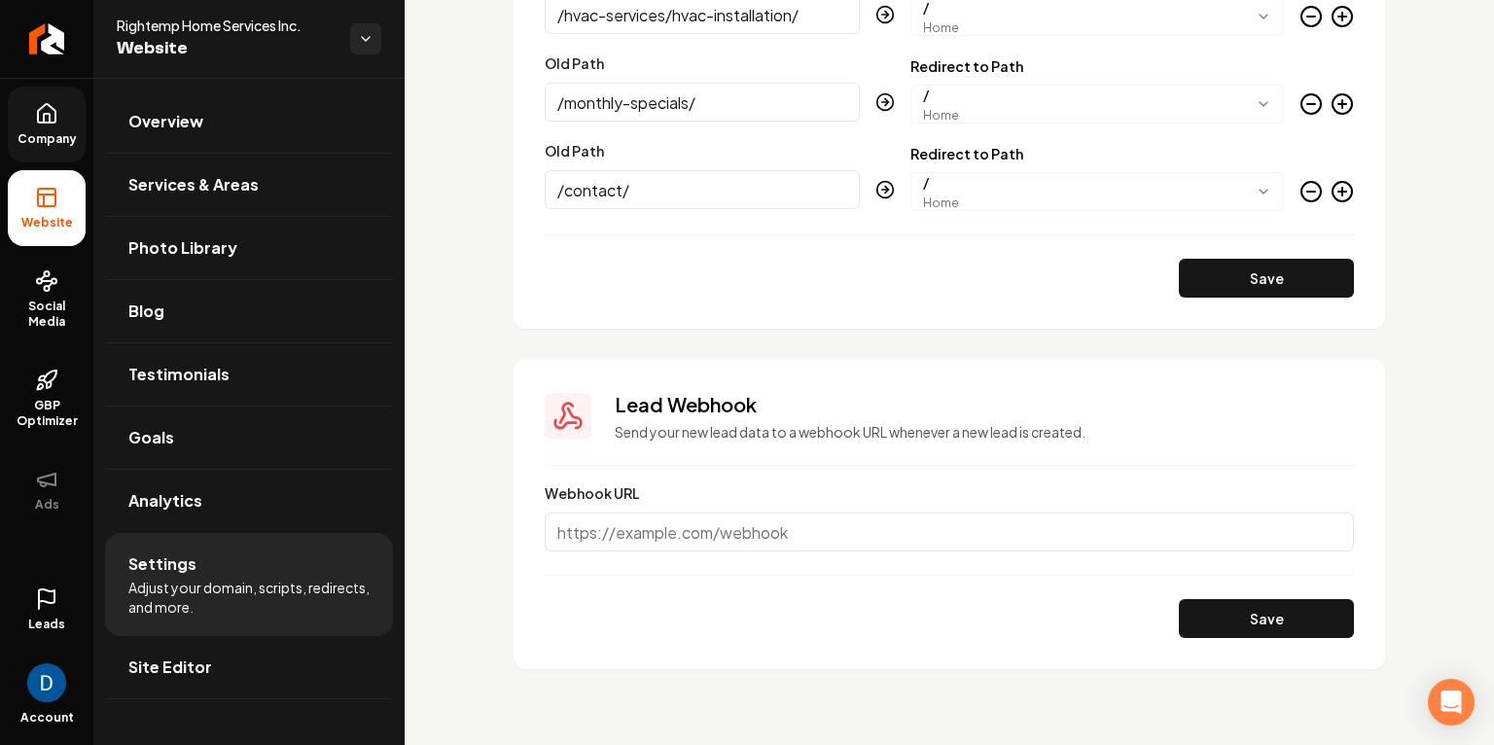
click at [1346, 184] on icon "Main content area" at bounding box center [1342, 191] width 23 height 23
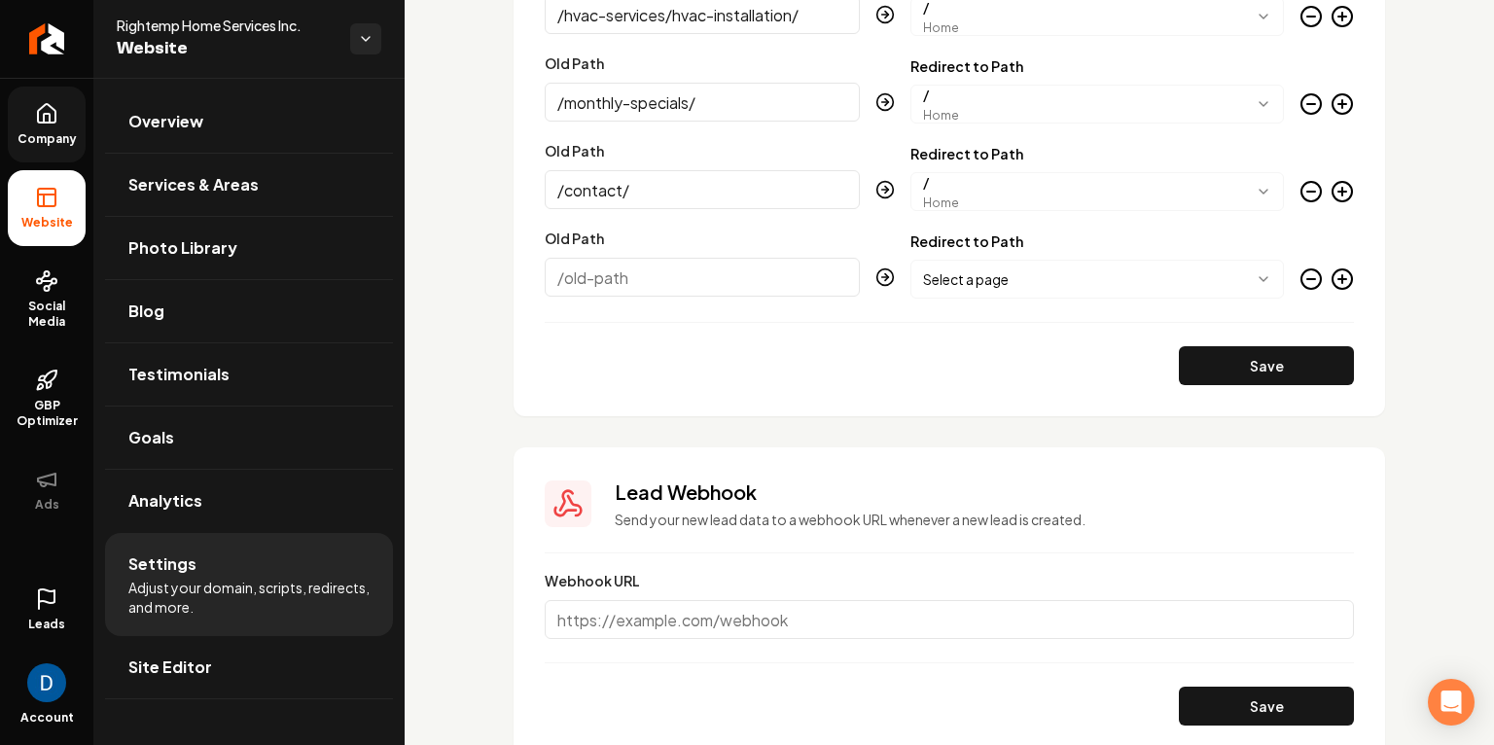
click at [1054, 193] on body "Company Website Social Media GBP Optimizer Ads Leads Account Rightemp Home Serv…" at bounding box center [747, 372] width 1494 height 745
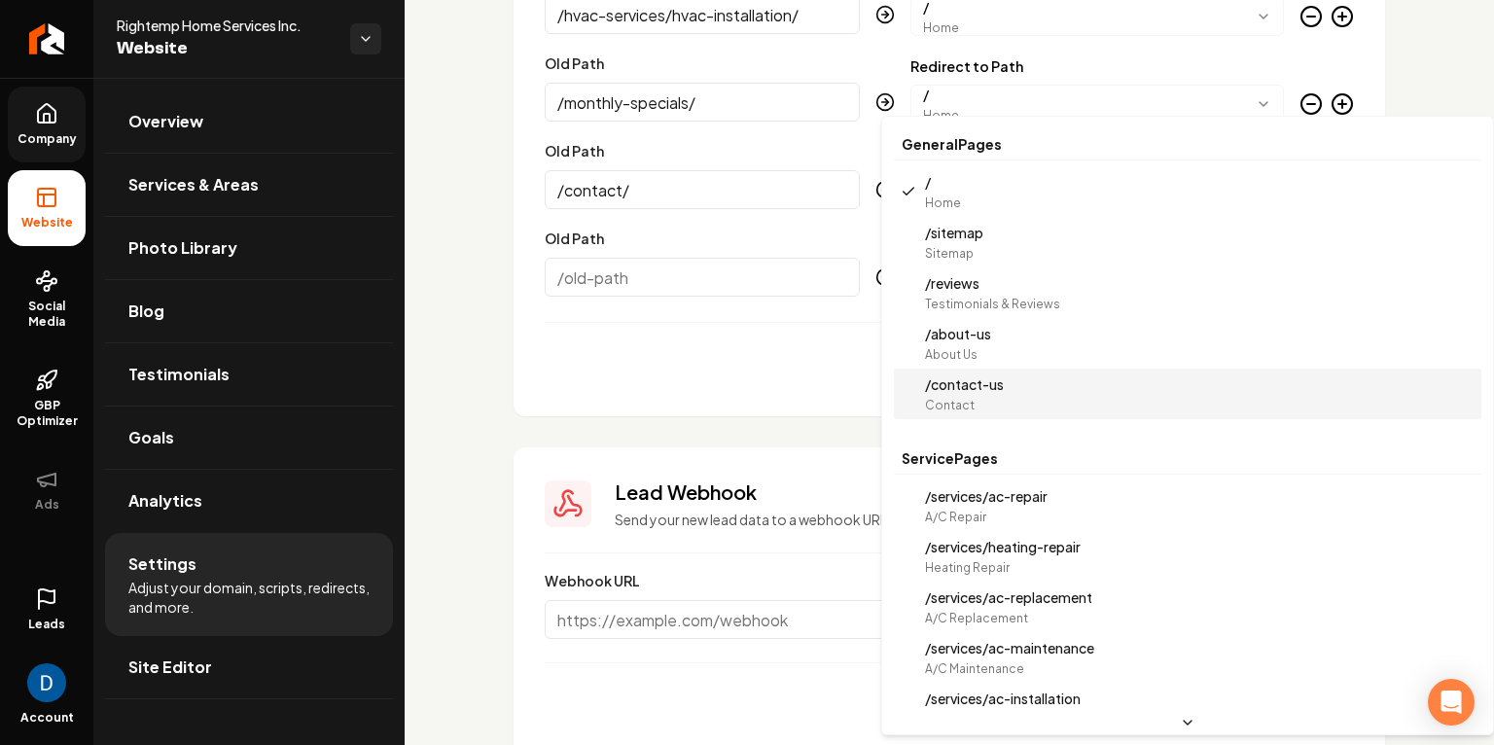
select select "**********"
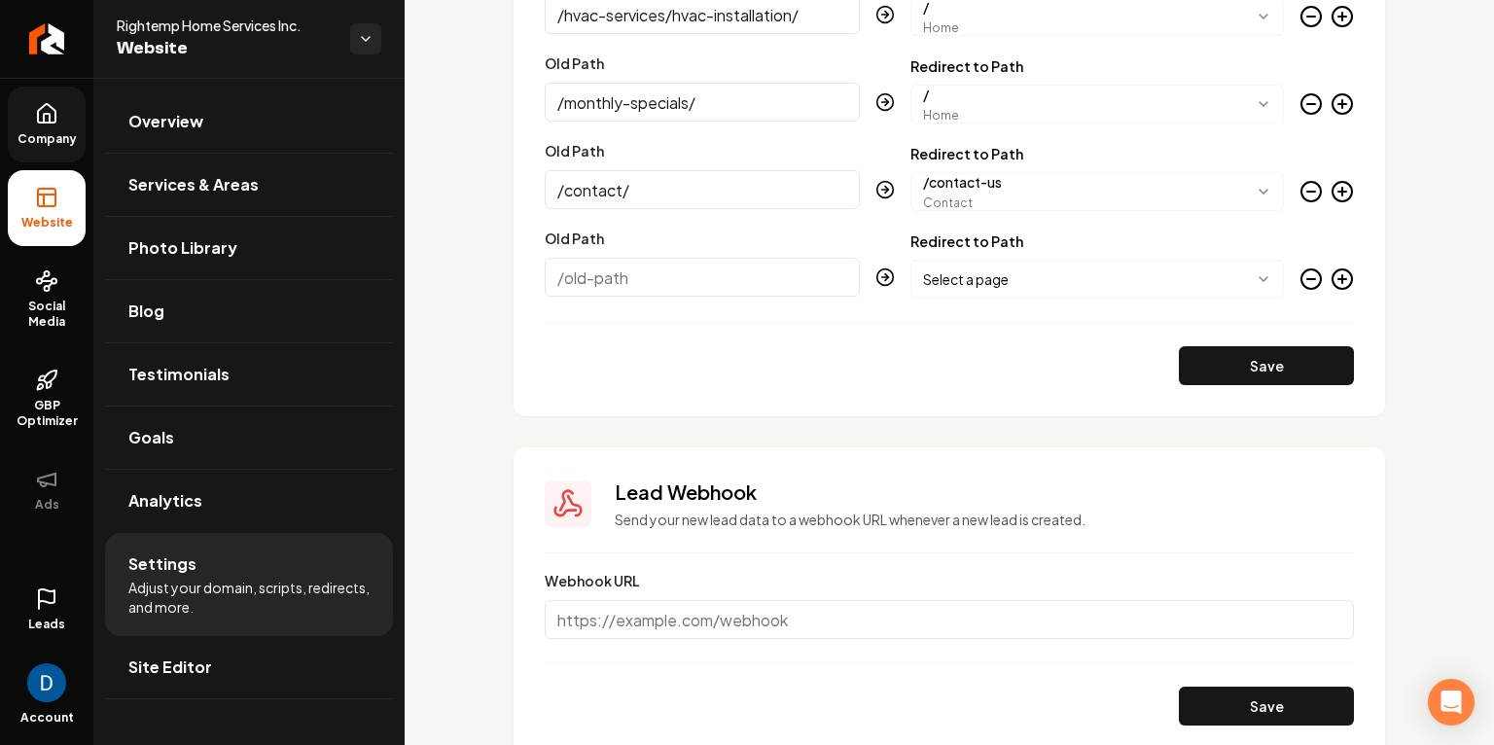
click at [713, 285] on input "Old Path" at bounding box center [702, 277] width 315 height 39
paste input "/alfredo-t/"
type input "/alfredo-t/"
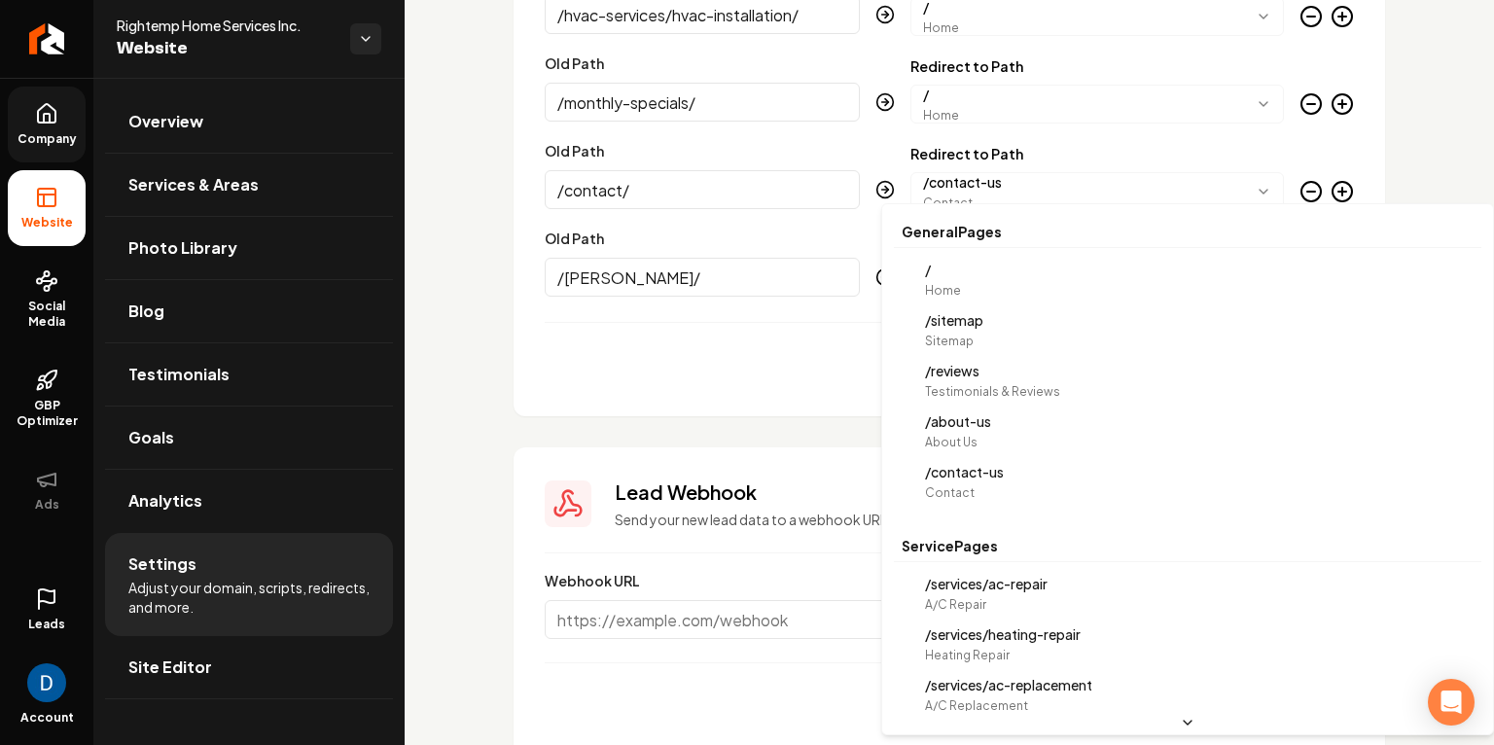
click at [1033, 285] on body "Company Website Social Media GBP Optimizer Ads Leads Account Rightemp Home Serv…" at bounding box center [747, 372] width 1494 height 745
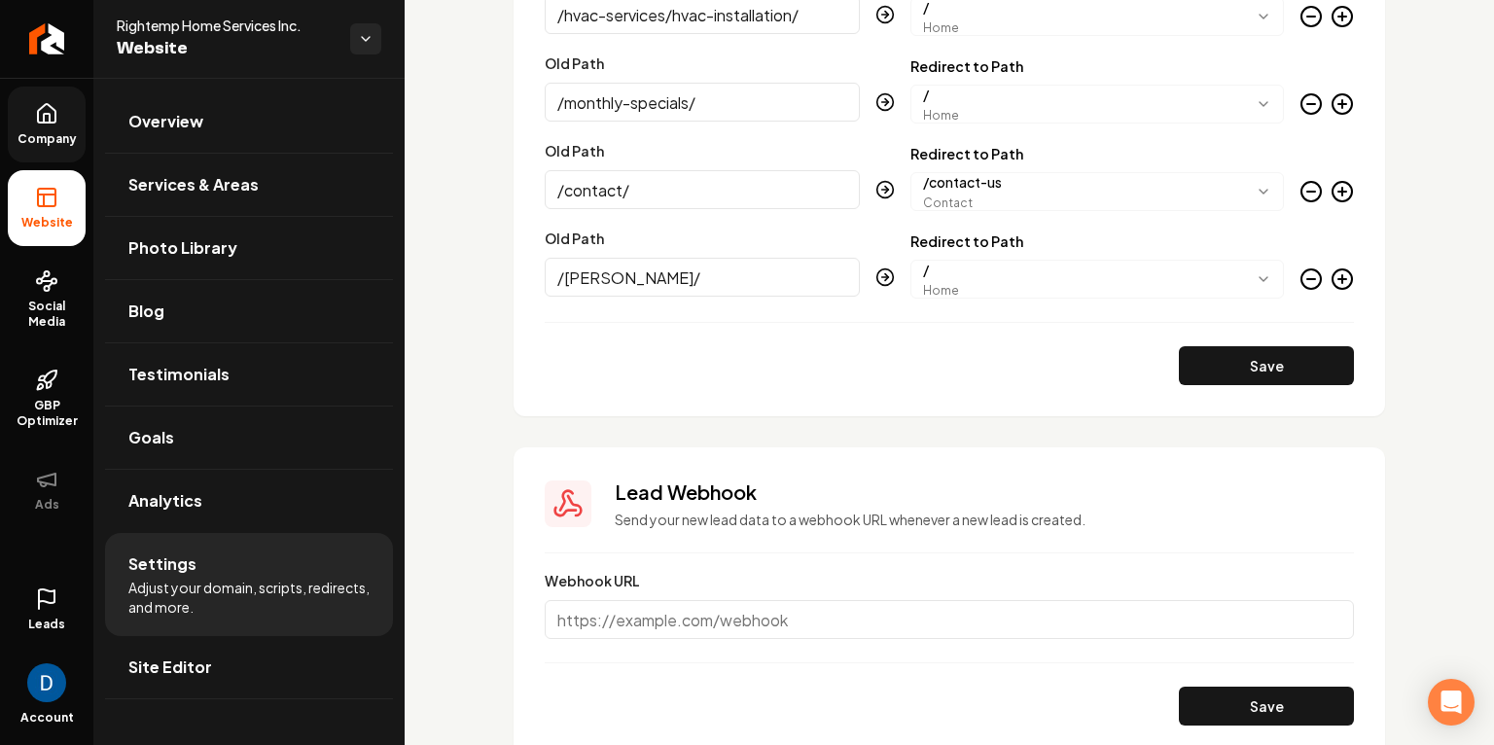
click at [1334, 274] on icon "Main content area" at bounding box center [1342, 278] width 23 height 23
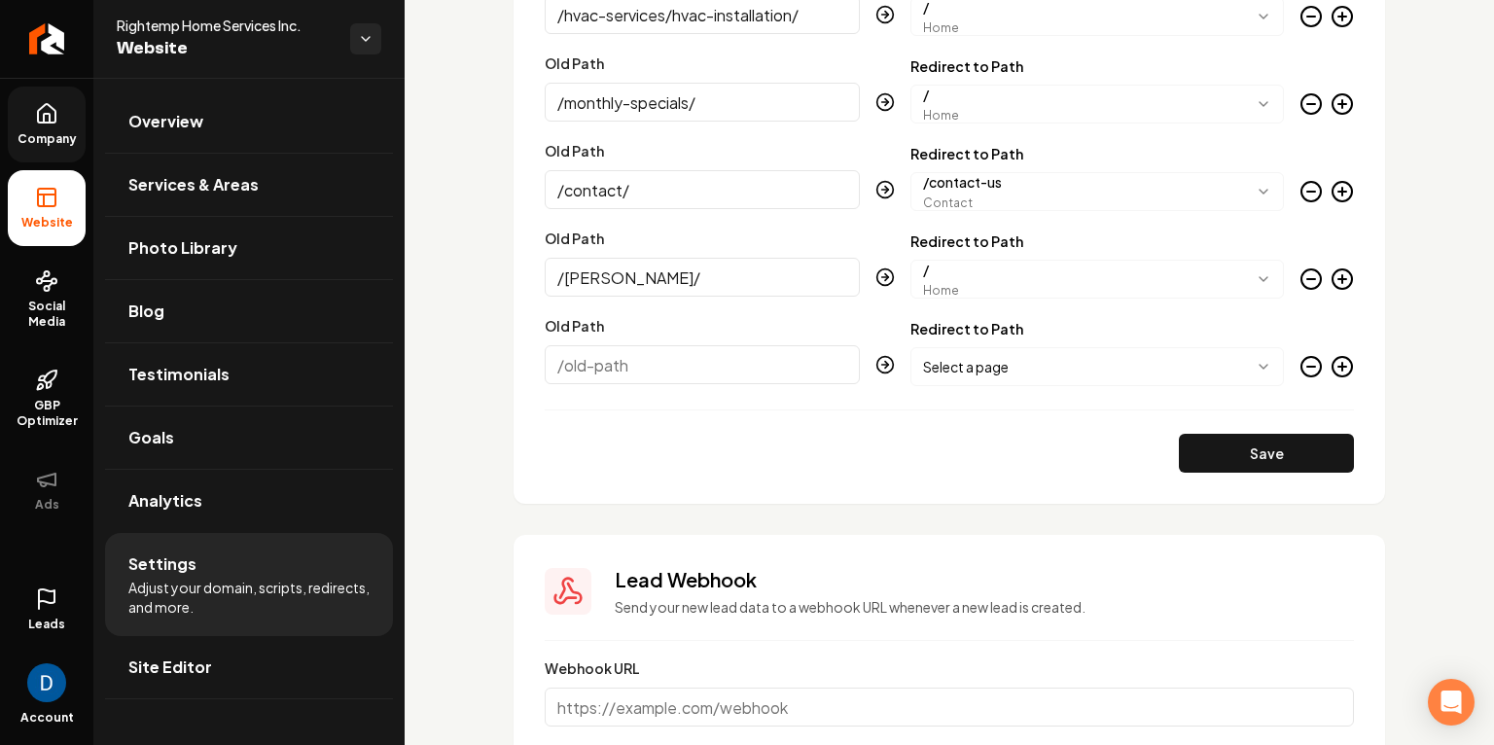
paste input "/jane-doe/"
type input "/jane-doe/"
click at [1076, 368] on body "Company Website Social Media GBP Optimizer Ads Leads Account Rightemp Home Serv…" at bounding box center [747, 372] width 1494 height 745
click at [1342, 363] on icon "Main content area" at bounding box center [1342, 367] width 0 height 8
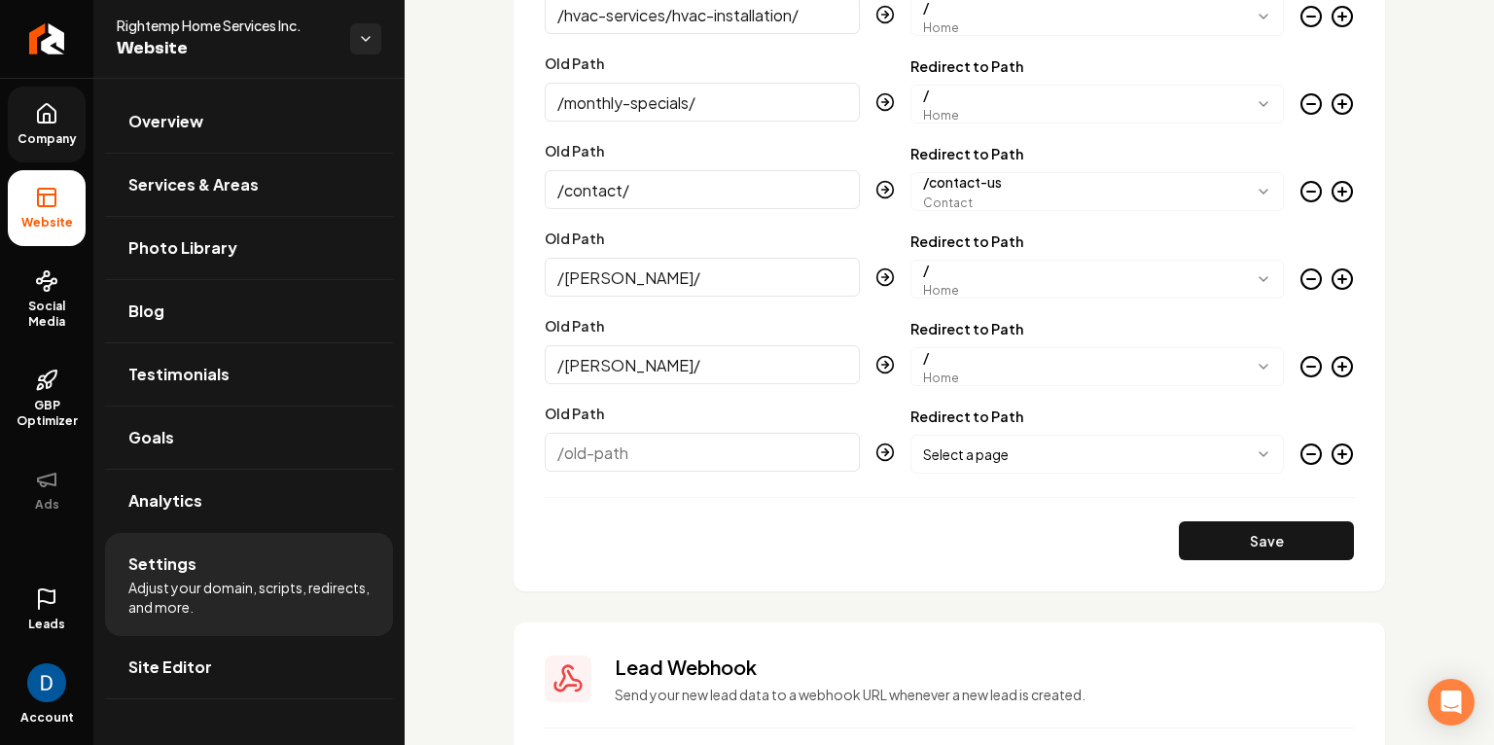
paste input "/stop-overpaying-for-your-hvac/"
type input "/stop-overpaying-for-your-hvac/"
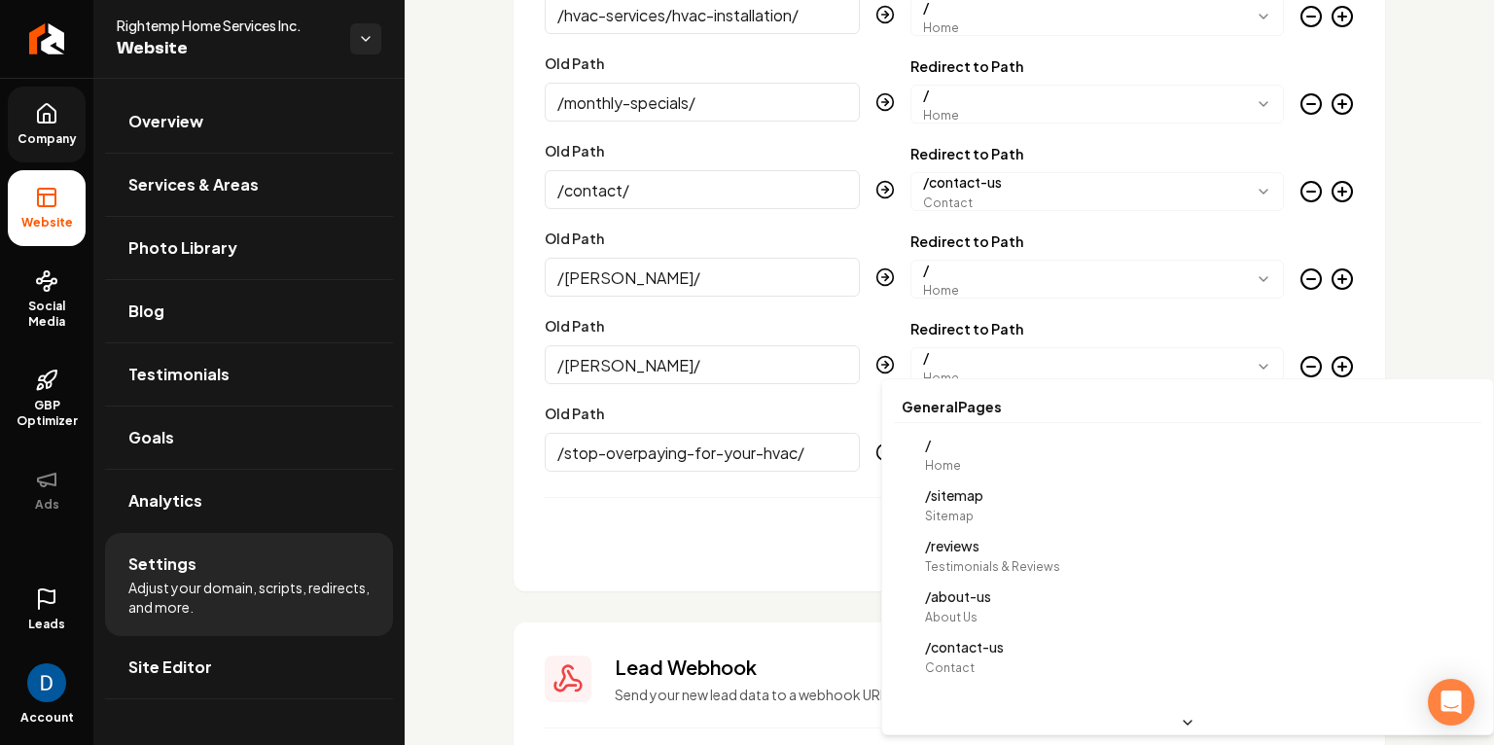
click at [1230, 458] on body "Company Website Social Media GBP Optimizer Ads Leads Account Rightemp Home Serv…" at bounding box center [747, 372] width 1494 height 745
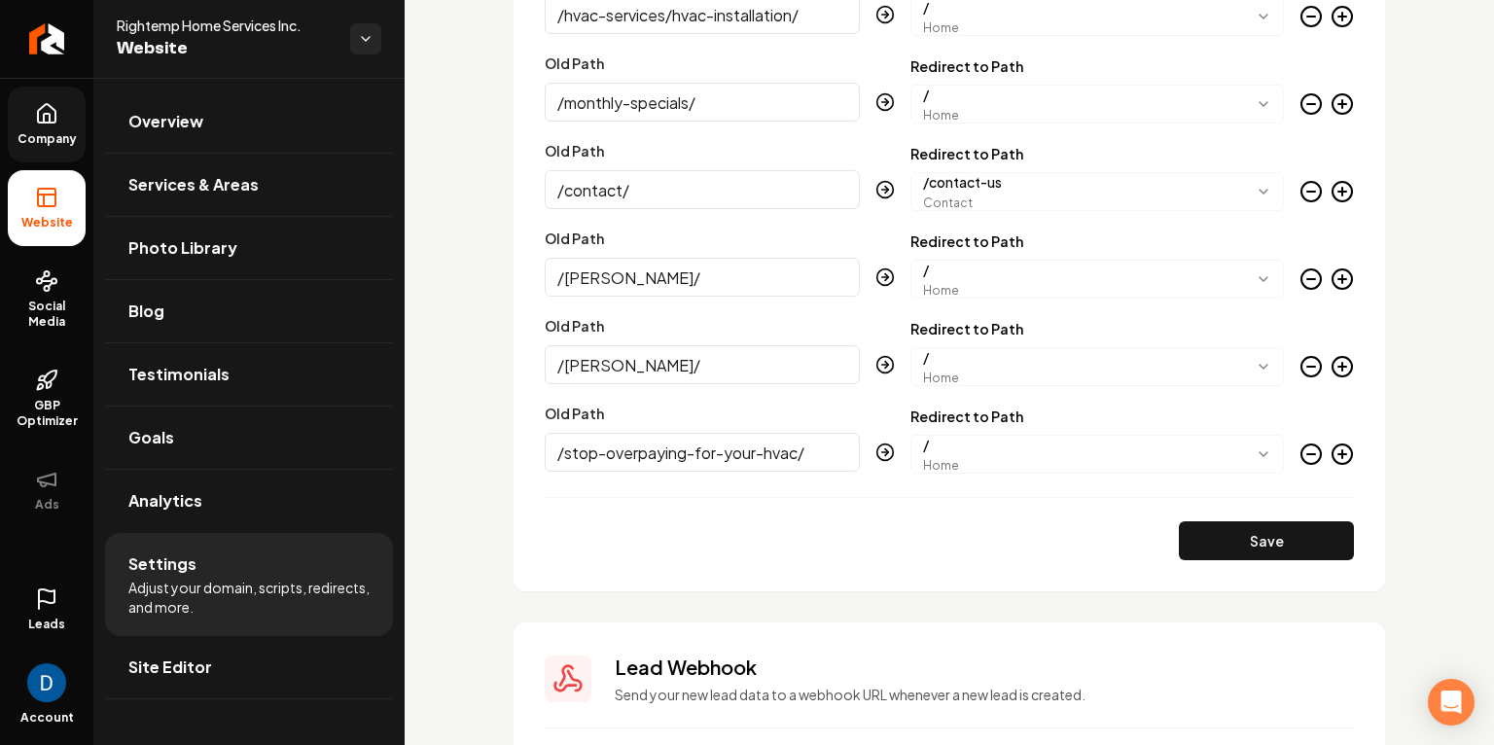
click at [1351, 456] on circle "Main content area" at bounding box center [1341, 453] width 19 height 19
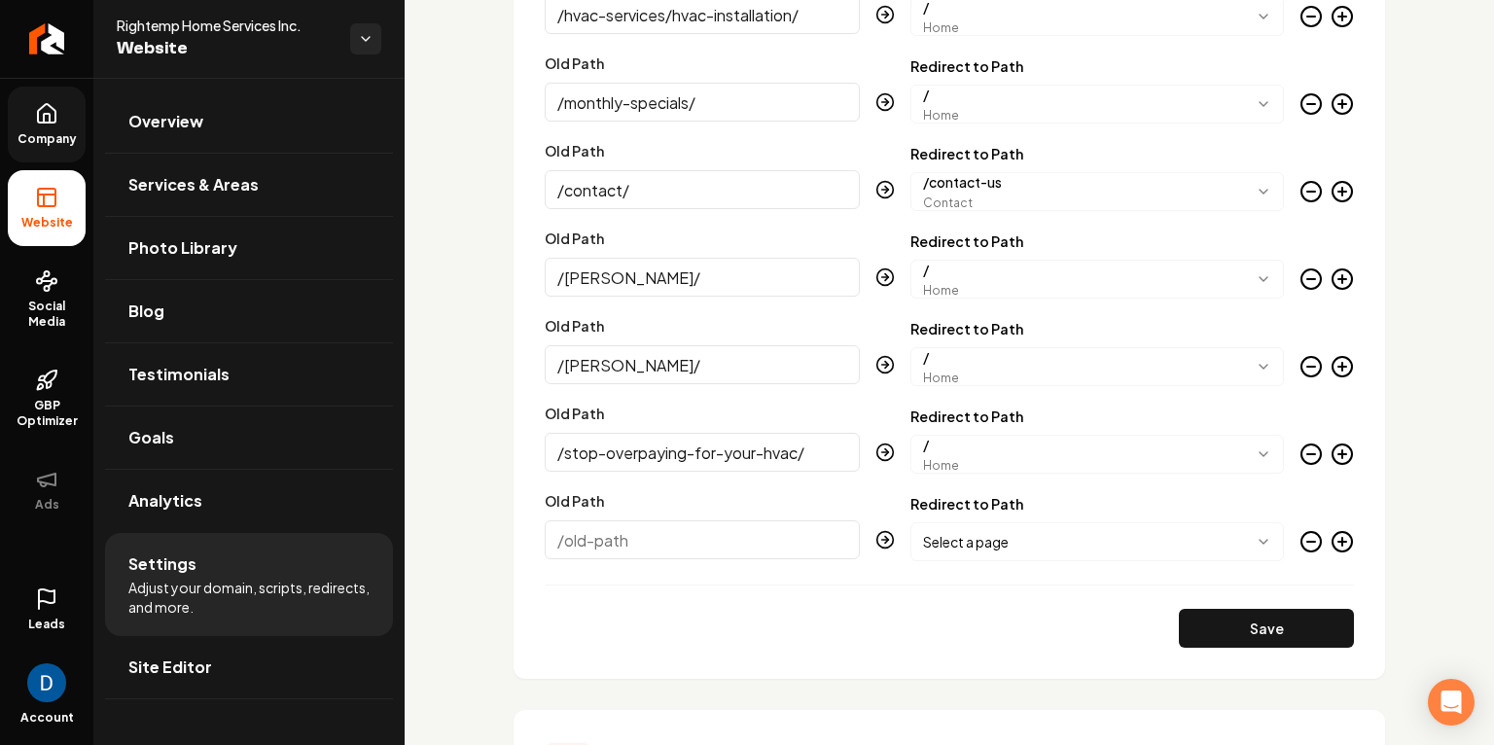
paste input "/hvac-services/hvac-repairs/"
type input "/hvac-services/hvac-repairs/"
click at [1155, 531] on body "Company Website Social Media GBP Optimizer Ads Leads Account Rightemp Home Serv…" at bounding box center [747, 372] width 1494 height 745
click at [1038, 555] on body "Company Website Social Media GBP Optimizer Ads Leads Account Rightemp Home Serv…" at bounding box center [747, 372] width 1494 height 745
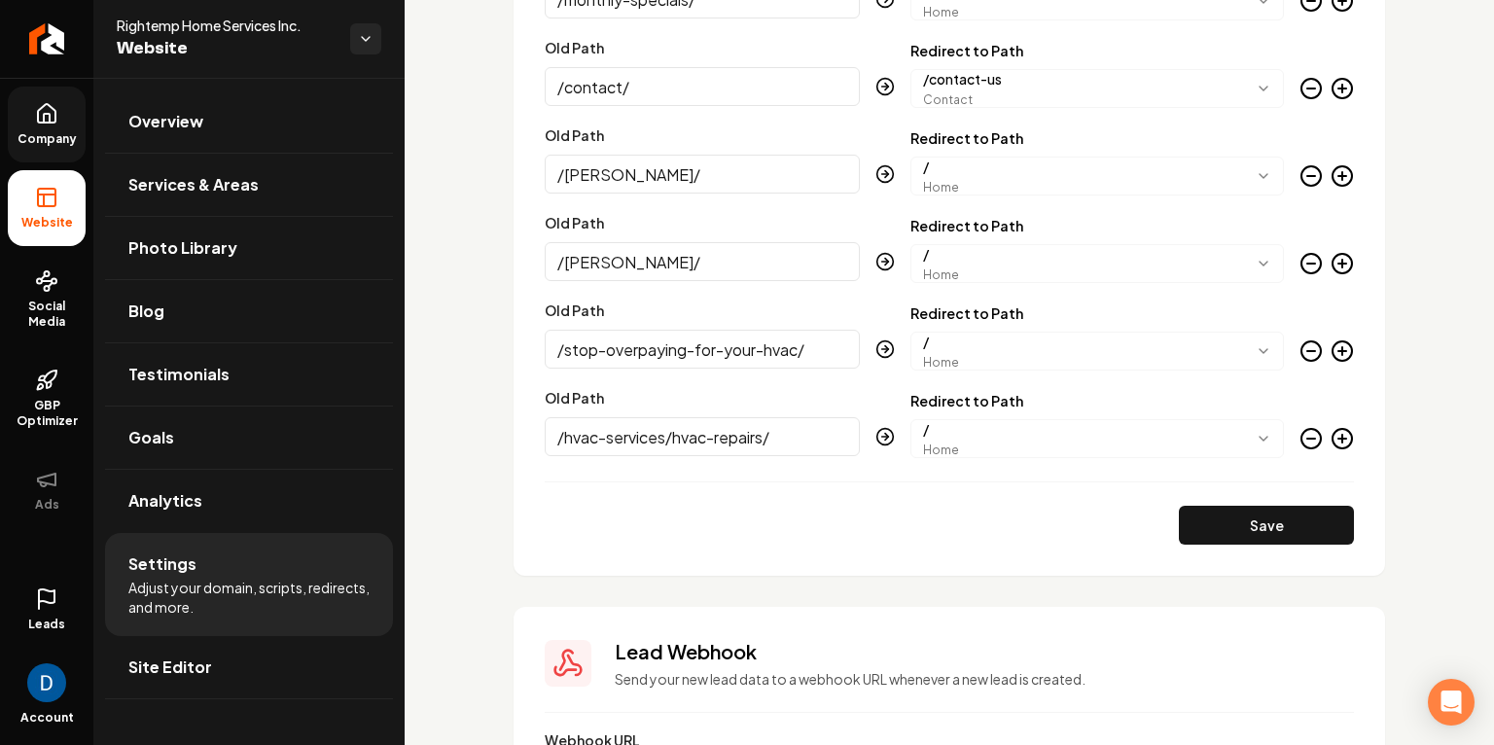
scroll to position [3486, 0]
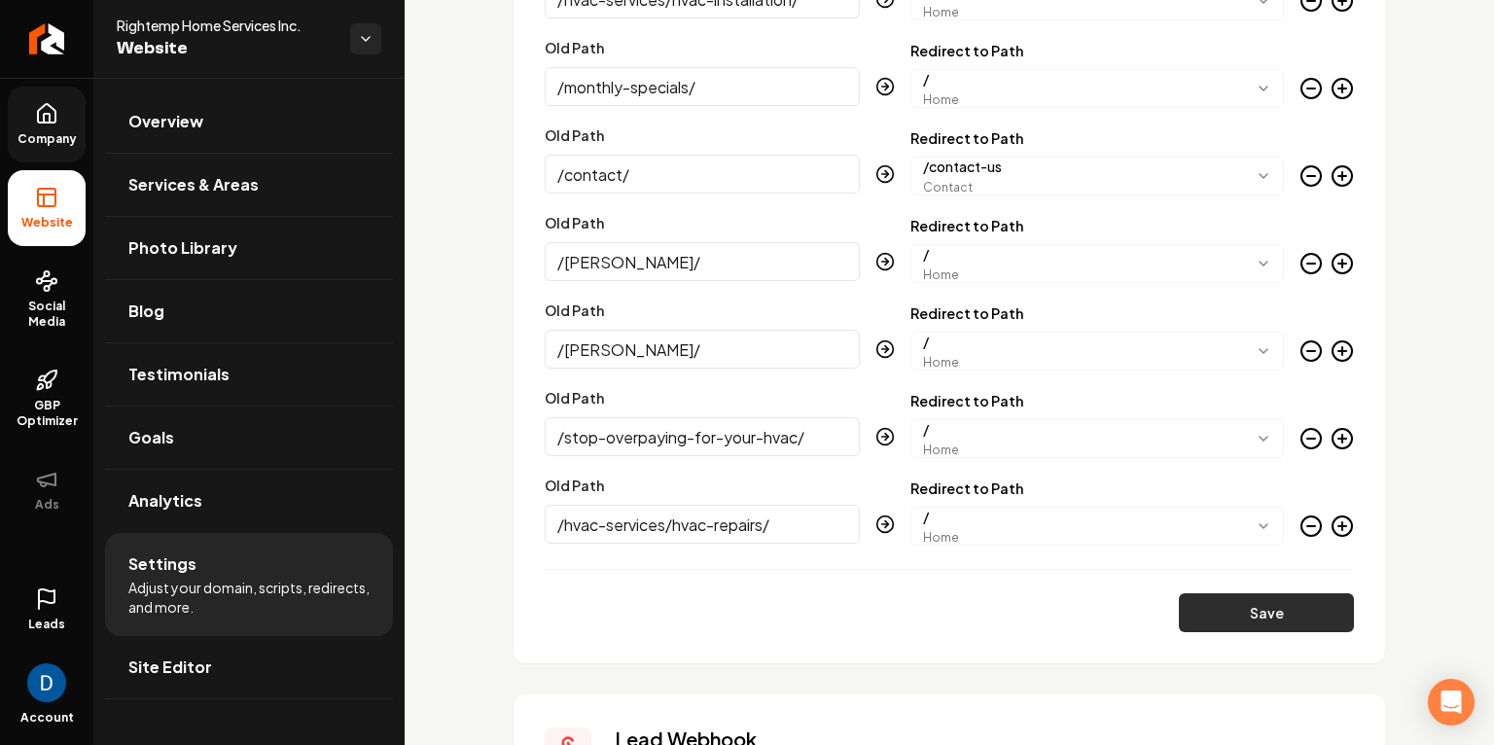
click at [1221, 606] on button "Save" at bounding box center [1266, 612] width 175 height 39
click at [259, 478] on link "Analytics" at bounding box center [249, 501] width 288 height 62
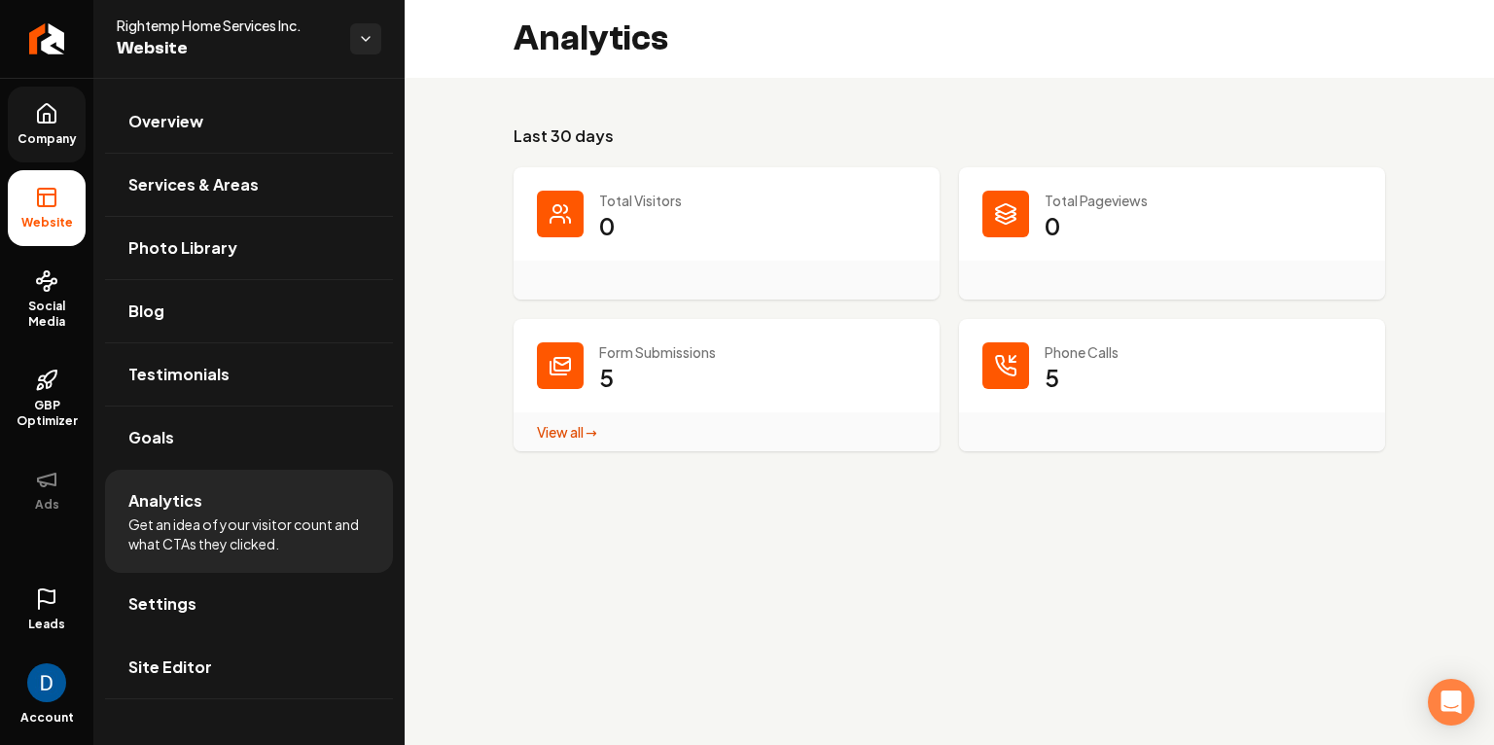
click at [248, 28] on span "Rightemp Home Services Inc." at bounding box center [226, 25] width 218 height 19
copy span "Rightemp Home Services Inc."
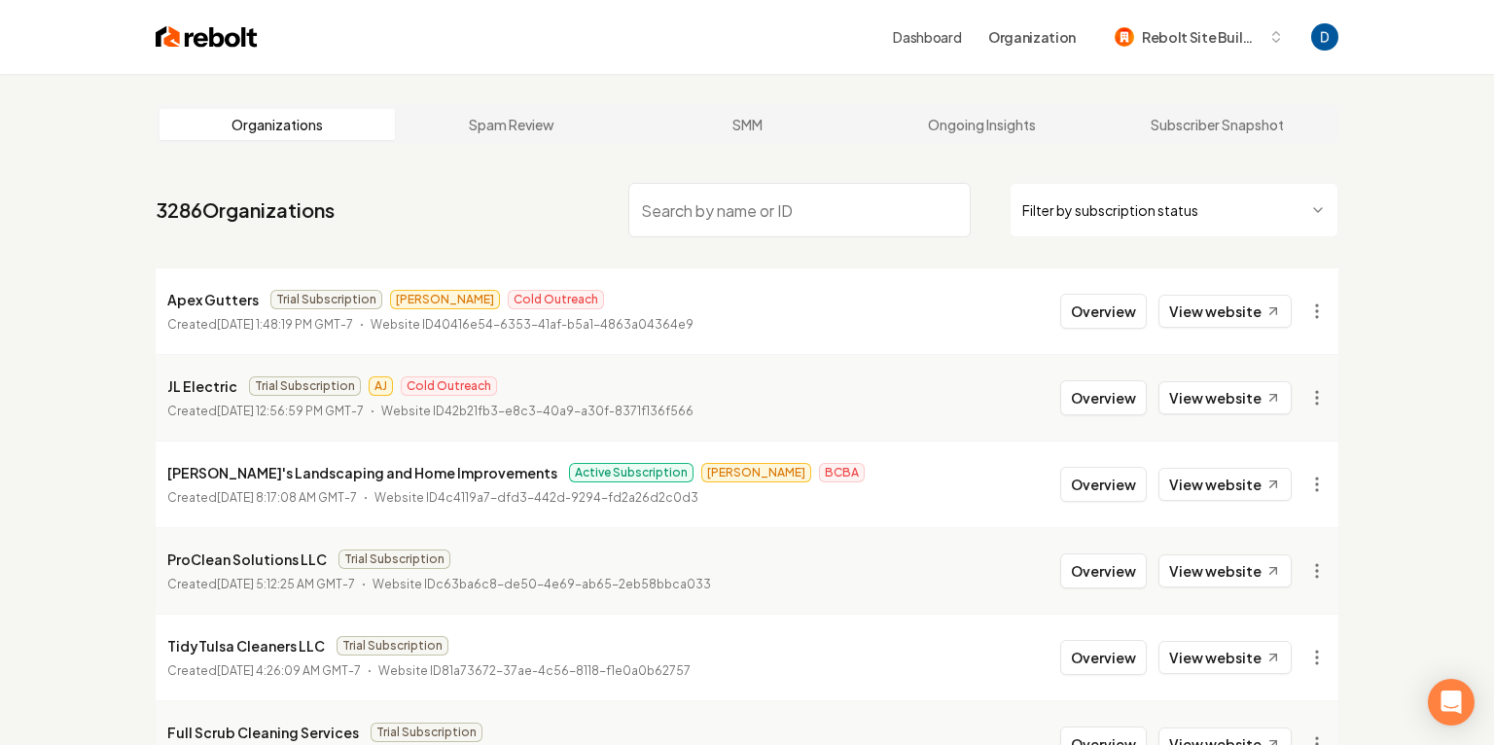
click at [784, 237] on nav "3286 Organizations Filter by subscription status" at bounding box center [747, 218] width 1183 height 86
click at [782, 212] on input "search" at bounding box center [799, 210] width 342 height 54
paste input "Rightemp"
type input "Rightemp"
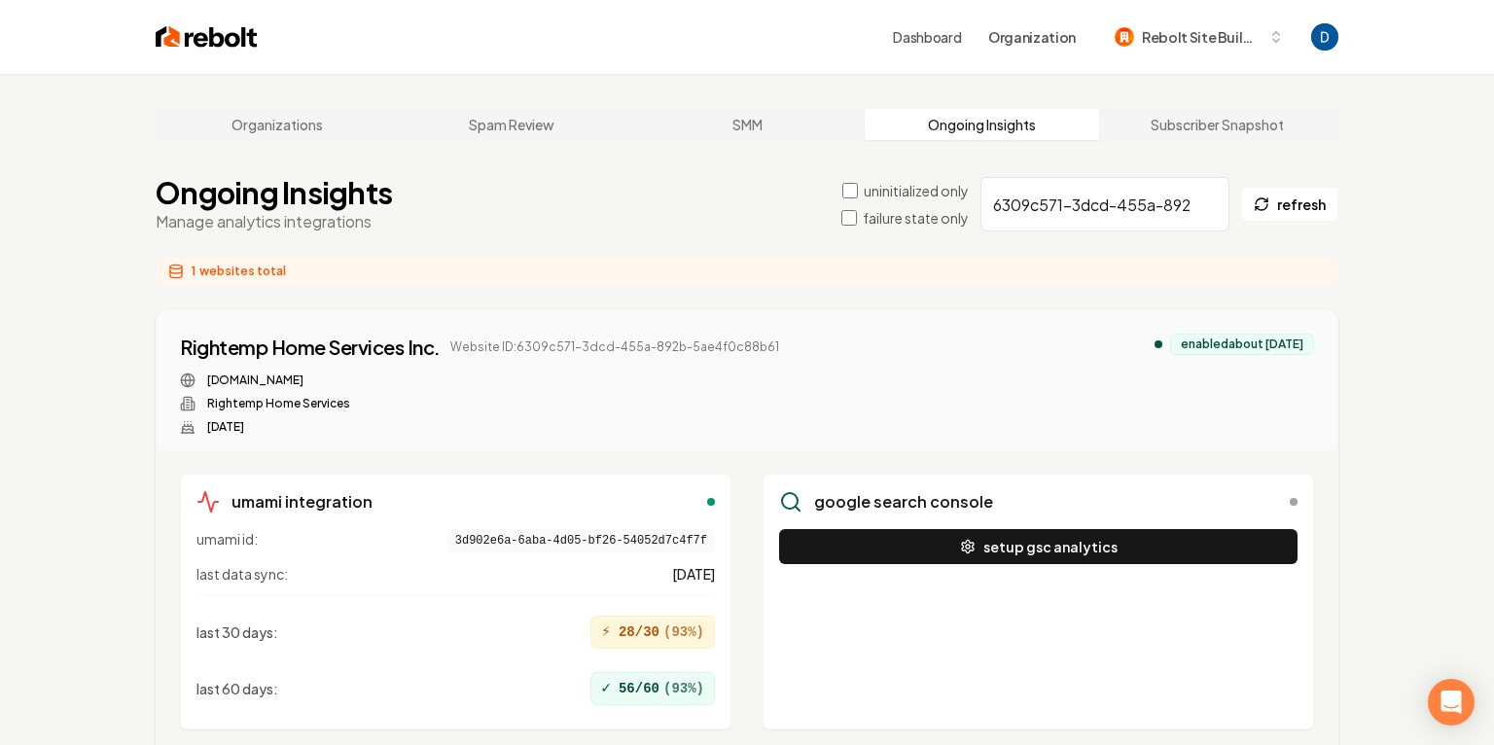
click at [962, 523] on div "google search console setup gsc analytics" at bounding box center [1038, 602] width 551 height 256
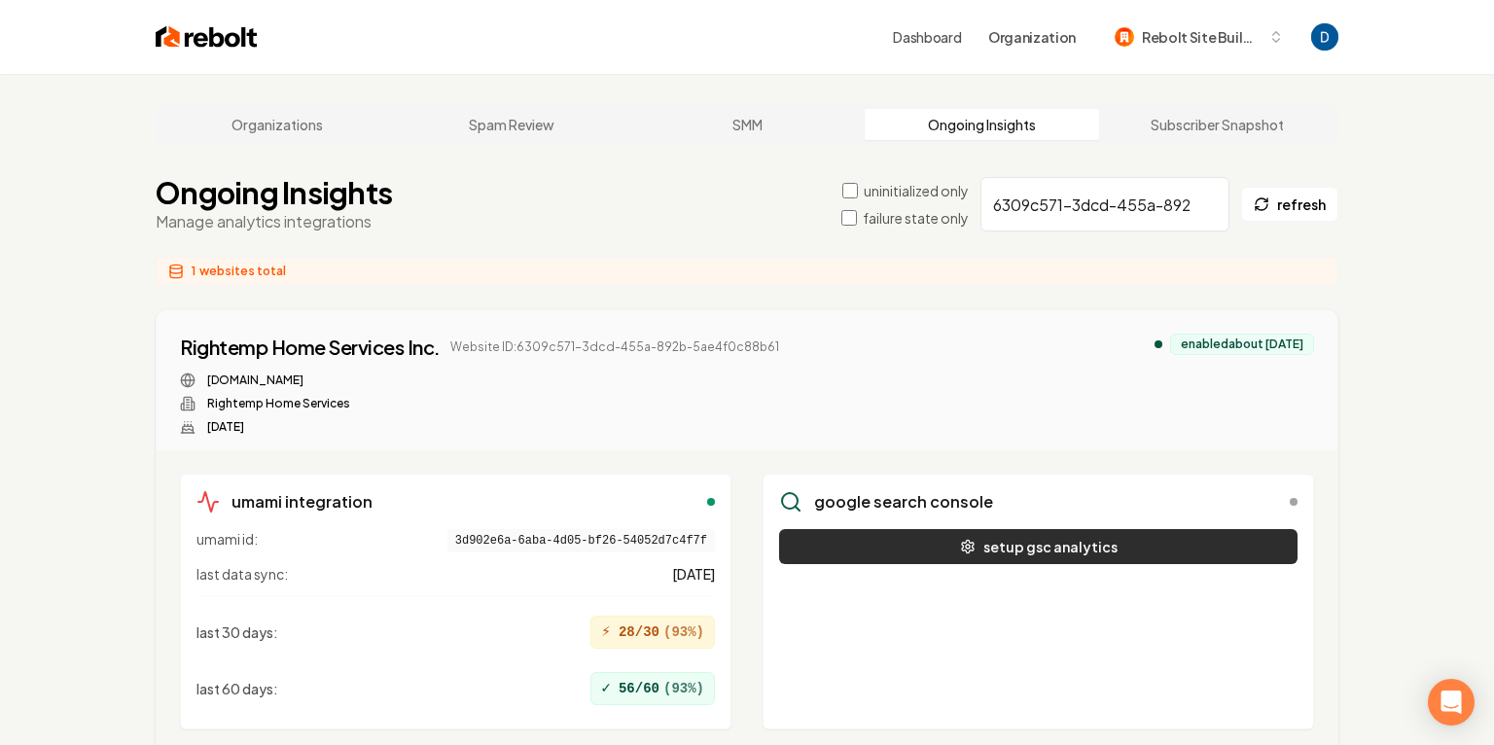
scroll to position [1, 0]
click at [941, 537] on button "setup gsc analytics" at bounding box center [1038, 545] width 518 height 35
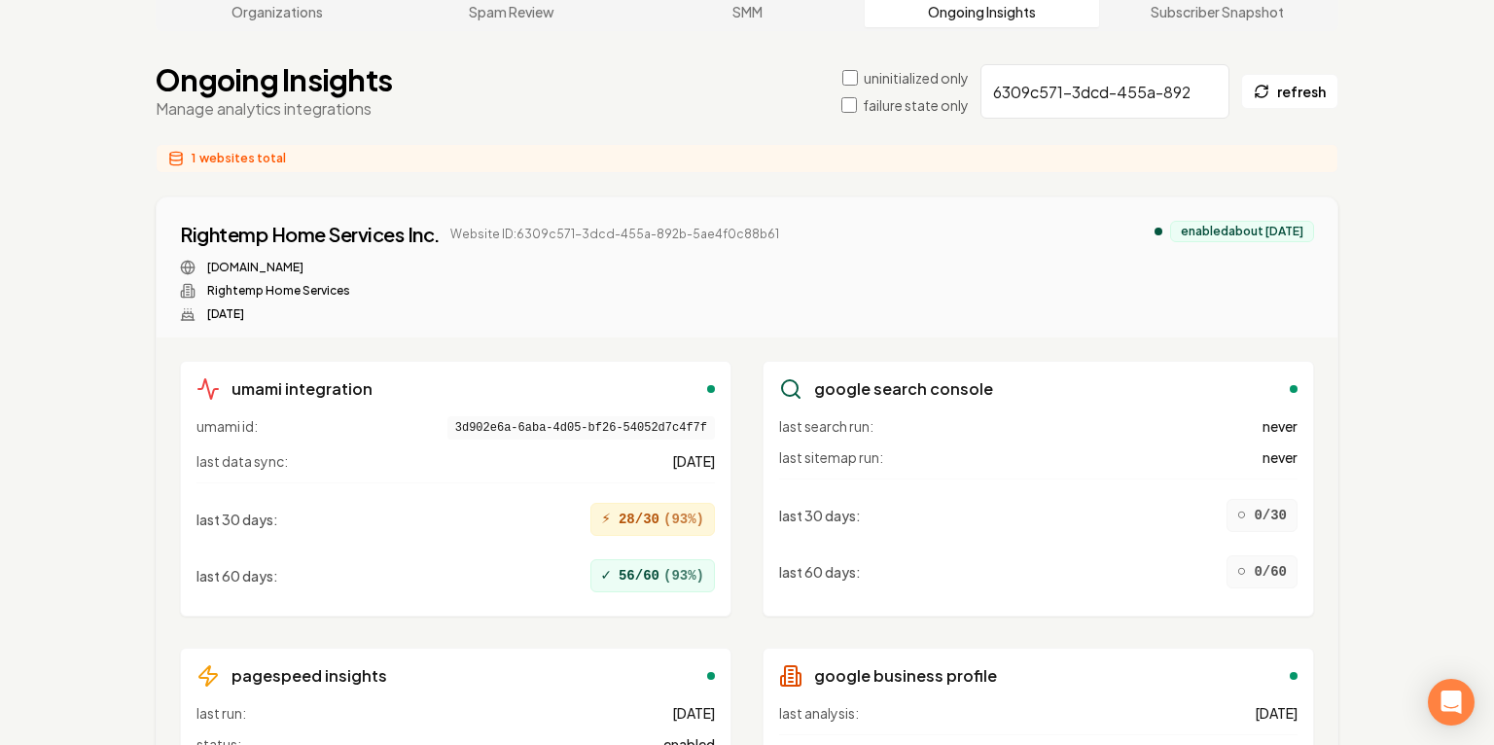
scroll to position [158, 0]
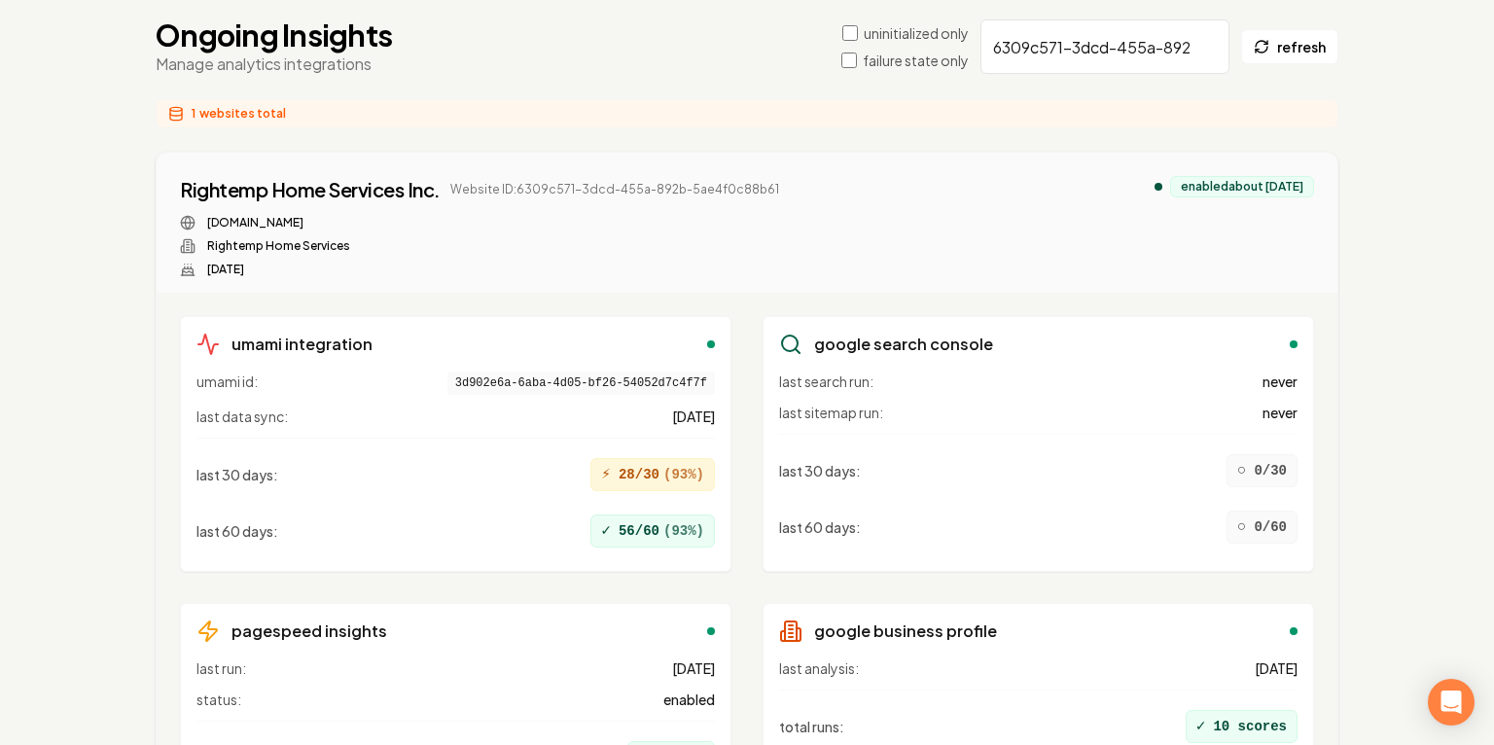
scroll to position [158, 0]
click at [1118, 35] on input "6309c571-3dcd-455a-892b-5ae4f0c88b61" at bounding box center [1104, 46] width 249 height 54
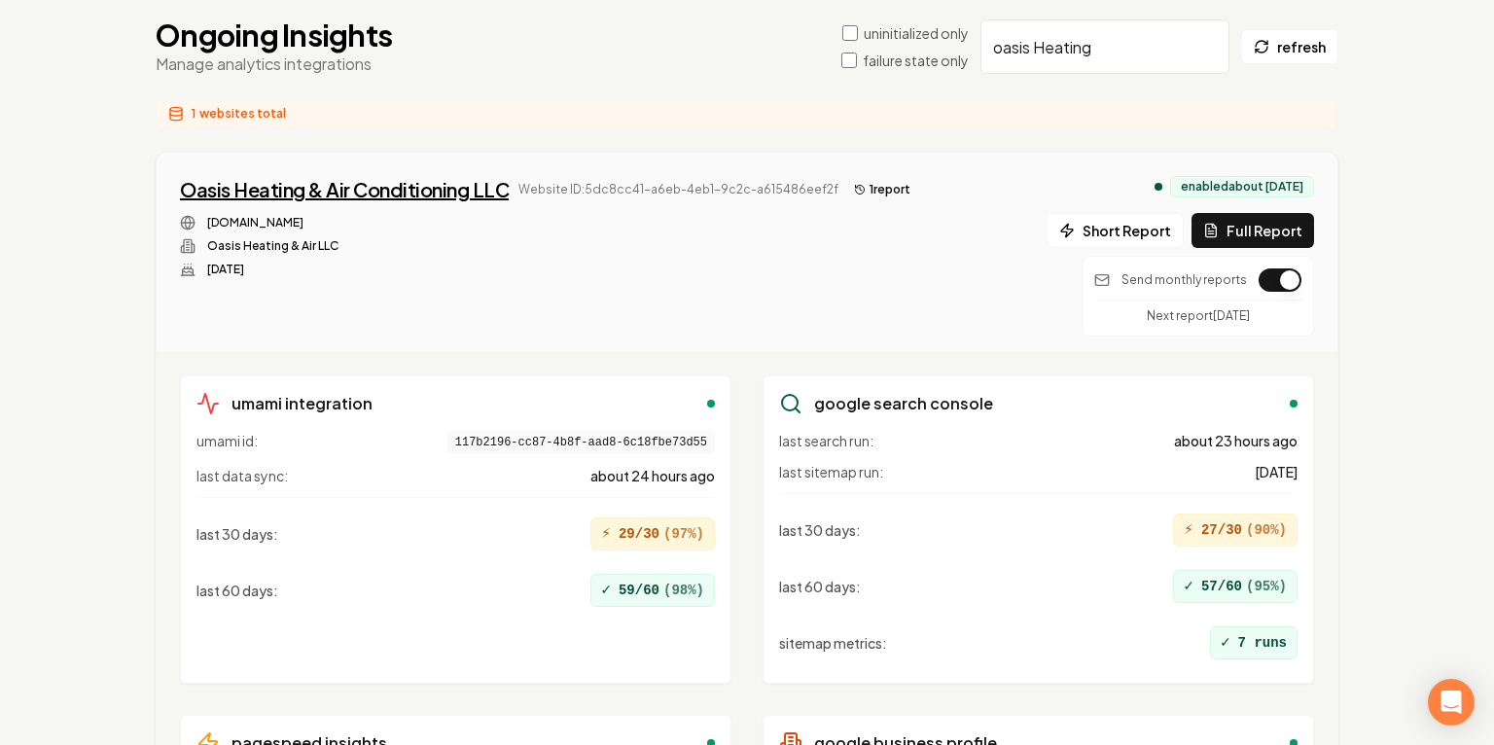
click at [327, 187] on div "Oasis Heating & Air Conditioning LLC" at bounding box center [344, 189] width 329 height 27
click at [1255, 222] on button "Full Report" at bounding box center [1252, 230] width 123 height 35
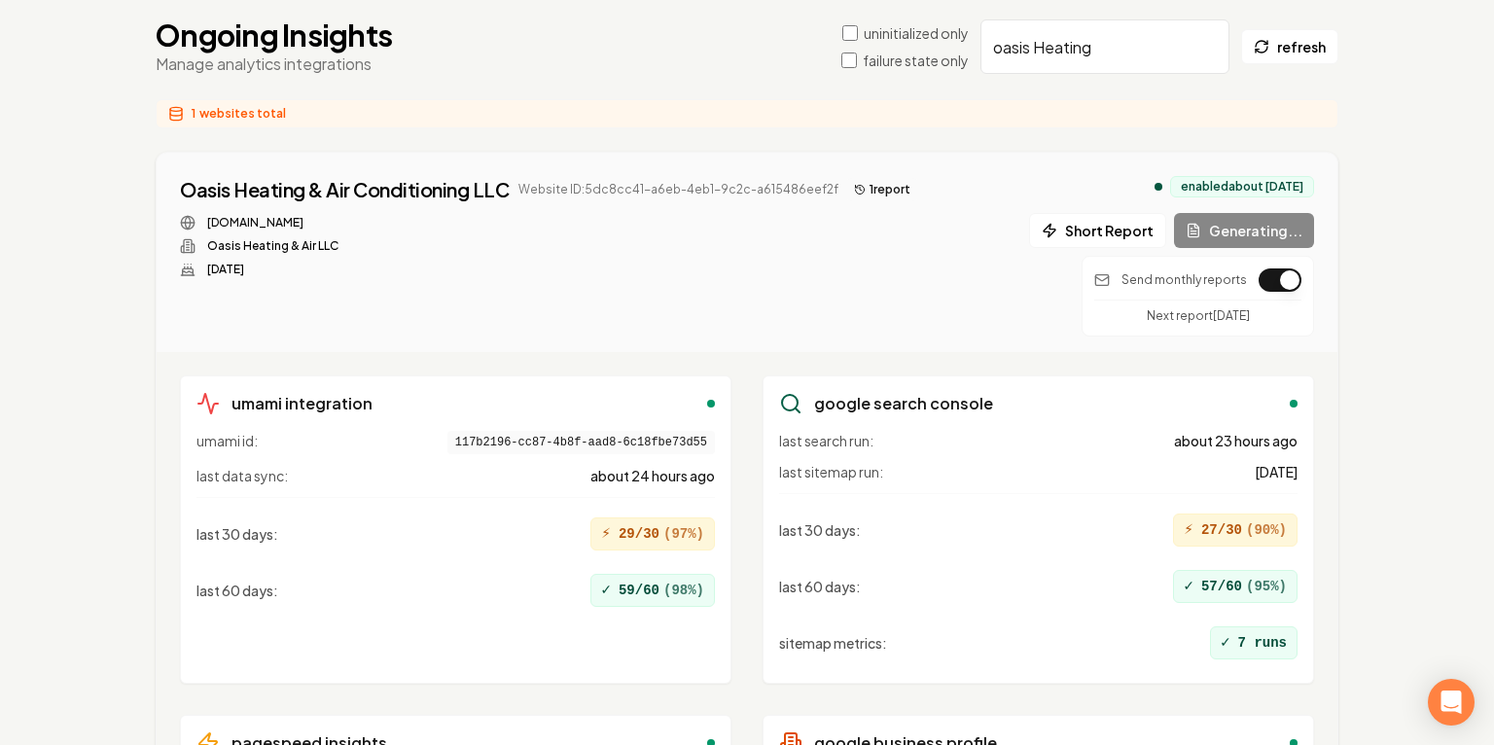
click at [875, 185] on button "1 report" at bounding box center [882, 189] width 72 height 23
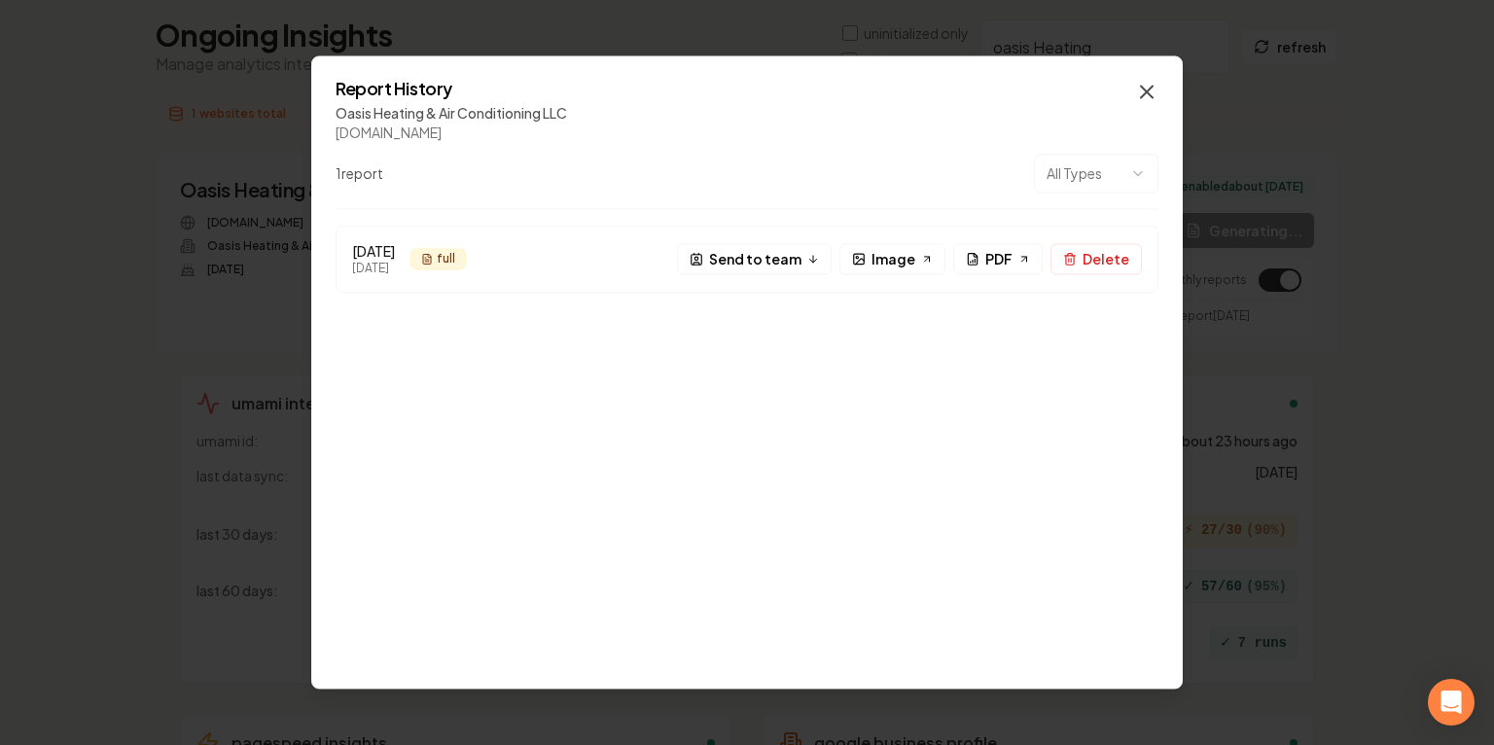
click at [1143, 90] on icon "button" at bounding box center [1146, 91] width 23 height 23
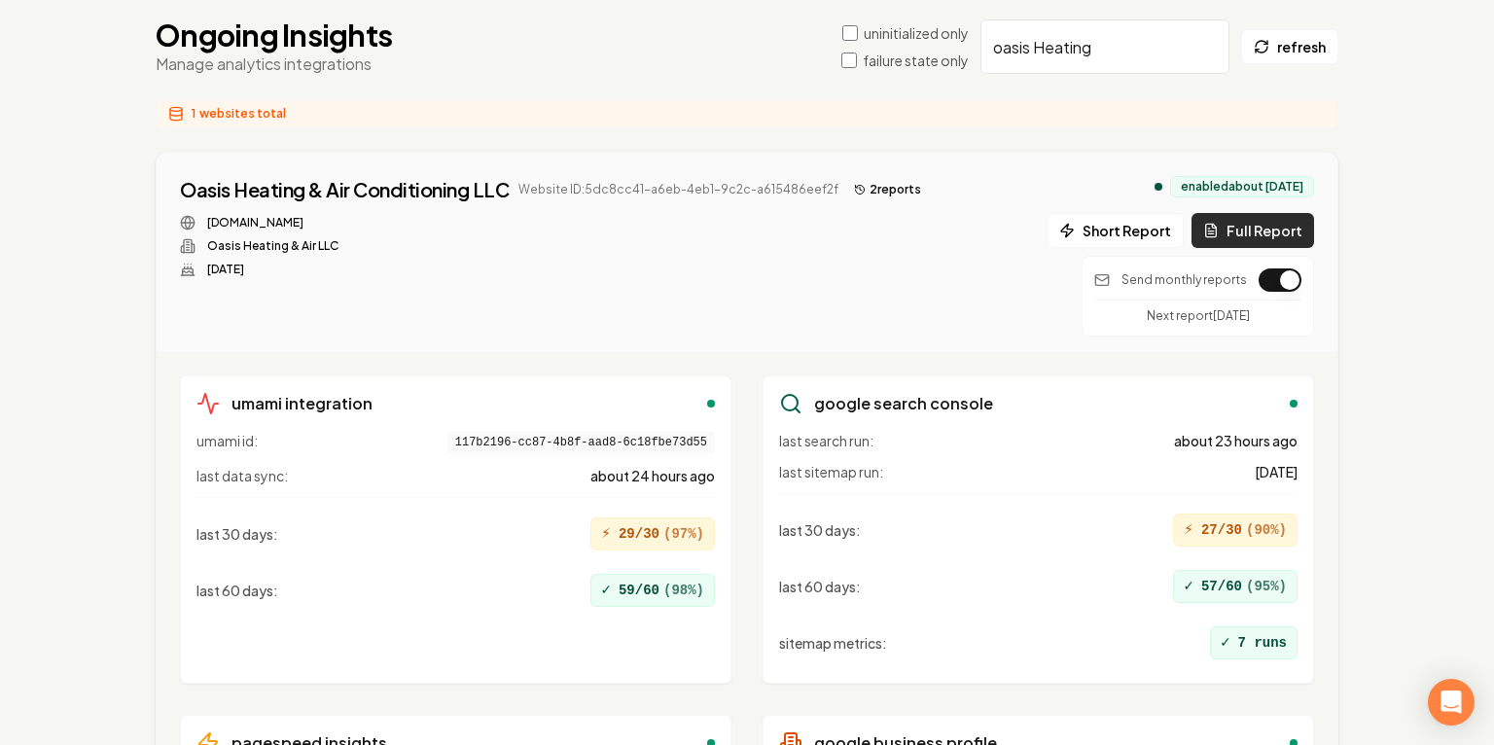
click at [1254, 231] on button "Full Report" at bounding box center [1252, 230] width 123 height 35
click at [862, 182] on button "3 report s" at bounding box center [887, 189] width 83 height 23
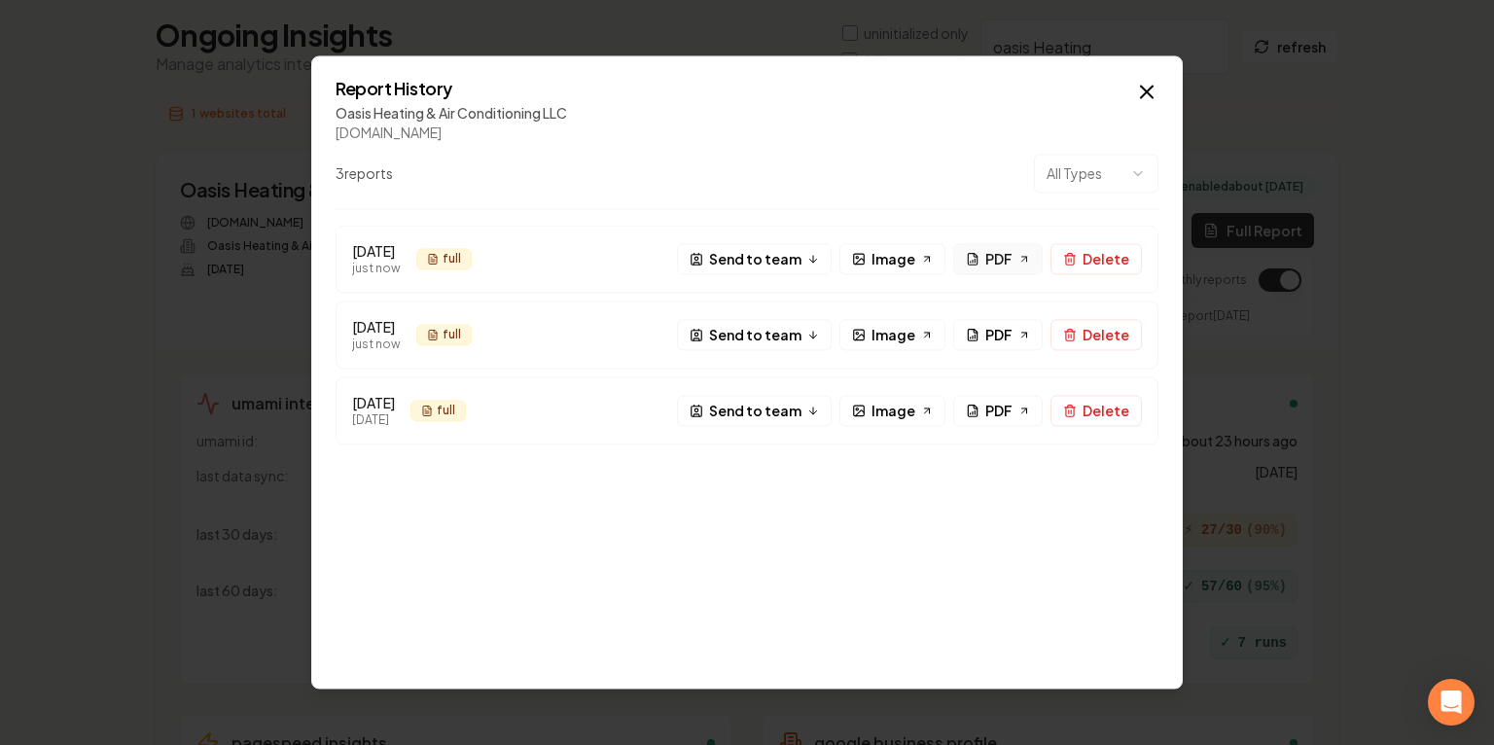
click at [992, 258] on span "PDF" at bounding box center [998, 259] width 27 height 20
click at [1156, 85] on icon "button" at bounding box center [1146, 91] width 23 height 23
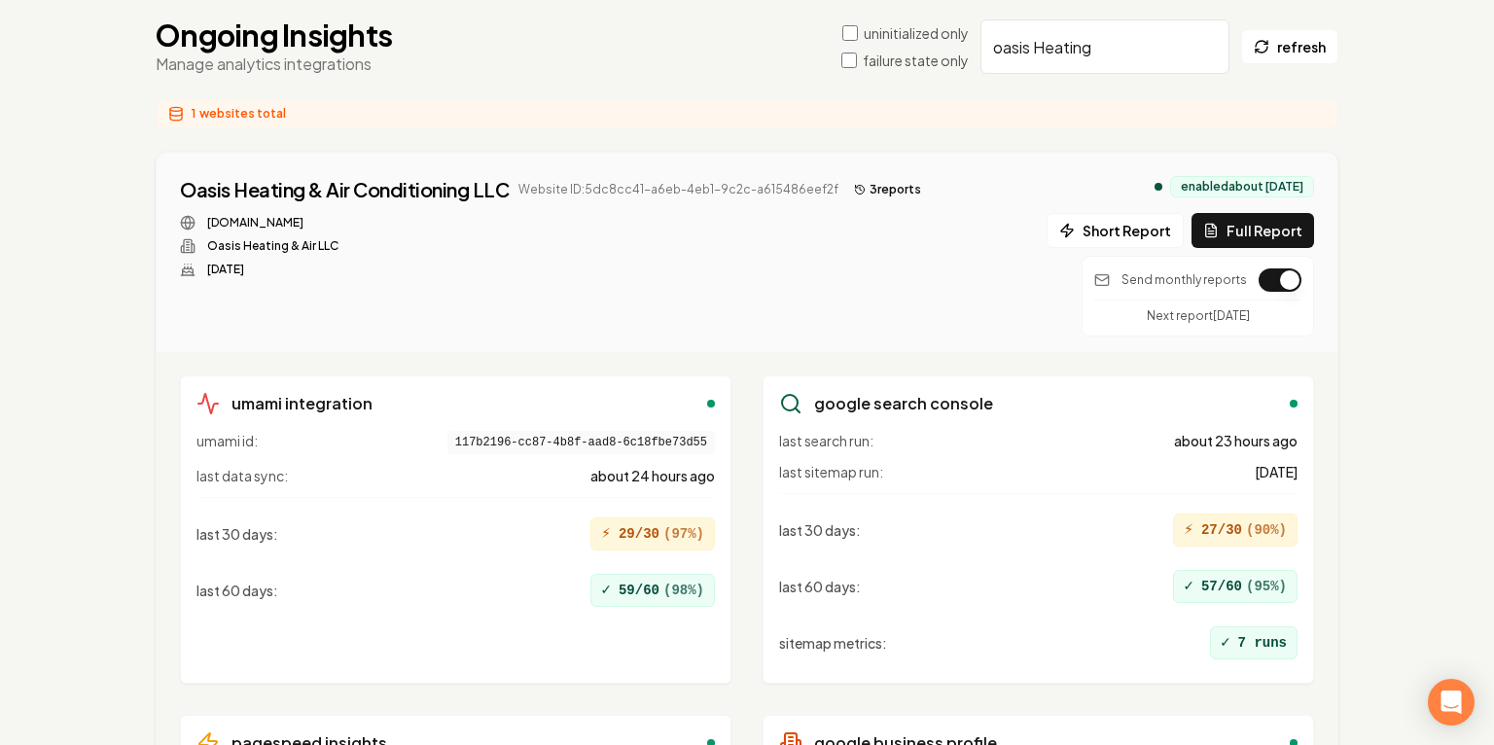
click at [1034, 53] on input "oasis Heating" at bounding box center [1104, 46] width 249 height 54
paste input "Balderas Bros Landscap"
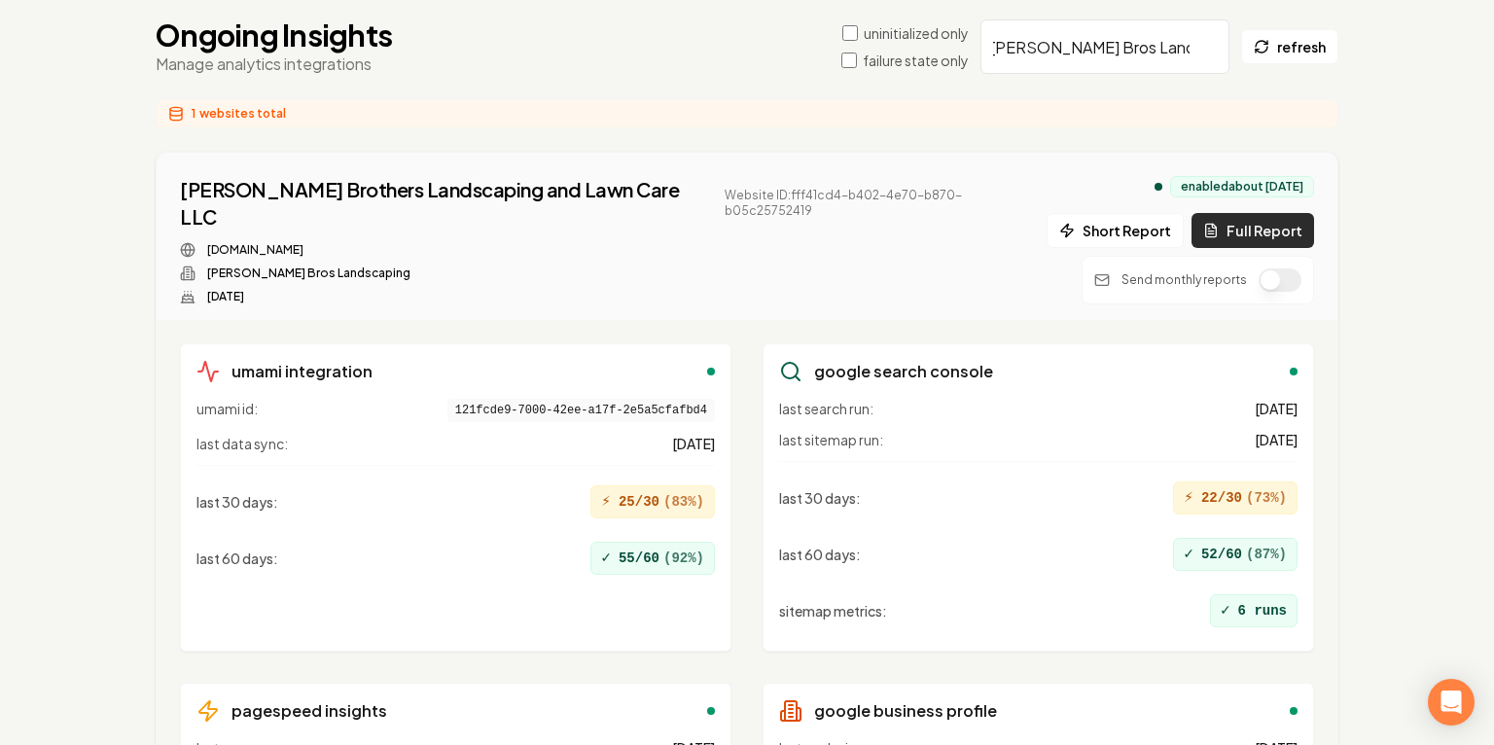
click at [1232, 224] on button "Full Report" at bounding box center [1252, 230] width 123 height 35
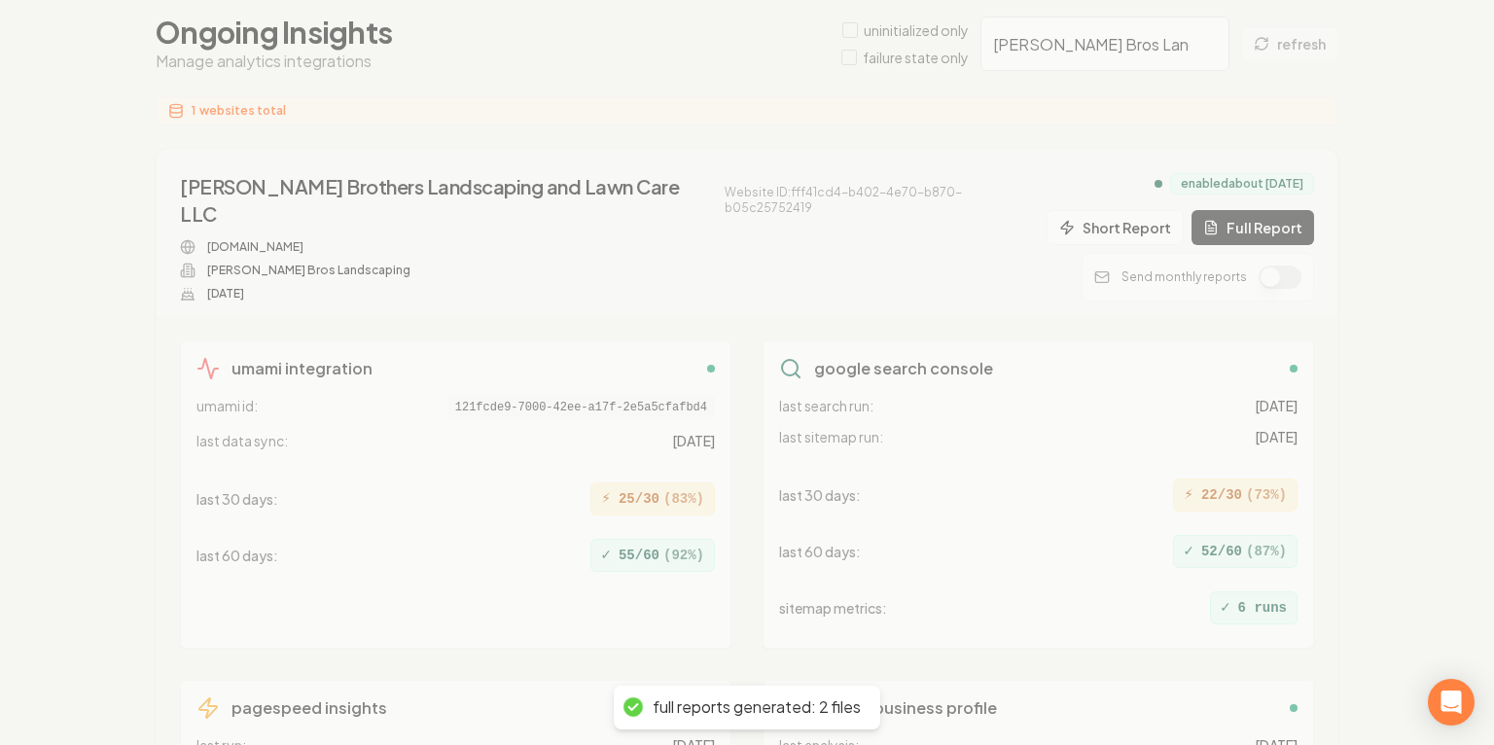
scroll to position [163, 0]
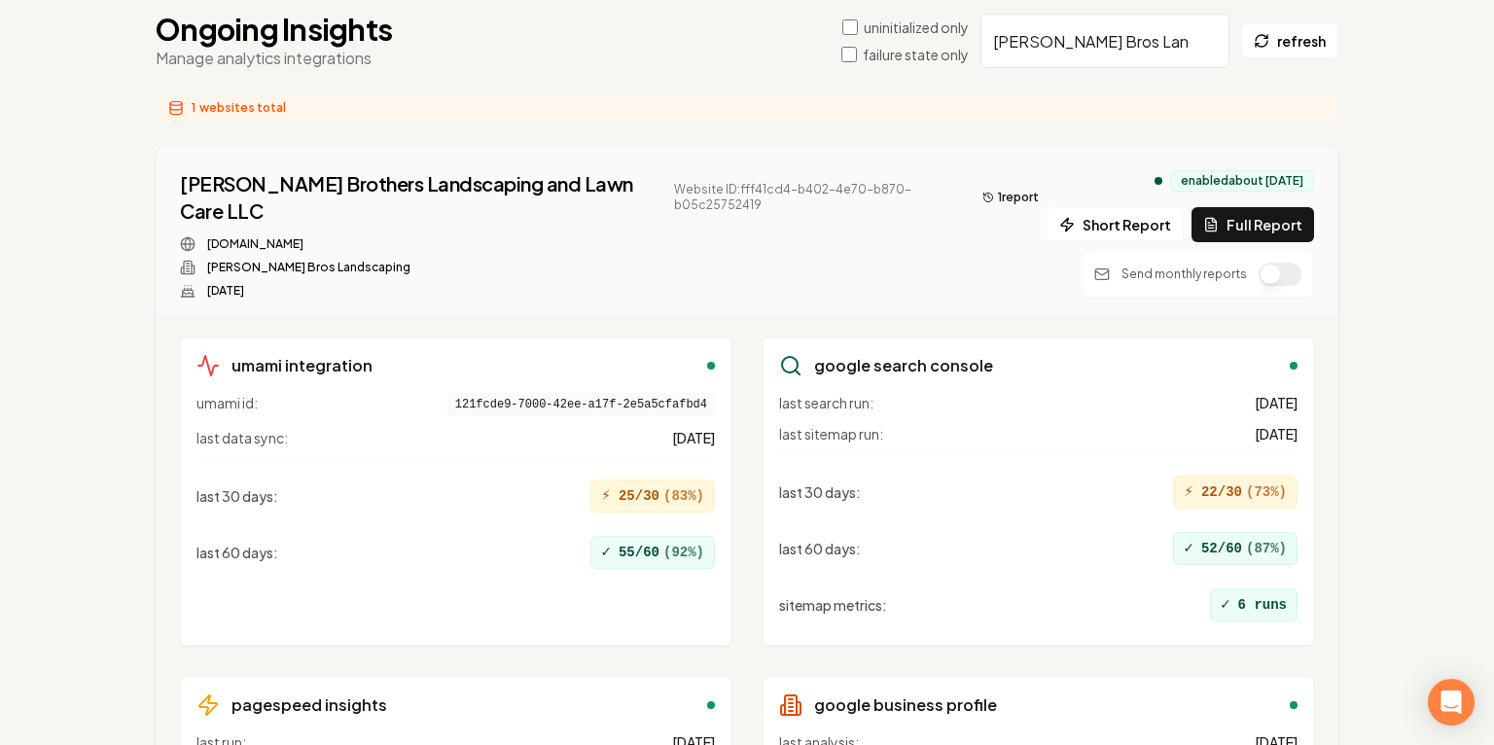
click at [1003, 186] on button "1 report" at bounding box center [1011, 197] width 72 height 23
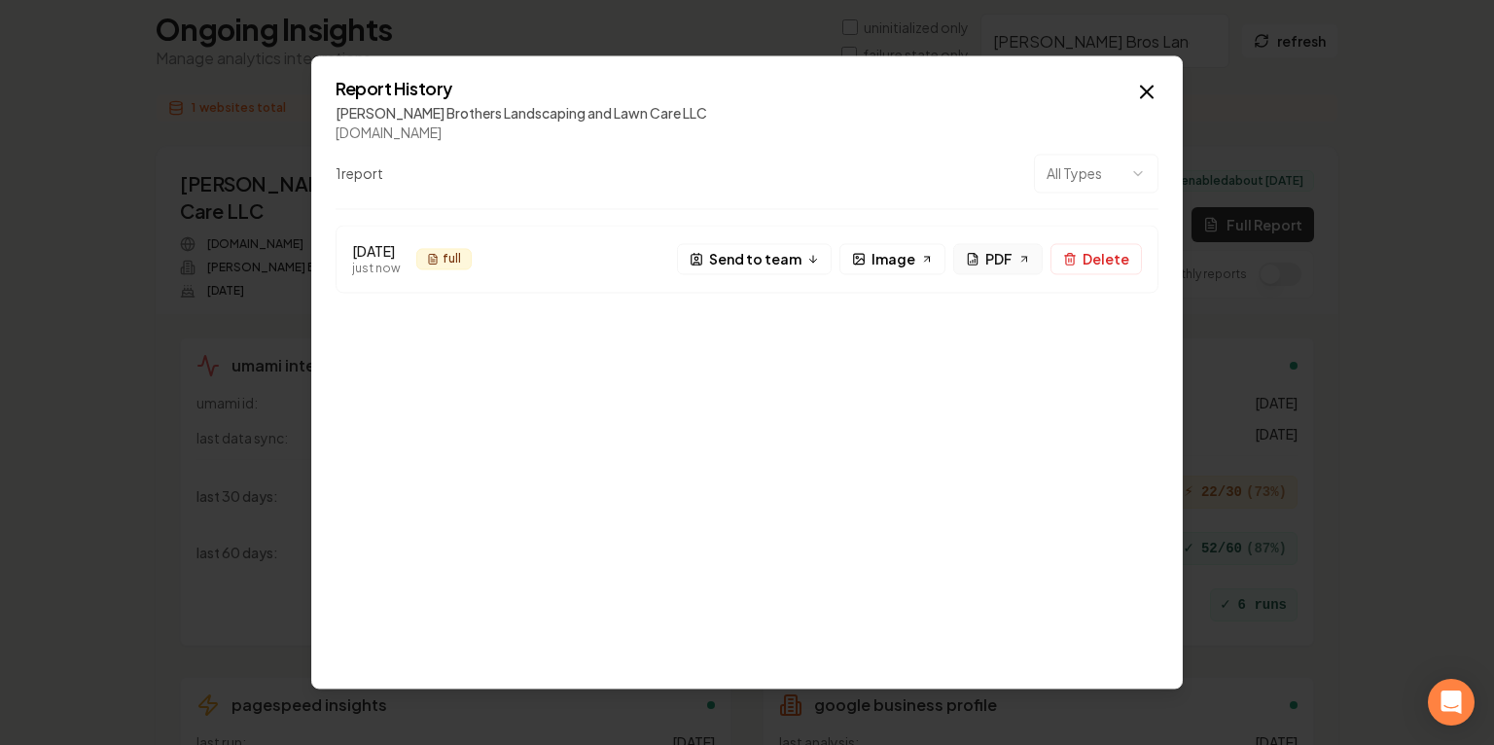
click at [1009, 257] on span "PDF" at bounding box center [998, 259] width 27 height 20
click at [1157, 91] on icon "button" at bounding box center [1146, 91] width 23 height 23
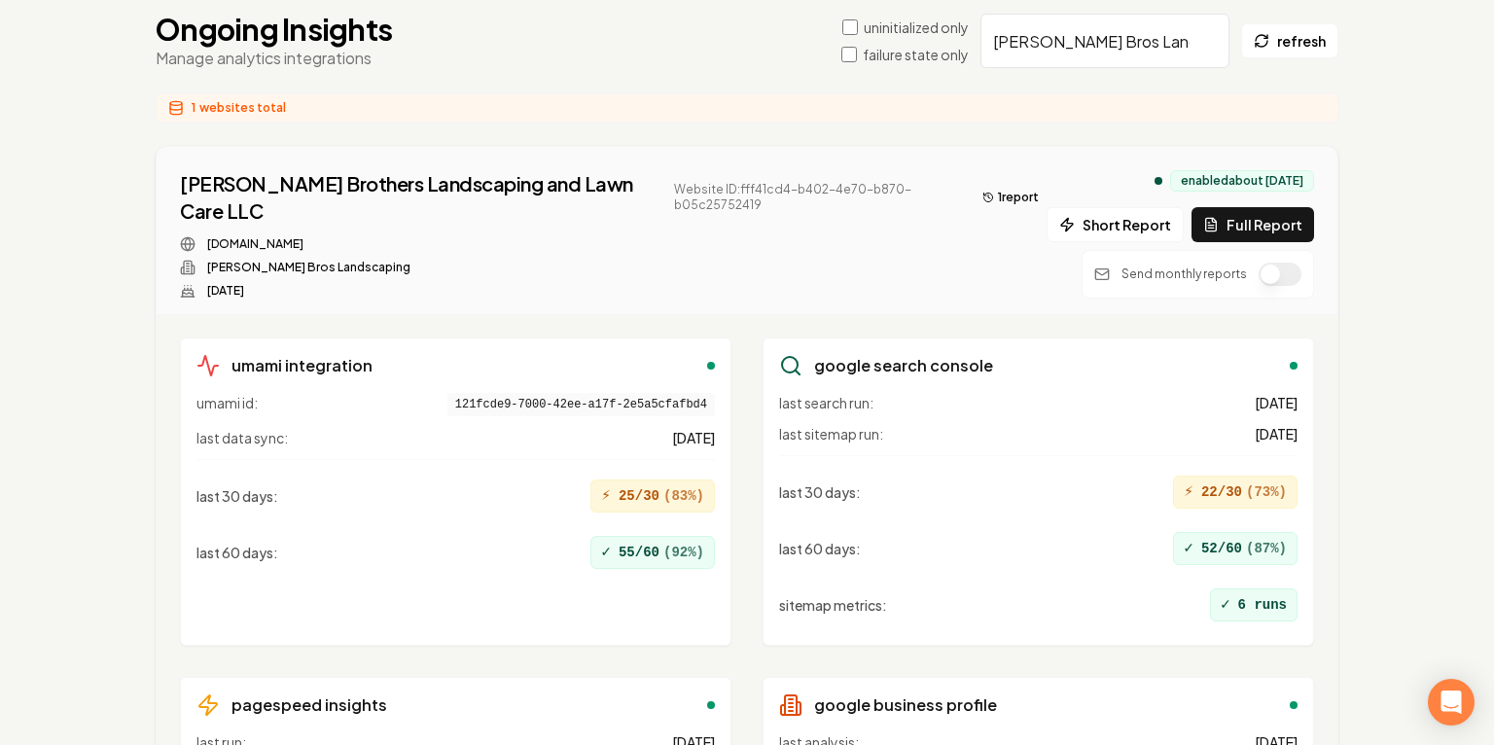
click at [1134, 93] on div "1 websites total" at bounding box center [747, 107] width 1183 height 29
click at [1124, 28] on input "Balderas Bros Landscaping" at bounding box center [1104, 40] width 249 height 54
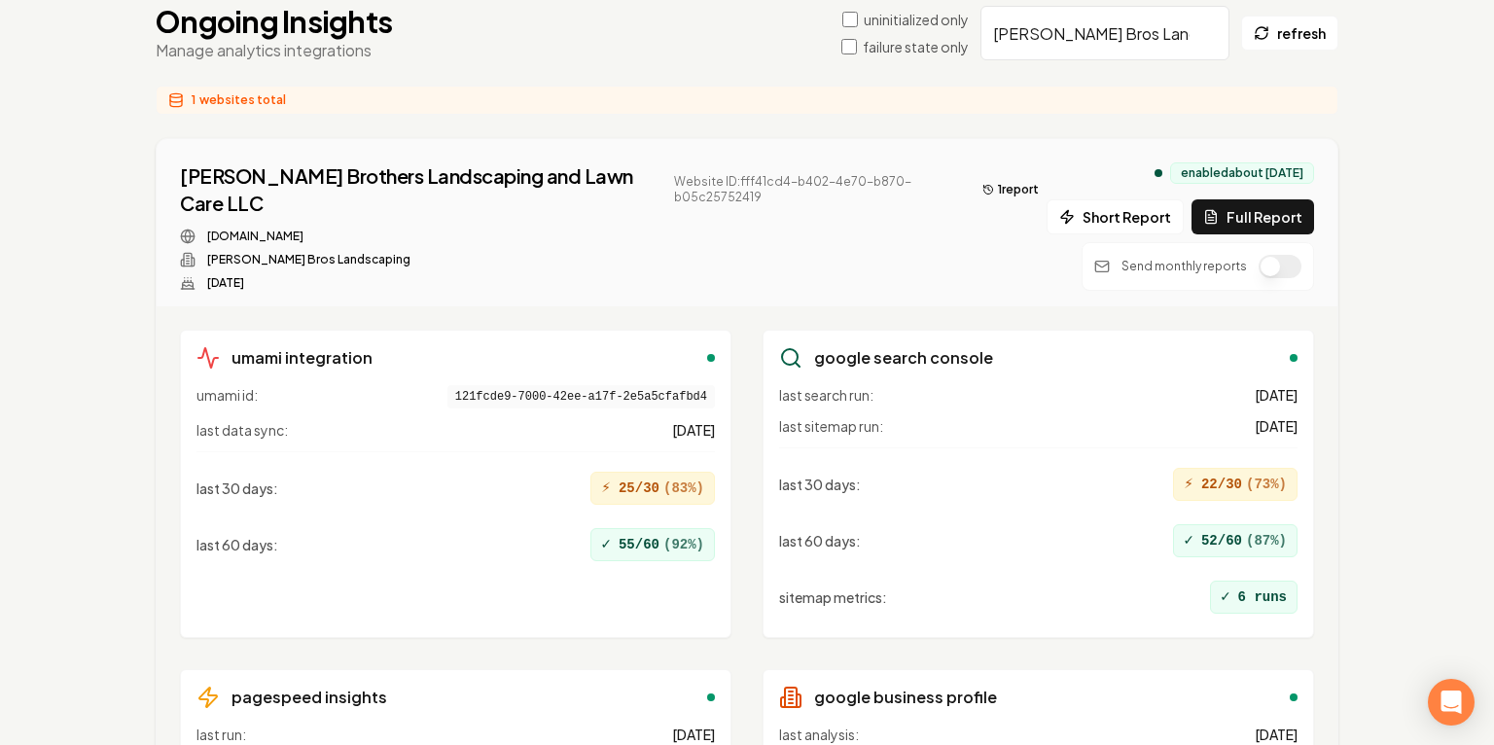
paste input "Analytics dash reports = 0 site visitors"
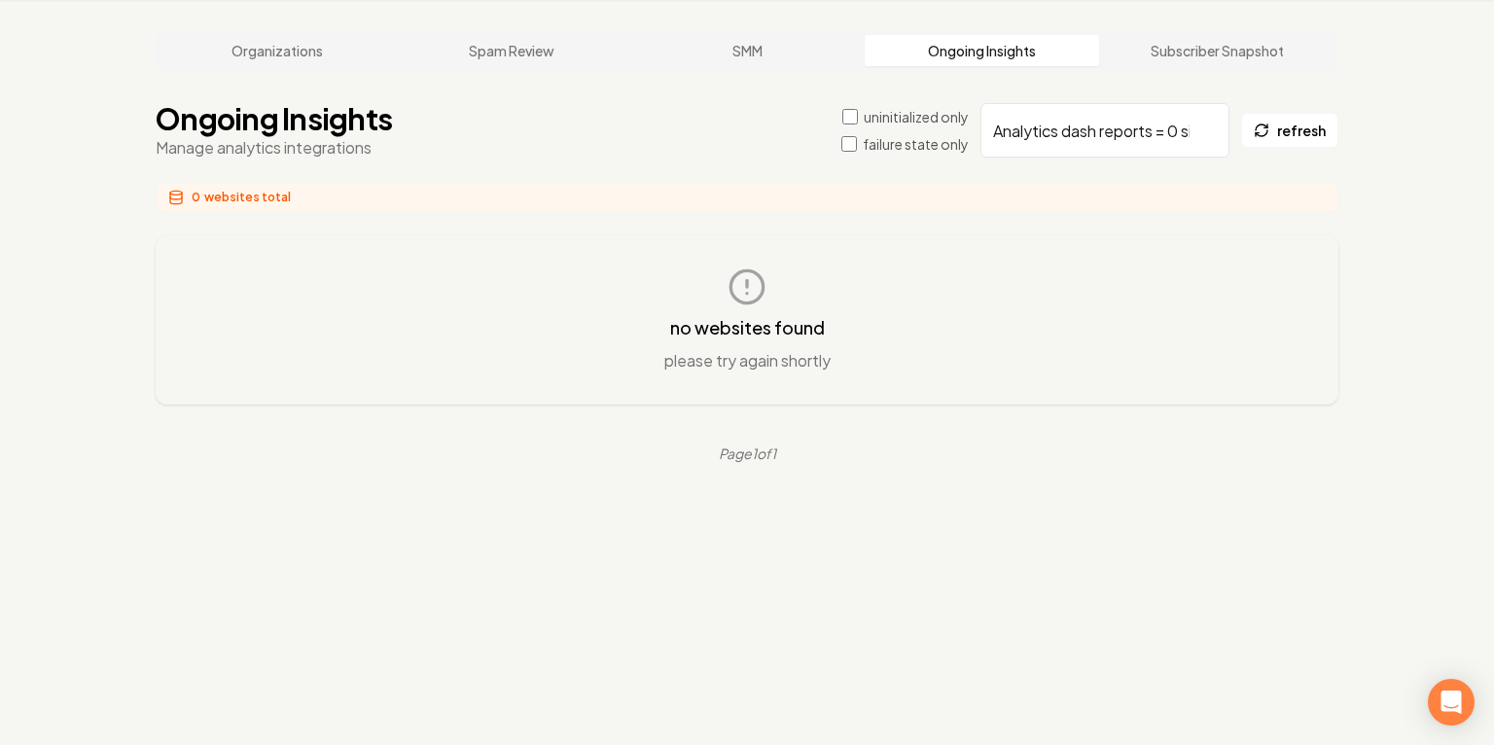
click at [1083, 103] on input "Analytics dash reports = 0 site visitors" at bounding box center [1104, 130] width 249 height 54
paste input "Rightemp Home Services Inc."
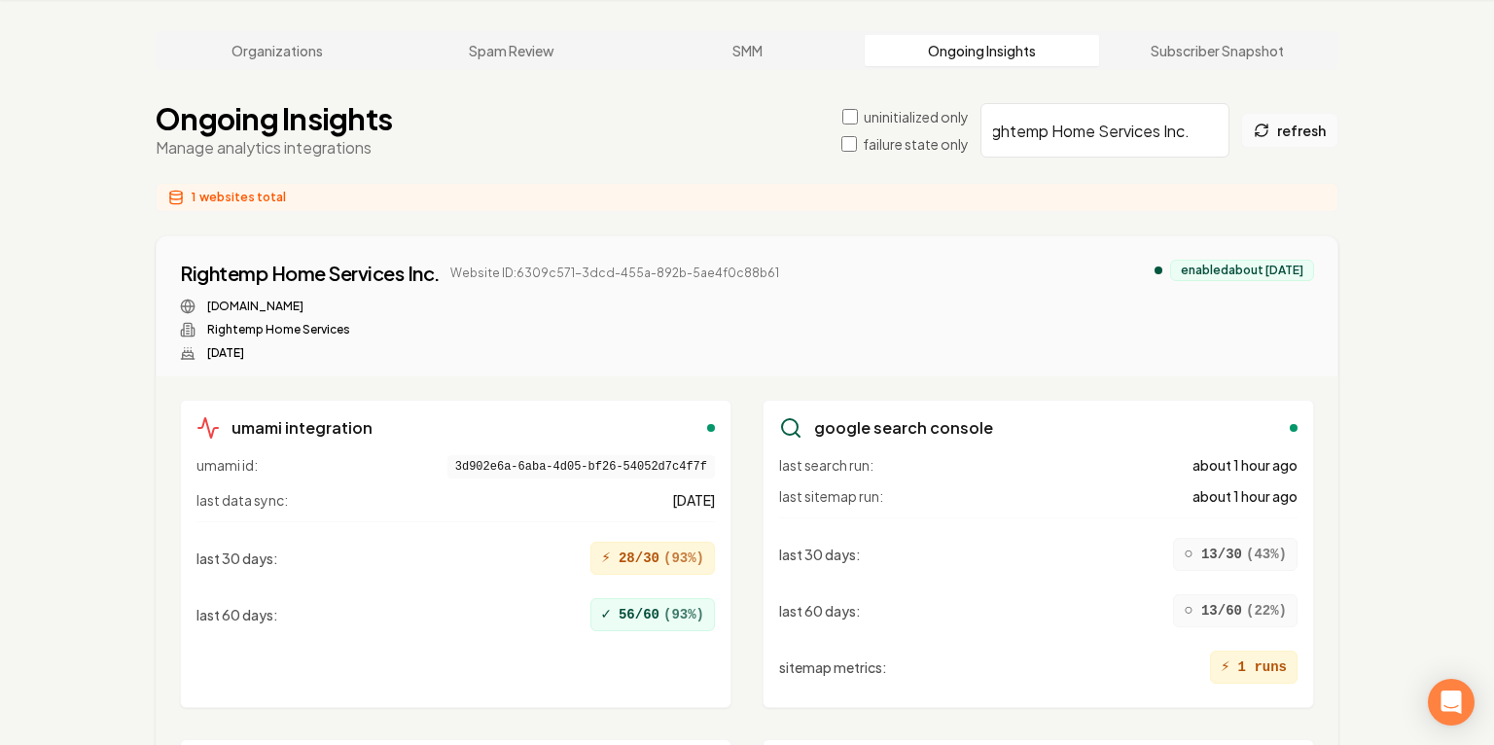
type input "Rightemp Home Services Inc."
click at [1303, 132] on button "refresh" at bounding box center [1289, 130] width 97 height 35
click at [1273, 134] on button "refresh" at bounding box center [1289, 130] width 97 height 35
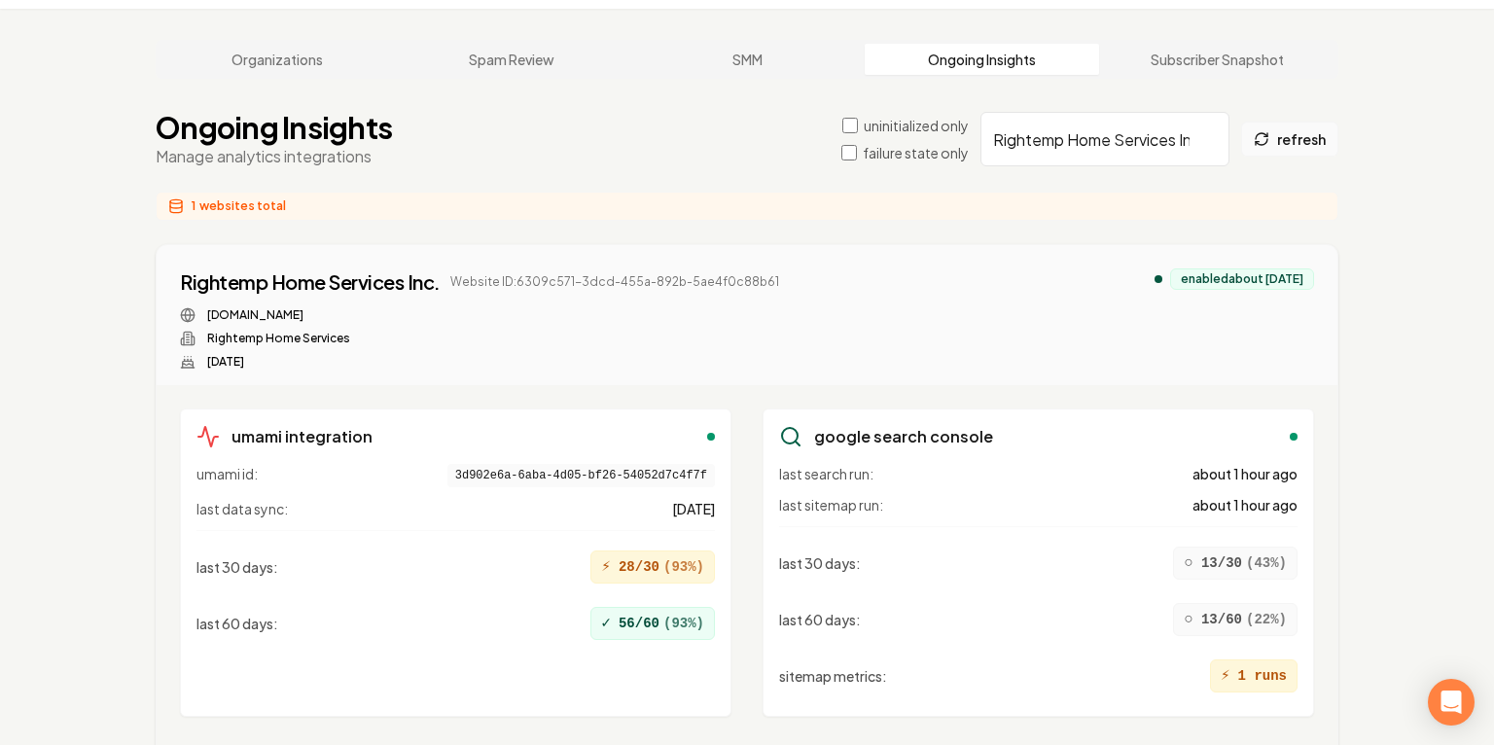
click at [1272, 135] on button "refresh" at bounding box center [1289, 139] width 97 height 35
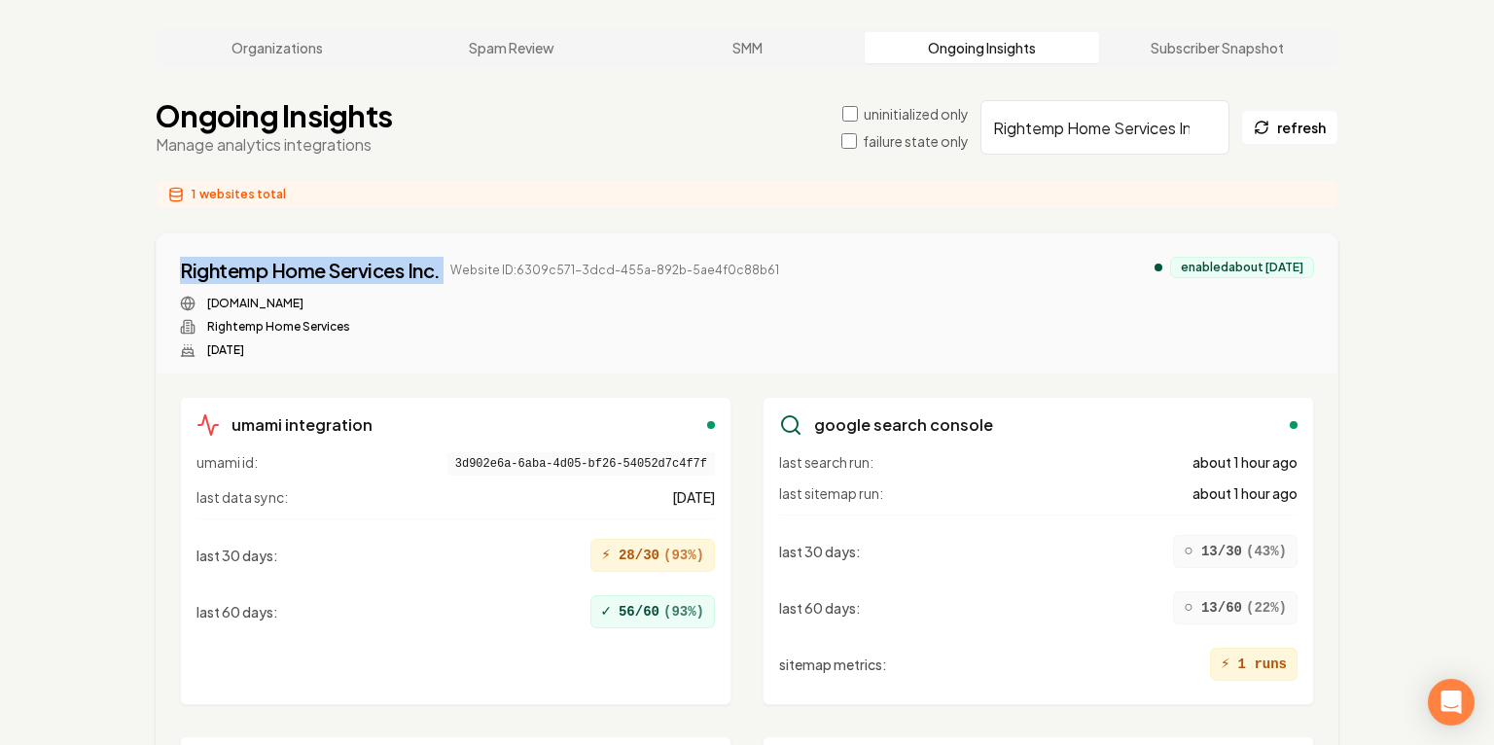
scroll to position [76, 0]
drag, startPoint x: 169, startPoint y: 268, endPoint x: 453, endPoint y: 264, distance: 284.0
click at [453, 264] on div "Rightemp Home Services Inc. Website ID: 6309c571-3dcd-455a-892b-5ae4f0c88b61 ri…" at bounding box center [747, 304] width 1181 height 140
copy div "Rightemp Home Services Inc."
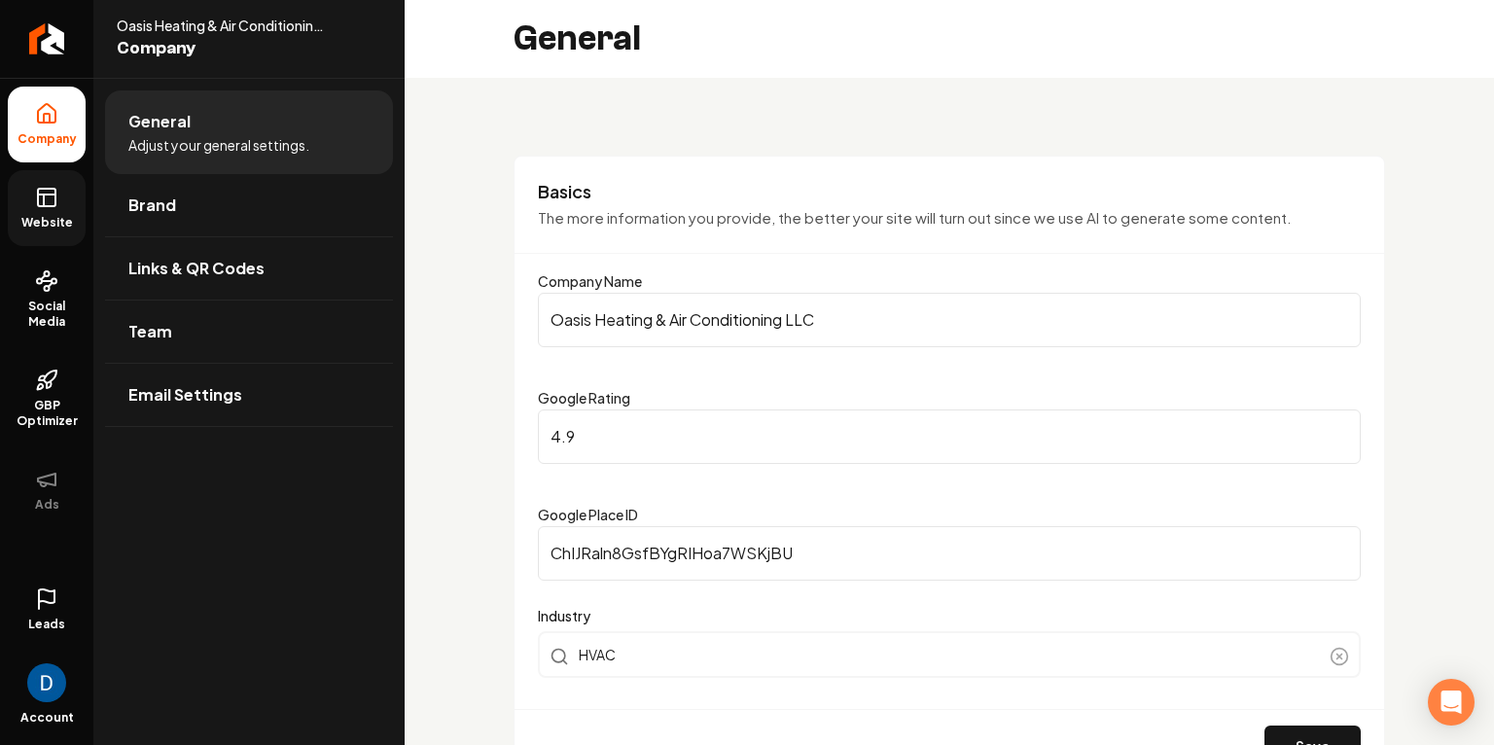
click at [50, 203] on icon at bounding box center [46, 197] width 23 height 23
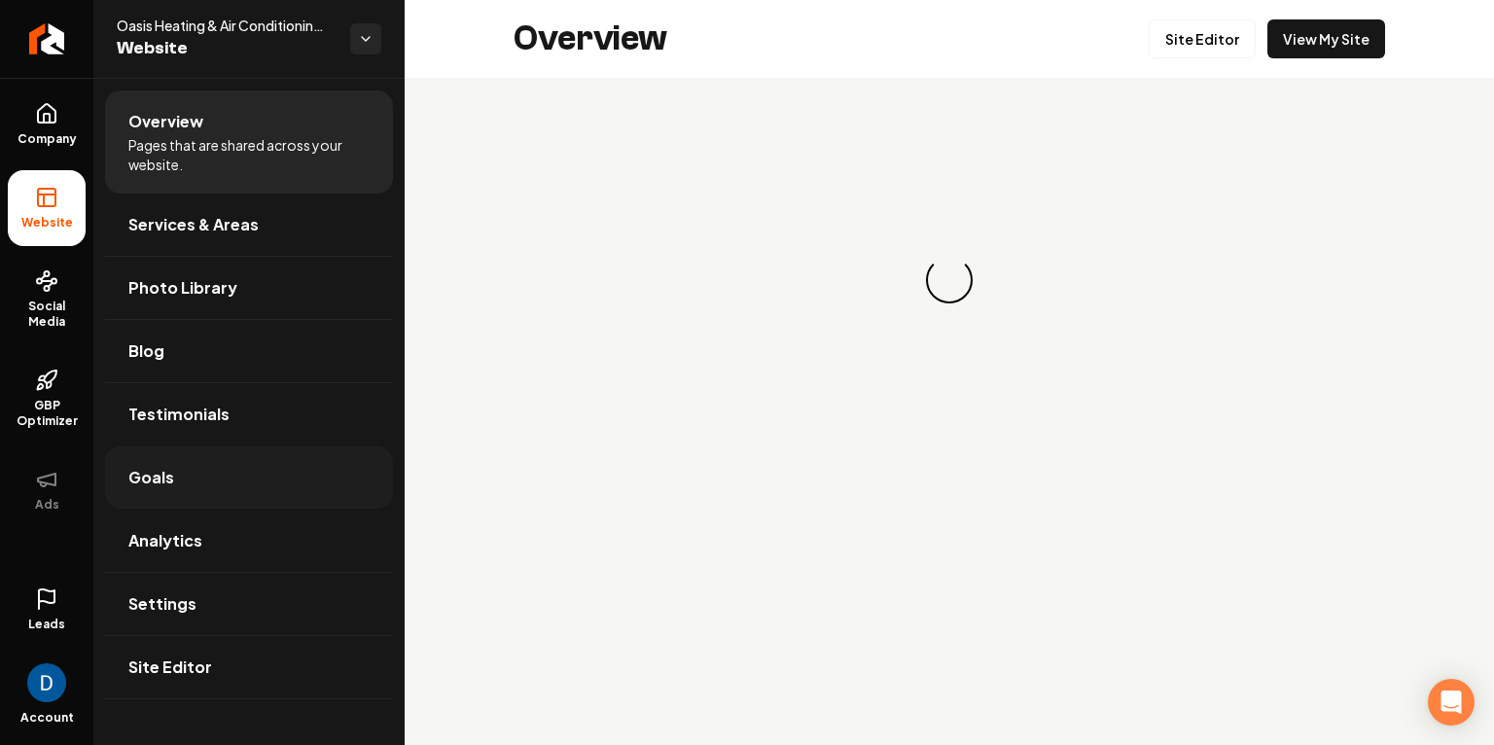
click at [273, 481] on link "Goals" at bounding box center [249, 477] width 288 height 62
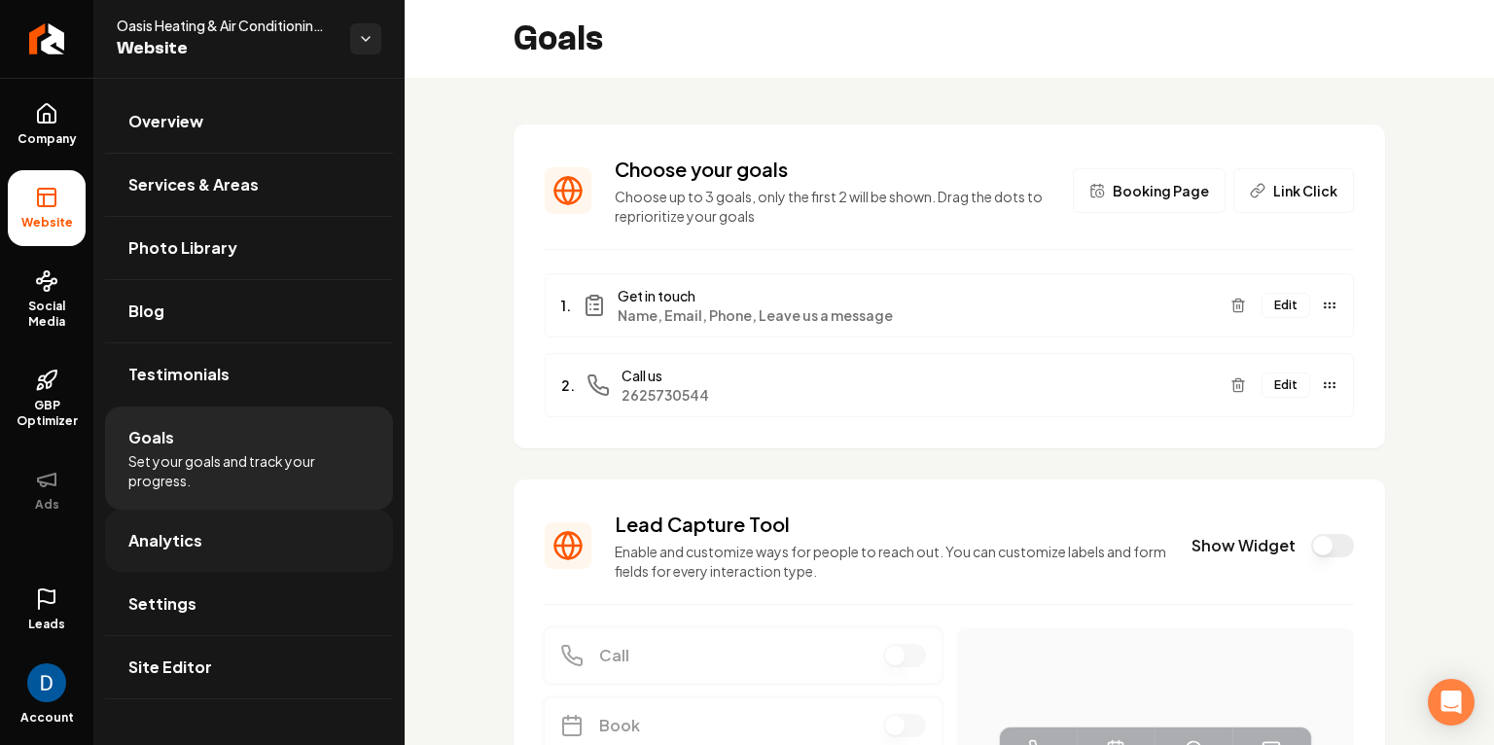
click at [225, 570] on link "Analytics" at bounding box center [249, 541] width 288 height 62
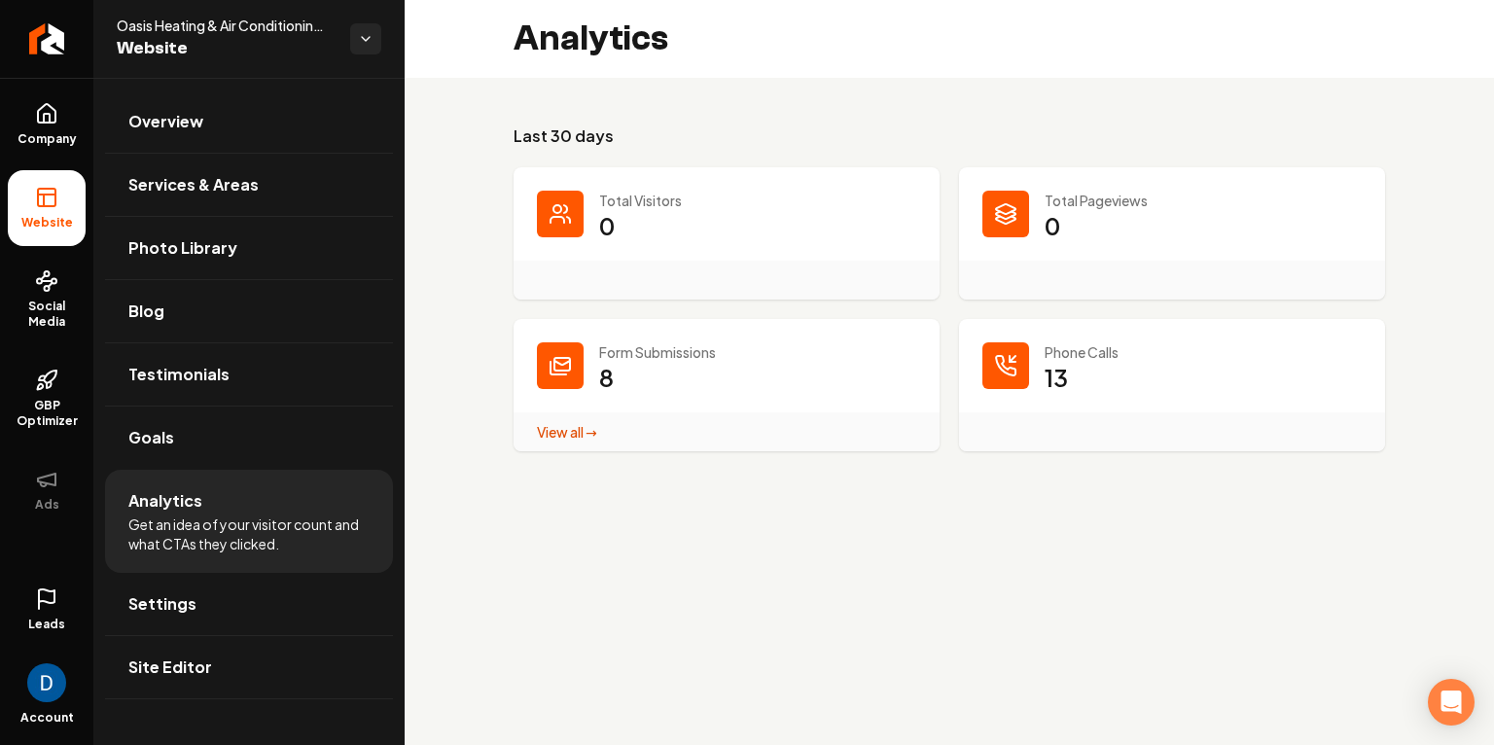
click at [241, 29] on span "Oasis Heating & Air Conditioning LLC" at bounding box center [226, 25] width 218 height 19
copy span "Oasis Heating & Air Conditioning LLC"
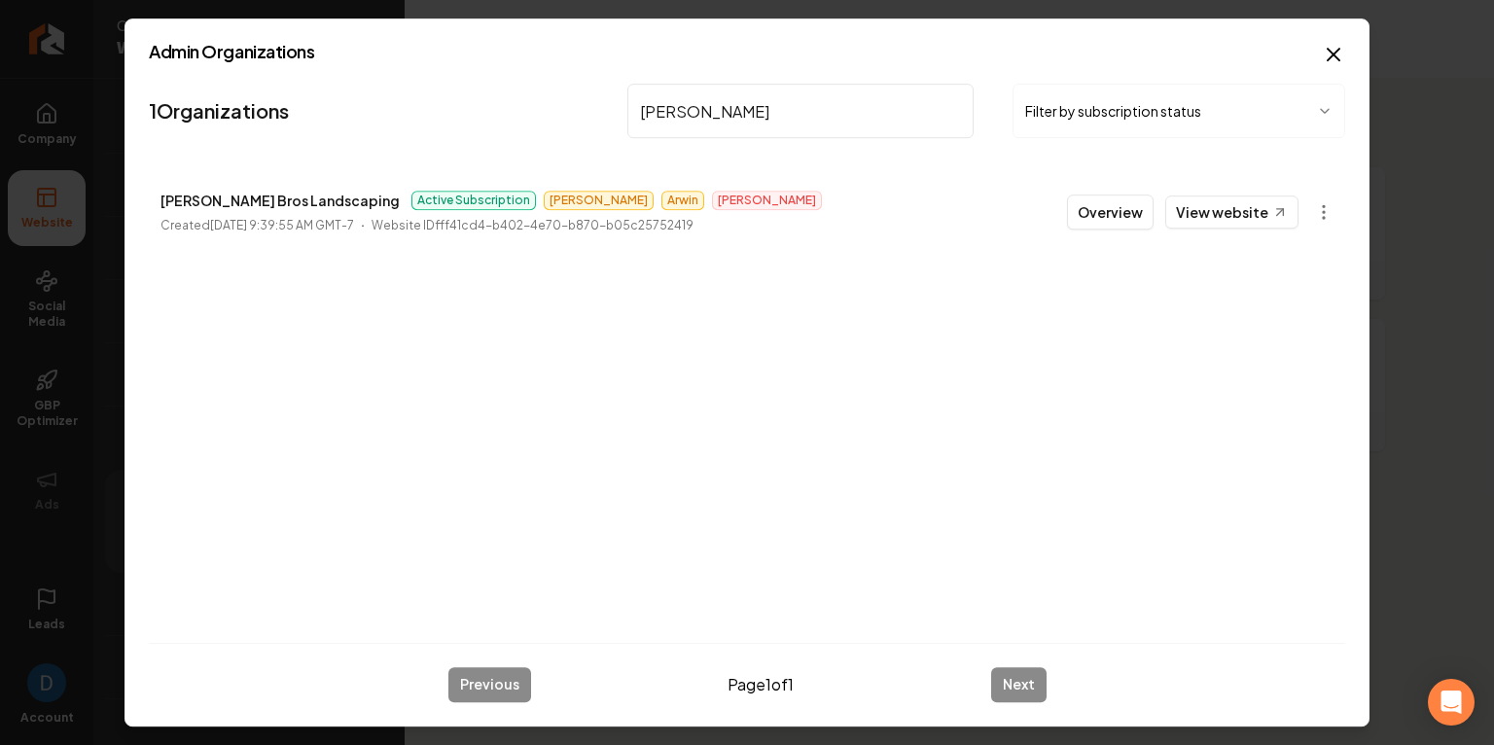
type input "balderas"
click at [247, 217] on p "Created June 17, 2025, 9:39:55 AM GMT-7" at bounding box center [257, 225] width 194 height 19
click at [254, 207] on p "Balderas Bros Landscaping" at bounding box center [279, 200] width 239 height 23
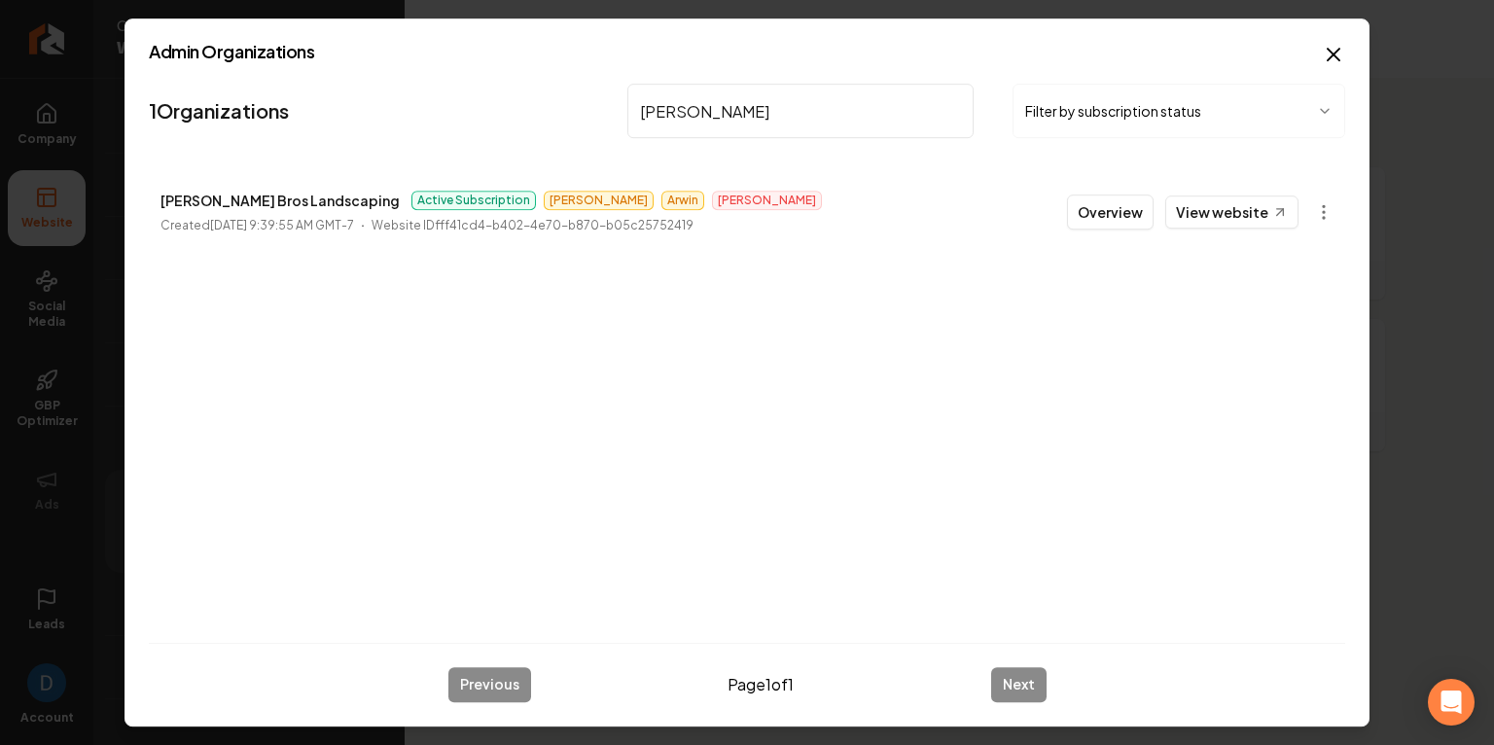
click at [254, 207] on p "Balderas Bros Landscaping" at bounding box center [279, 200] width 239 height 23
copy p "Balderas Bros Landscaping"
click at [1116, 214] on button "Overview" at bounding box center [1110, 212] width 87 height 35
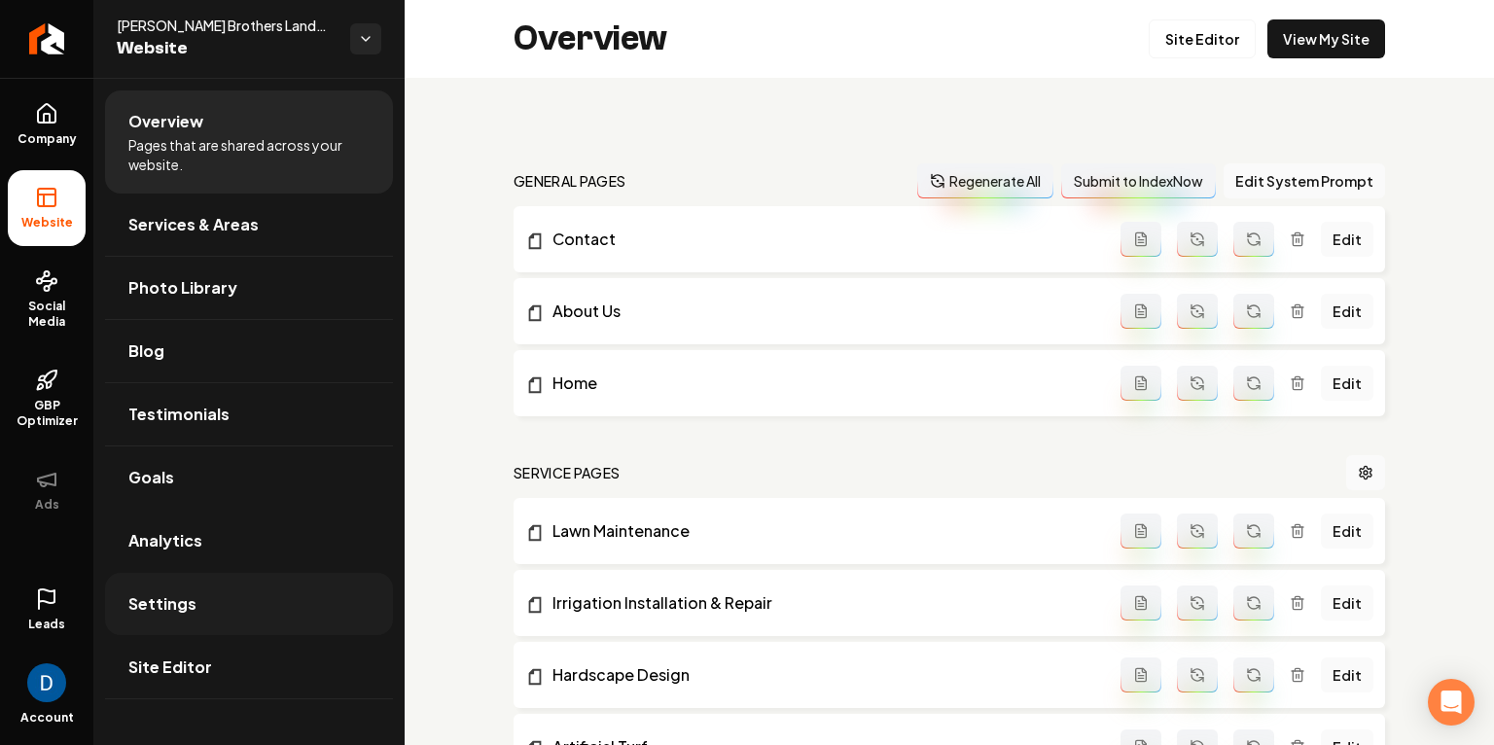
click at [183, 627] on link "Settings" at bounding box center [249, 604] width 288 height 62
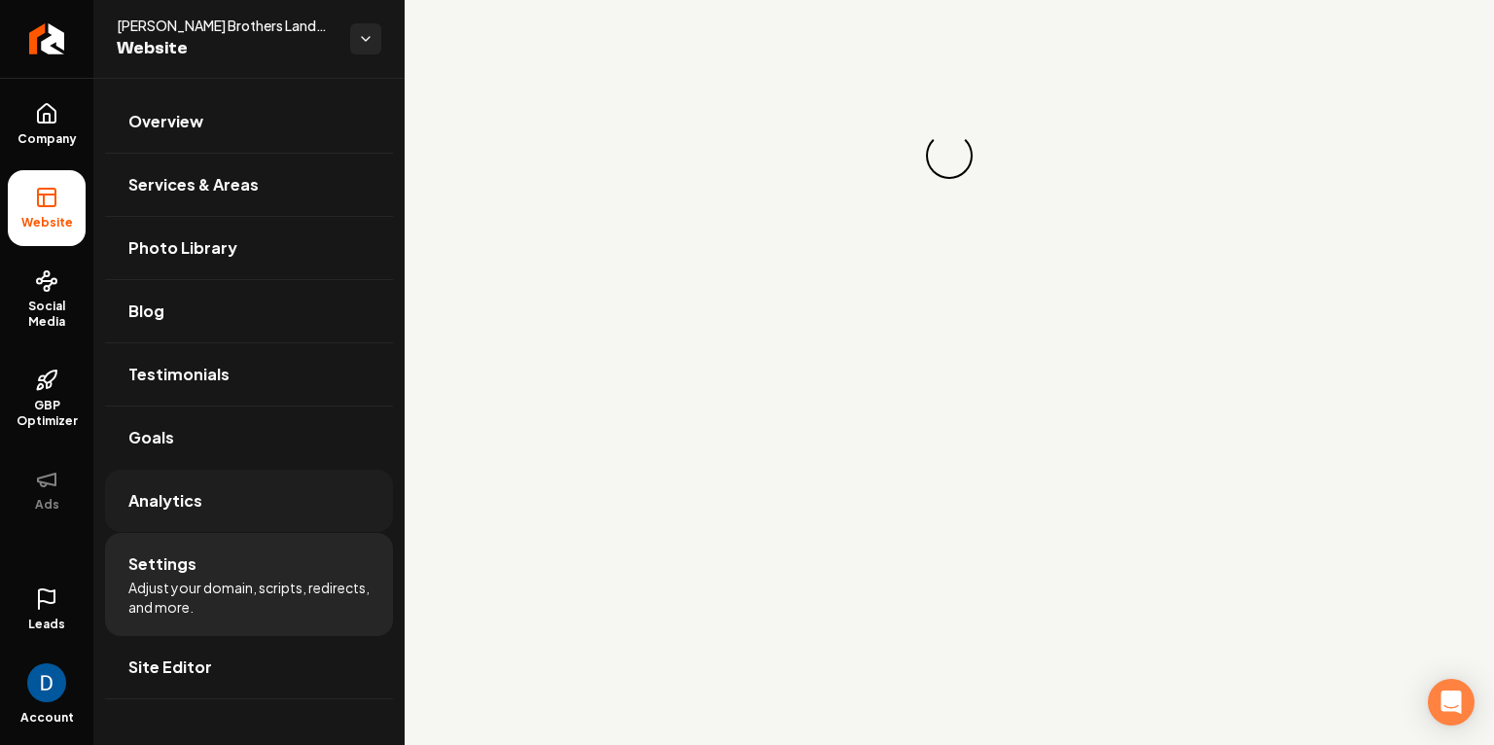
click at [190, 511] on span "Analytics" at bounding box center [165, 500] width 74 height 23
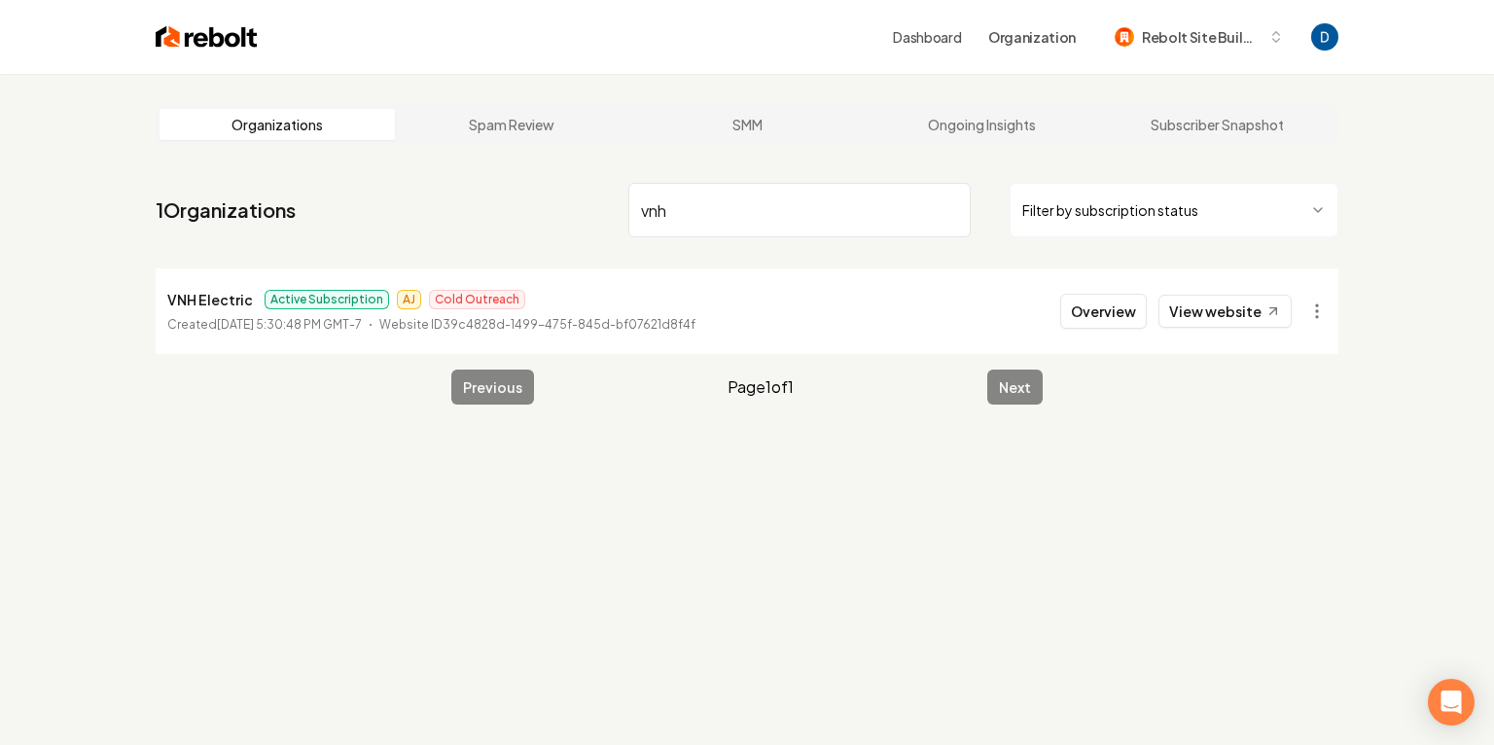
type input "vnh"
click at [229, 296] on p "VNH Electric" at bounding box center [210, 299] width 86 height 23
copy p "VNH Electric"
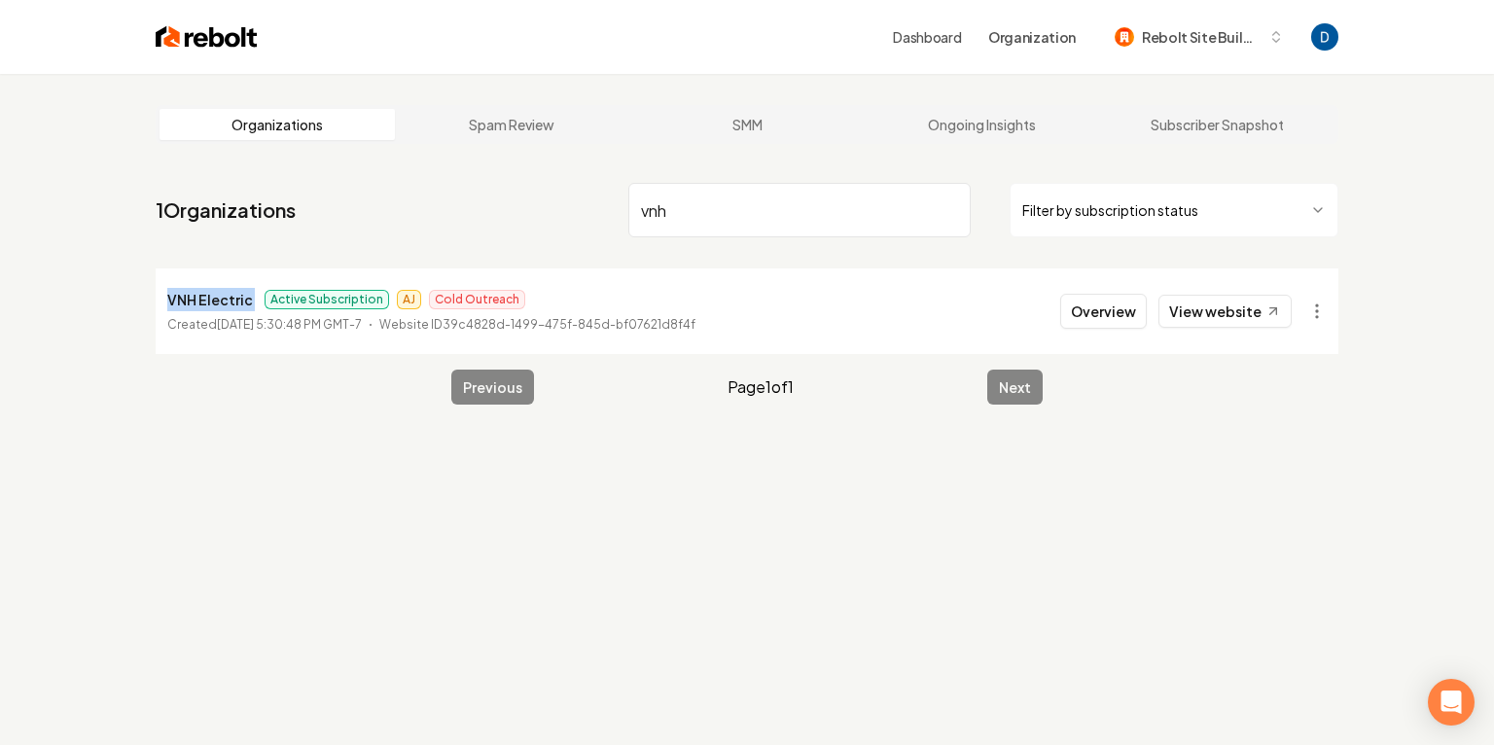
copy p "VNH Electric"
click at [1139, 311] on button "Overview" at bounding box center [1103, 311] width 87 height 35
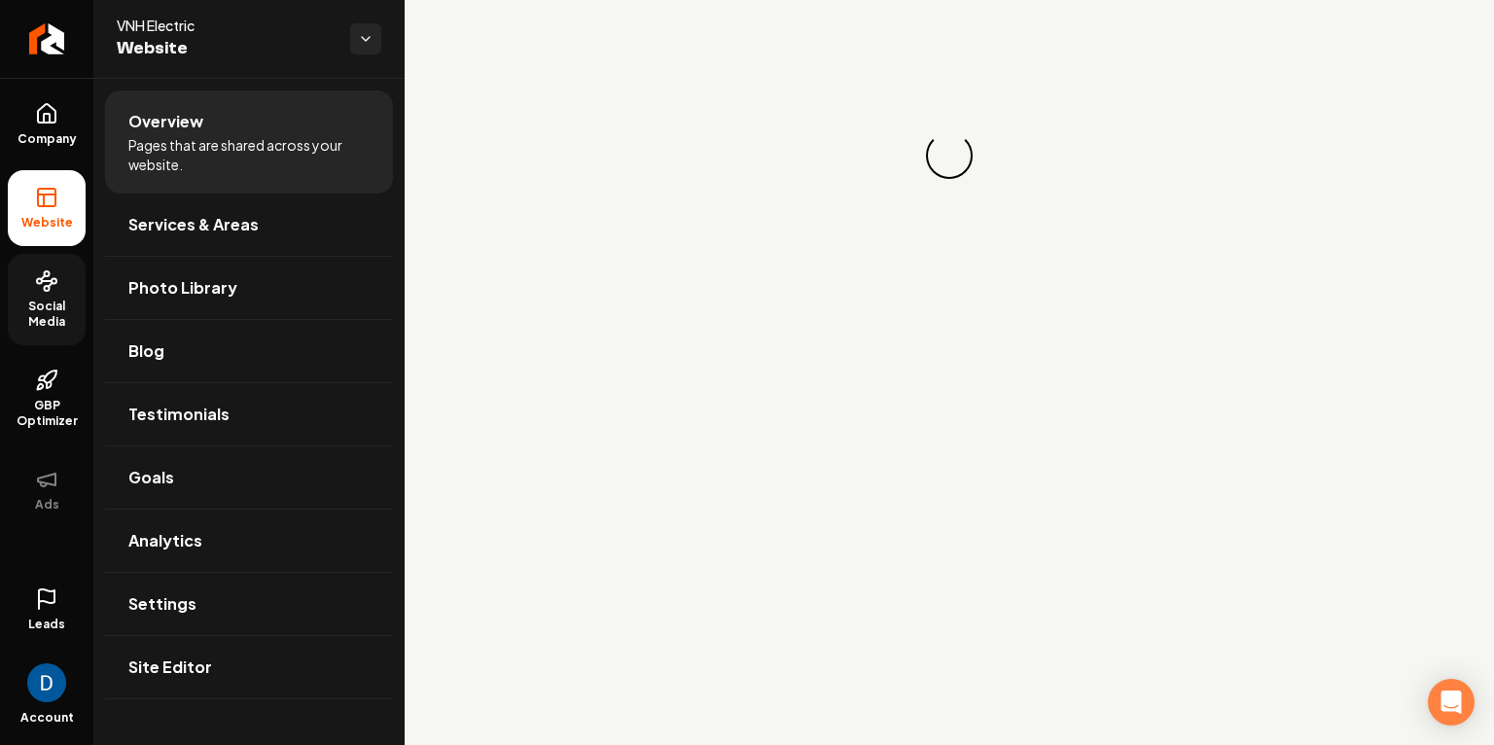
click at [55, 288] on icon at bounding box center [46, 280] width 23 height 23
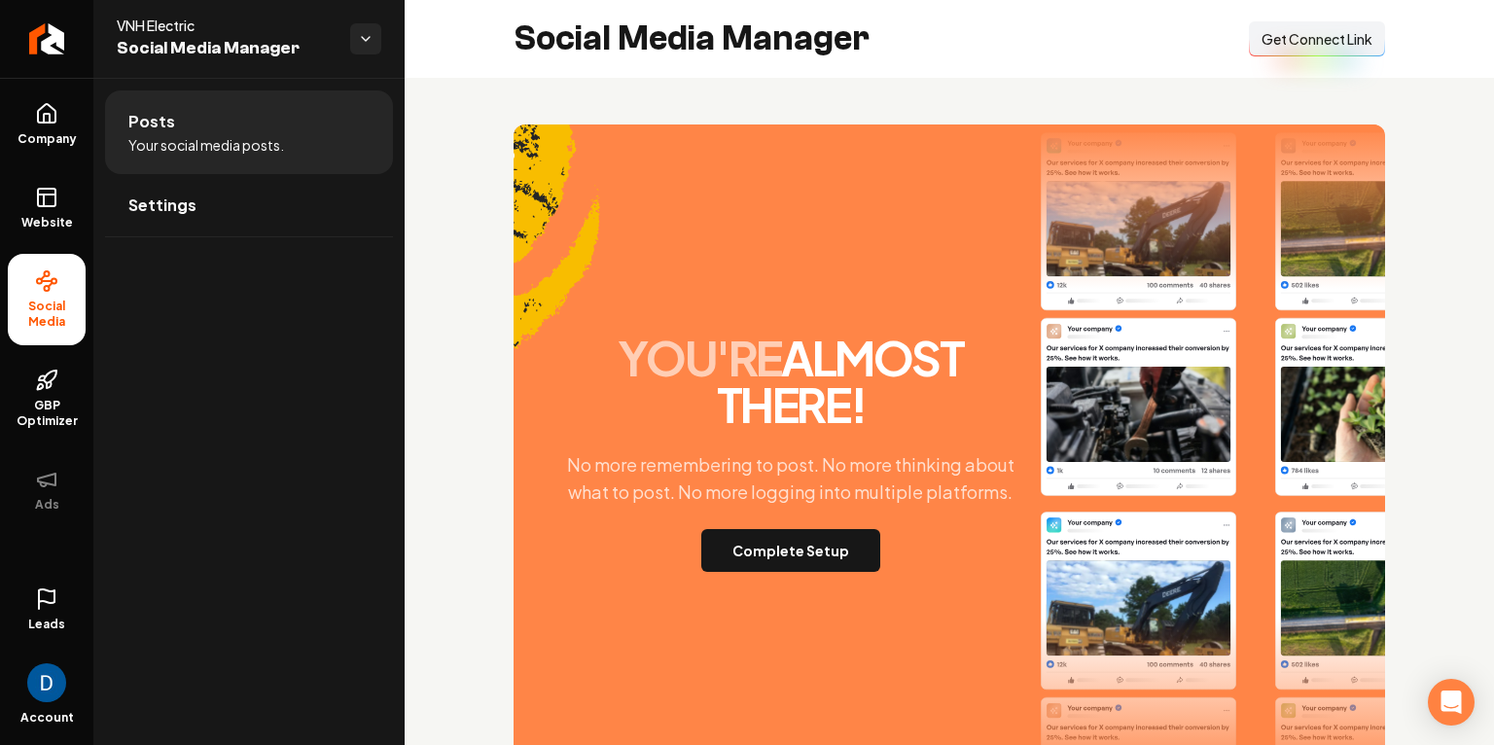
click at [1342, 49] on button "Connect Link Get Connect Link" at bounding box center [1317, 38] width 136 height 35
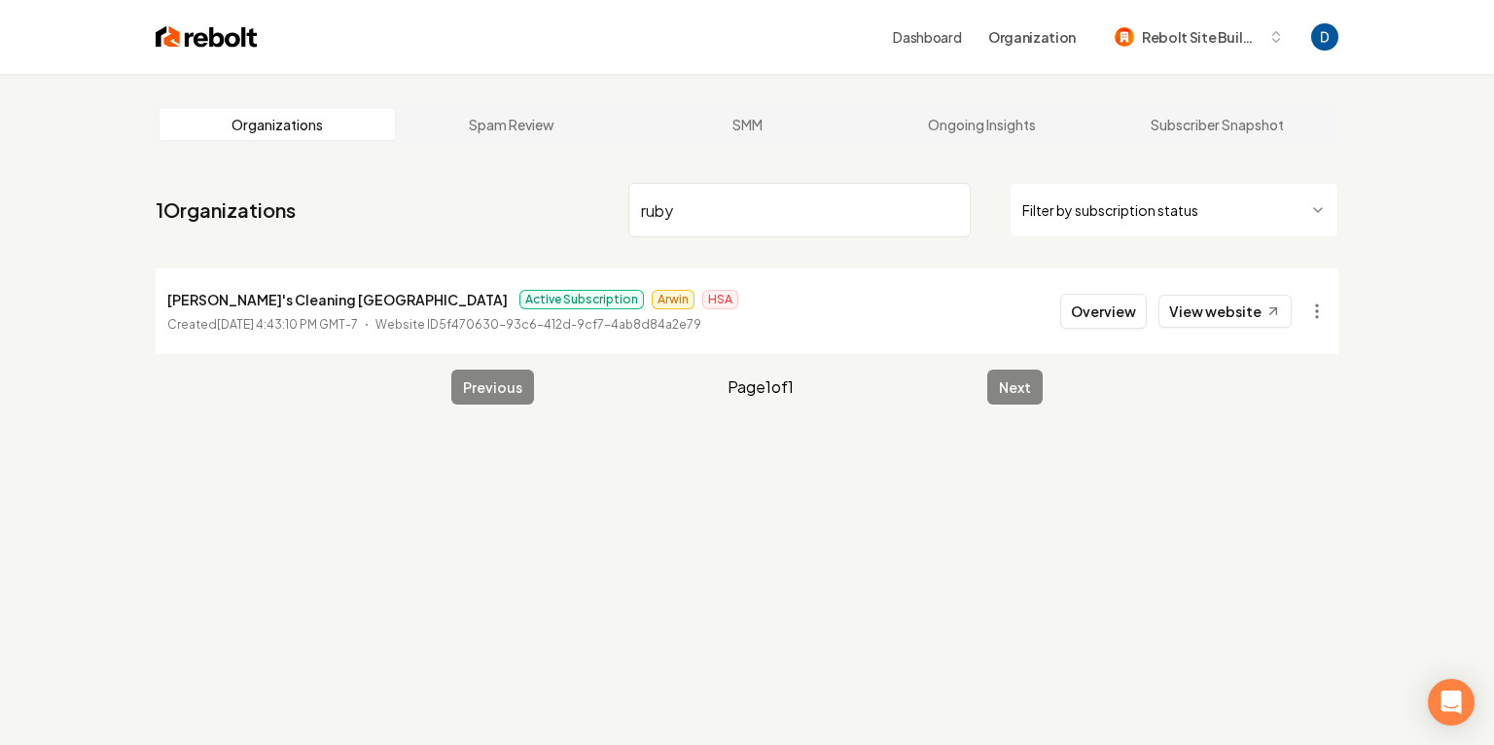
type input "ruby"
click at [275, 304] on p "[PERSON_NAME]'s Cleaning [GEOGRAPHIC_DATA]" at bounding box center [337, 299] width 340 height 23
copy p "[PERSON_NAME]'s Cleaning [GEOGRAPHIC_DATA]"
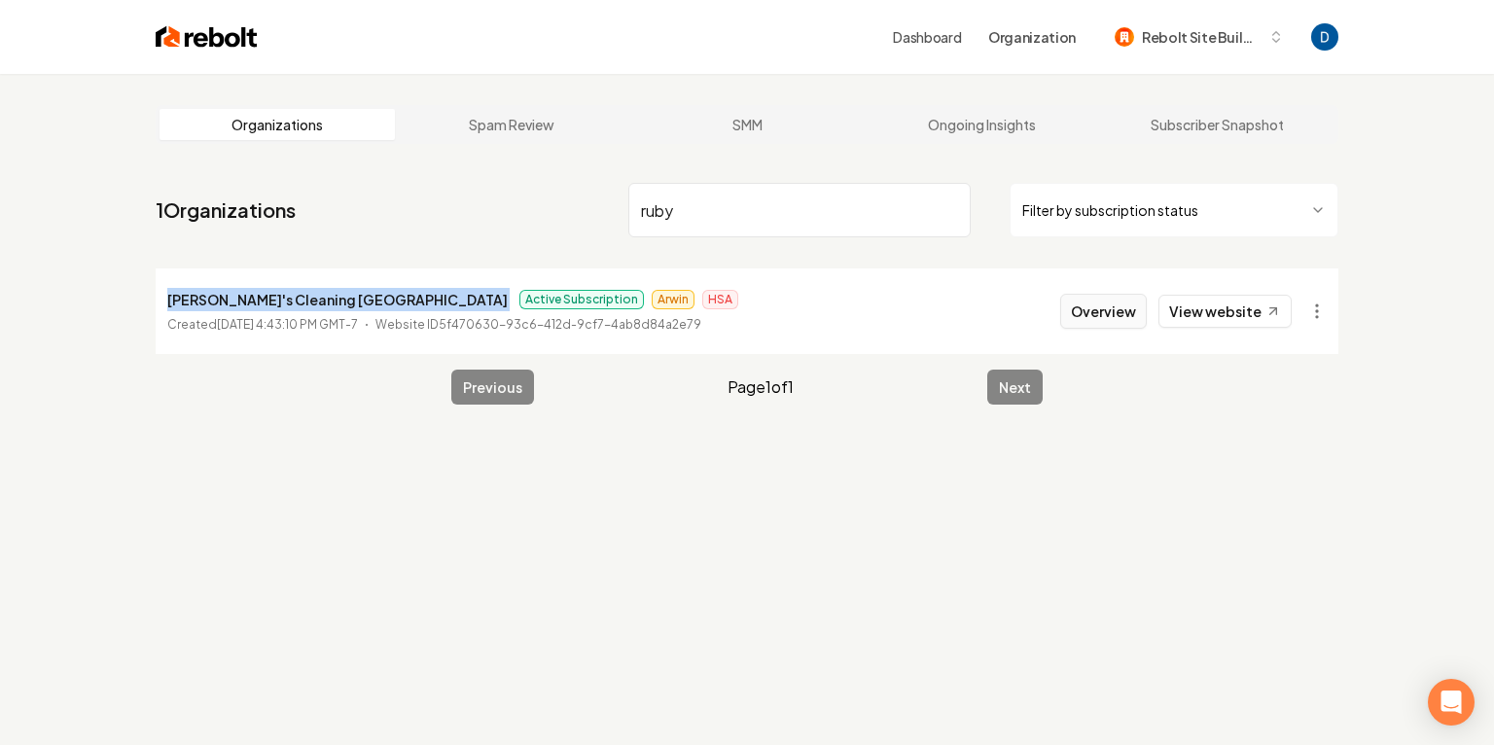
click at [1118, 316] on button "Overview" at bounding box center [1103, 311] width 87 height 35
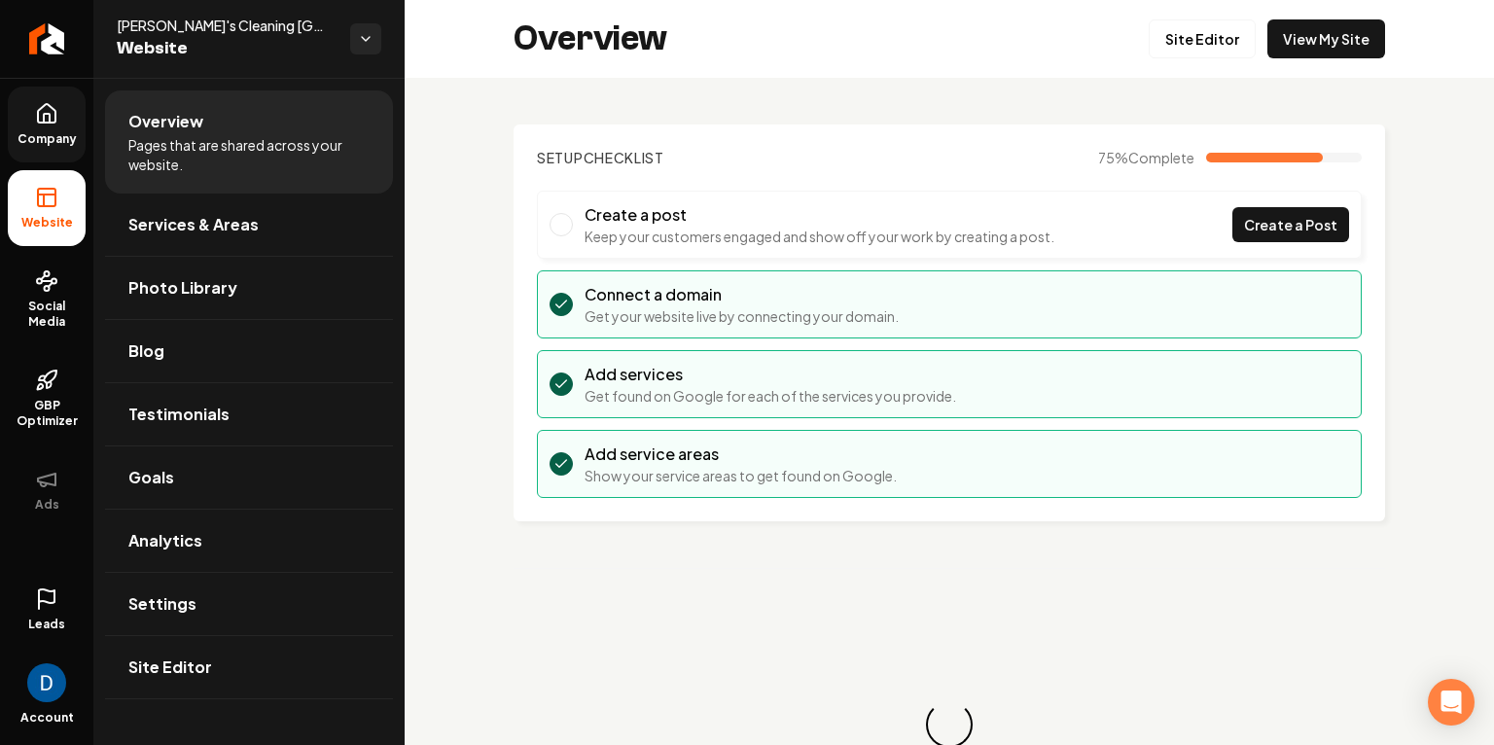
click at [49, 147] on link "Company" at bounding box center [47, 125] width 78 height 76
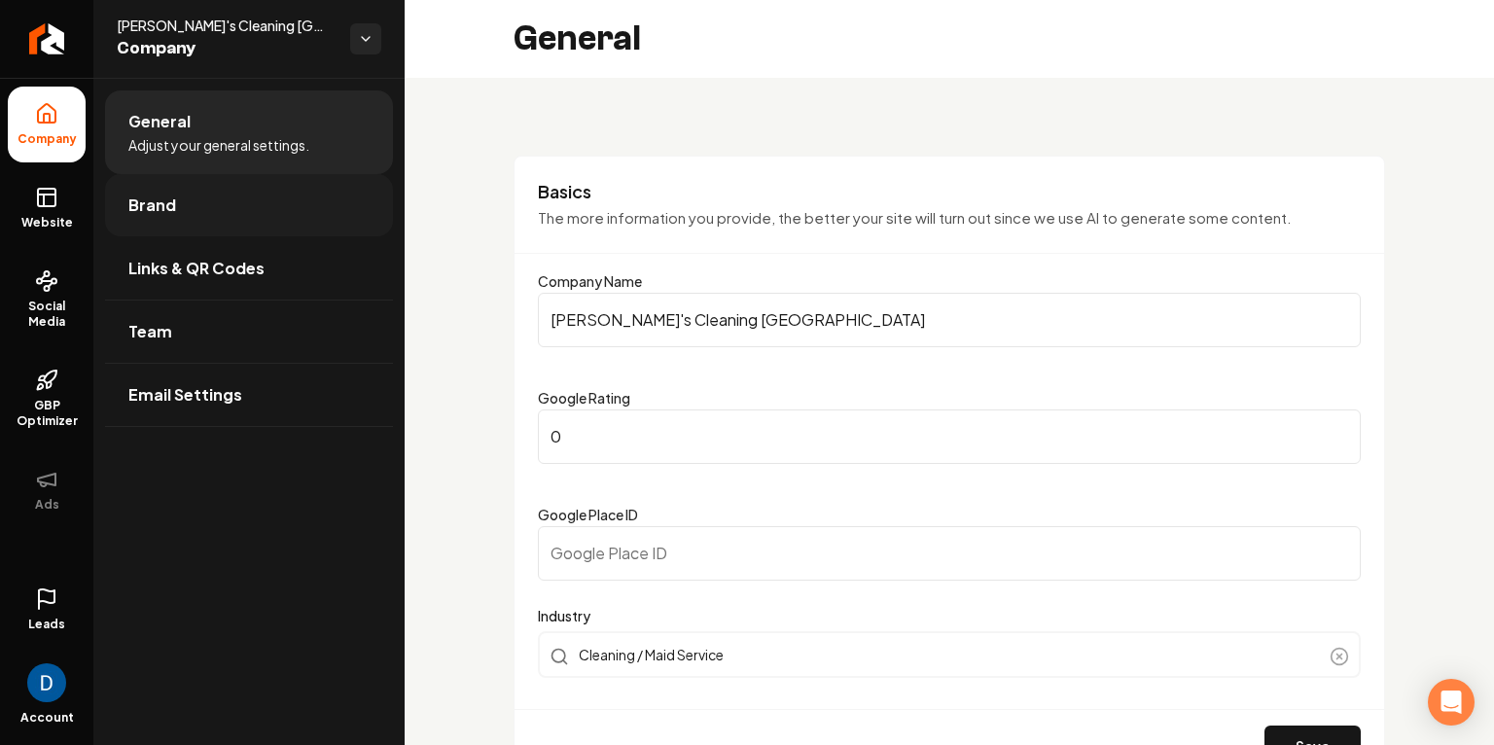
click at [221, 203] on link "Brand" at bounding box center [249, 205] width 288 height 62
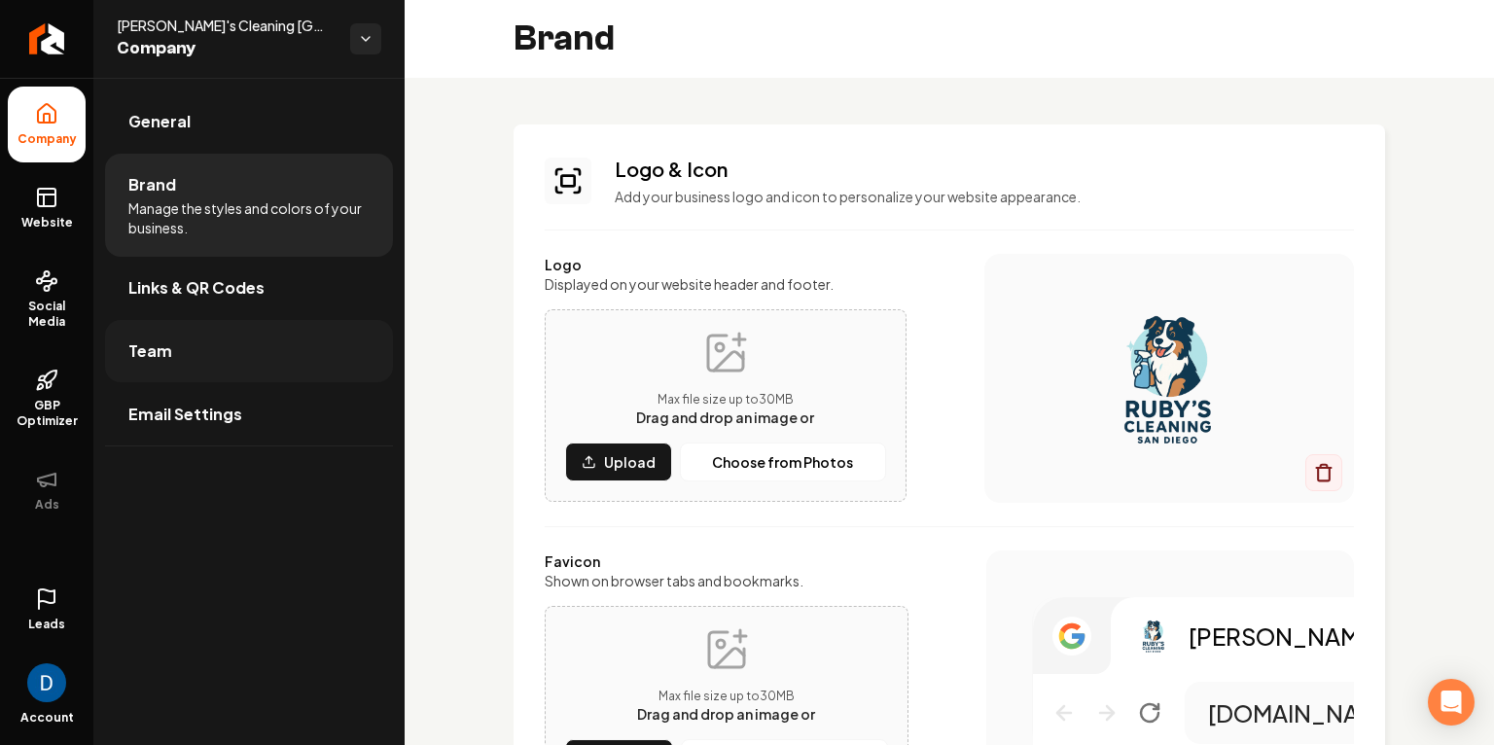
click at [217, 354] on link "Team" at bounding box center [249, 351] width 288 height 62
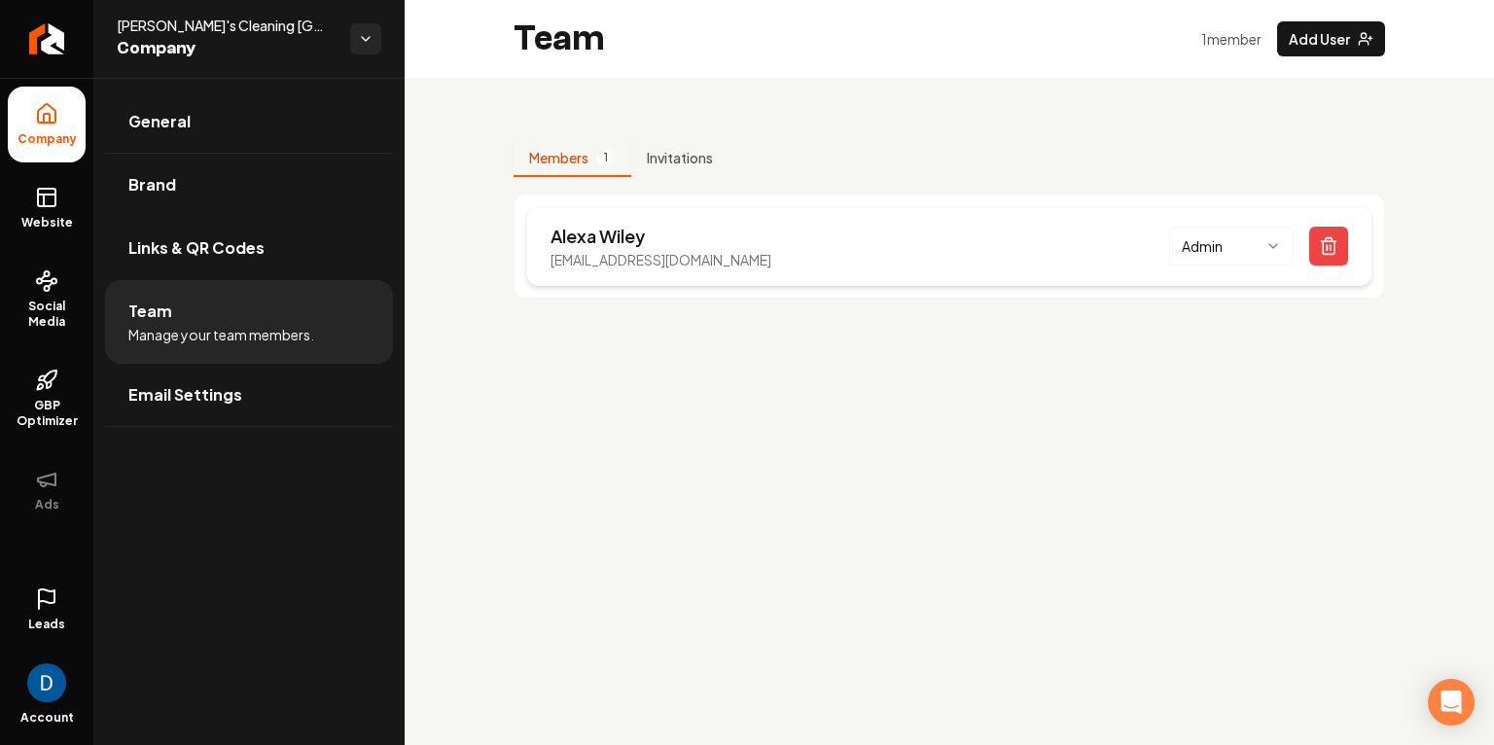
click at [633, 246] on p "[PERSON_NAME]" at bounding box center [660, 236] width 221 height 27
click at [628, 252] on p "[EMAIL_ADDRESS][DOMAIN_NAME]" at bounding box center [660, 259] width 221 height 19
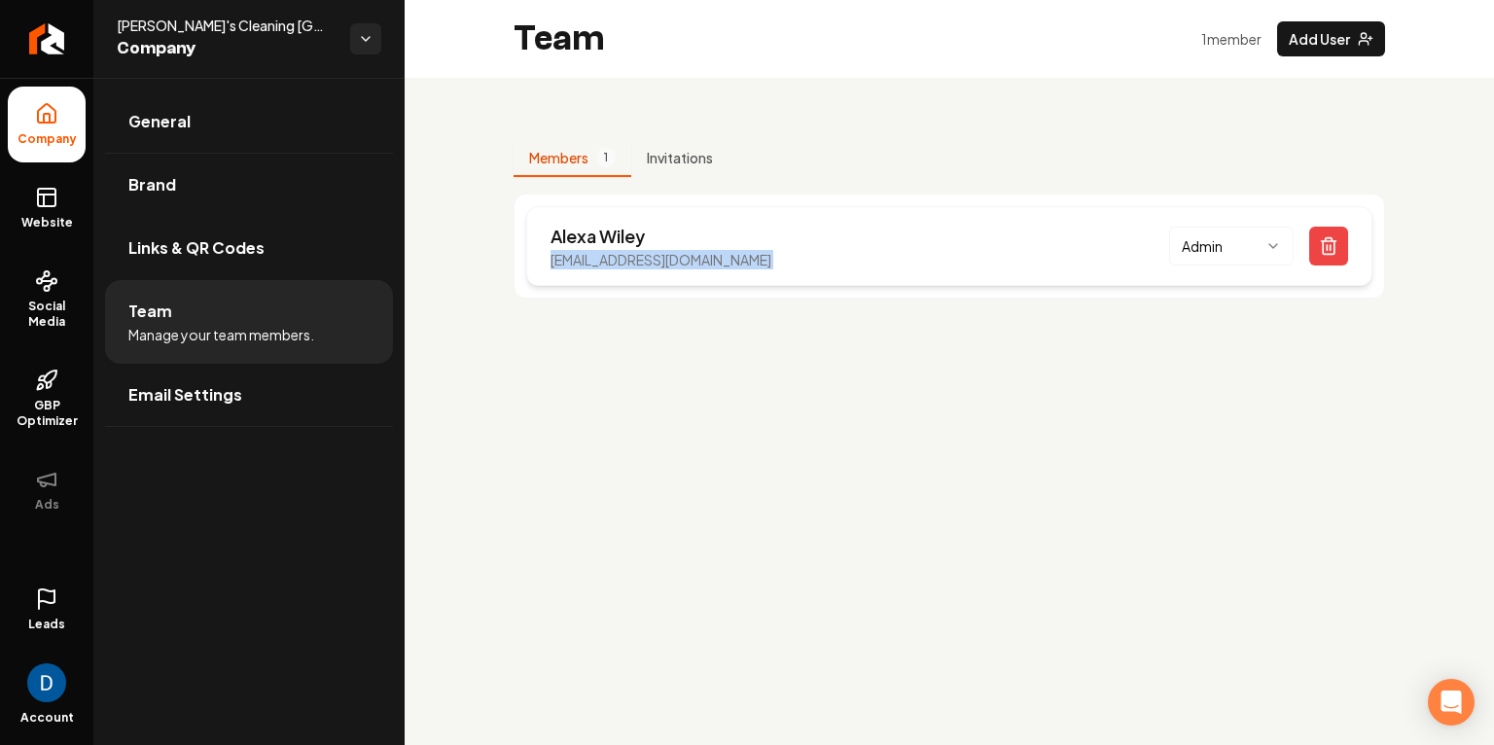
click at [628, 252] on p "[EMAIL_ADDRESS][DOMAIN_NAME]" at bounding box center [660, 259] width 221 height 19
click at [626, 240] on p "[PERSON_NAME]" at bounding box center [660, 236] width 221 height 27
click at [582, 236] on p "[PERSON_NAME]" at bounding box center [660, 236] width 221 height 27
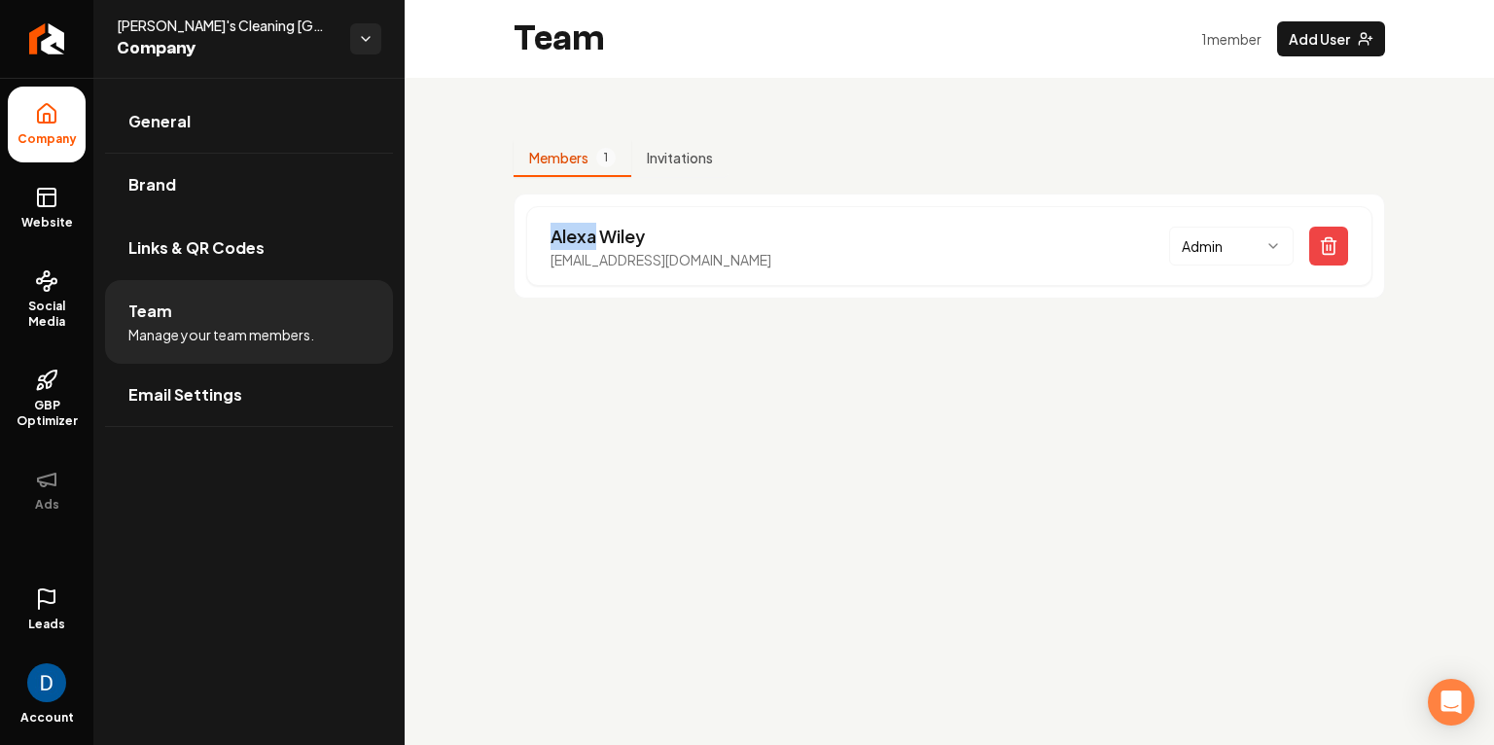
copy p "Alexa"
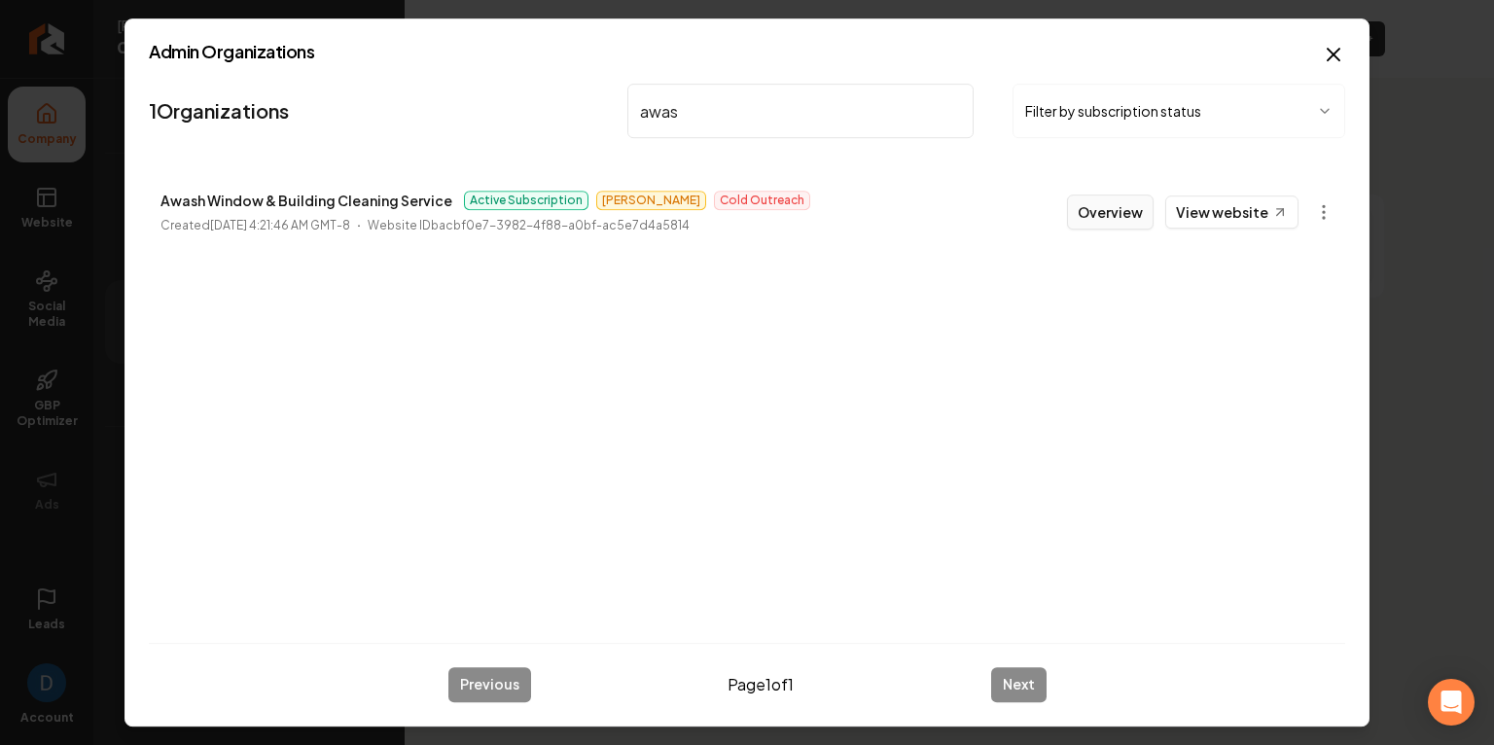
type input "awas"
click at [1097, 201] on button "Overview" at bounding box center [1110, 212] width 87 height 35
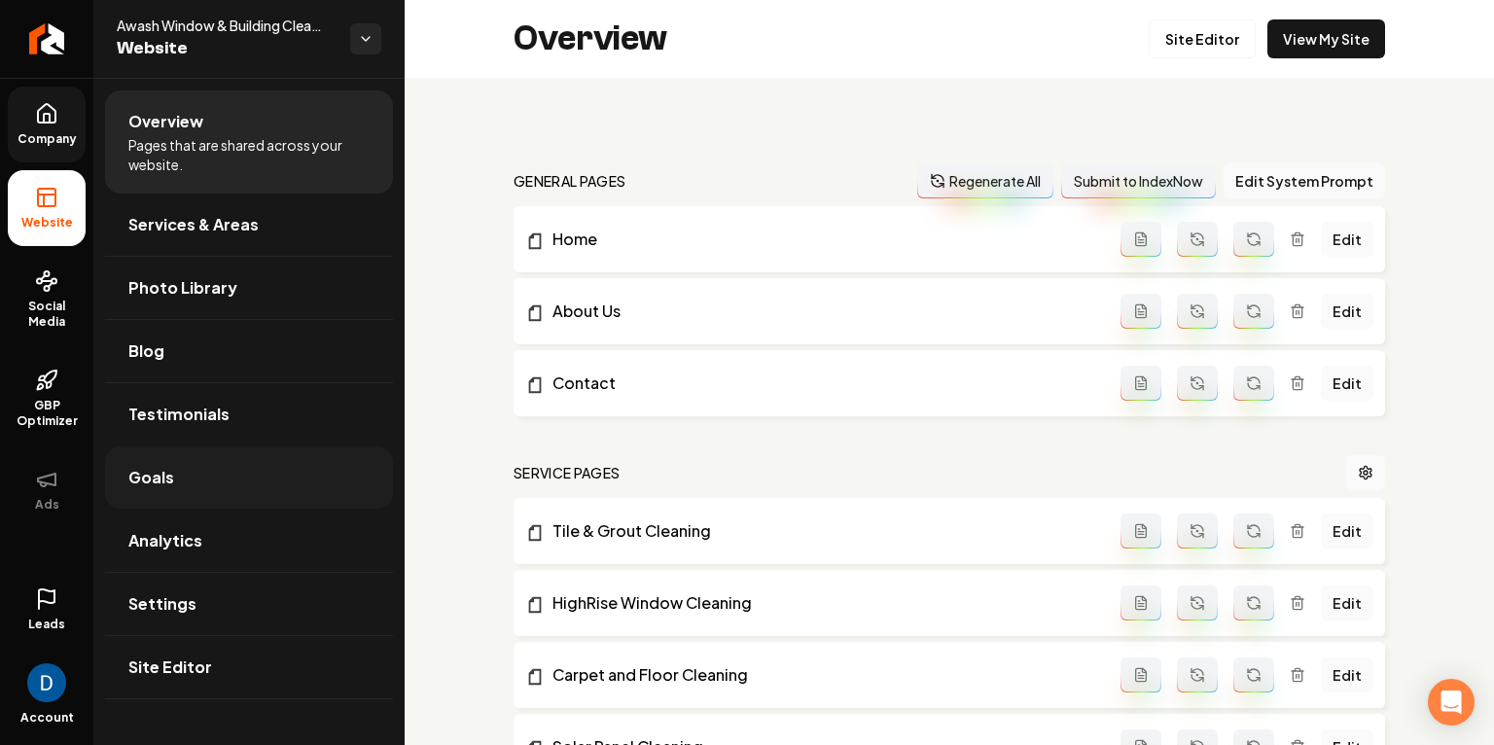
click at [142, 467] on span "Goals" at bounding box center [151, 477] width 46 height 23
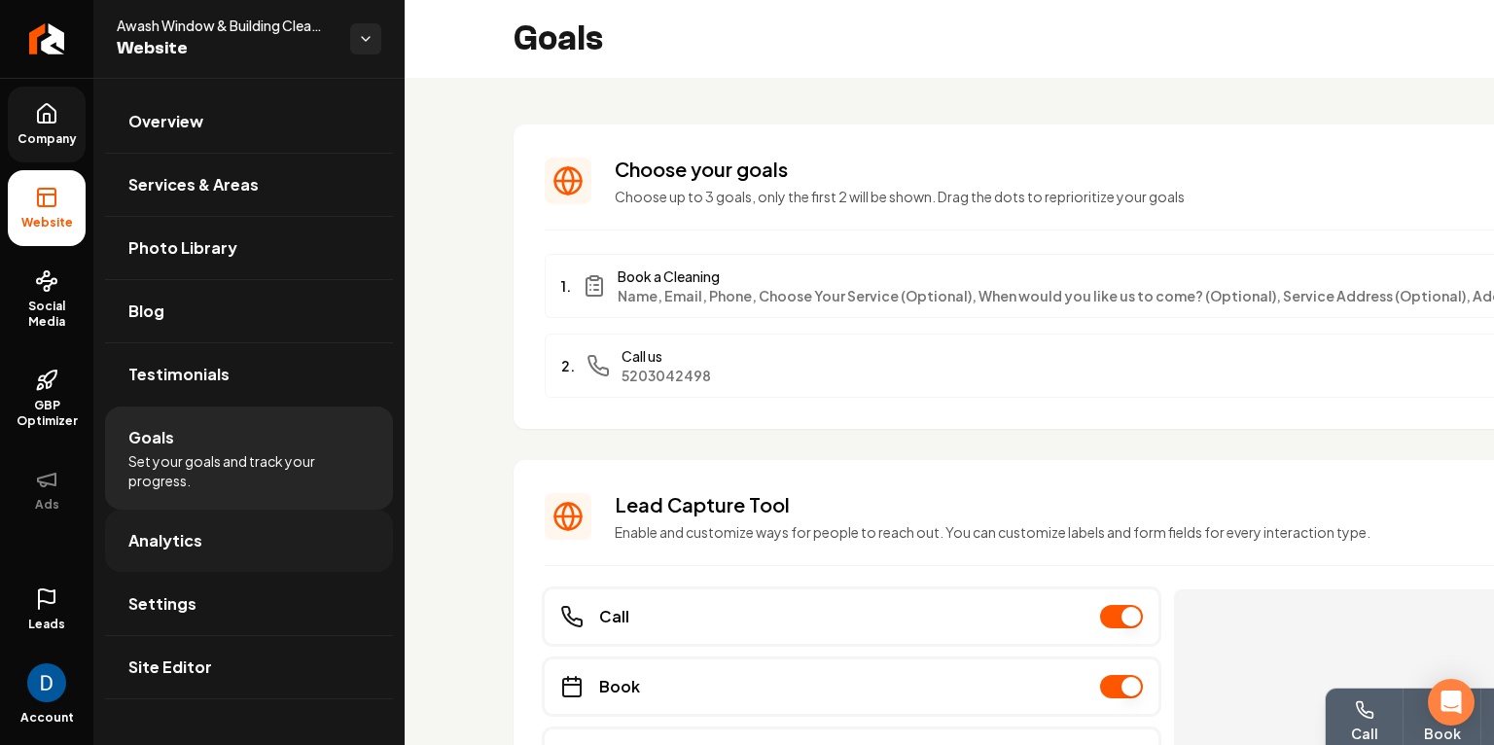
click at [180, 550] on span "Analytics" at bounding box center [165, 540] width 74 height 23
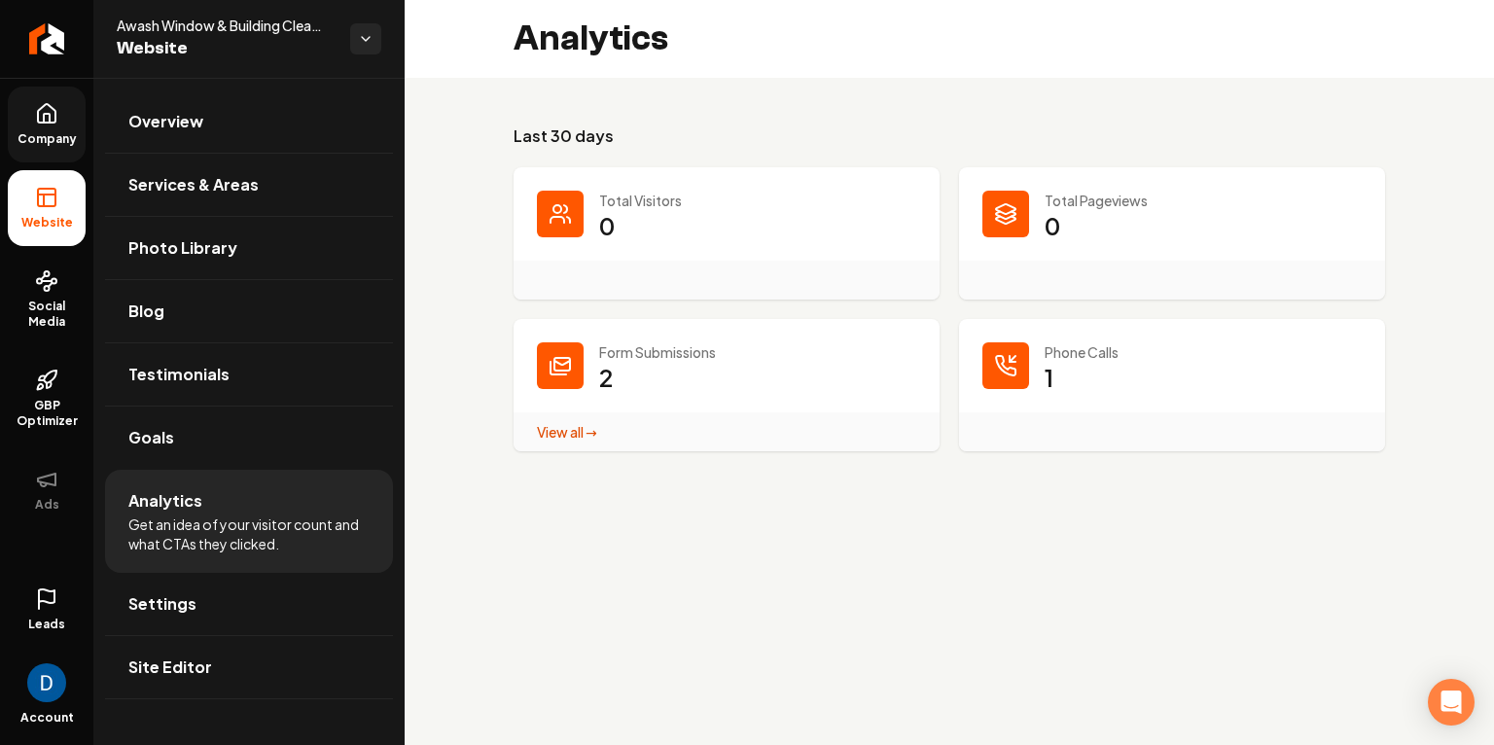
click at [637, 193] on p "Total Visitors" at bounding box center [757, 200] width 317 height 19
click at [725, 516] on main "Analytics Last 30 days Total Visitors 0 Total Pageviews 0 Form Submissions 2 Vi…" at bounding box center [949, 372] width 1089 height 745
click at [558, 425] on link "View all → Form Submissions stats" at bounding box center [567, 432] width 60 height 18
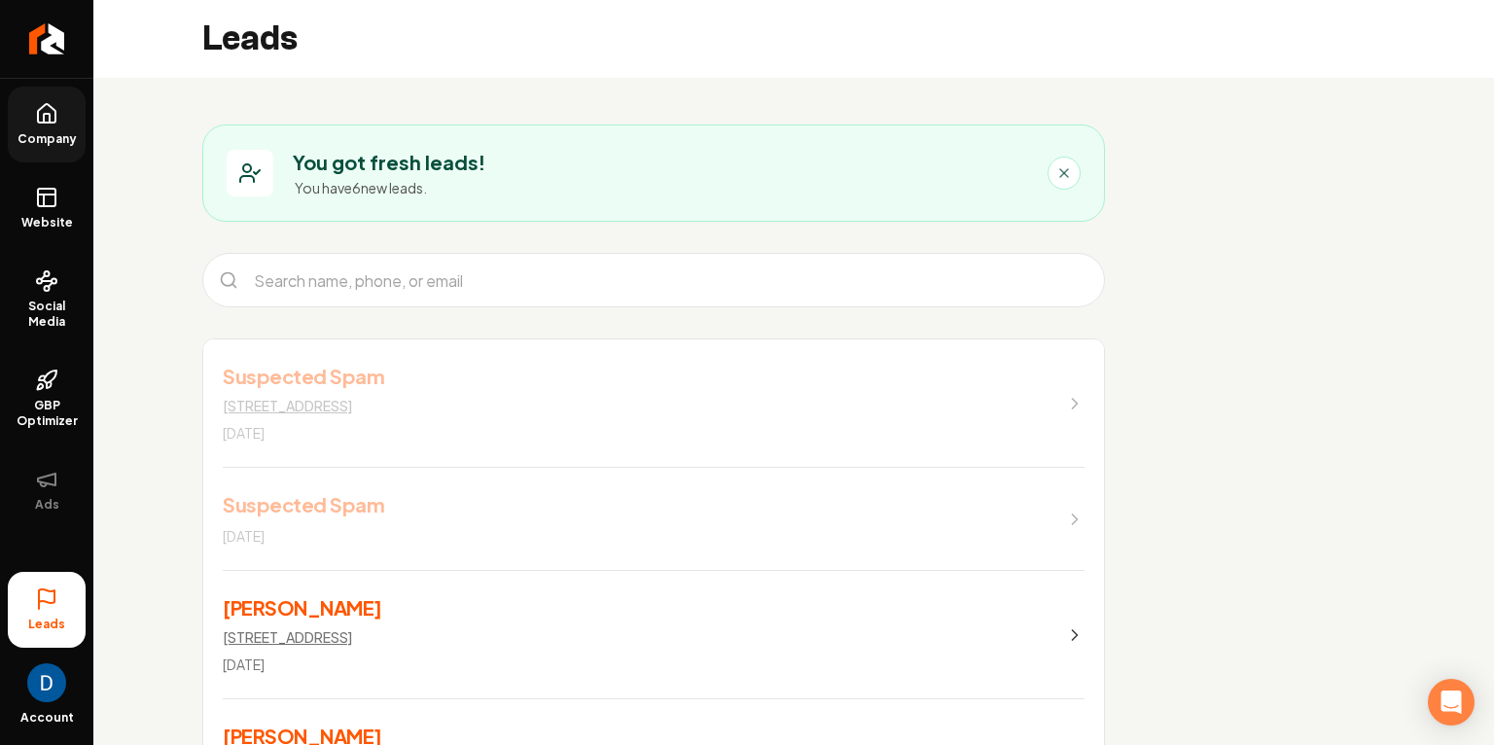
click at [589, 383] on link "Suspected Spam 290 Market St UNIT 709, Minneapolis, MN 55405 Oct 7, 2025" at bounding box center [653, 403] width 901 height 128
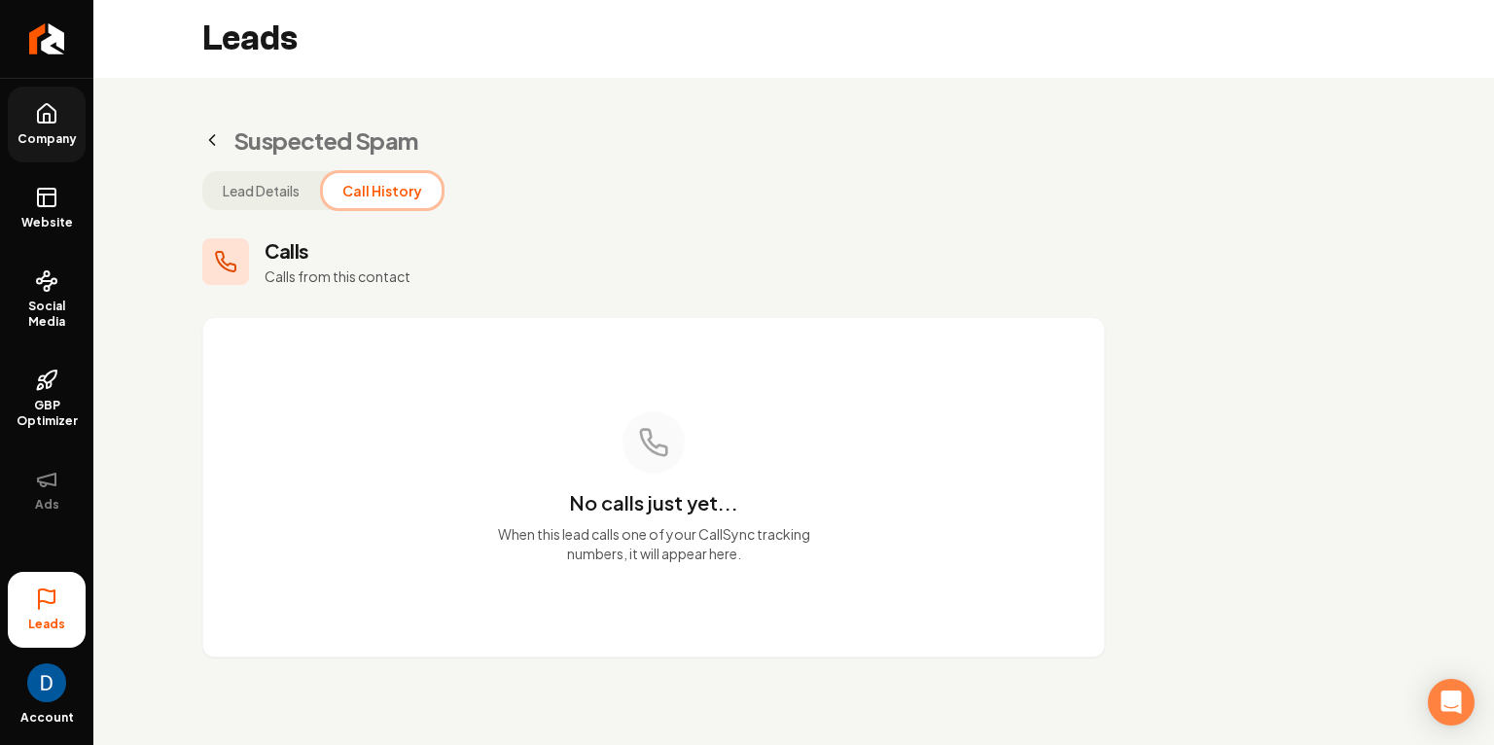
click at [413, 198] on button "Call History" at bounding box center [382, 190] width 119 height 35
click at [236, 187] on button "Lead Details" at bounding box center [261, 190] width 116 height 35
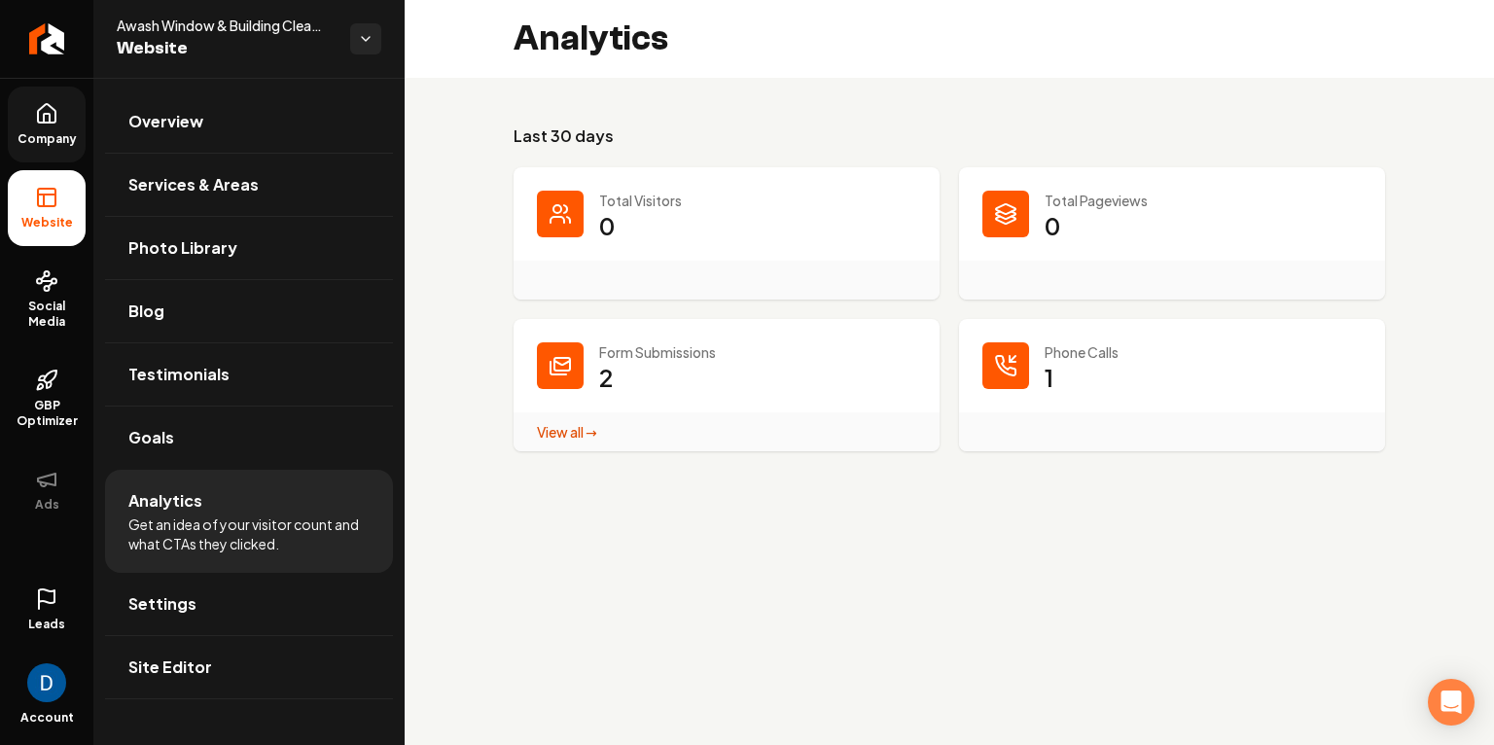
click at [688, 112] on div "Last 30 days Total Visitors 0 Total Pageviews 0 Form Submissions 2 View all → F…" at bounding box center [949, 288] width 1089 height 420
click at [647, 194] on p "Total Visitors" at bounding box center [757, 200] width 317 height 19
copy p "Total Visitors"
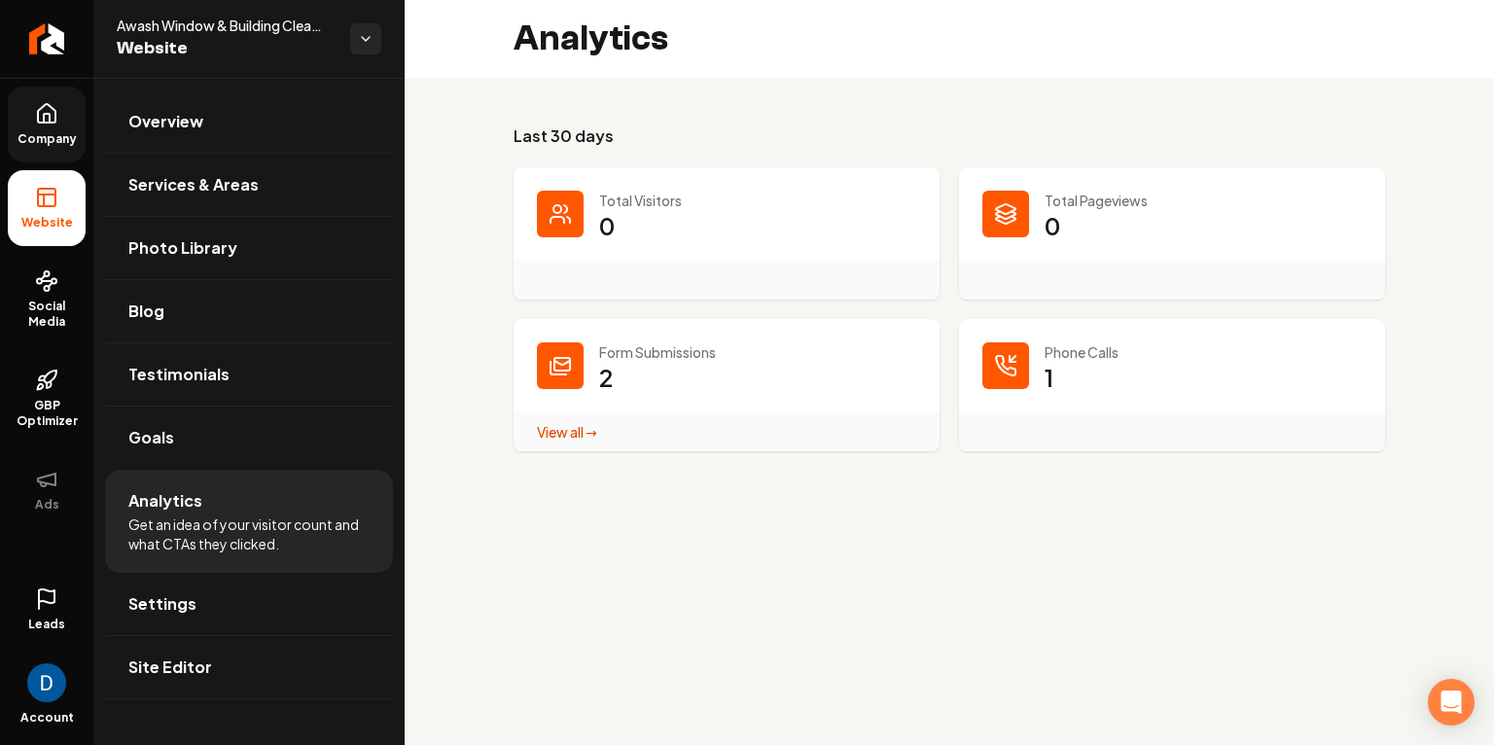
click at [652, 515] on main "Analytics Last 30 days Total Visitors 0 Total Pageviews 0 Form Submissions 2 Vi…" at bounding box center [949, 372] width 1089 height 745
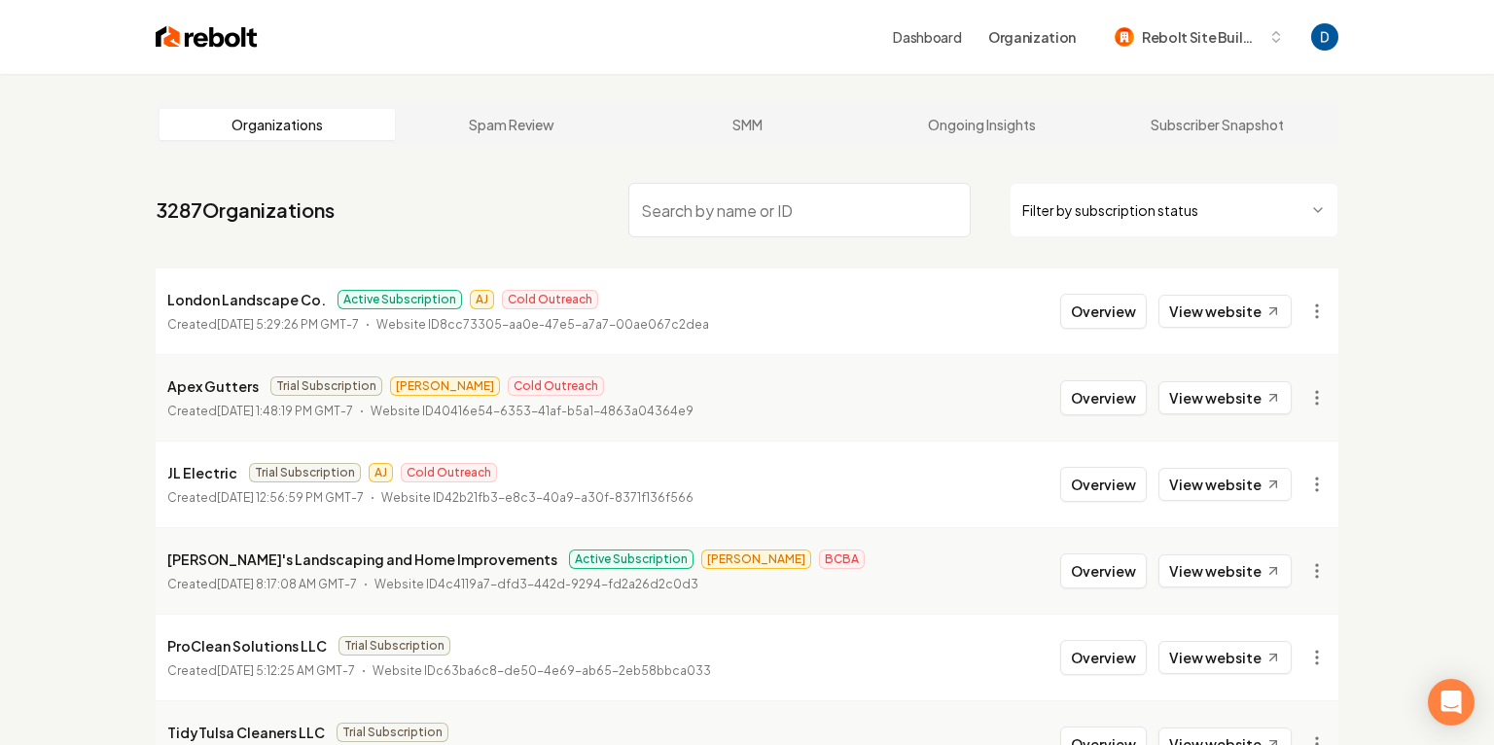
click at [757, 211] on input "search" at bounding box center [799, 210] width 342 height 54
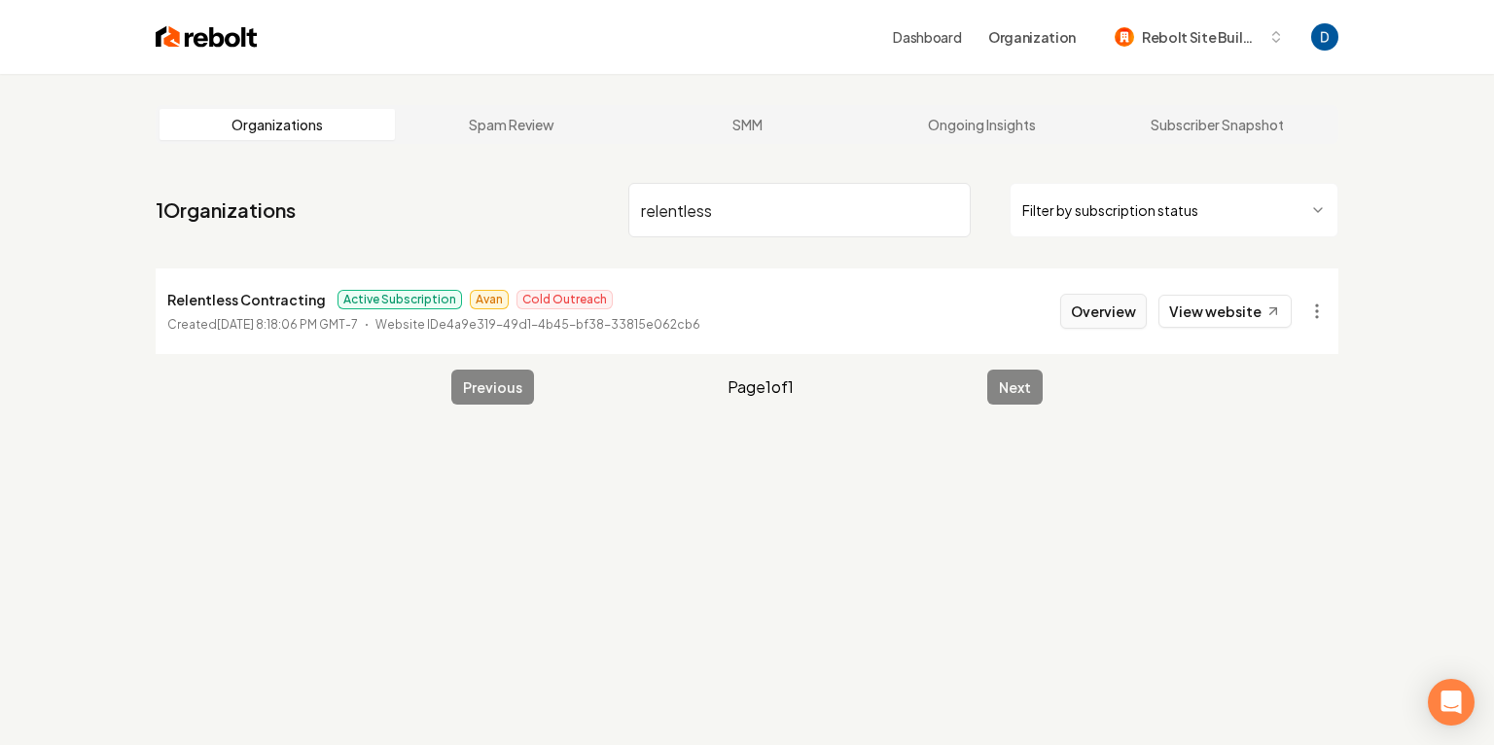
type input "relentless"
click at [1106, 315] on button "Overview" at bounding box center [1103, 311] width 87 height 35
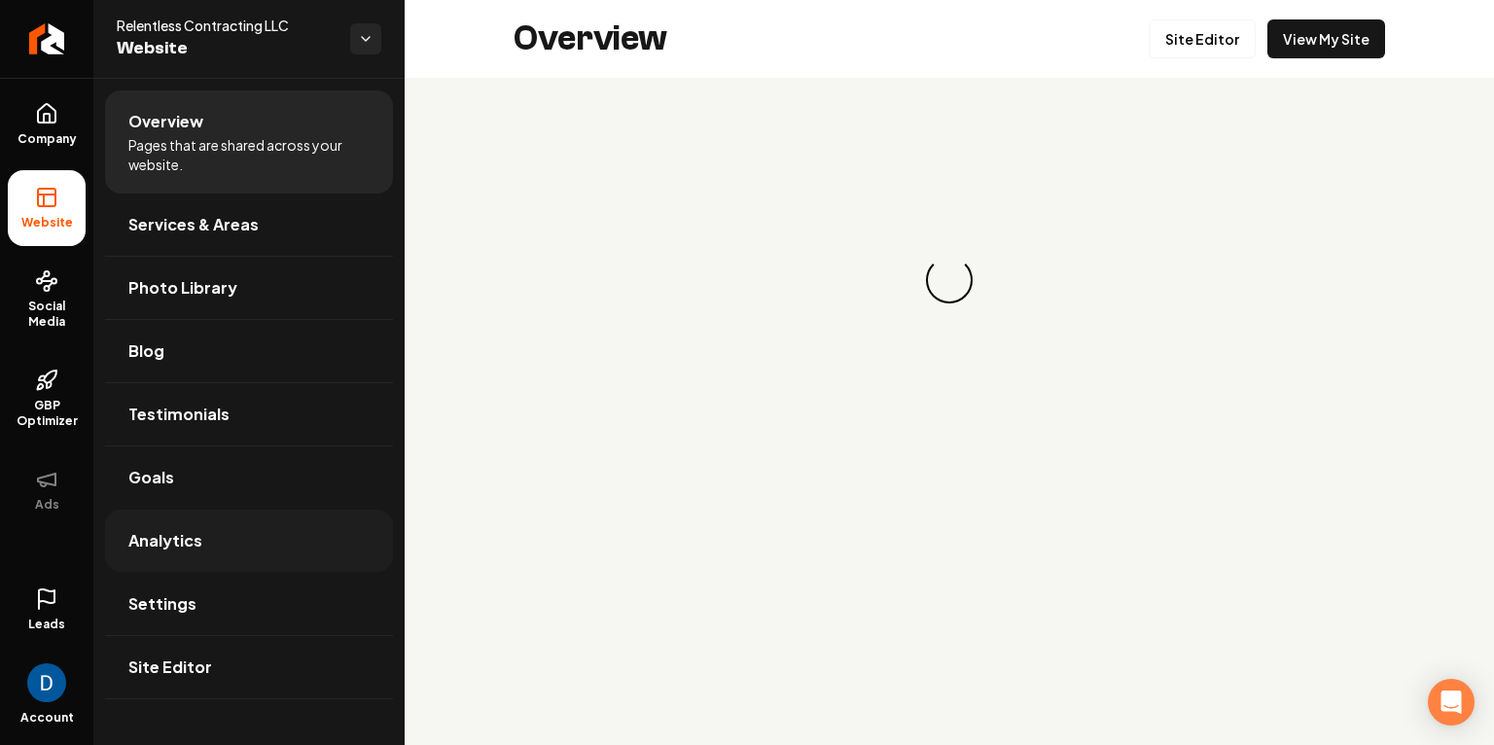
click at [218, 536] on link "Analytics" at bounding box center [249, 541] width 288 height 62
